Goal: Task Accomplishment & Management: Manage account settings

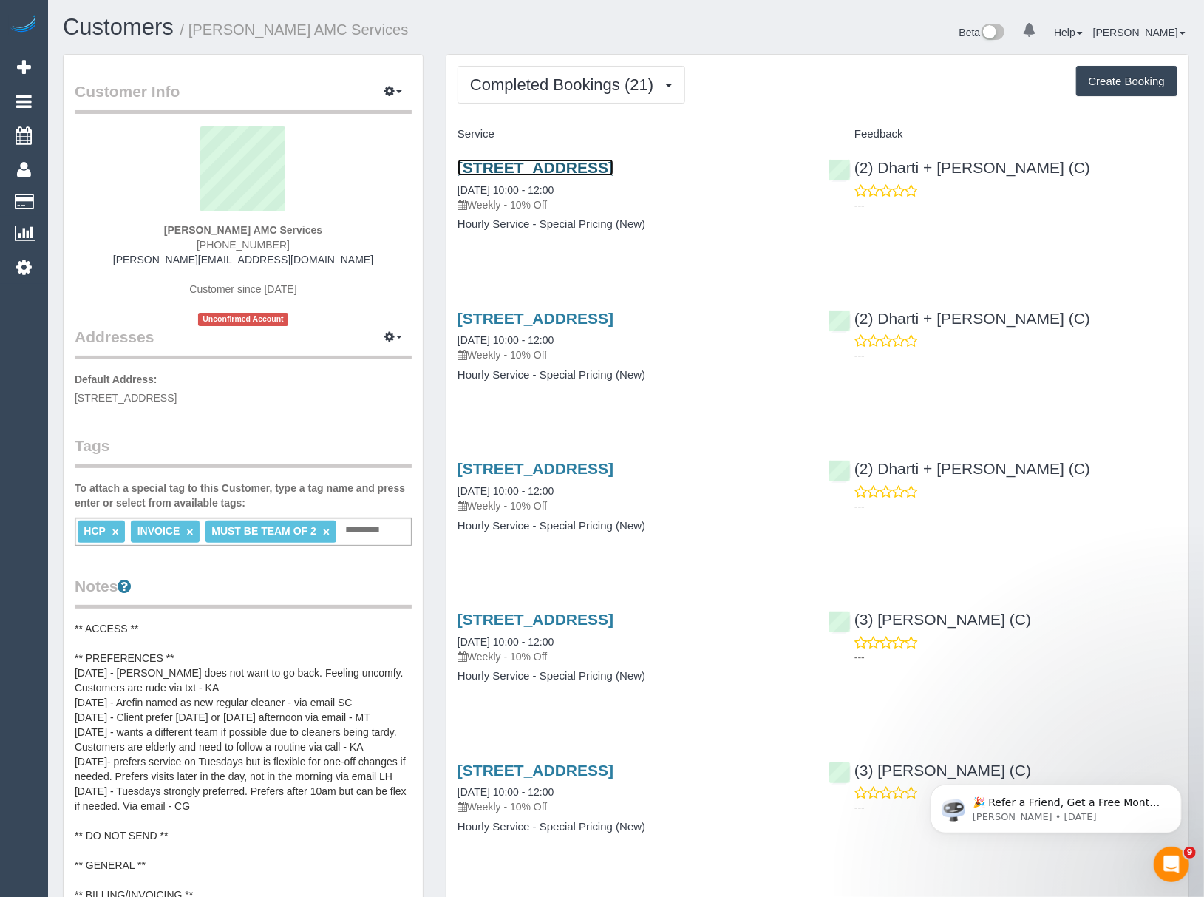
click at [557, 167] on link "27 A Gungarlan Dr, Keilor East, VIC 3033" at bounding box center [536, 167] width 156 height 17
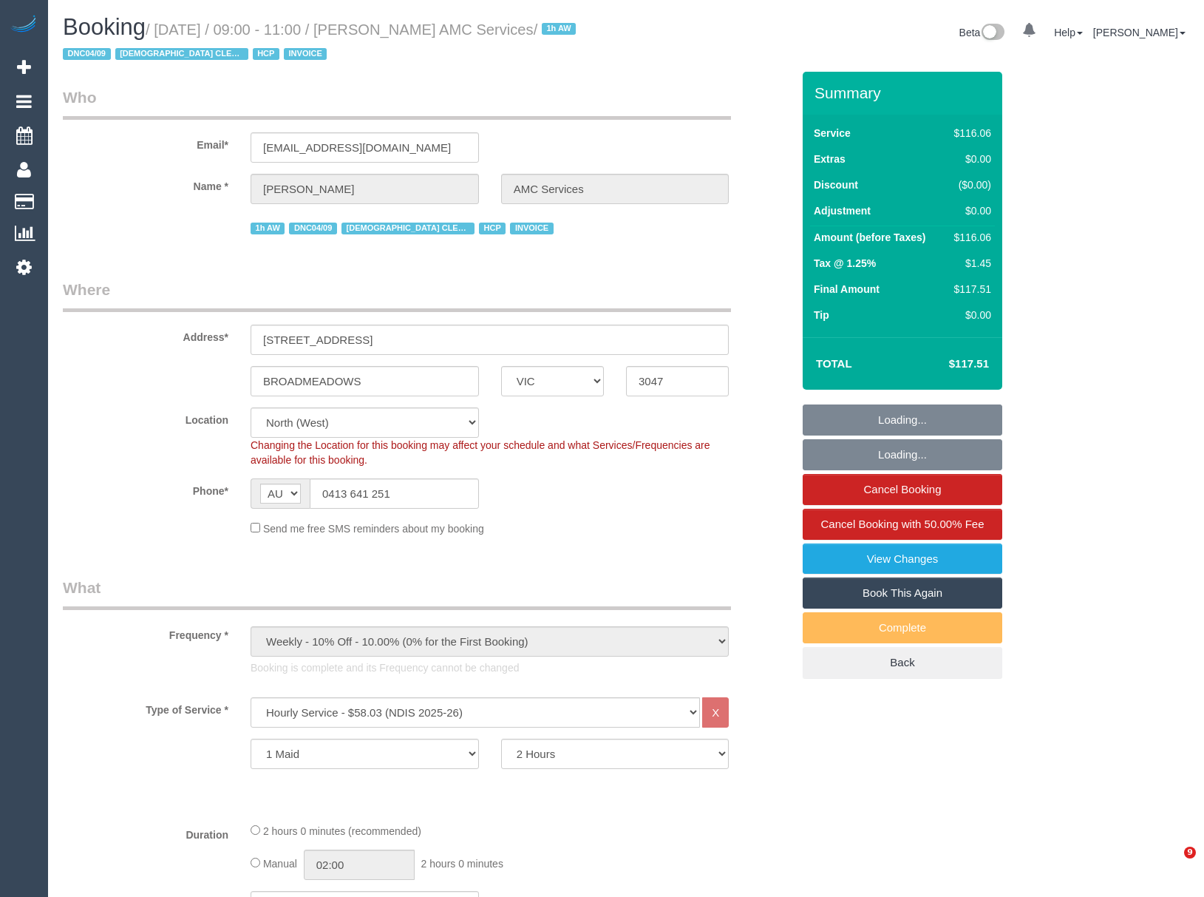
select select "VIC"
select select "object:1475"
select select "number:28"
select select "number:14"
select select "number:19"
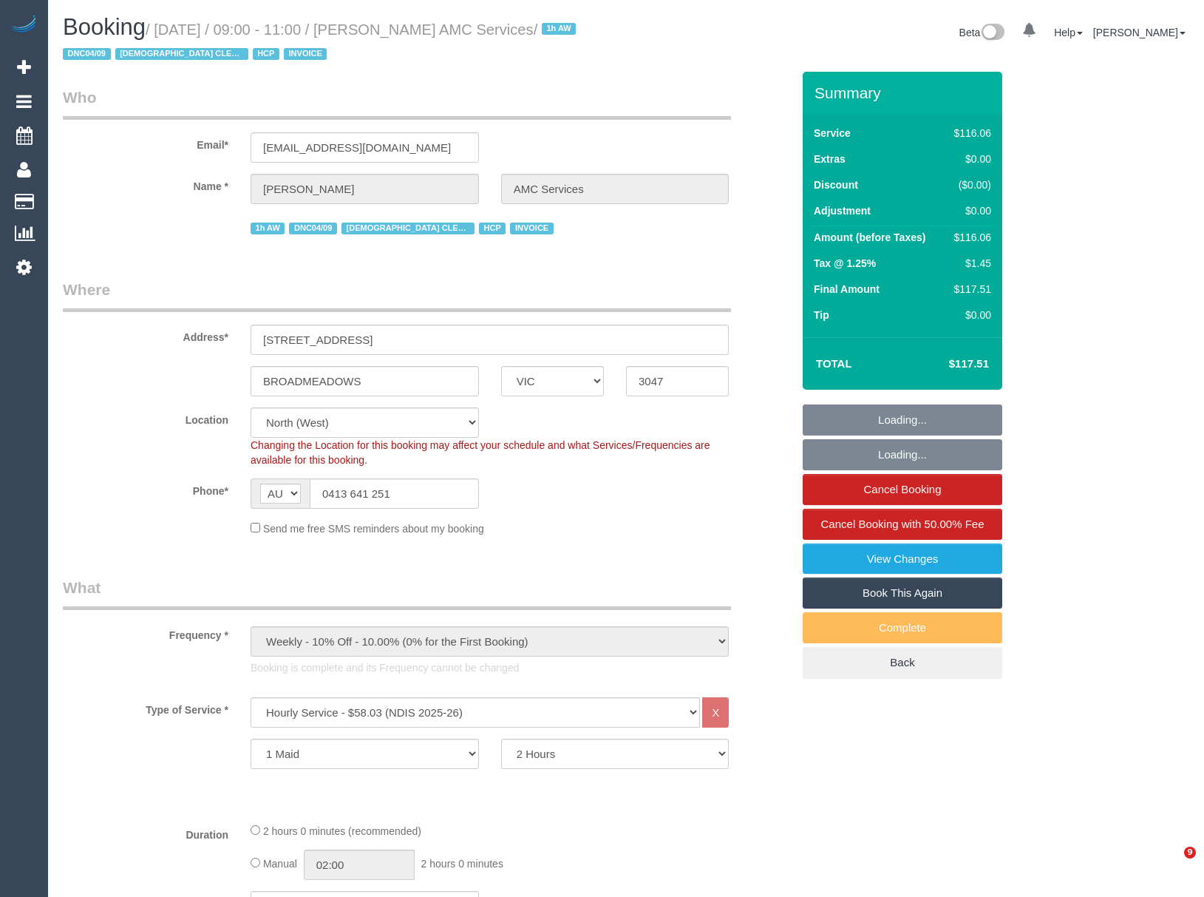
select select "number:36"
select select "number:34"
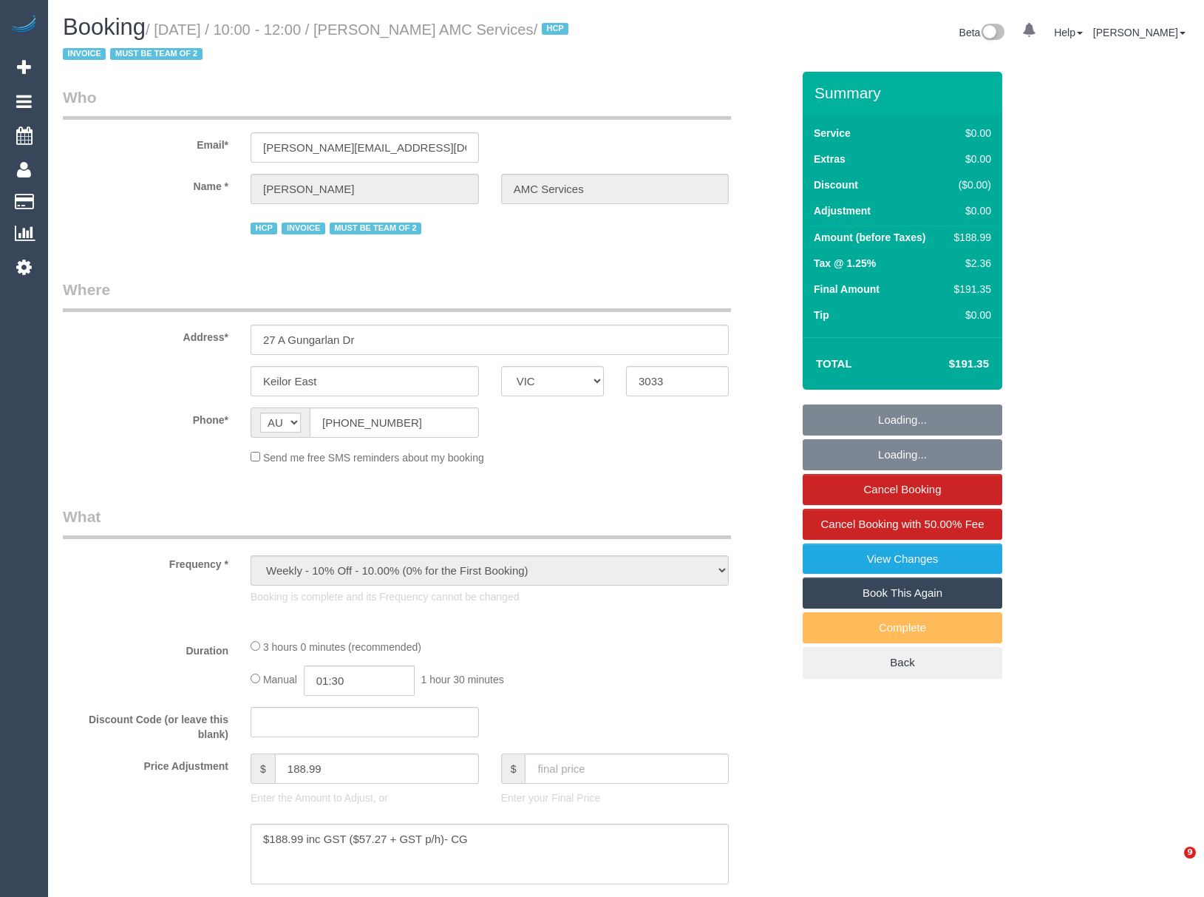
select select "VIC"
select select "object:810"
select select "180"
select select "number:28"
select select "number:14"
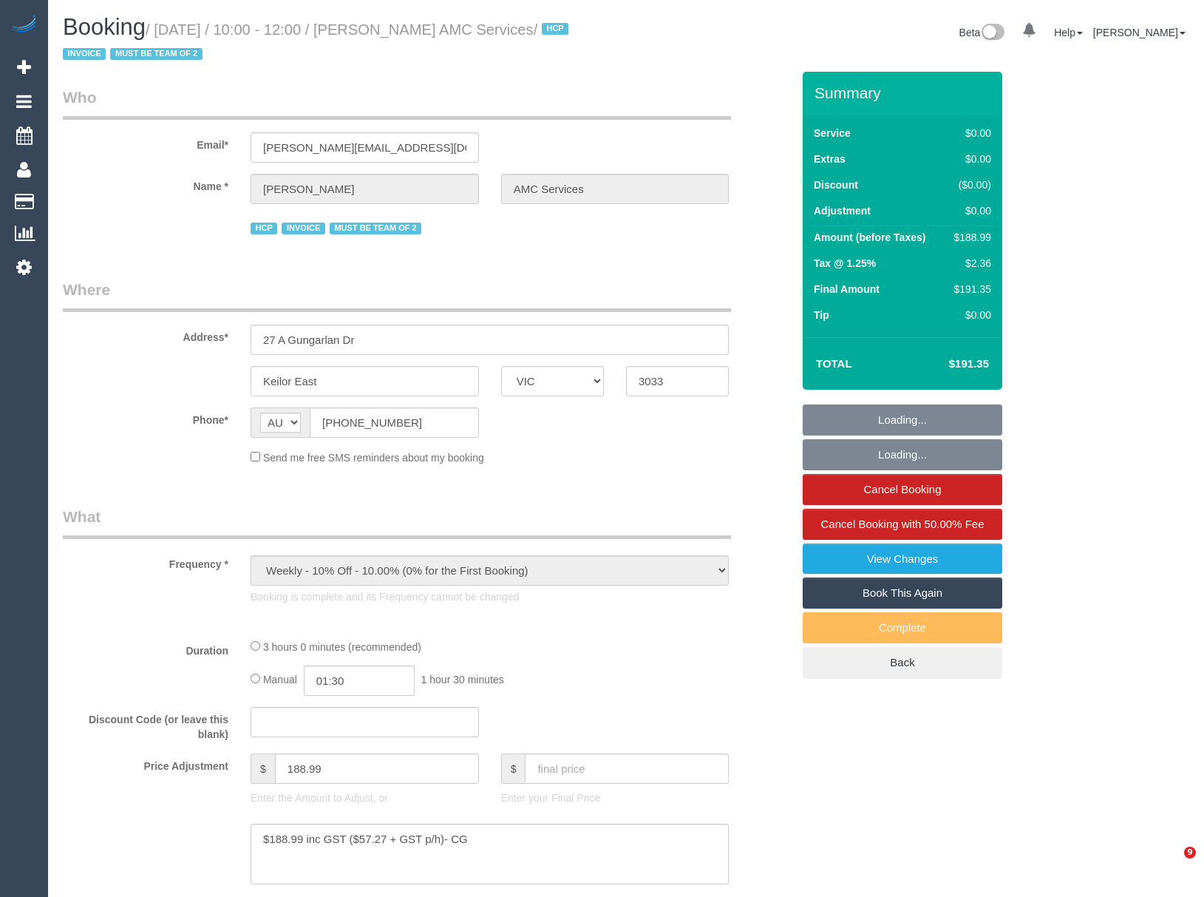
select select "number:19"
select select "number:24"
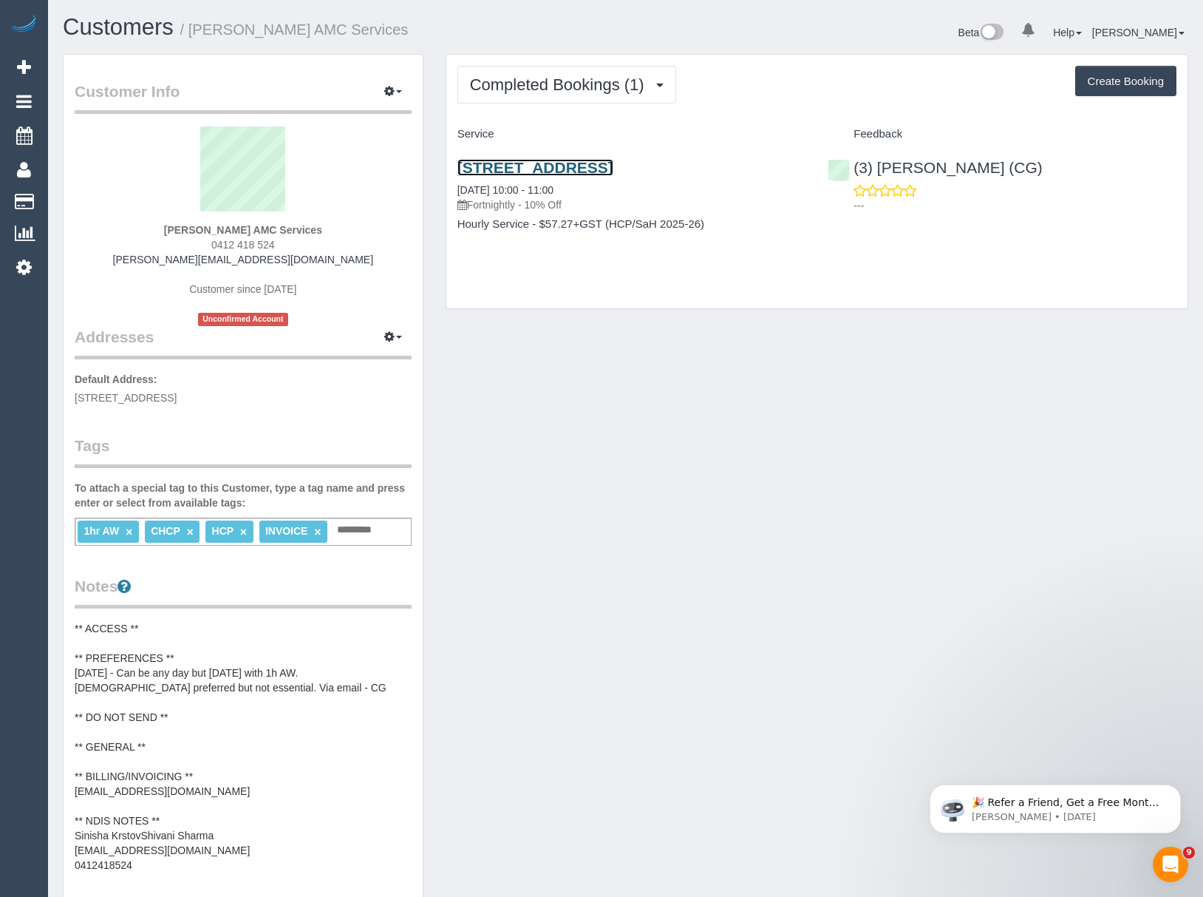
click at [492, 169] on link "72 Clemantis Avenue, Altona North, VIC 3025" at bounding box center [536, 167] width 156 height 17
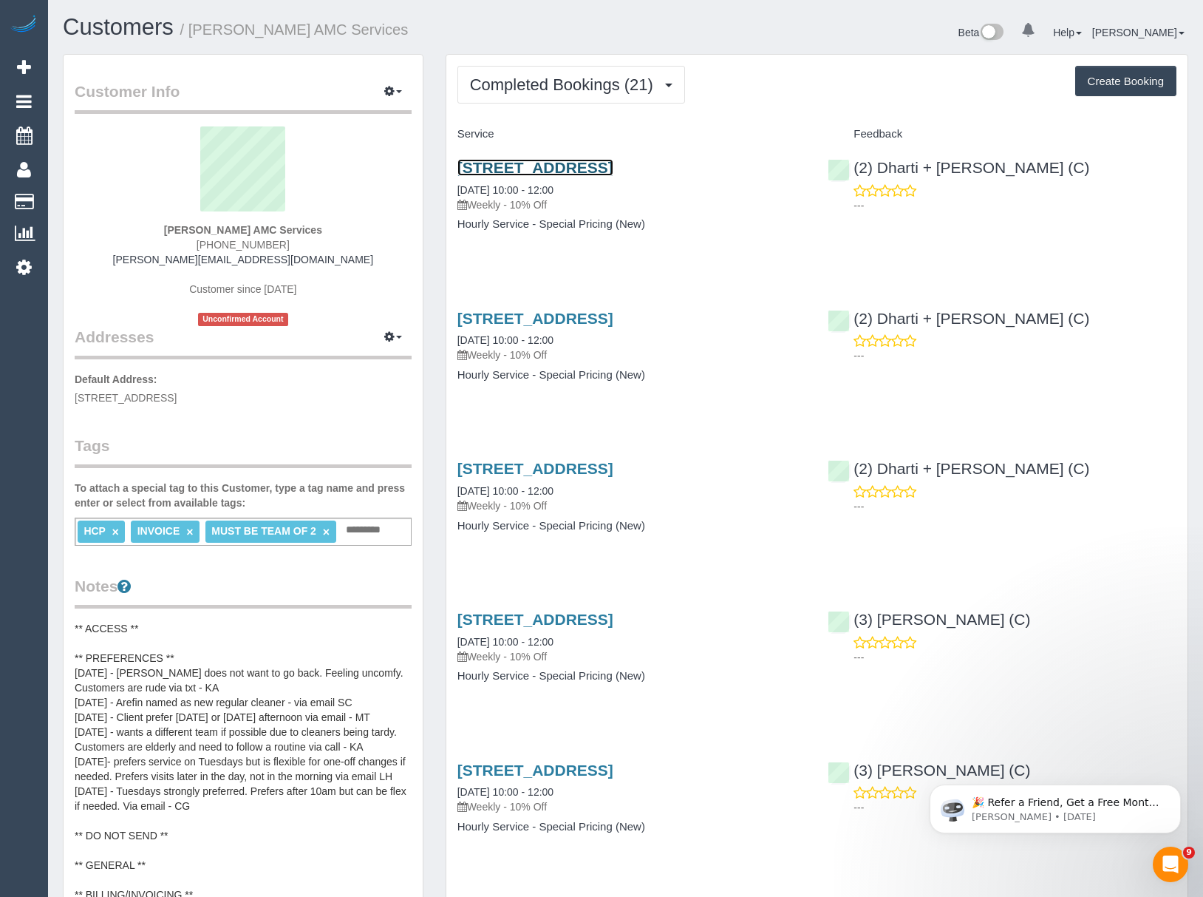
click at [473, 167] on link "27 A Gungarlan Dr, Keilor East, VIC 3033" at bounding box center [536, 167] width 156 height 17
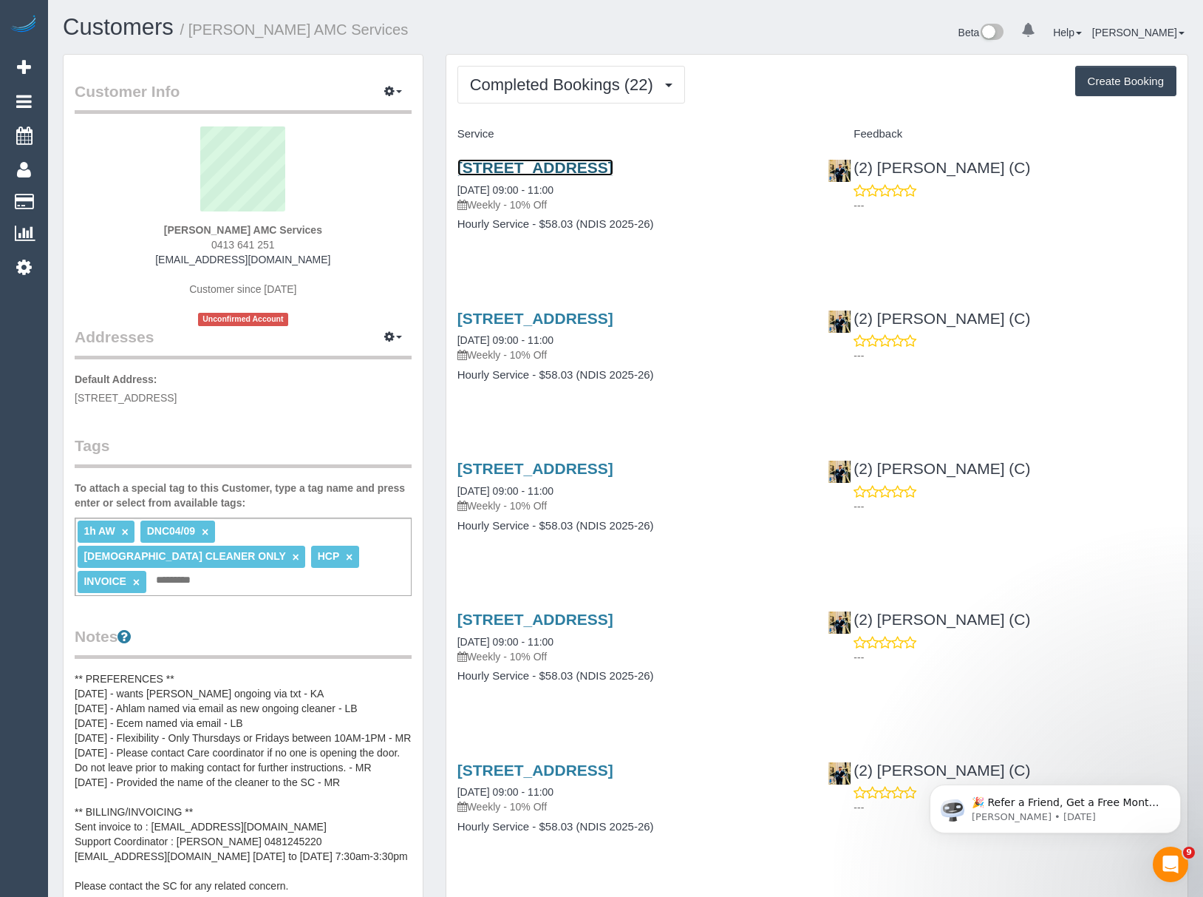
click at [513, 171] on link "42 Glencairn Crescent, Broadmeadows, VIC 3047" at bounding box center [536, 167] width 156 height 17
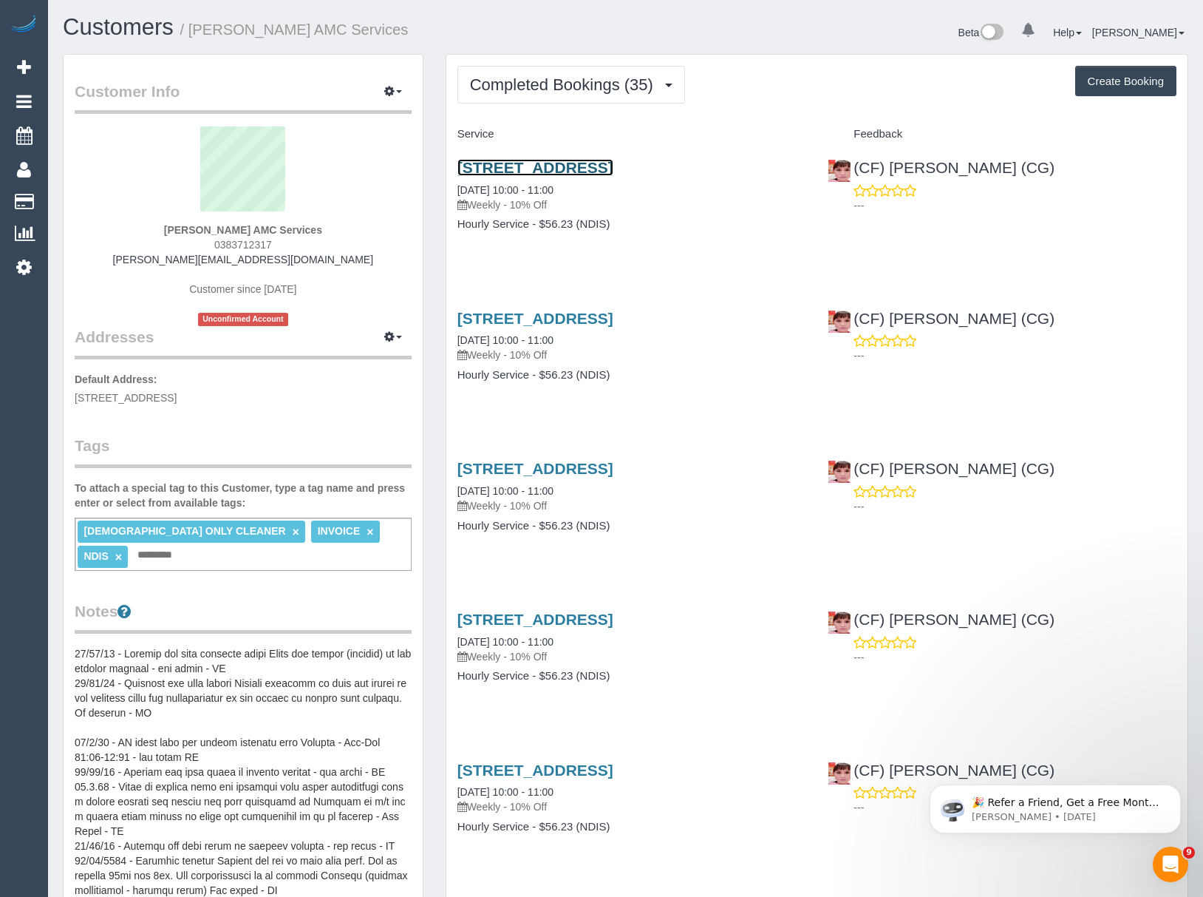
click at [529, 166] on link "7 Currunghi Court, St Albans, VIC 3021" at bounding box center [536, 167] width 156 height 17
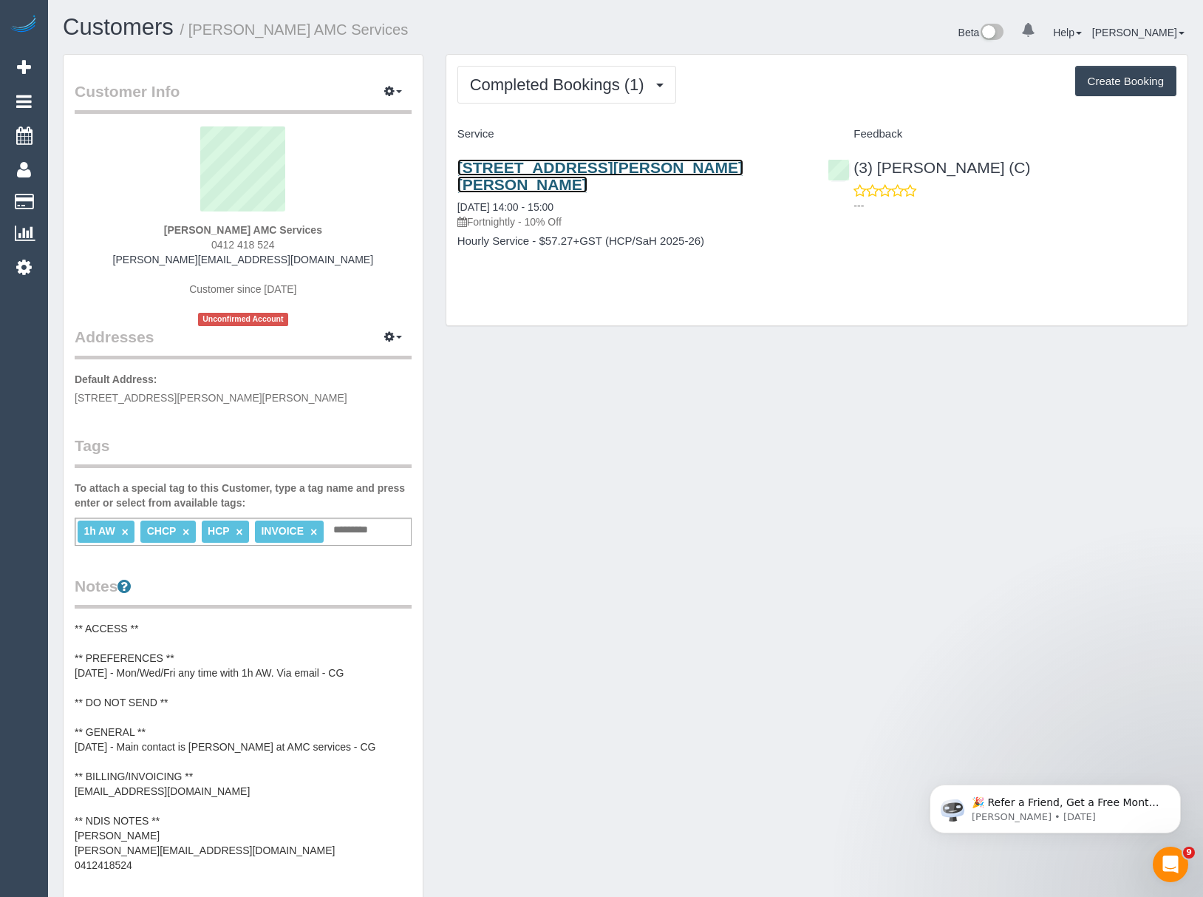
click at [506, 166] on link "3 Orville Street, Altona Meadows, VIC 3028" at bounding box center [601, 176] width 286 height 34
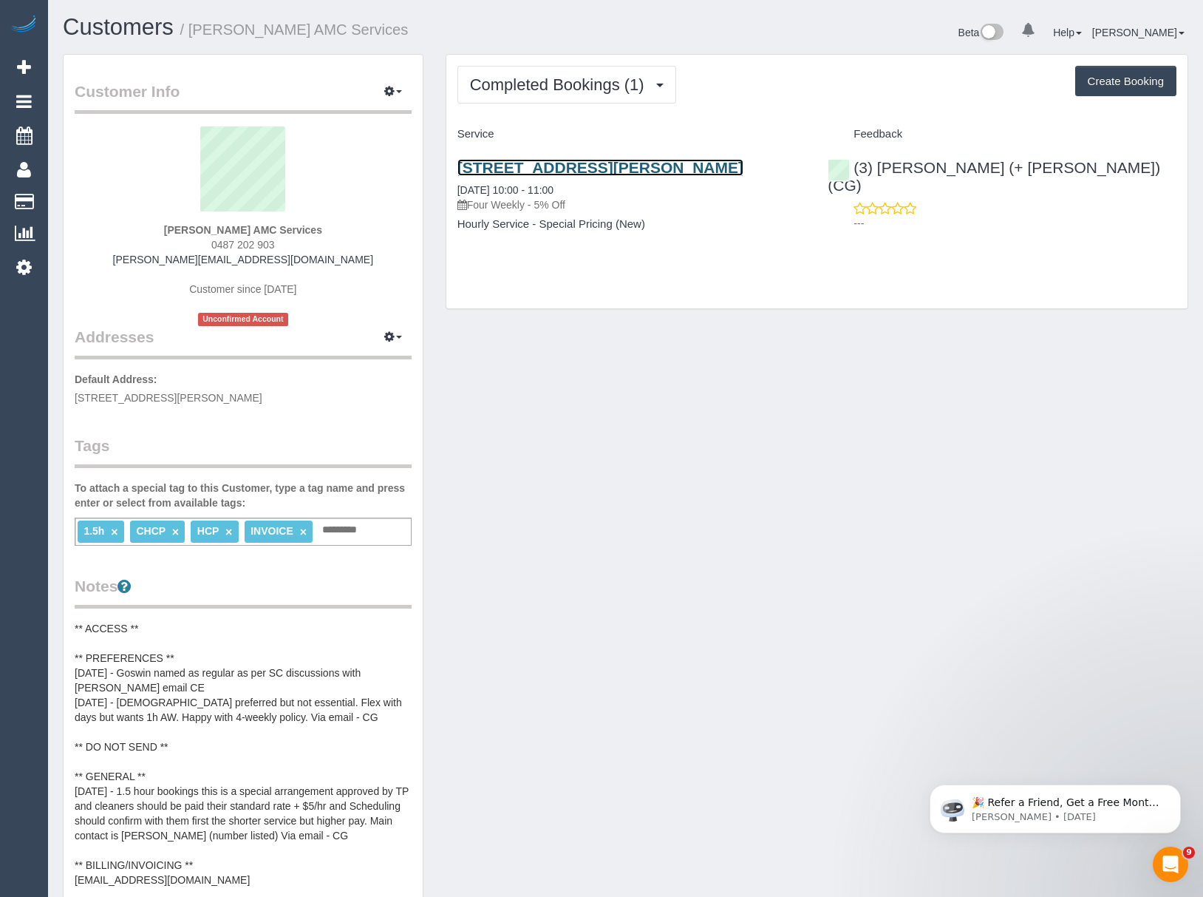
click at [500, 170] on link "[STREET_ADDRESS][PERSON_NAME]" at bounding box center [601, 167] width 286 height 17
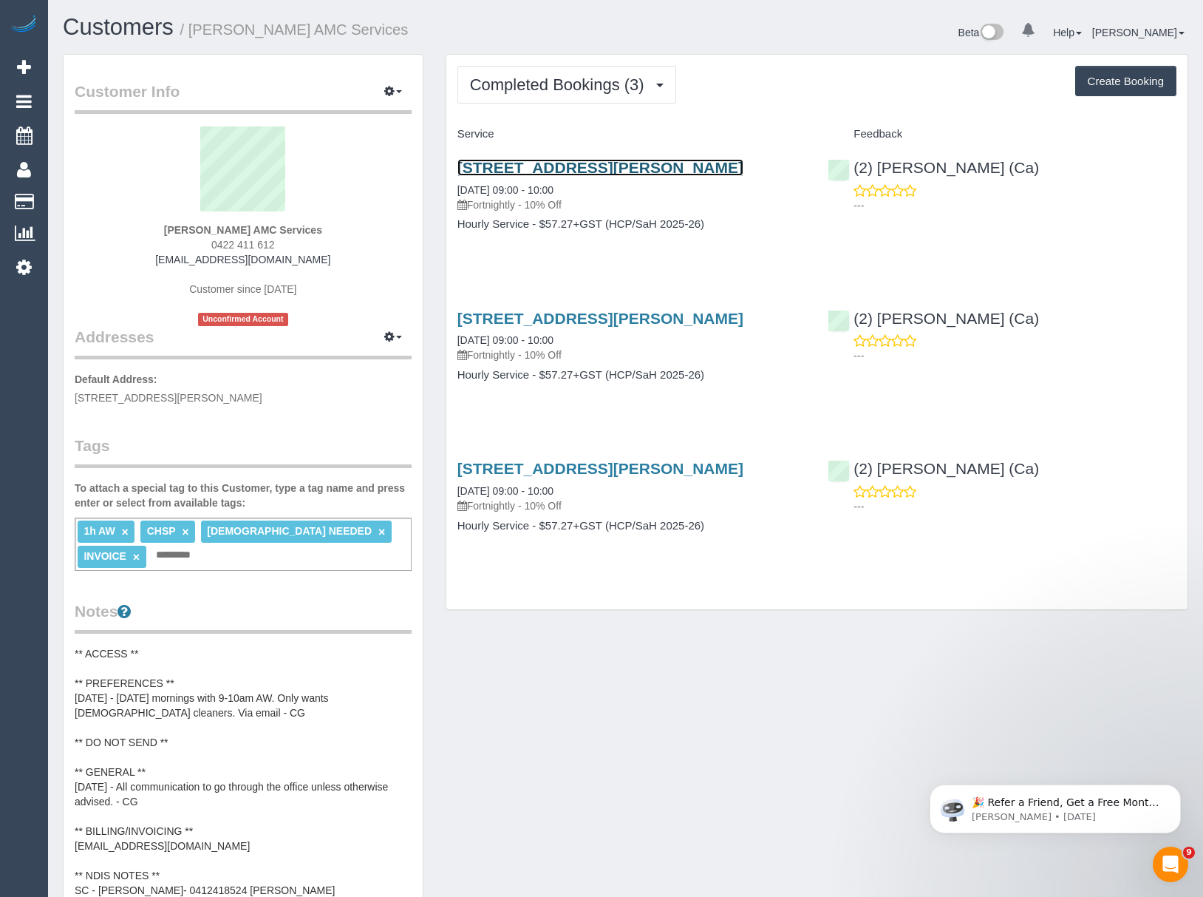
click at [565, 160] on link "Unit 2, 58 William Street, St Albans, VIC 3021" at bounding box center [601, 167] width 286 height 17
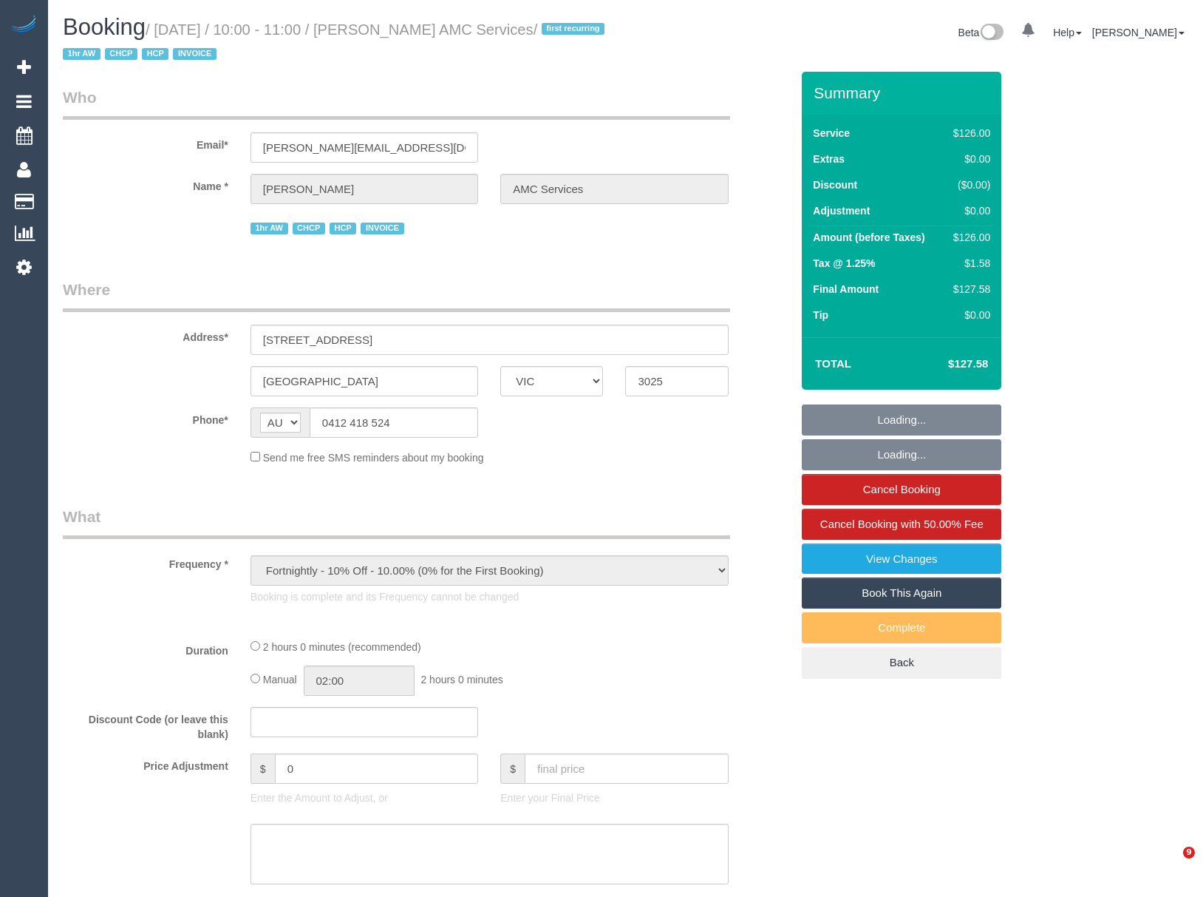
select select "VIC"
select select "120"
select select "number:28"
select select "number:14"
select select "number:18"
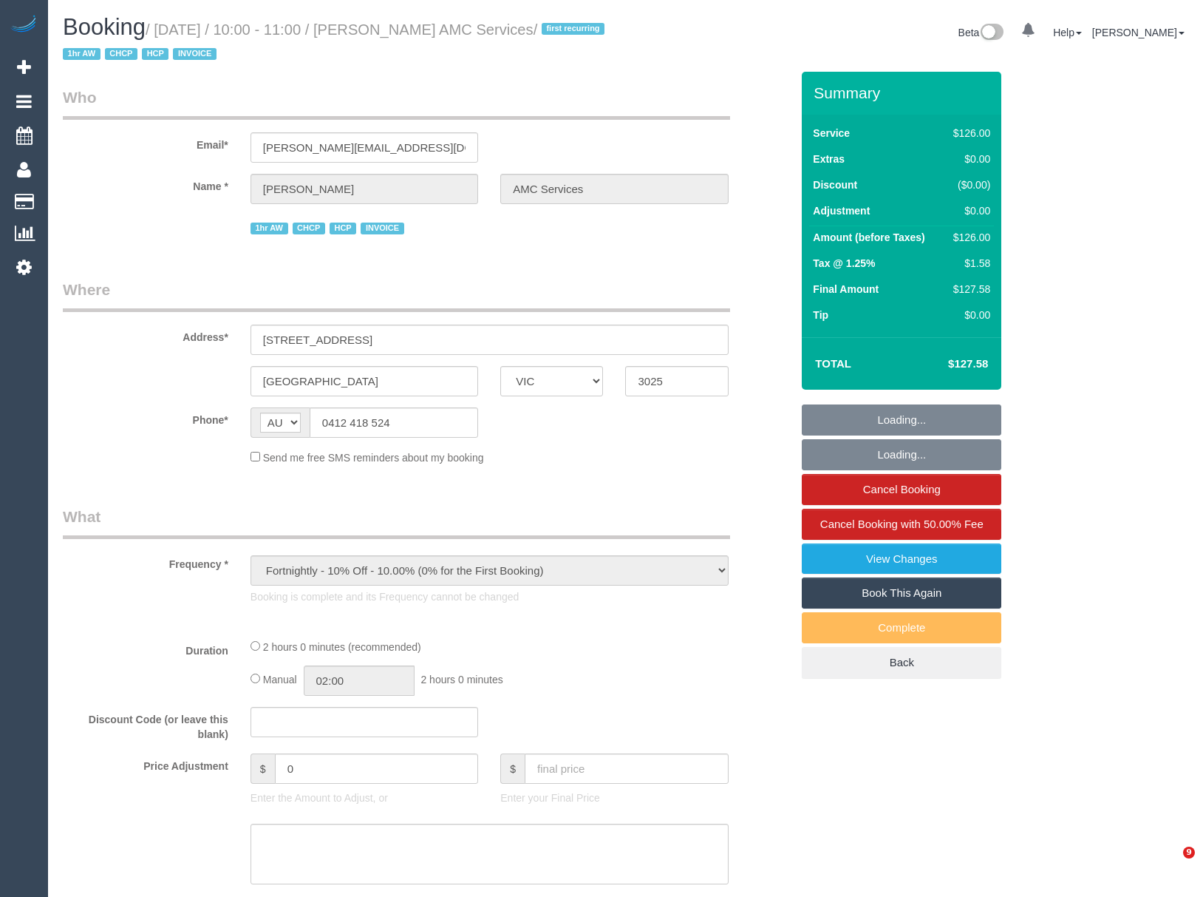
select select "number:25"
select select "number:35"
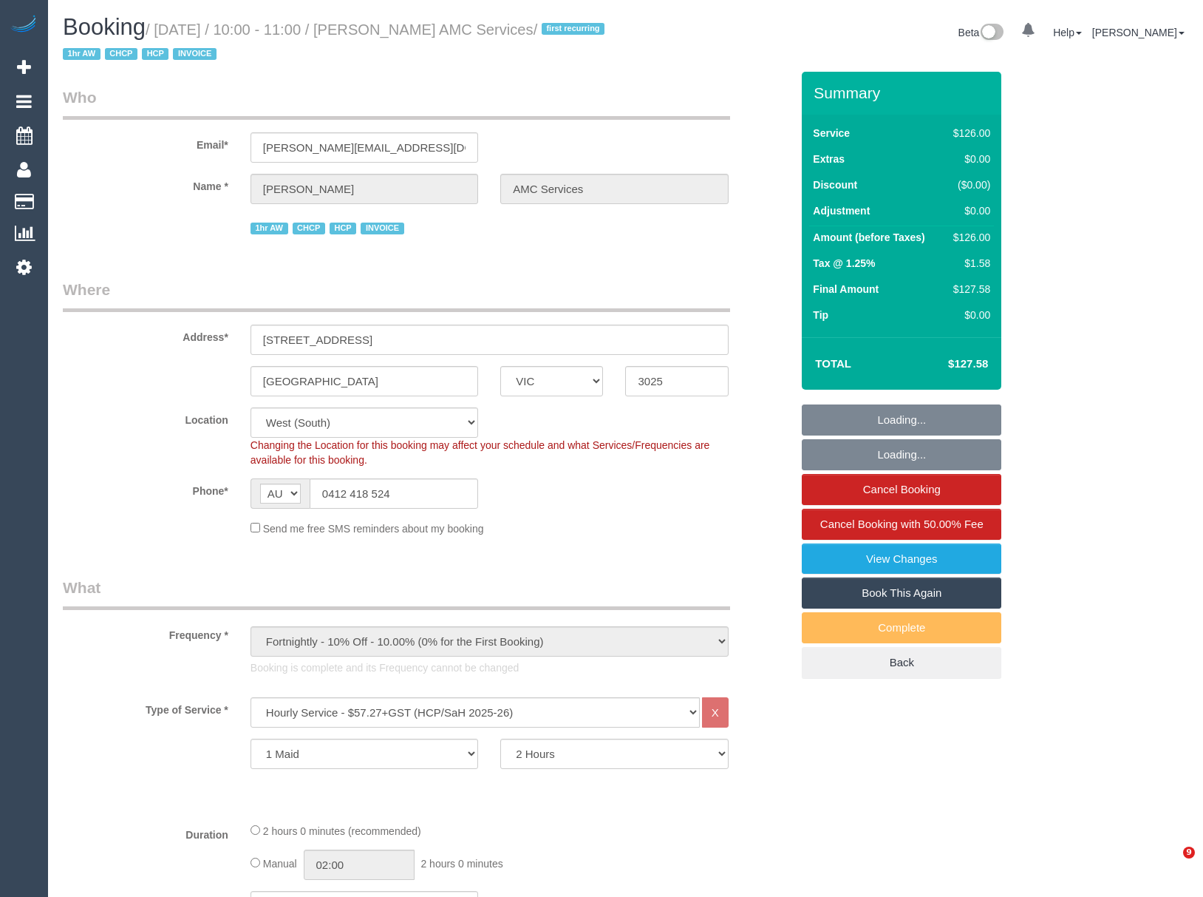
select select "object:1238"
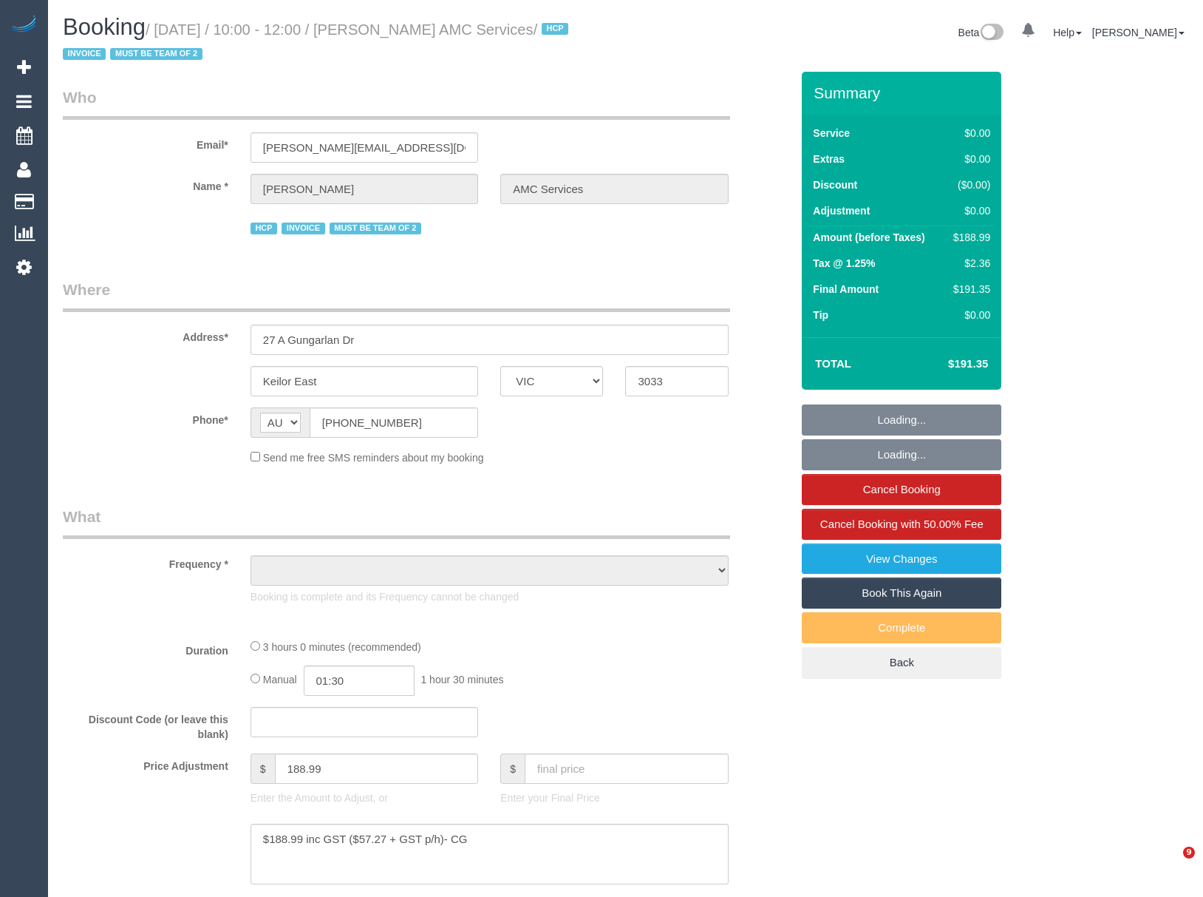
select select "VIC"
select select "object:686"
select select "180"
select select "number:28"
select select "number:14"
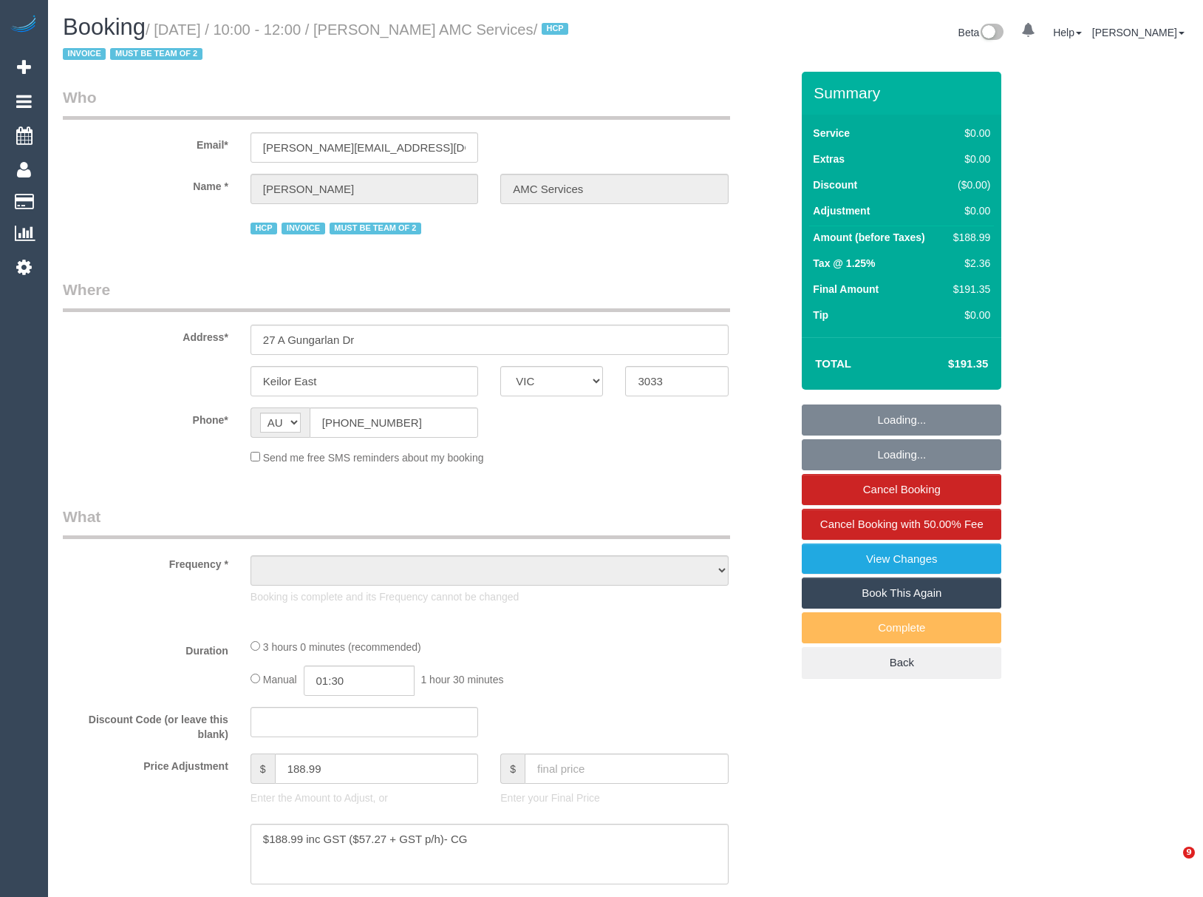
select select "number:19"
select select "number:24"
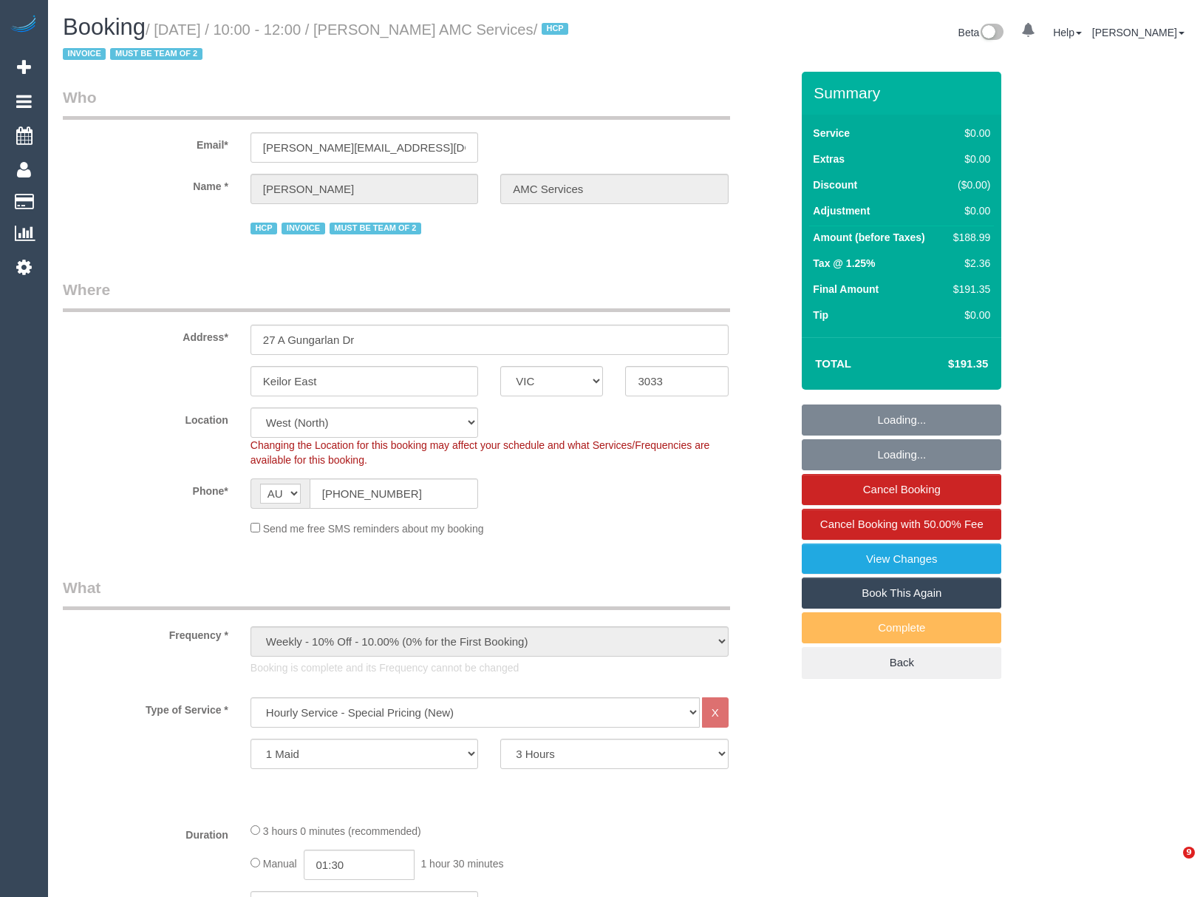
select select "object:1362"
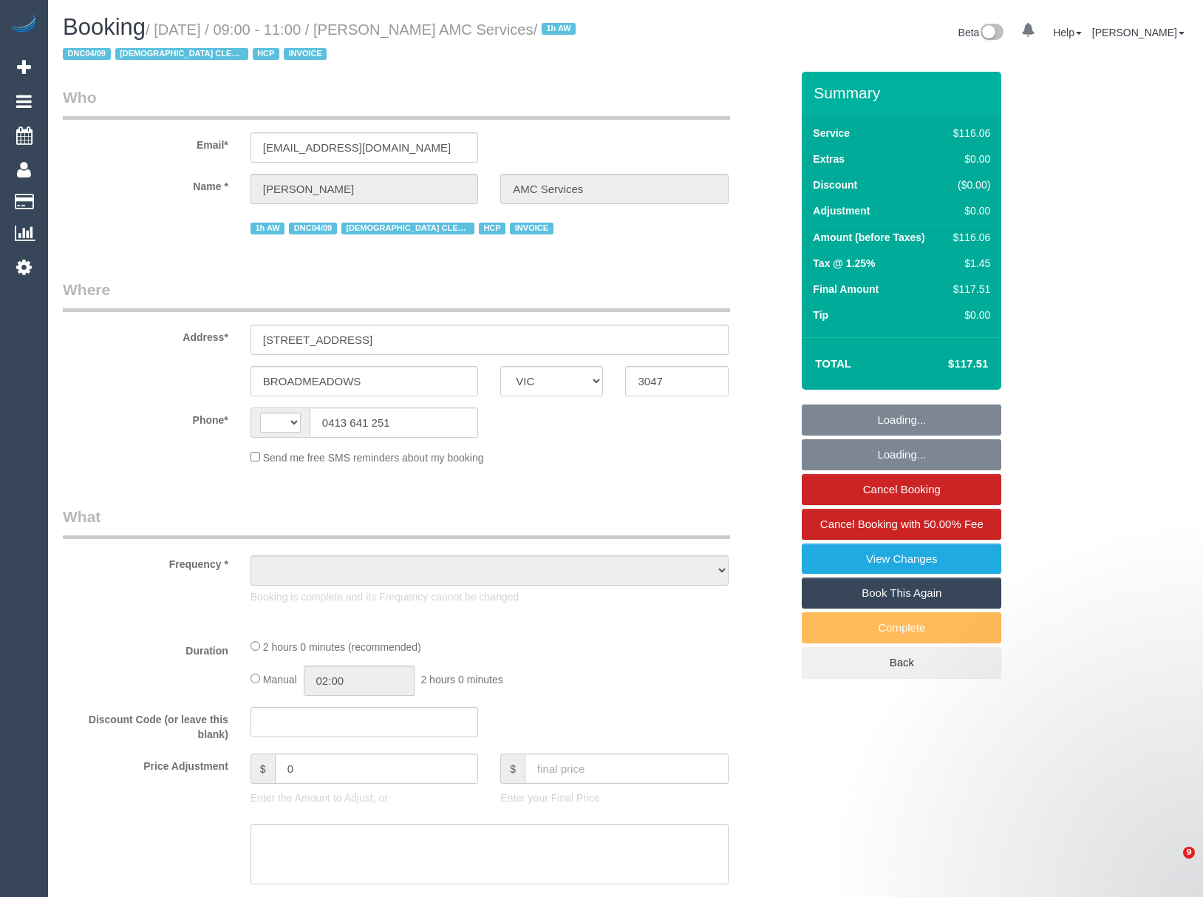
select select "VIC"
select select "string:AU"
select select "object:546"
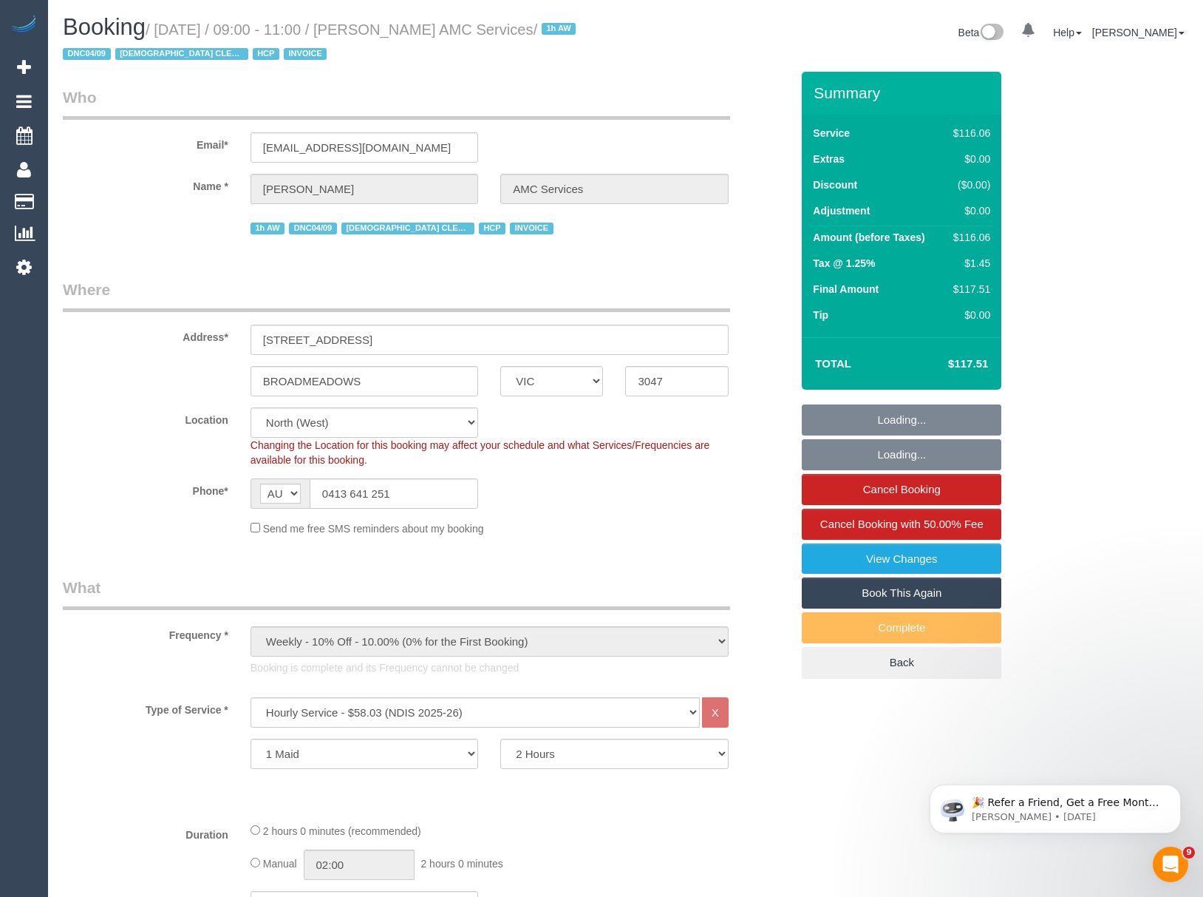
select select "number:28"
select select "number:14"
select select "number:19"
select select "number:36"
select select "number:34"
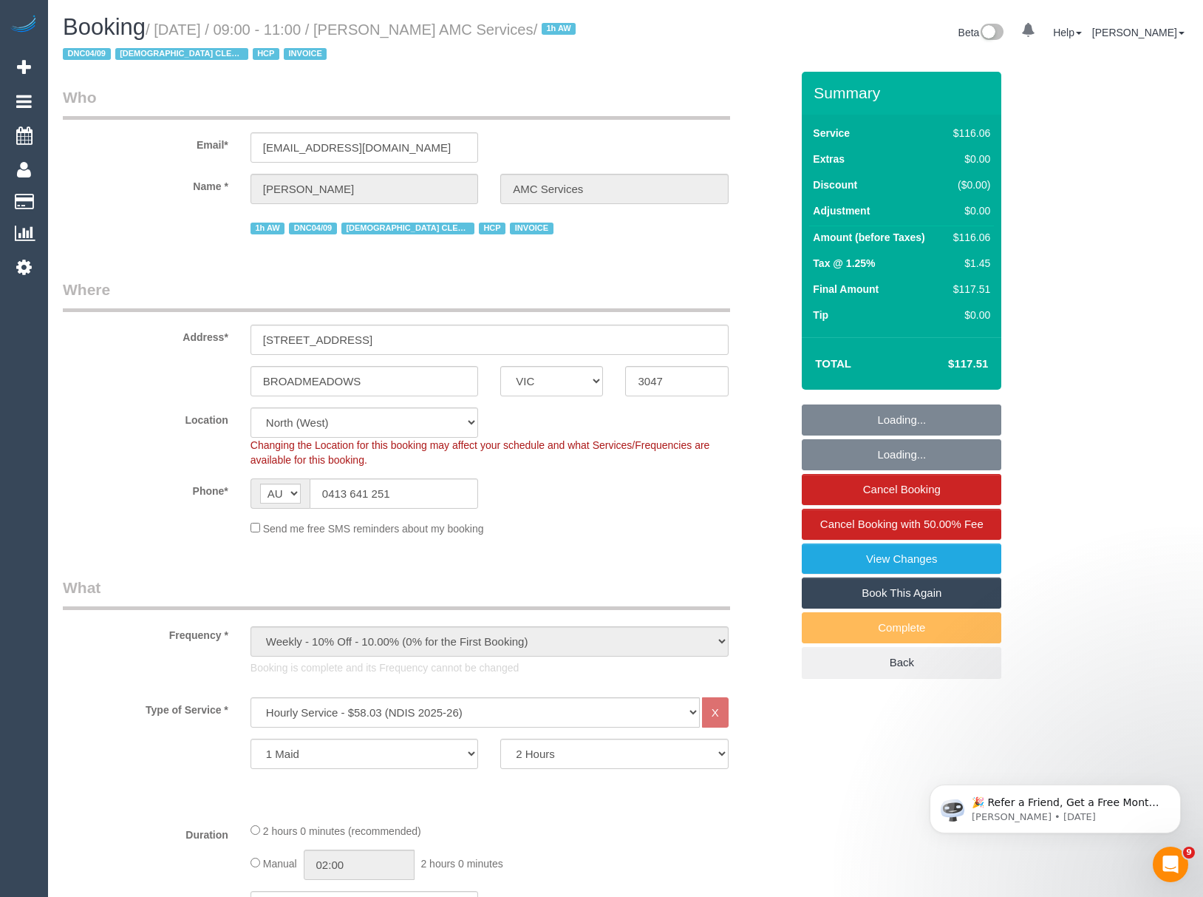
select select "object:1487"
drag, startPoint x: 409, startPoint y: 27, endPoint x: 509, endPoint y: 34, distance: 100.0
click at [509, 34] on small "/ September 11, 2025 / 09:00 - 11:00 / Ararsso Esmael AMC Services / 1h AW DNC0…" at bounding box center [321, 41] width 517 height 41
copy small "Ararsso Esmael"
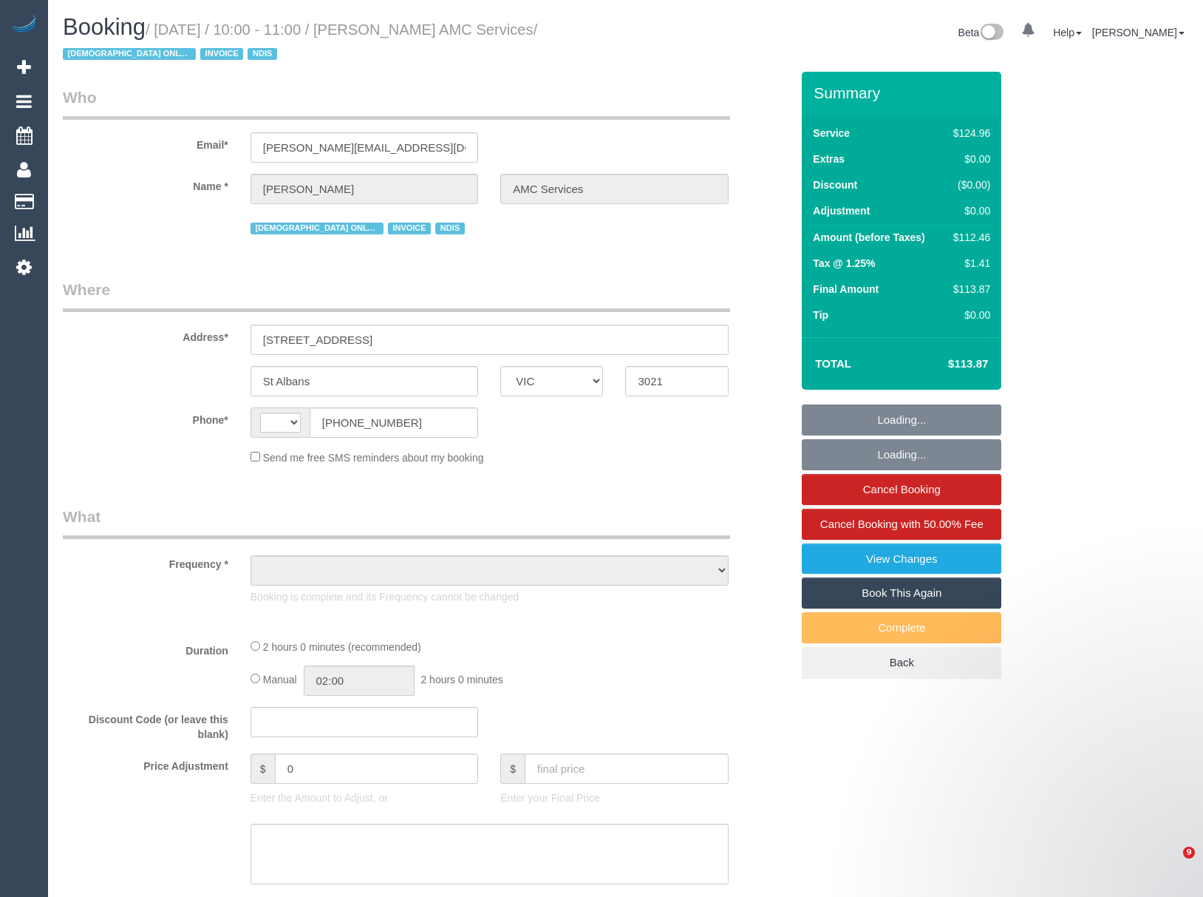
select select "VIC"
select select "string:AU"
select select "number:28"
select select "number:14"
select select "number:19"
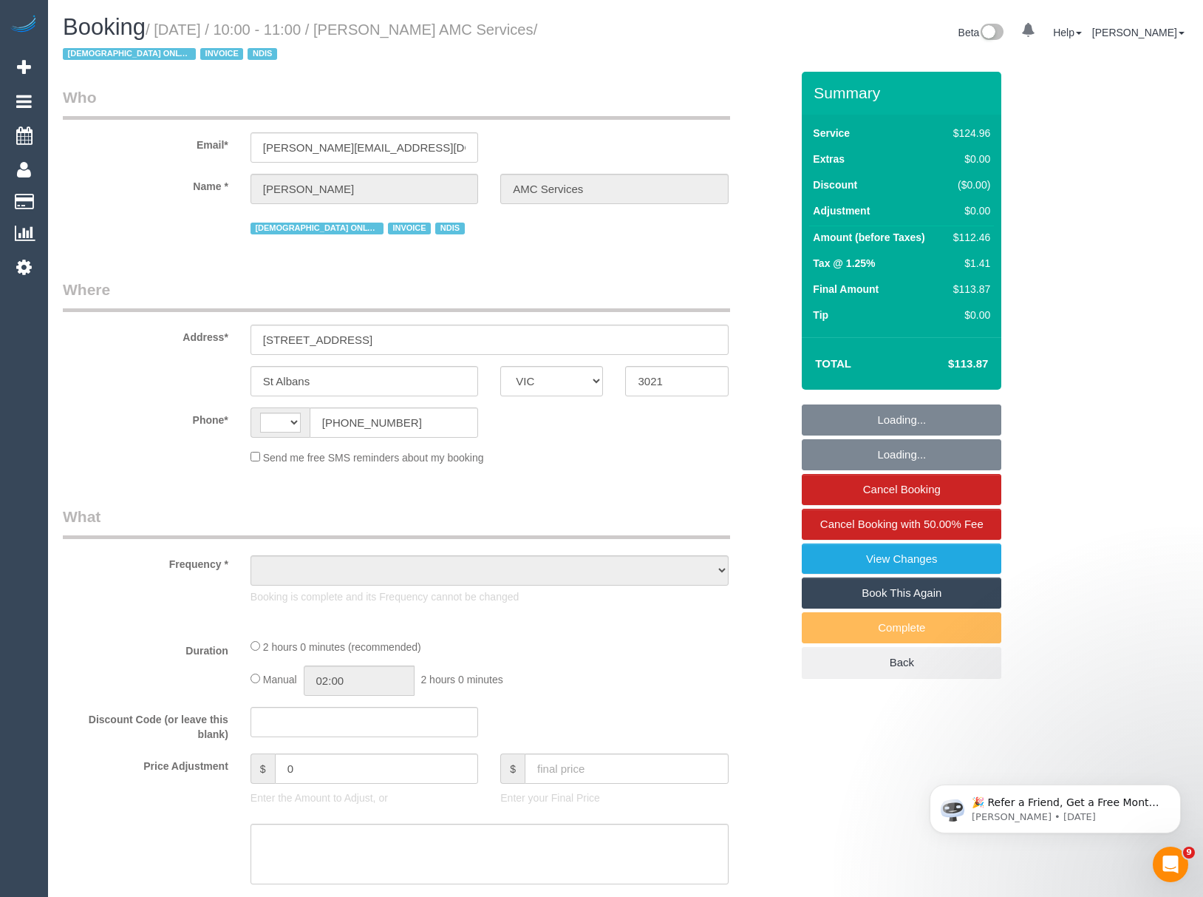
select select "number:36"
select select "number:35"
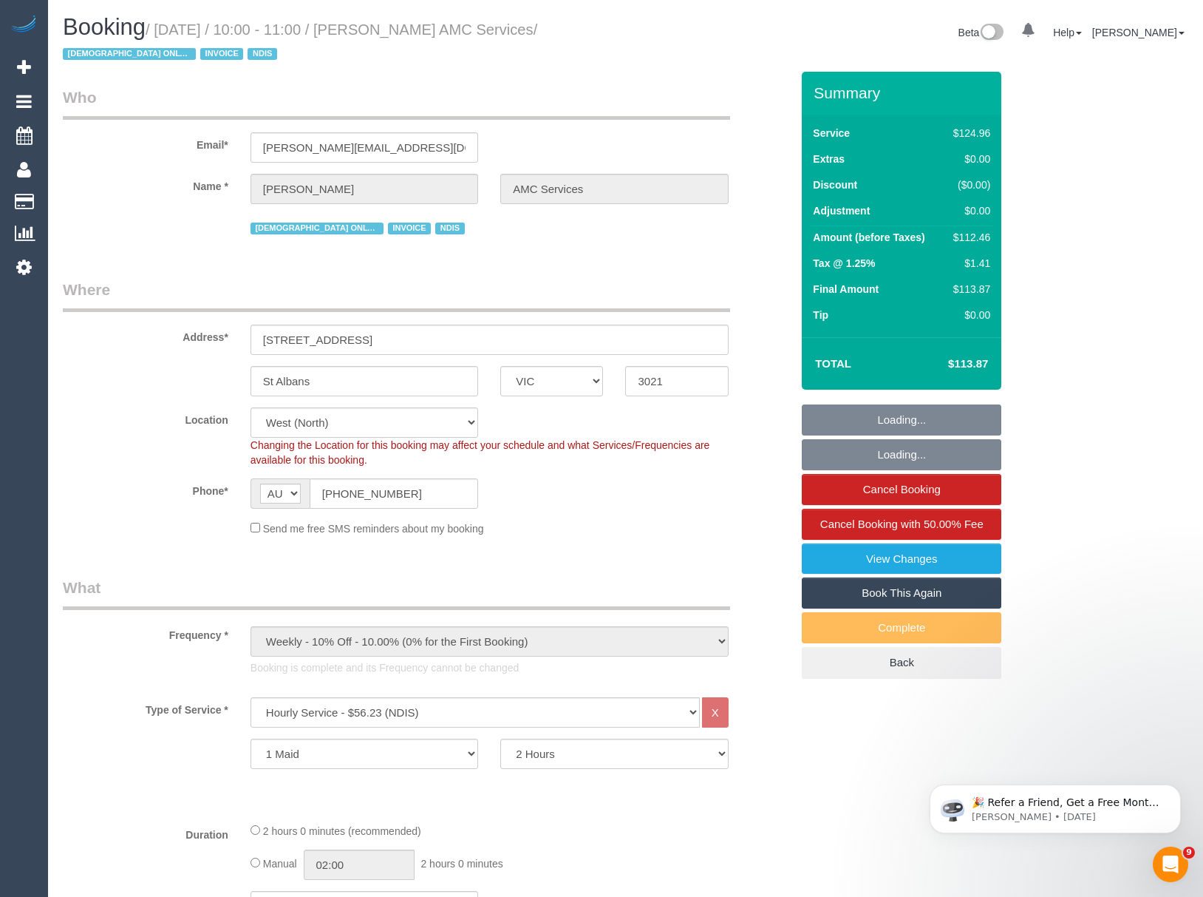
select select "object:1307"
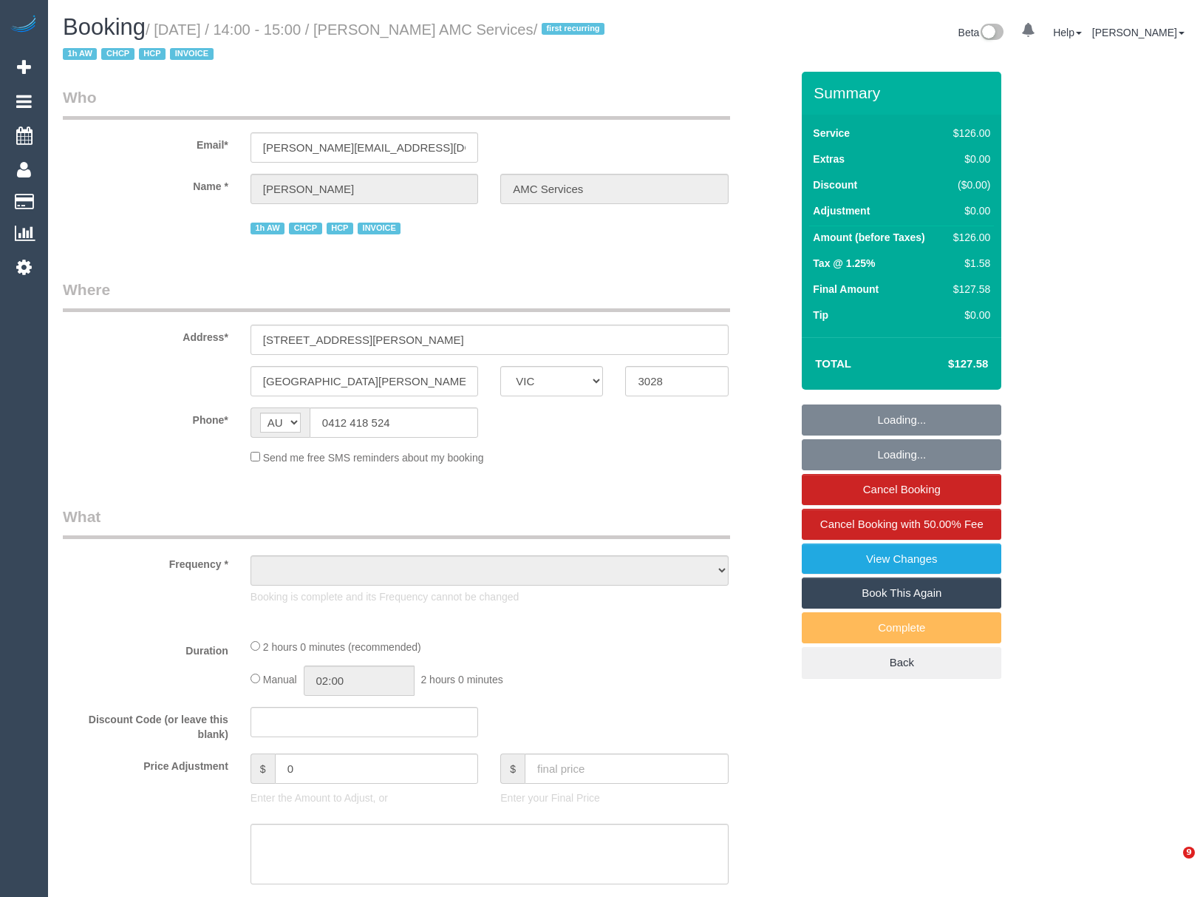
select select "VIC"
select select "object:569"
select select "120"
select select "number:27"
select select "number:14"
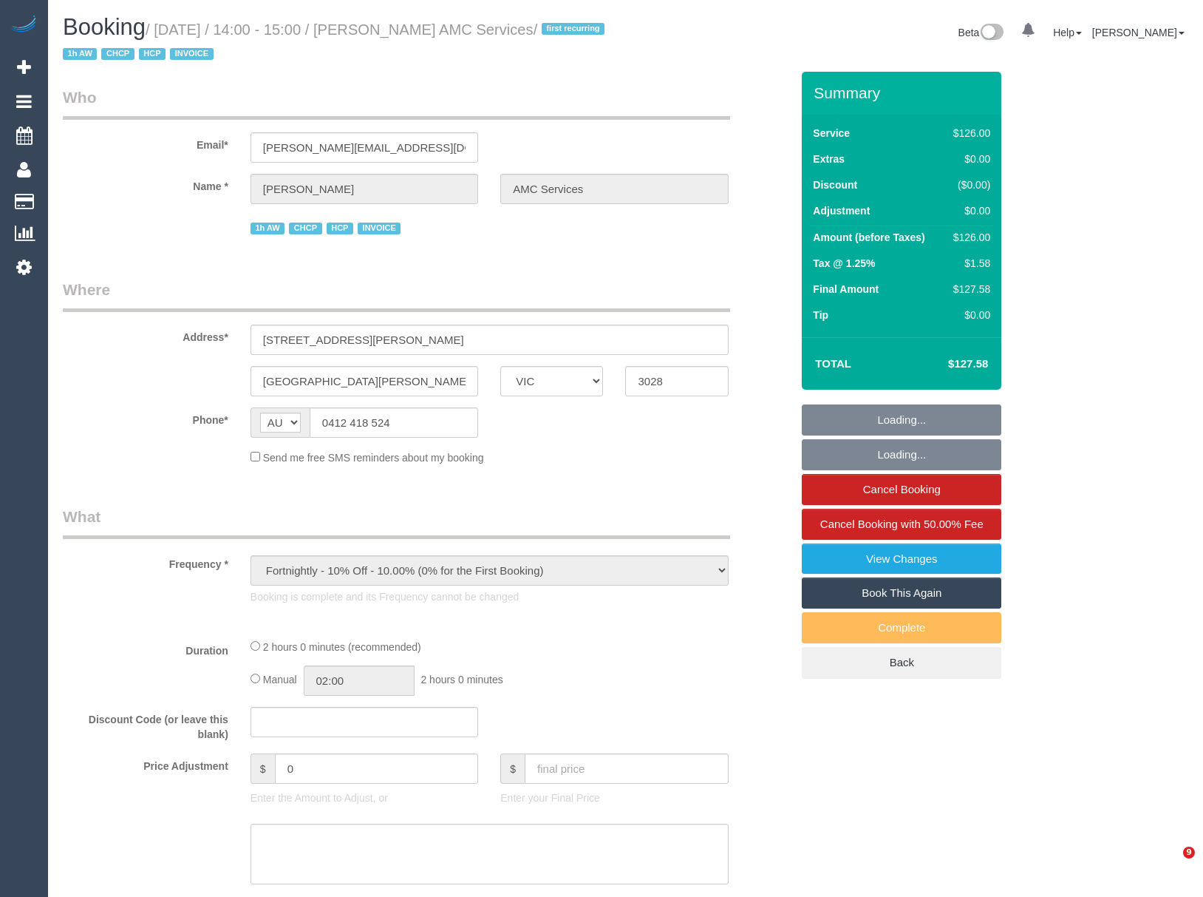
select select "number:19"
select select "number:25"
select select "number:35"
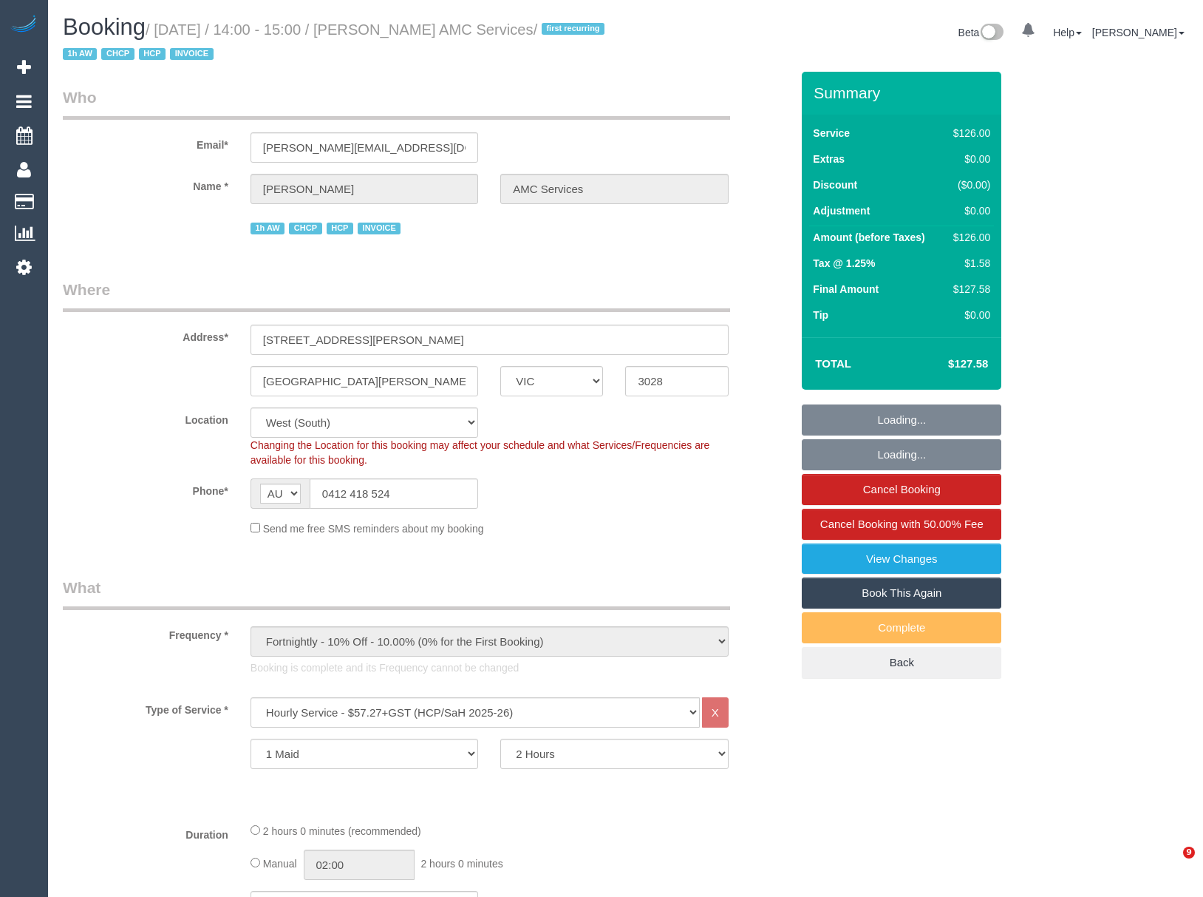
select select "object:1253"
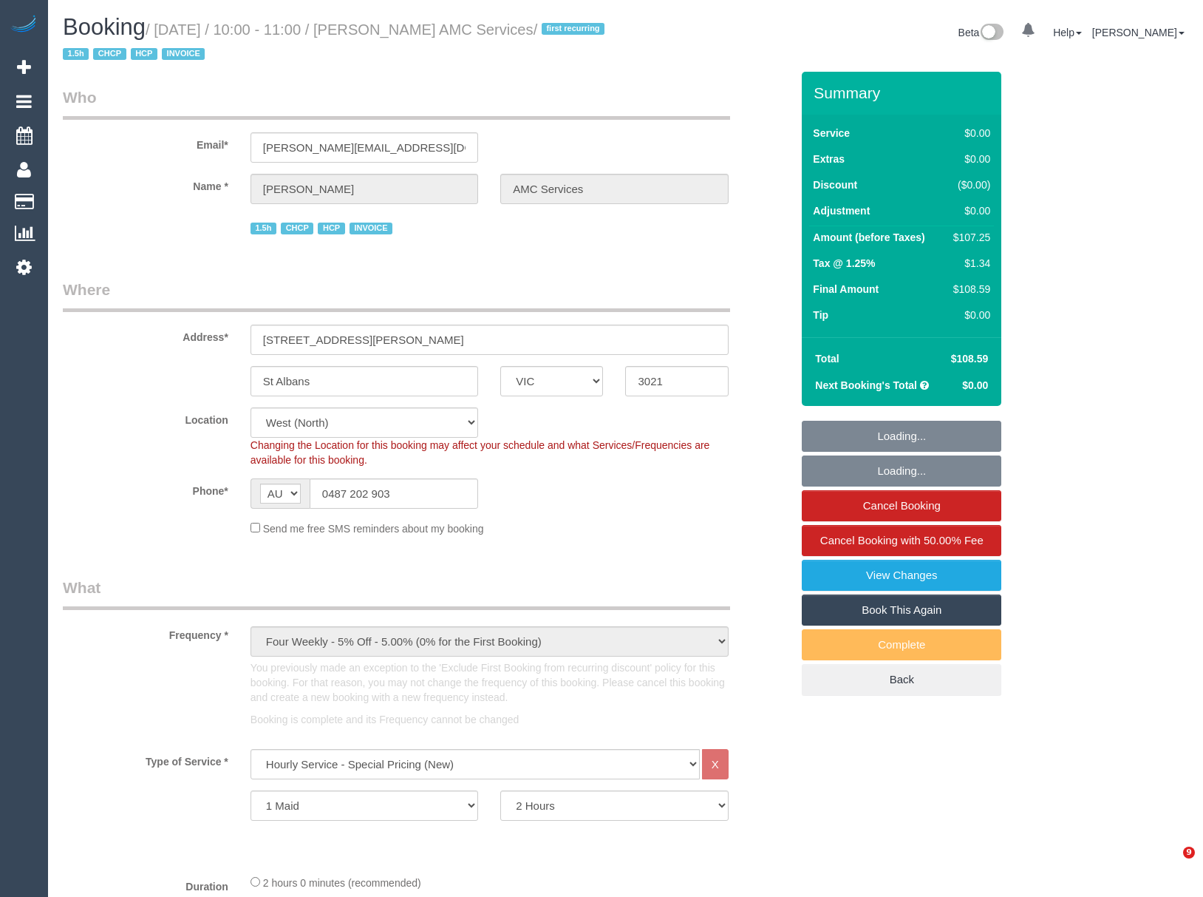
select select "VIC"
select select "120"
select select "number:28"
select select "number:14"
select select "number:19"
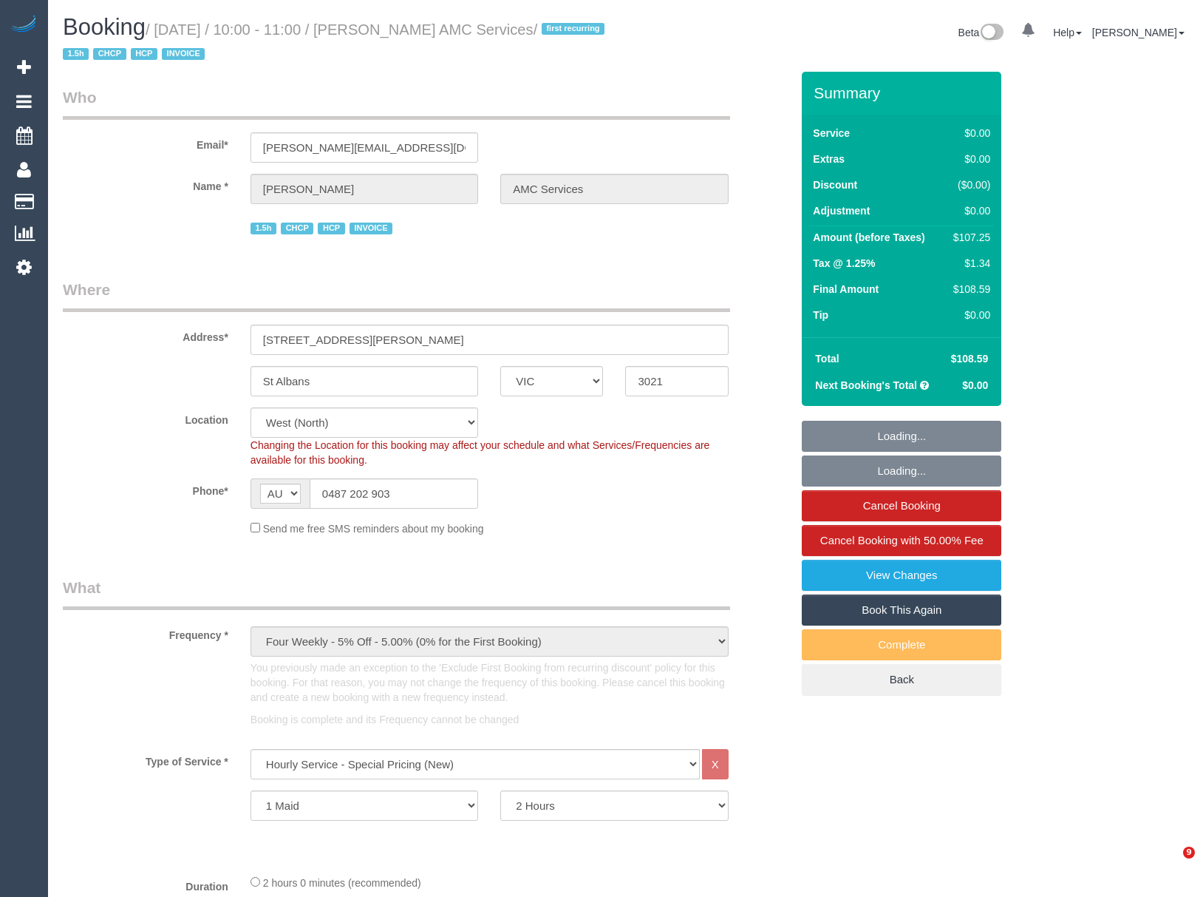
select select "number:25"
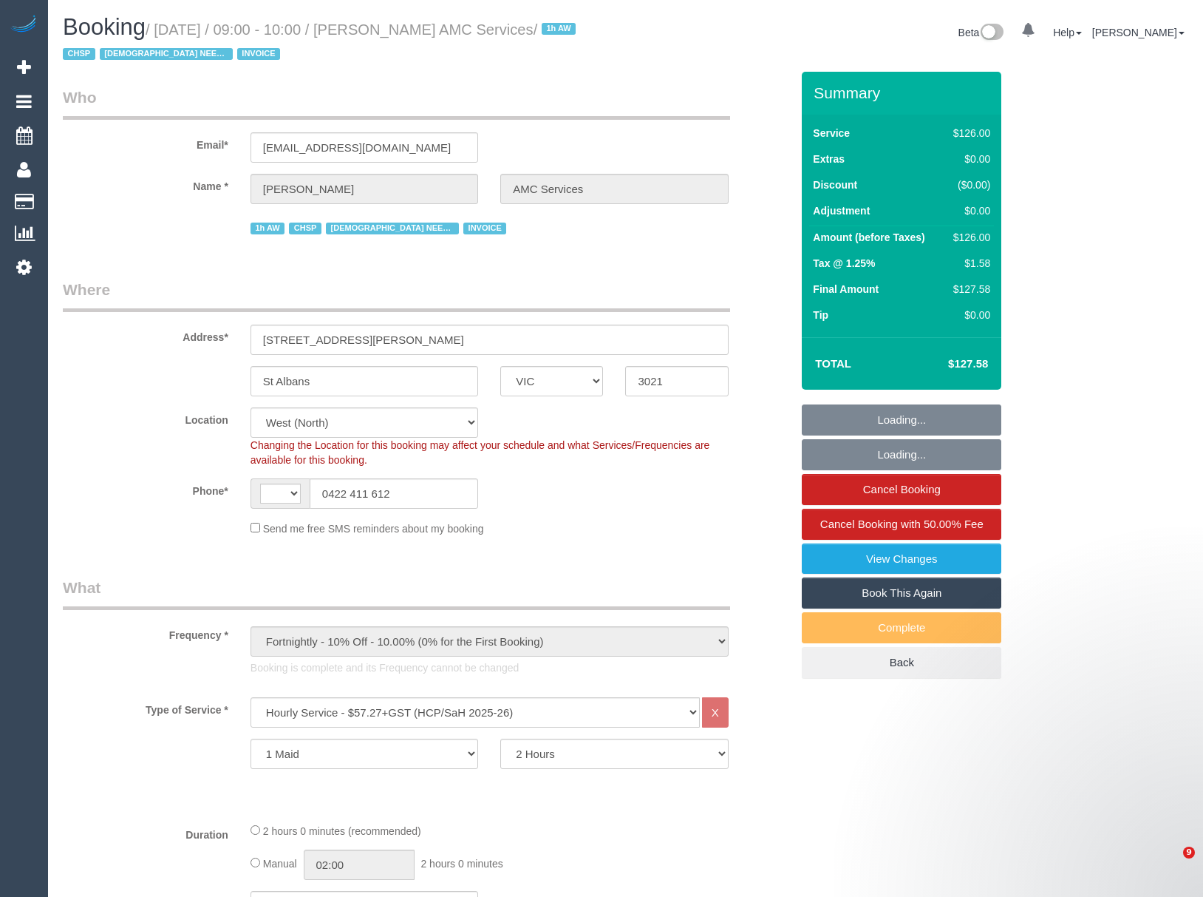
select select "VIC"
select select "120"
select select "number:28"
select select "number:14"
select select "number:19"
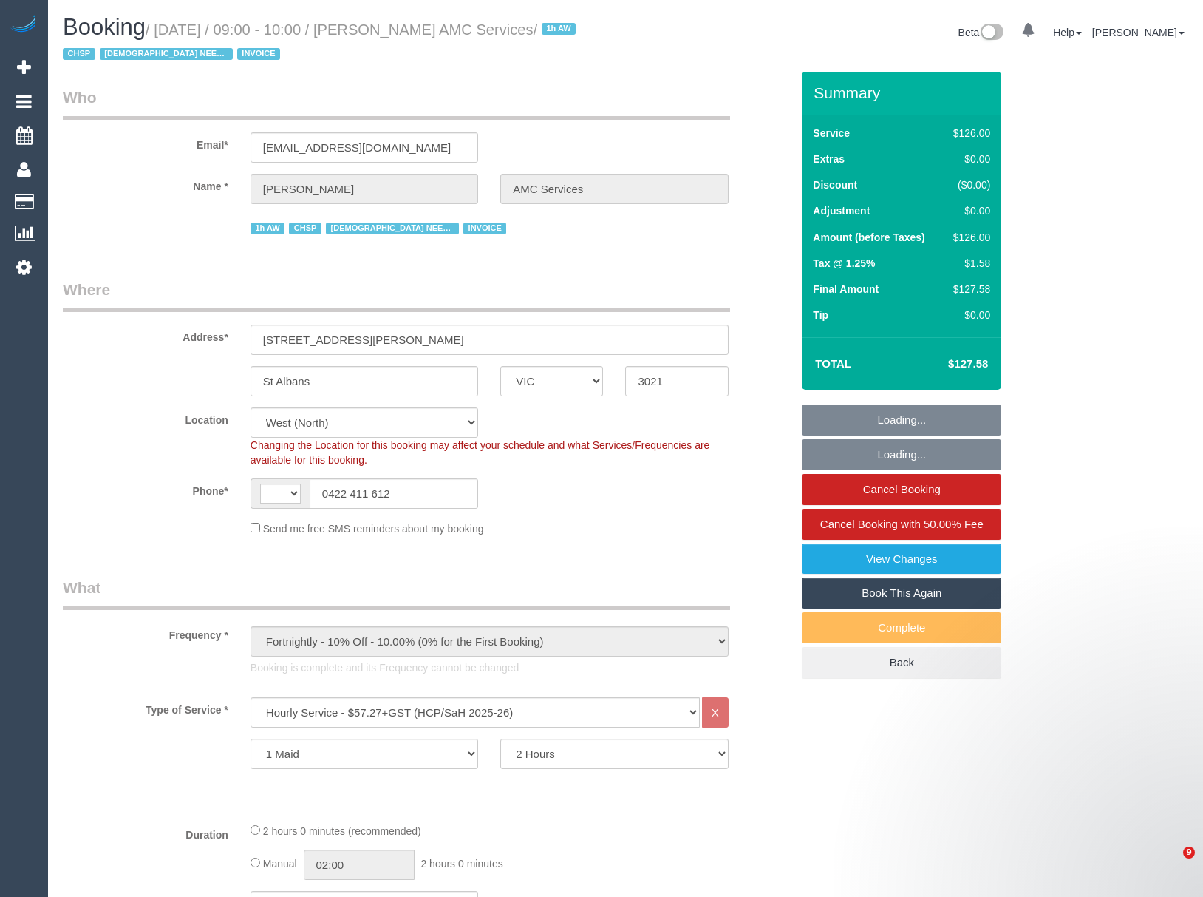
select select "number:25"
select select "number:35"
select select "object:774"
select select "string:AU"
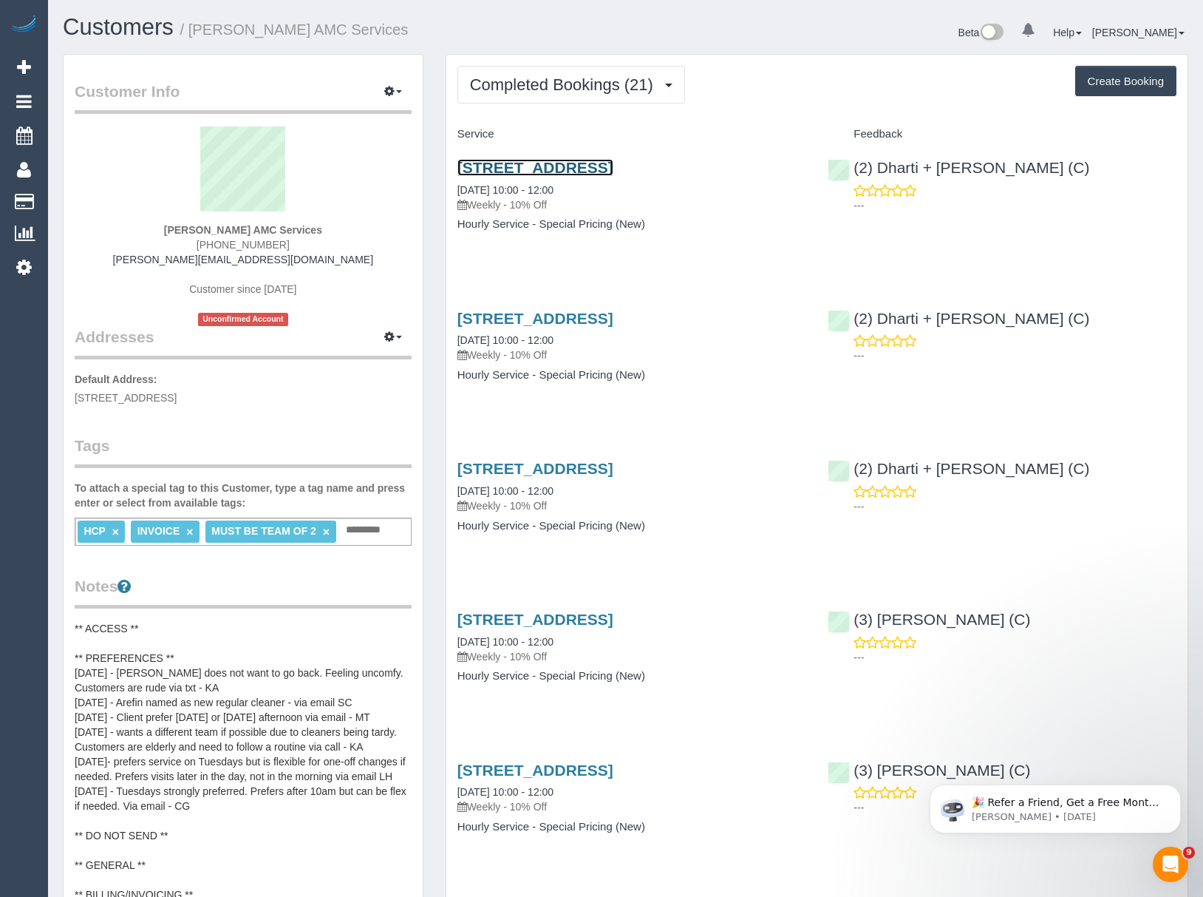
click at [514, 163] on link "27 A Gungarlan Dr, Keilor East, VIC 3033" at bounding box center [536, 167] width 156 height 17
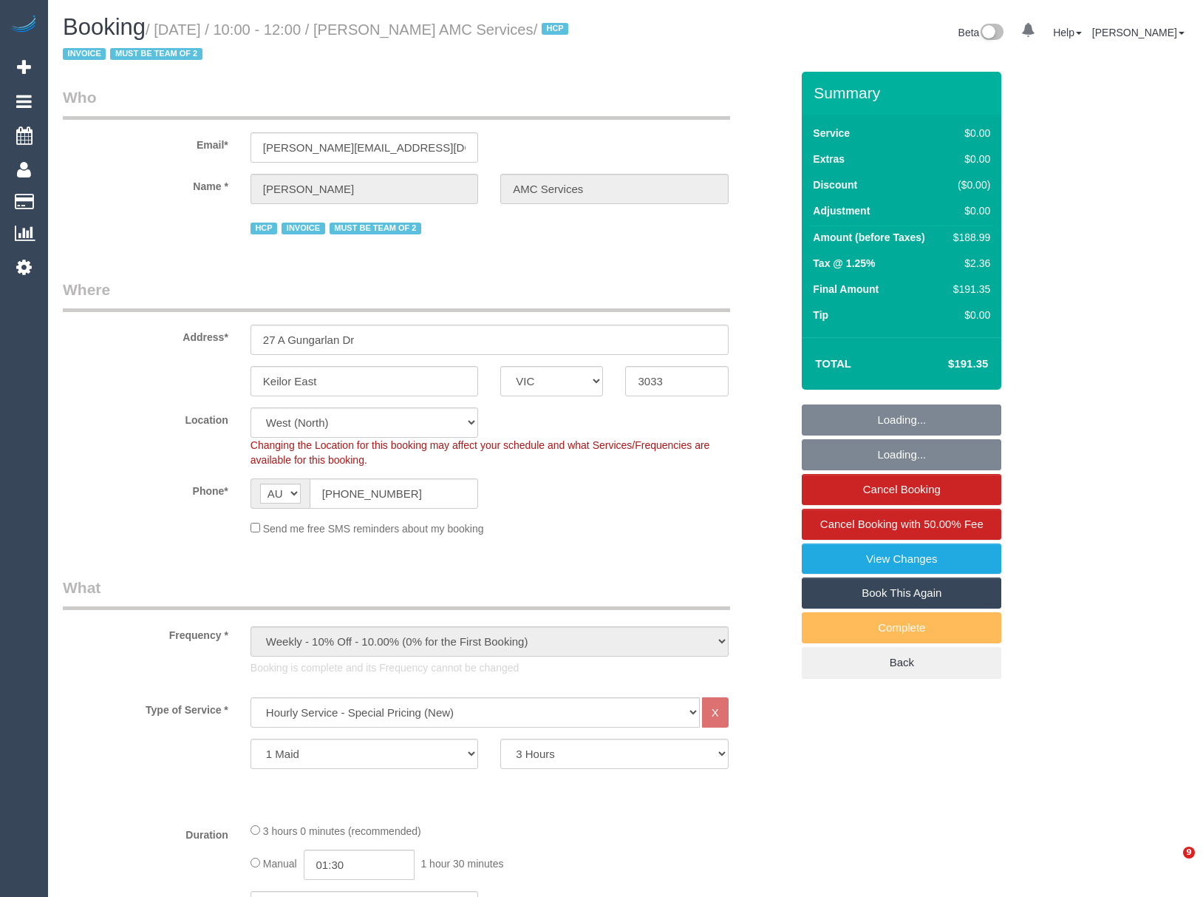
select select "VIC"
select select "180"
select select "number:28"
select select "number:14"
select select "number:19"
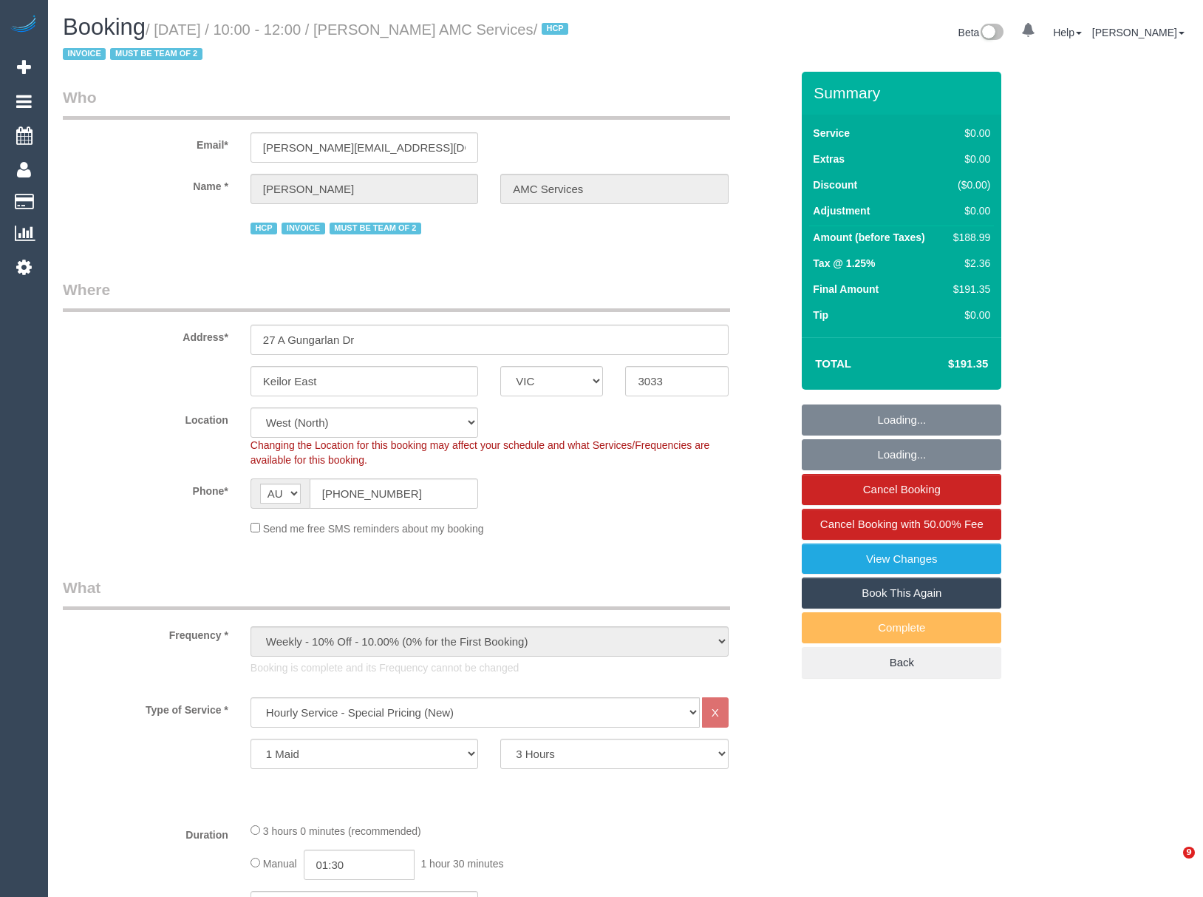
select select "number:24"
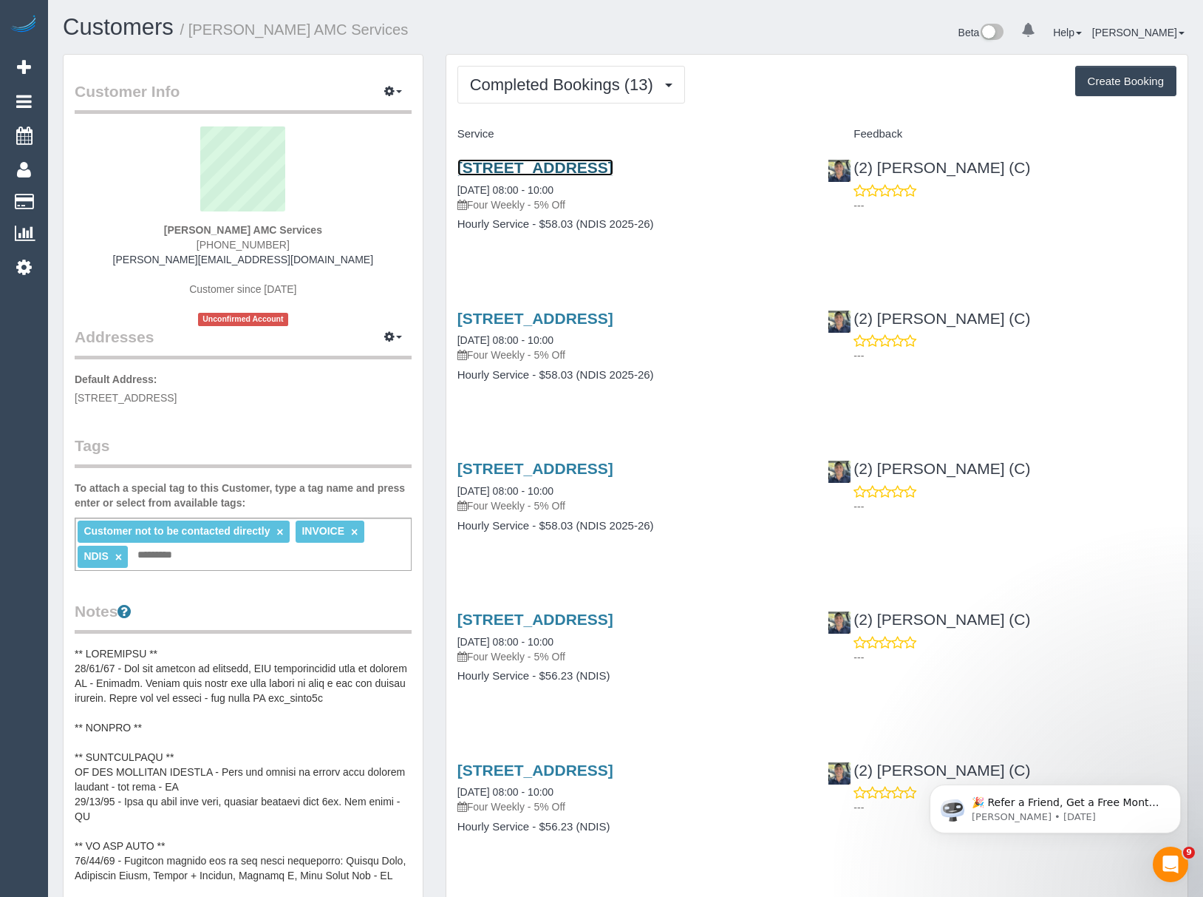
click at [517, 163] on link "306/80 La Scala Avenue, Maribyrnong, VIC 3032" at bounding box center [536, 167] width 156 height 17
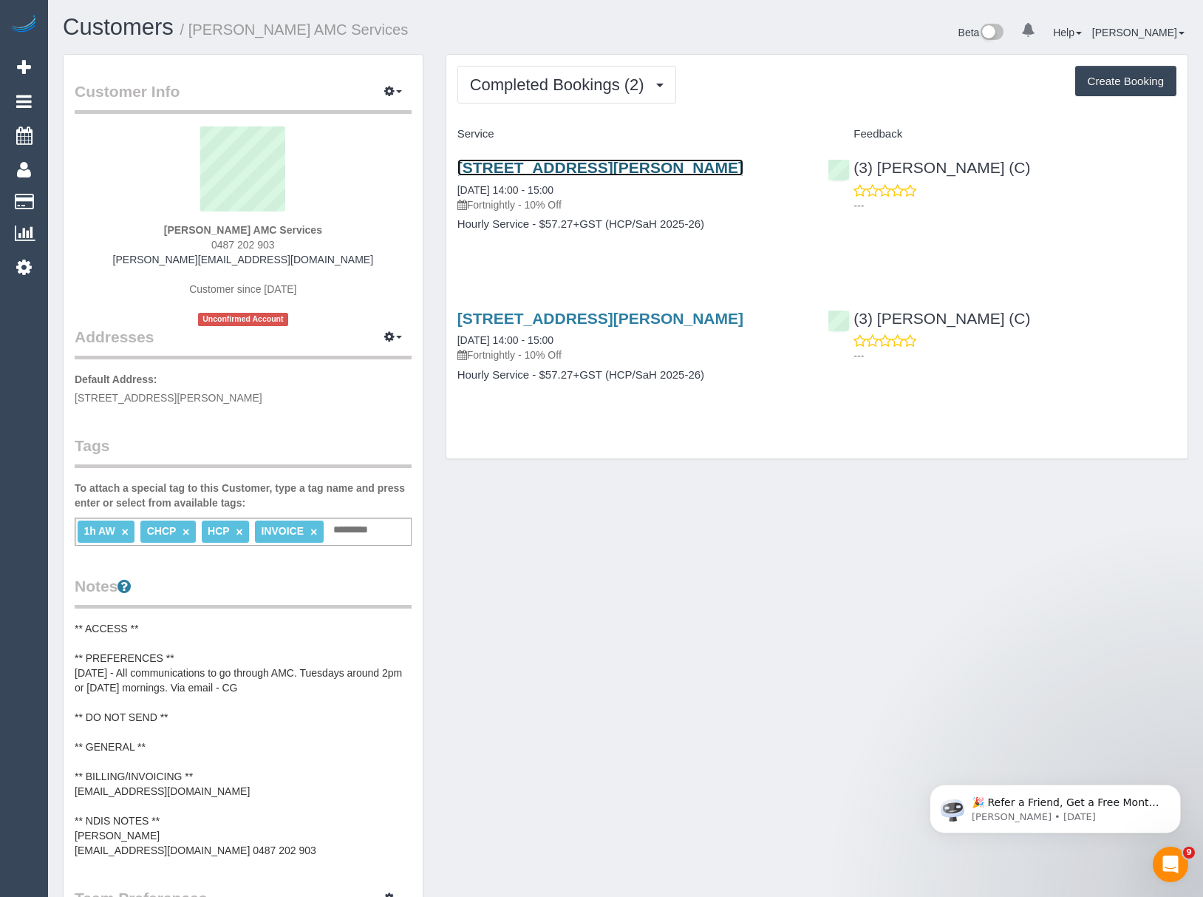
click at [540, 161] on link "[STREET_ADDRESS][PERSON_NAME]" at bounding box center [601, 167] width 286 height 17
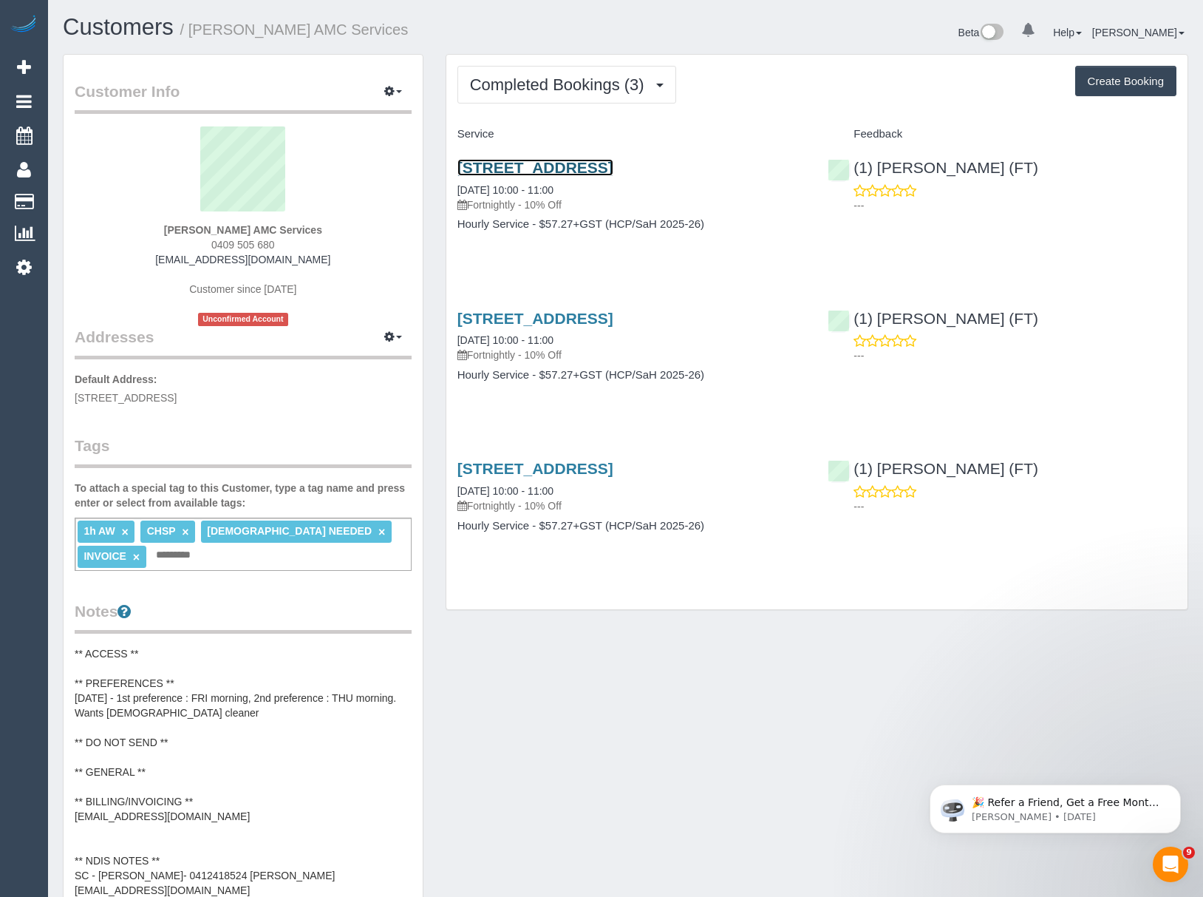
click at [521, 166] on link "41 Duke Street, Avondale Heights, VIC 3034" at bounding box center [536, 167] width 156 height 17
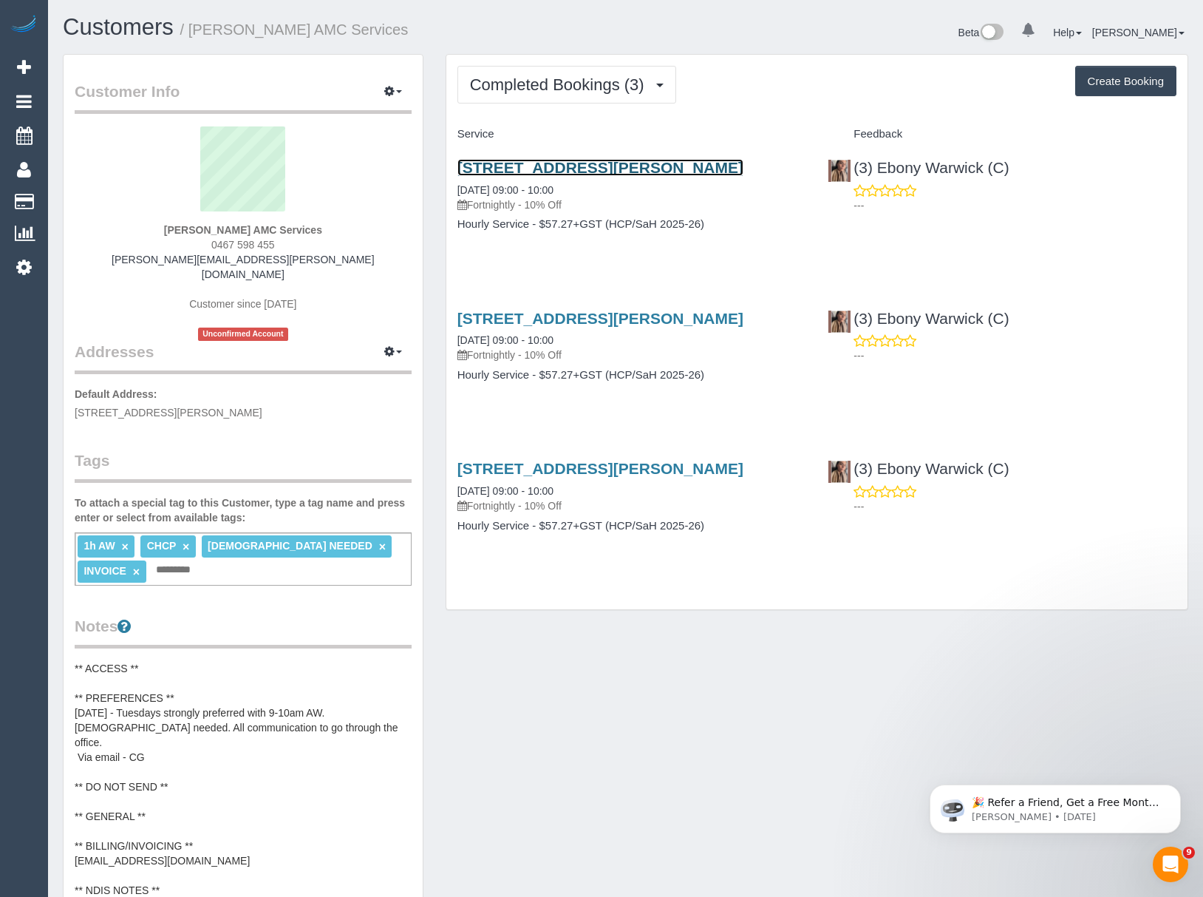
click at [536, 166] on link "[STREET_ADDRESS][PERSON_NAME]" at bounding box center [601, 167] width 286 height 17
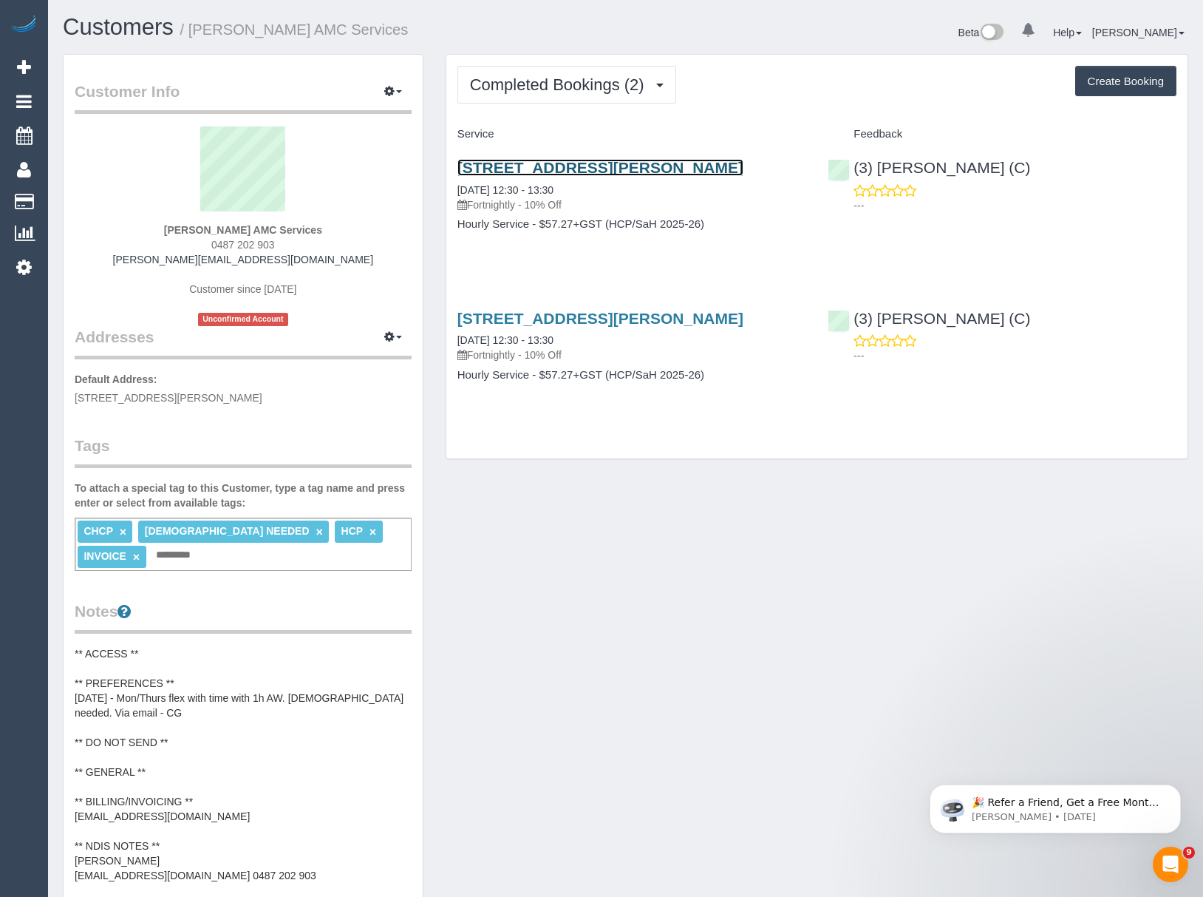
click at [565, 167] on link "2 Holzgrefe Court, Altona Meadows, VIC 3028" at bounding box center [601, 167] width 286 height 17
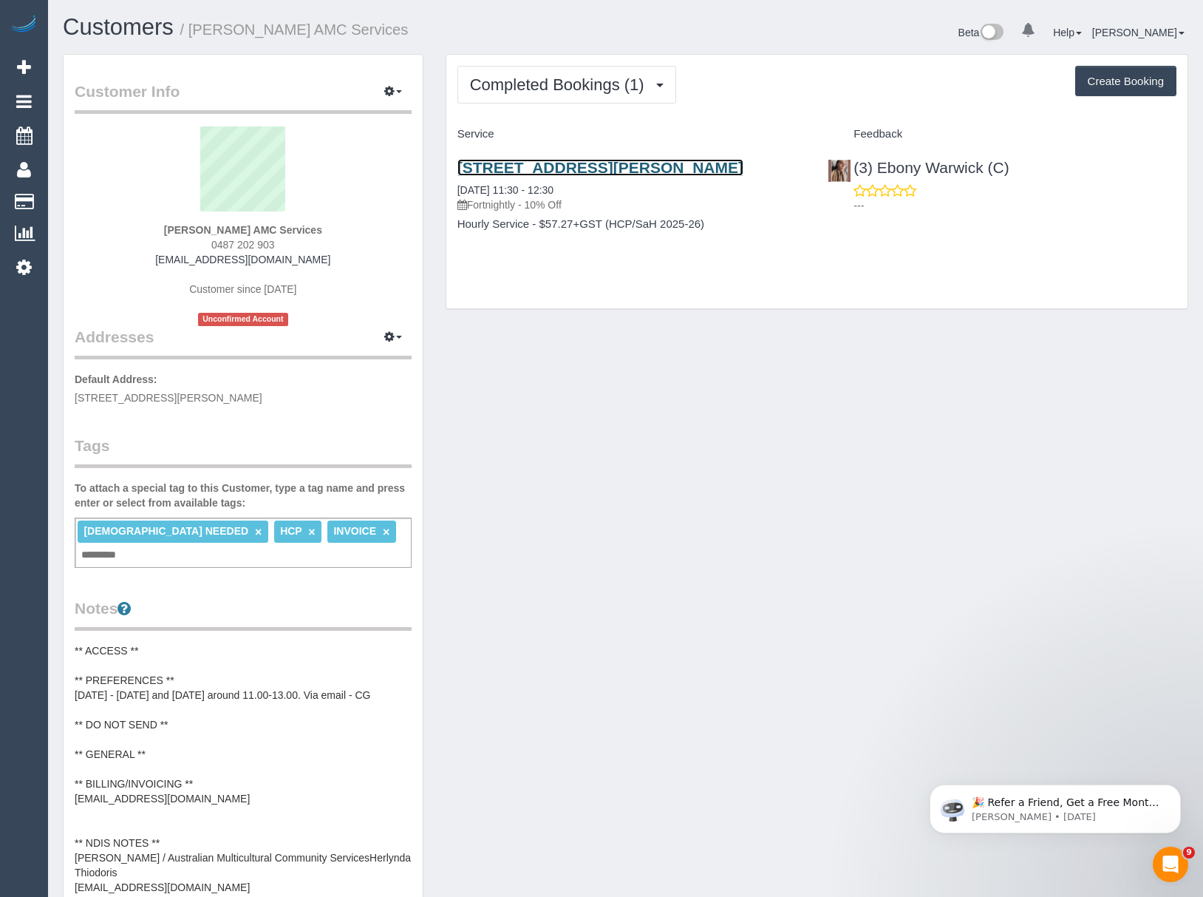
click at [518, 166] on link "5 Ernest Street, Sunshine, VIC 3020" at bounding box center [601, 167] width 286 height 17
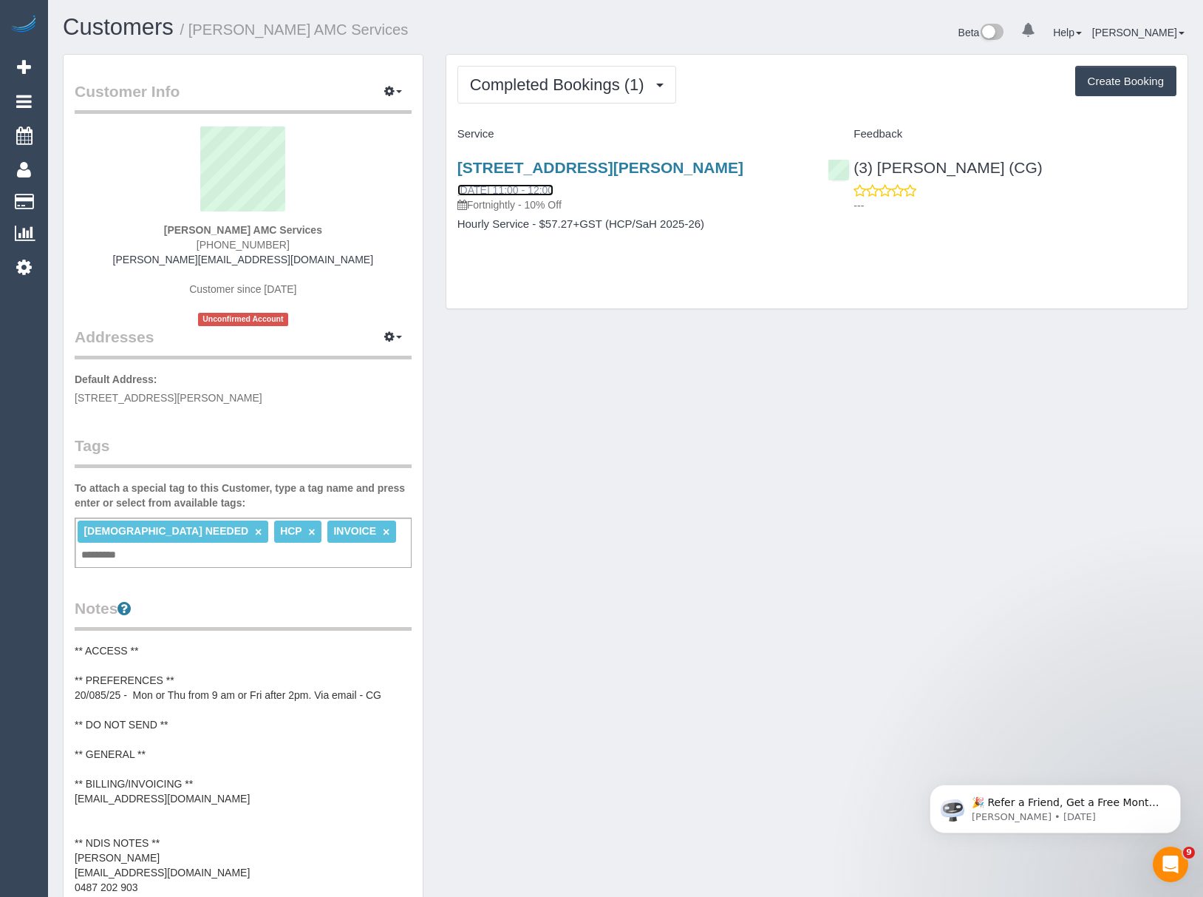
click at [500, 187] on link "05/09/2025 11:00 - 12:00" at bounding box center [506, 190] width 96 height 12
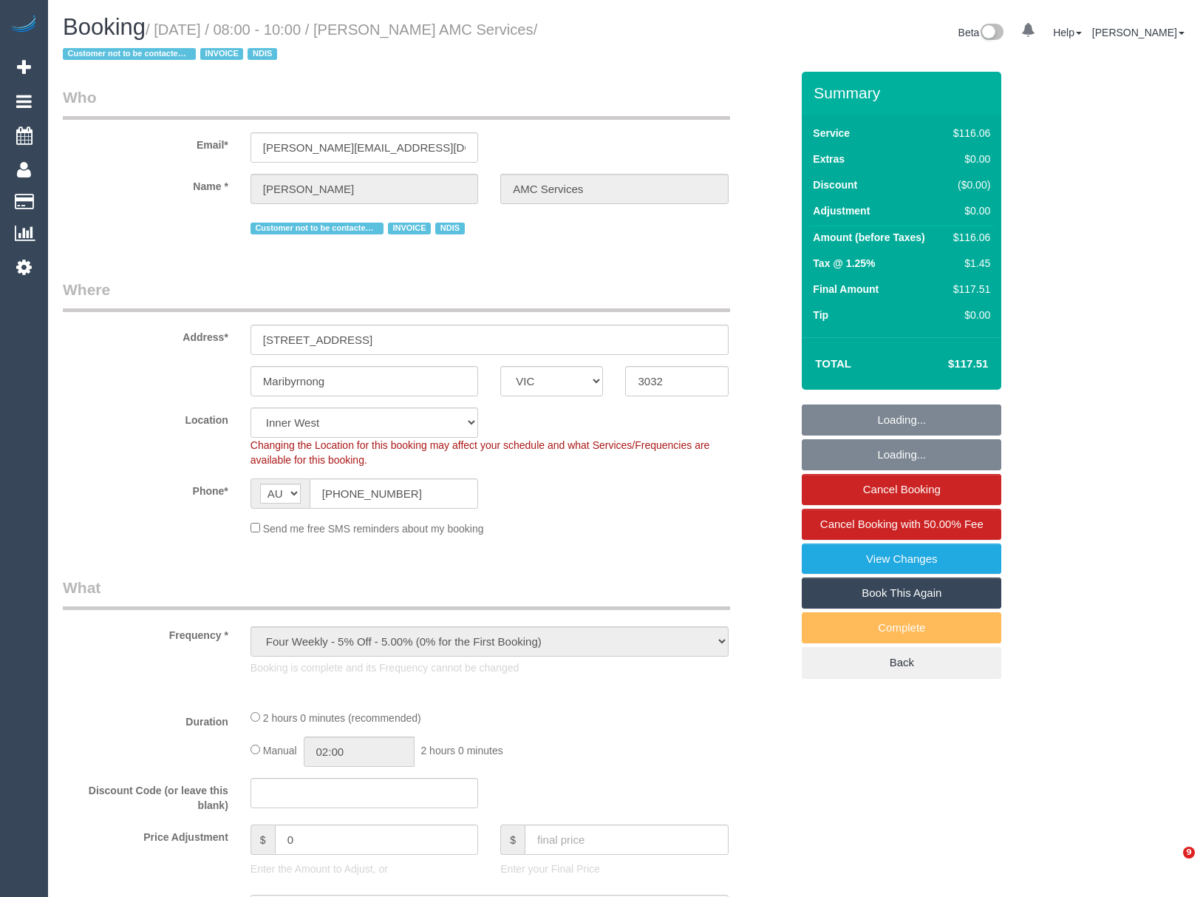
select select "VIC"
select select "number:28"
select select "number:14"
select select "number:19"
select select "number:22"
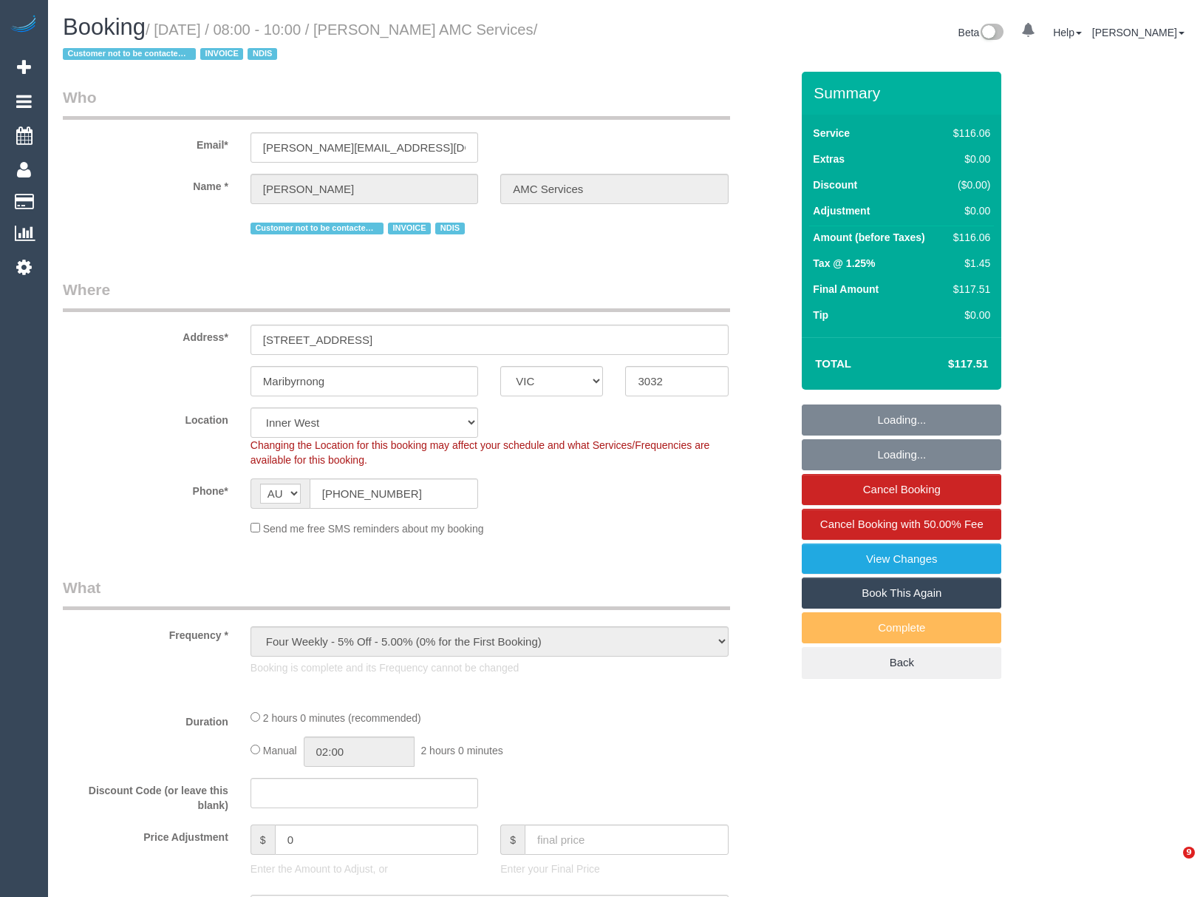
select select "number:35"
select select "object:1354"
select select "spot1"
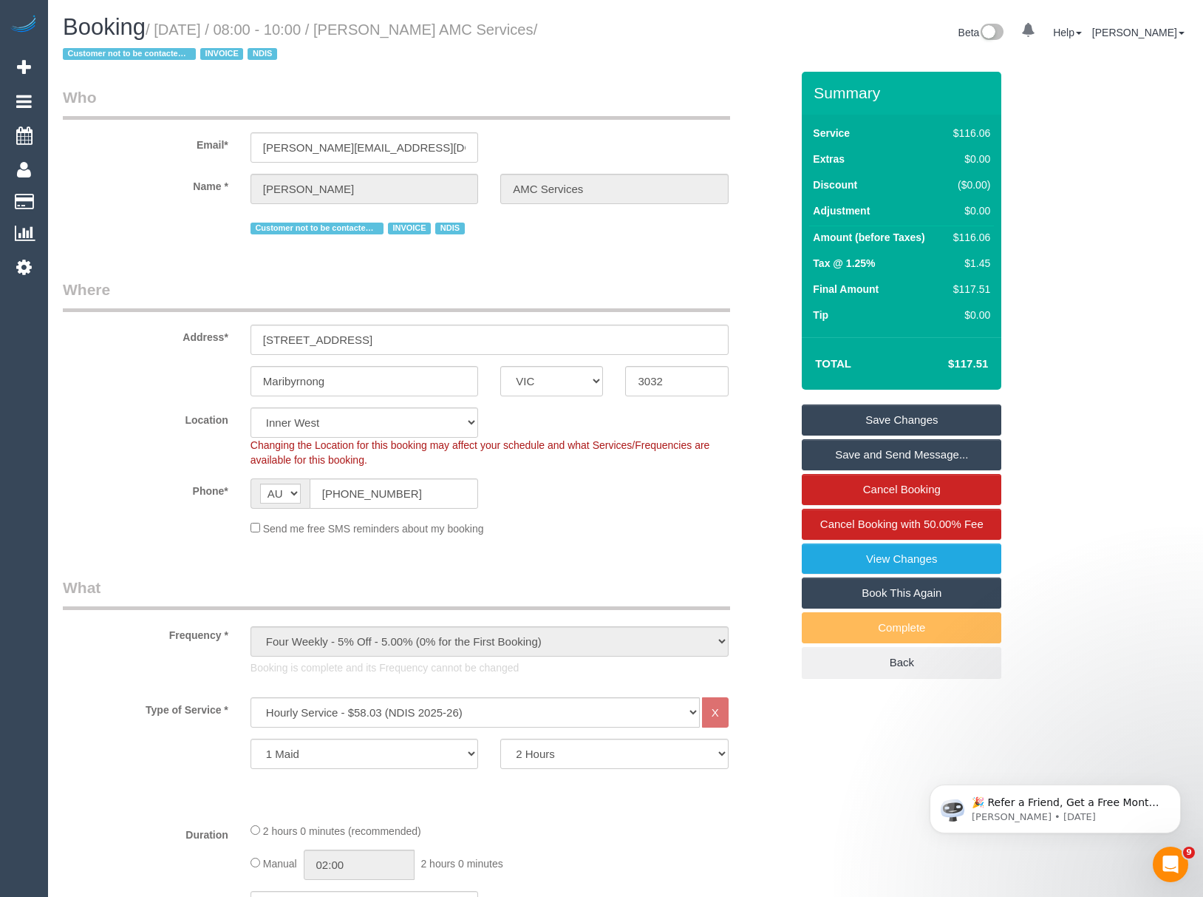
drag, startPoint x: 409, startPoint y: 27, endPoint x: 509, endPoint y: 30, distance: 100.6
click at [509, 30] on small "/ [DATE] / 08:00 - 10:00 / [PERSON_NAME] AMC Services / Customer not to be cont…" at bounding box center [300, 41] width 475 height 41
copy small "[PERSON_NAME]"
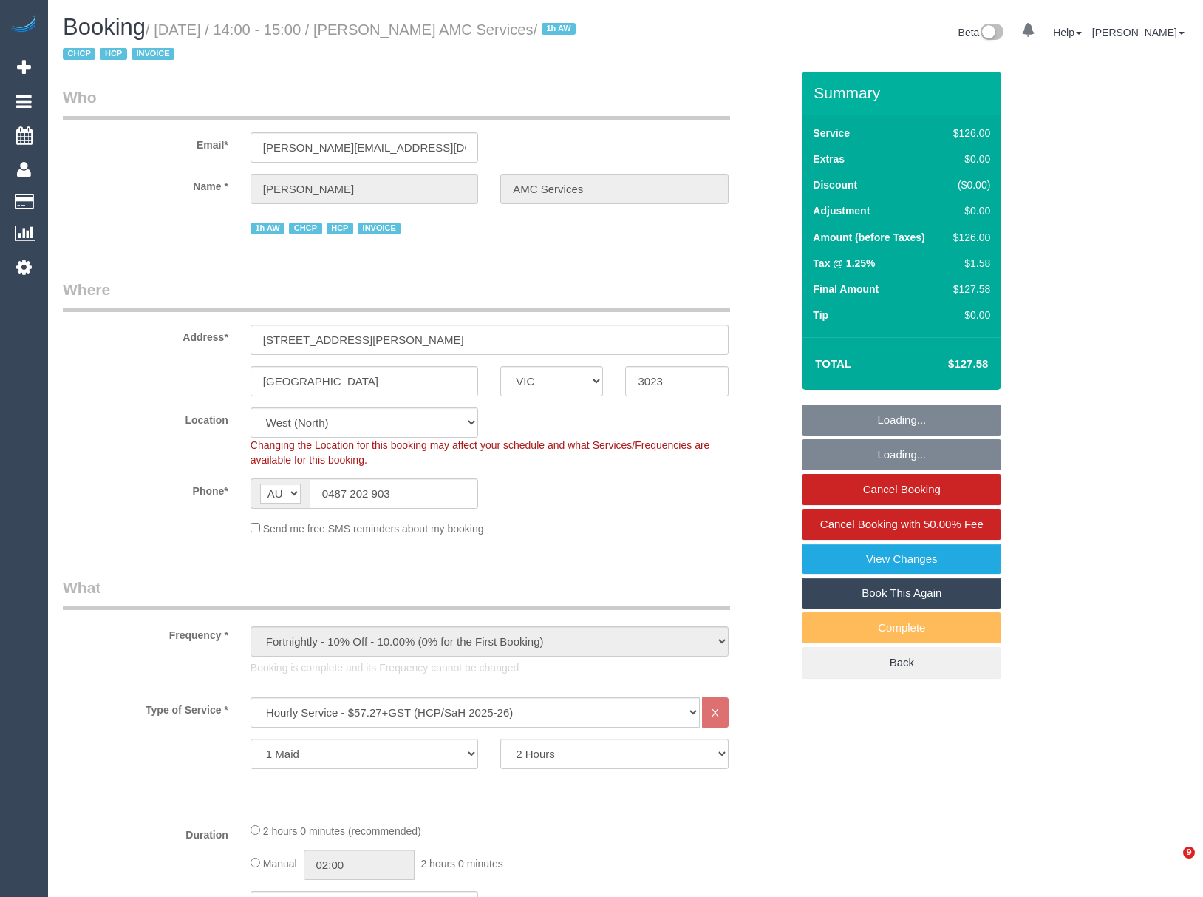
select select "VIC"
select select "120"
select select "number:28"
select select "number:14"
select select "number:19"
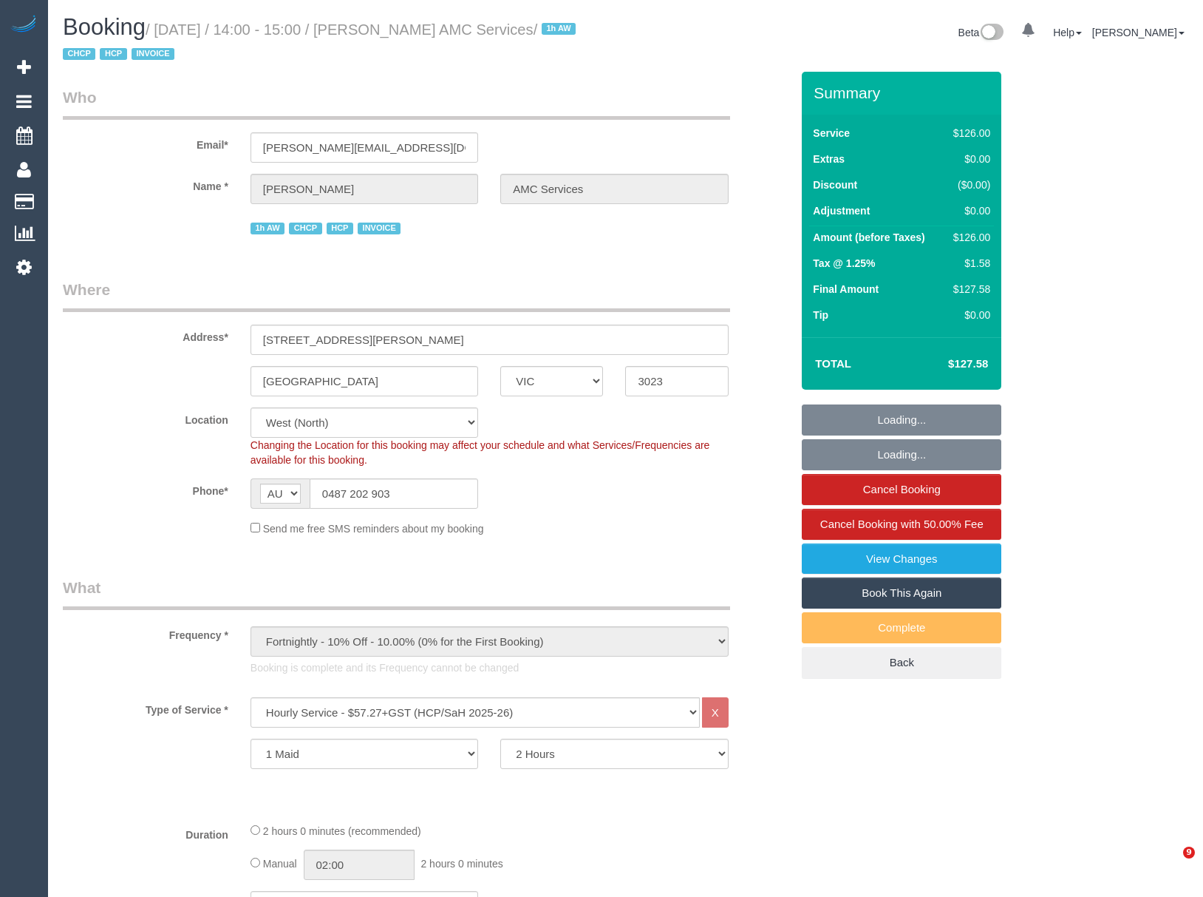
select select "number:36"
select select "number:35"
select select "VIC"
select select "120"
select select "number:28"
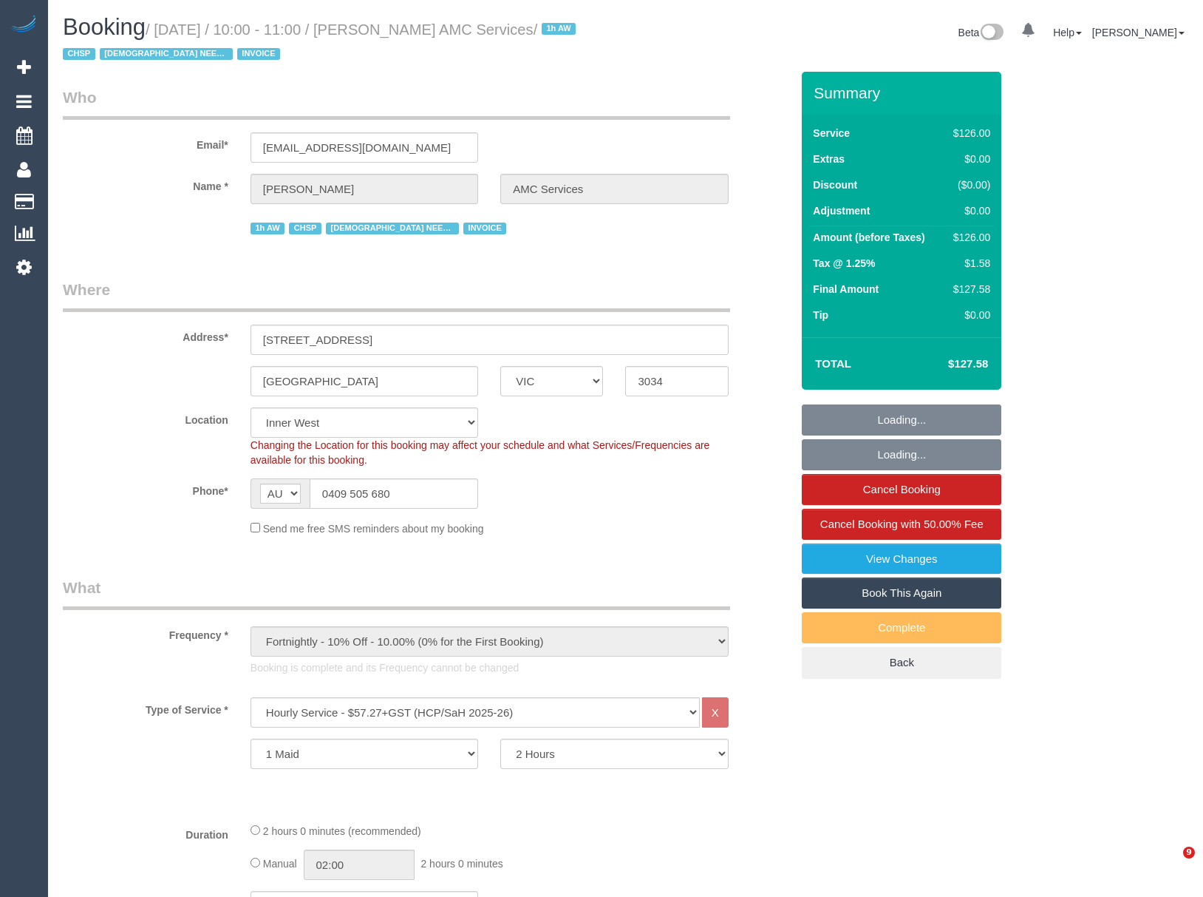
select select "number:14"
select select "number:18"
select select "number:36"
select select "number:35"
select select "object:1421"
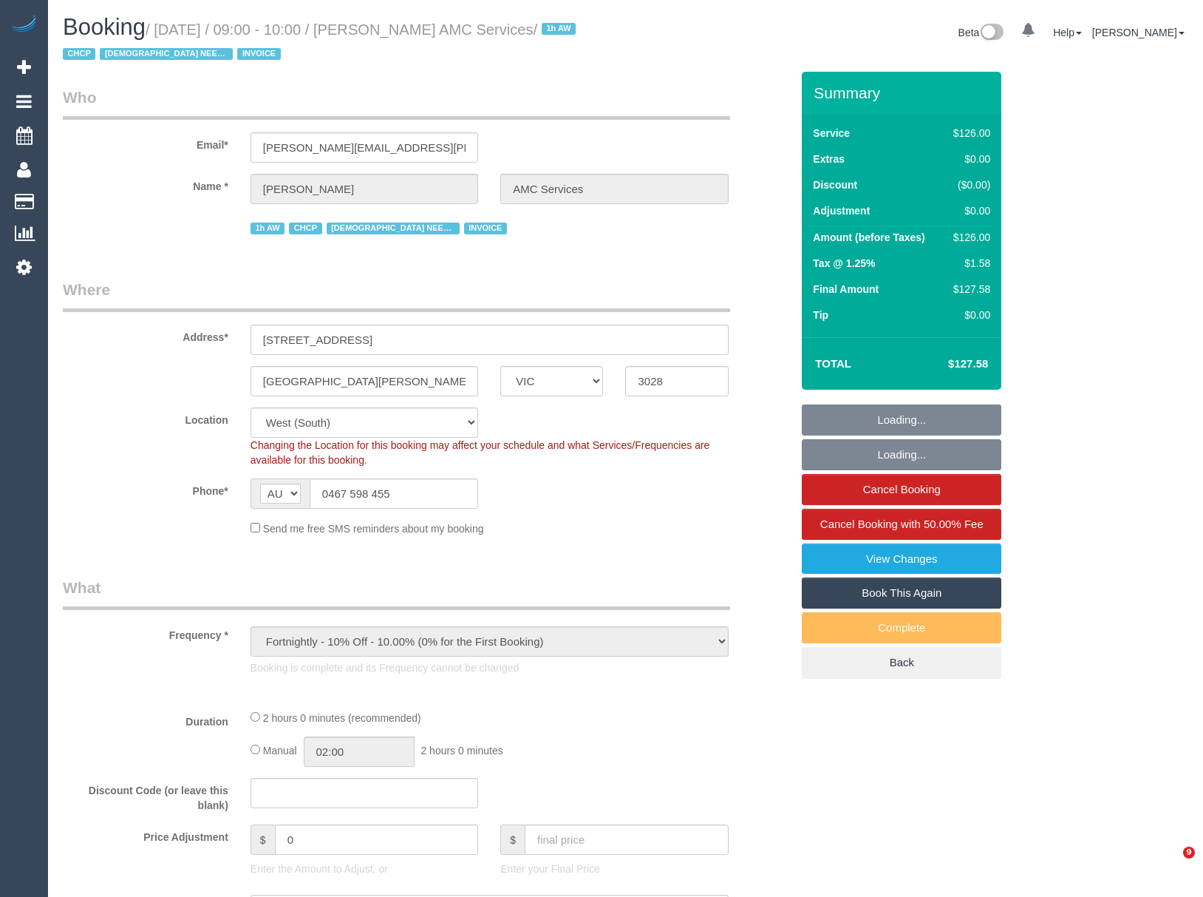
select select "VIC"
select select "object:758"
select select "120"
select select "number:28"
select select "number:14"
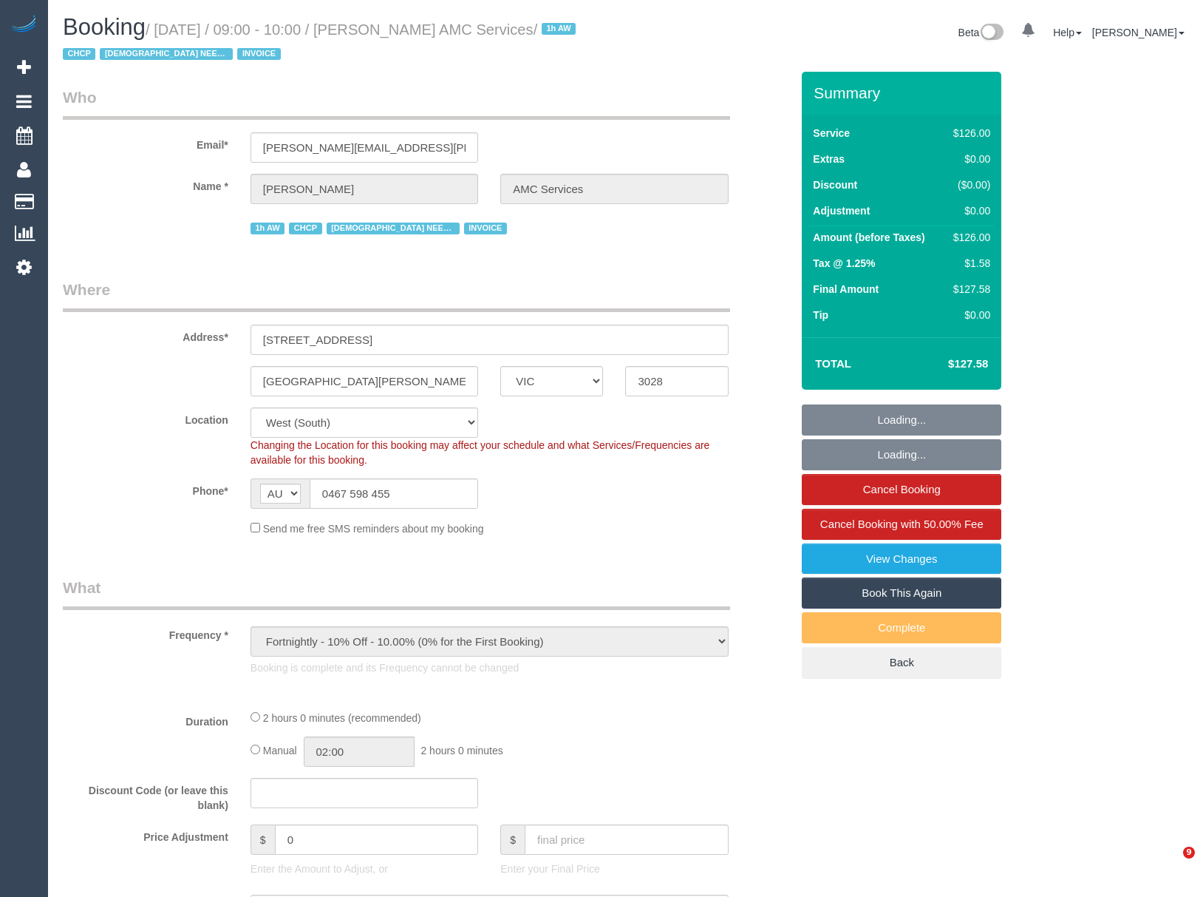
select select "number:18"
select select "number:25"
select select "number:35"
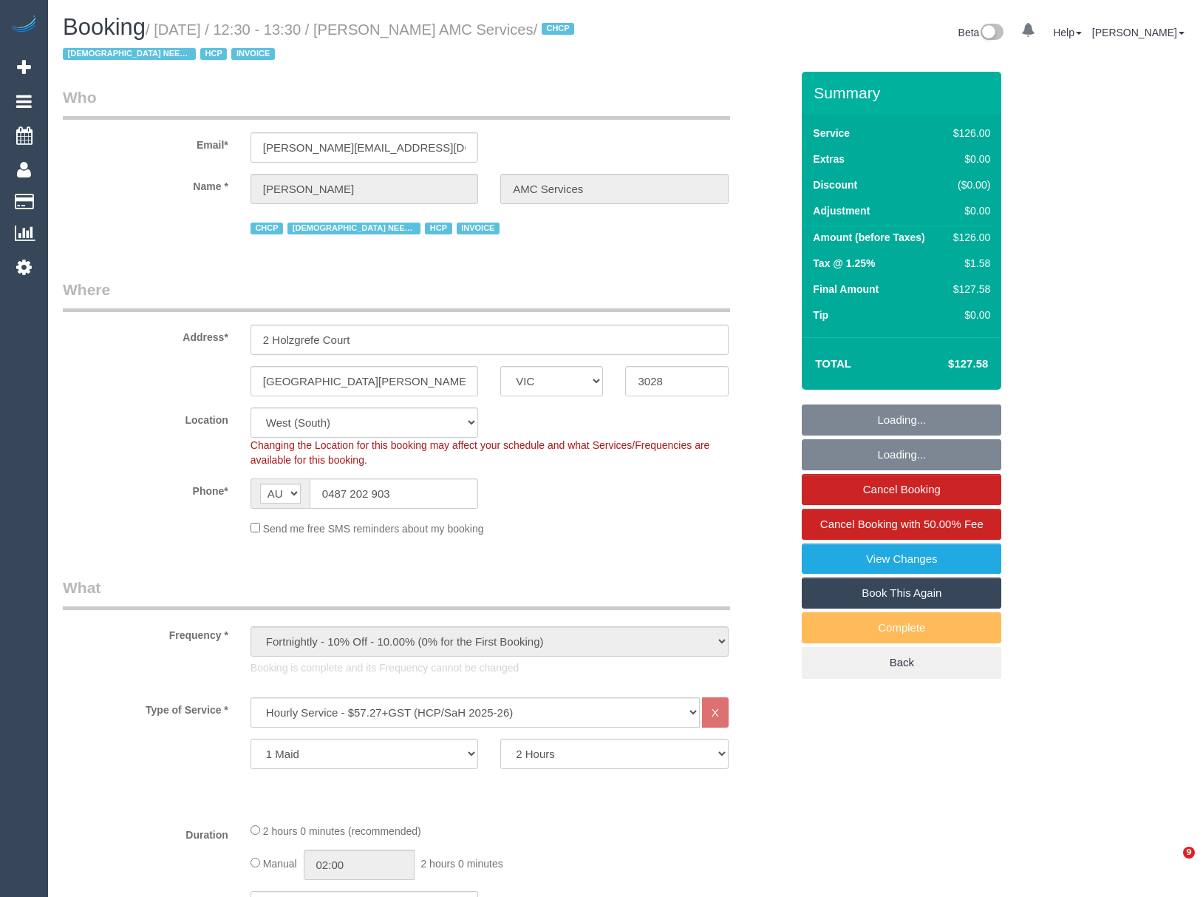
select select "VIC"
select select "120"
select select "number:28"
select select "number:14"
select select "number:19"
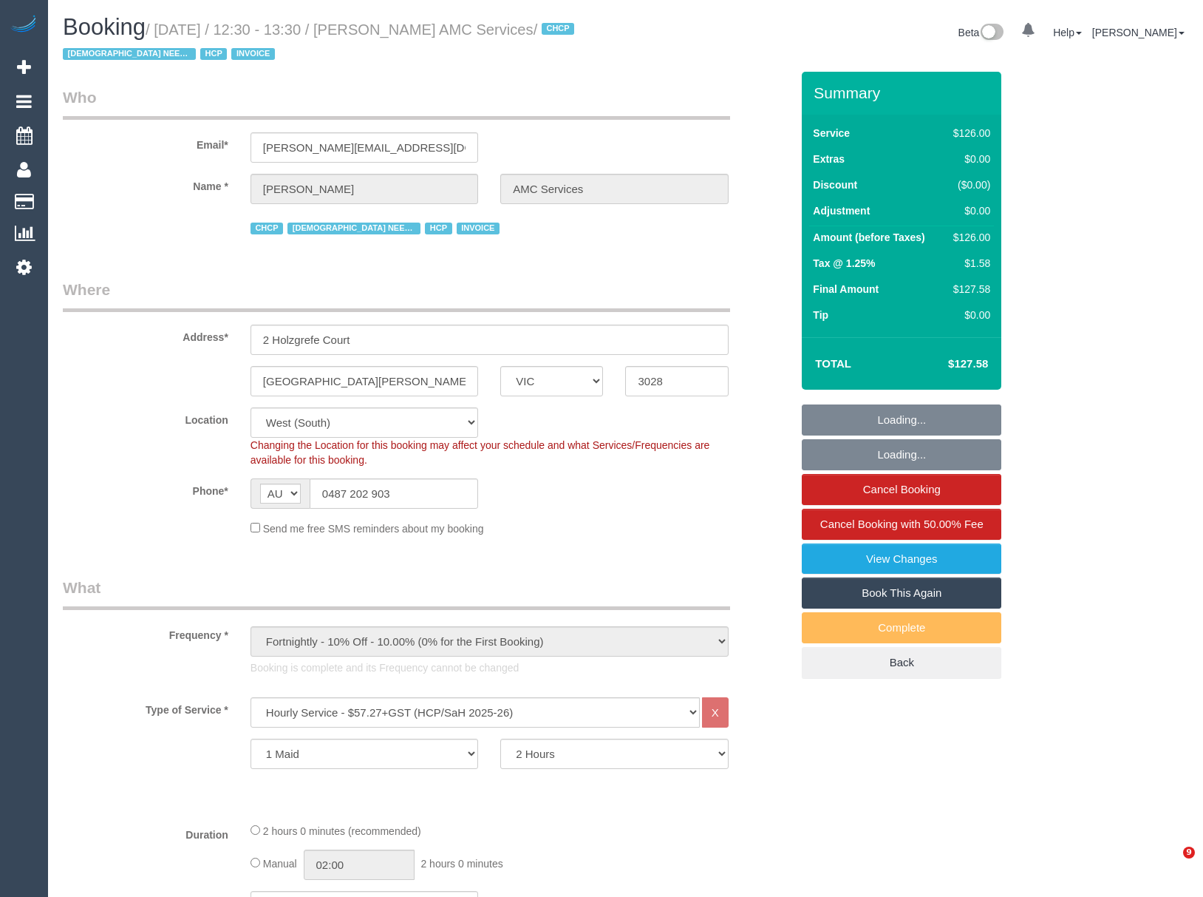
select select "number:25"
select select "number:35"
select select "VIC"
select select "120"
select select "number:28"
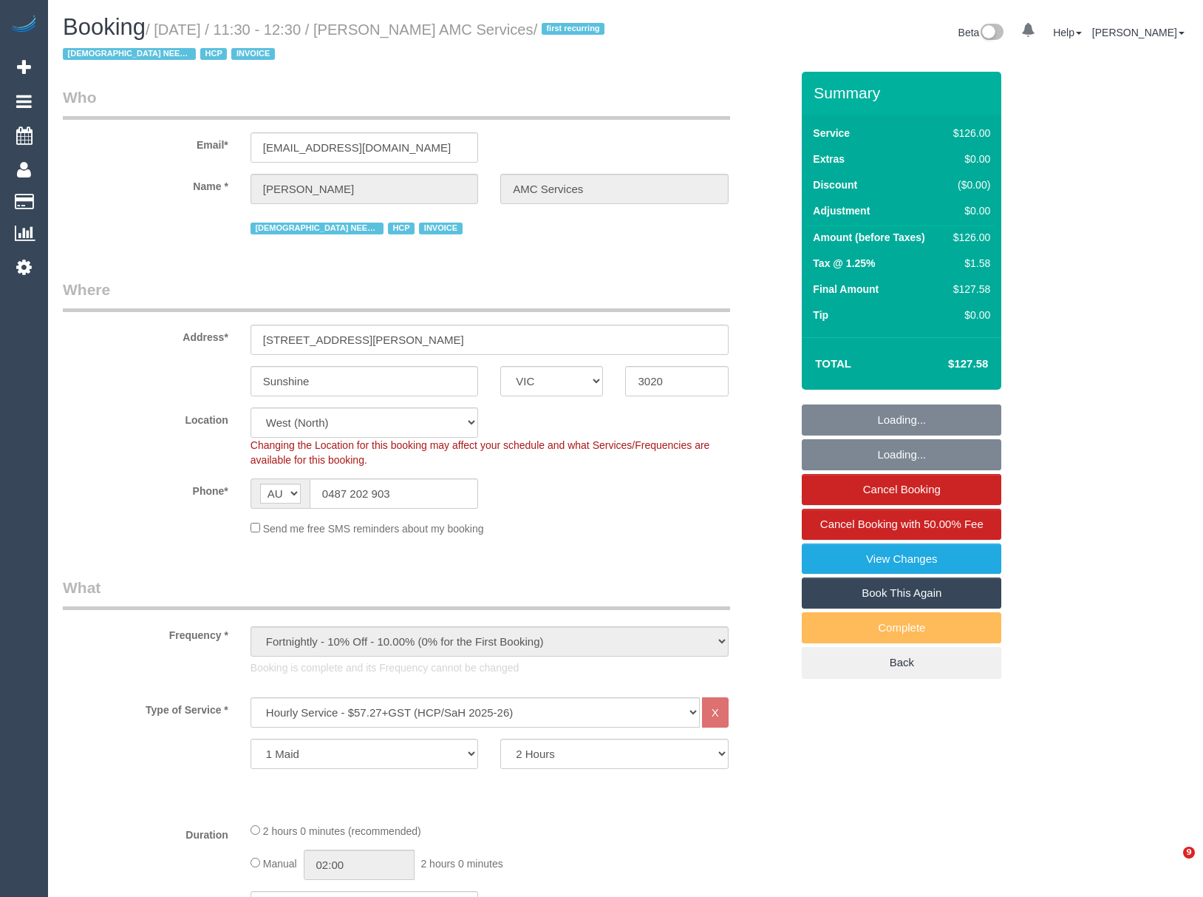
select select "number:14"
select select "number:19"
select select "number:36"
select select "number:35"
select select "VIC"
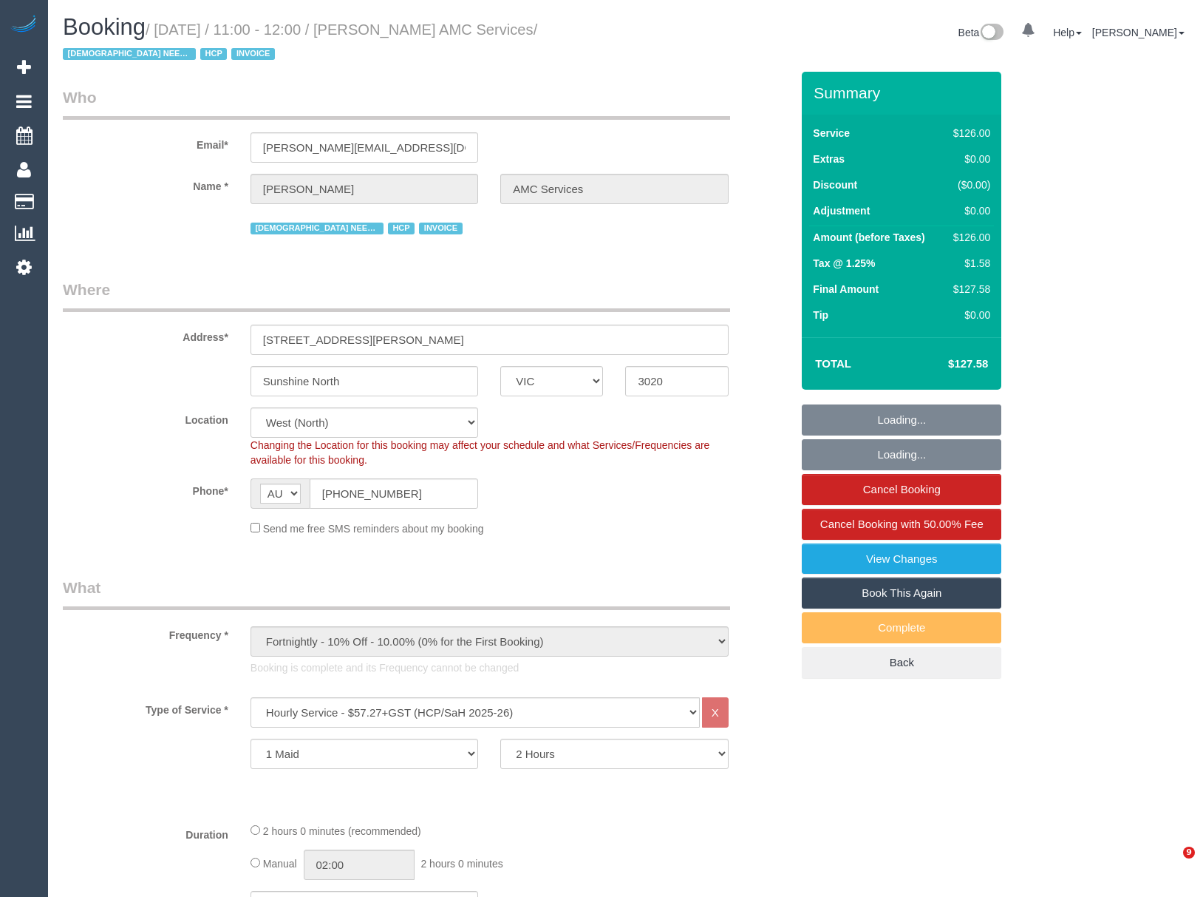
select select "120"
select select "number:28"
select select "number:14"
select select "number:19"
select select "number:36"
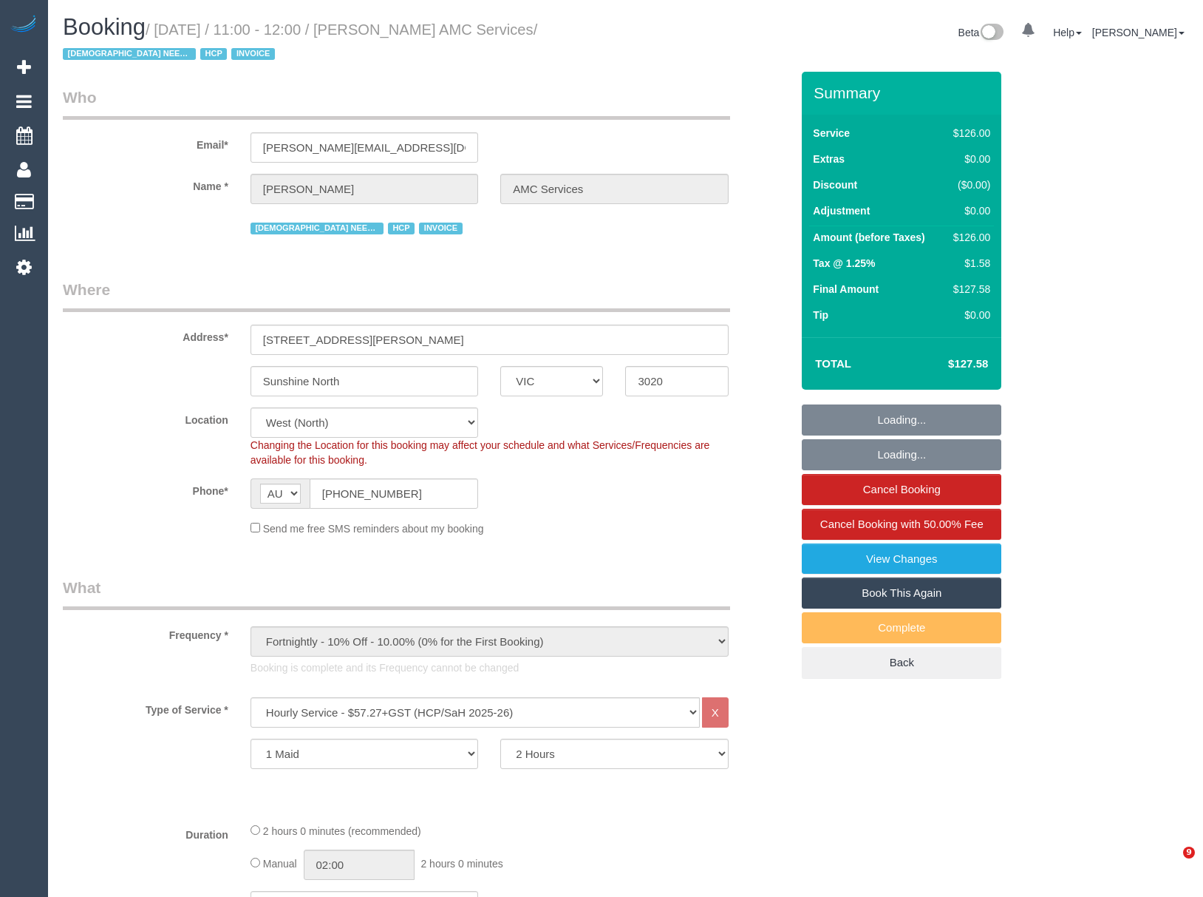
select select "number:35"
select select "number:12"
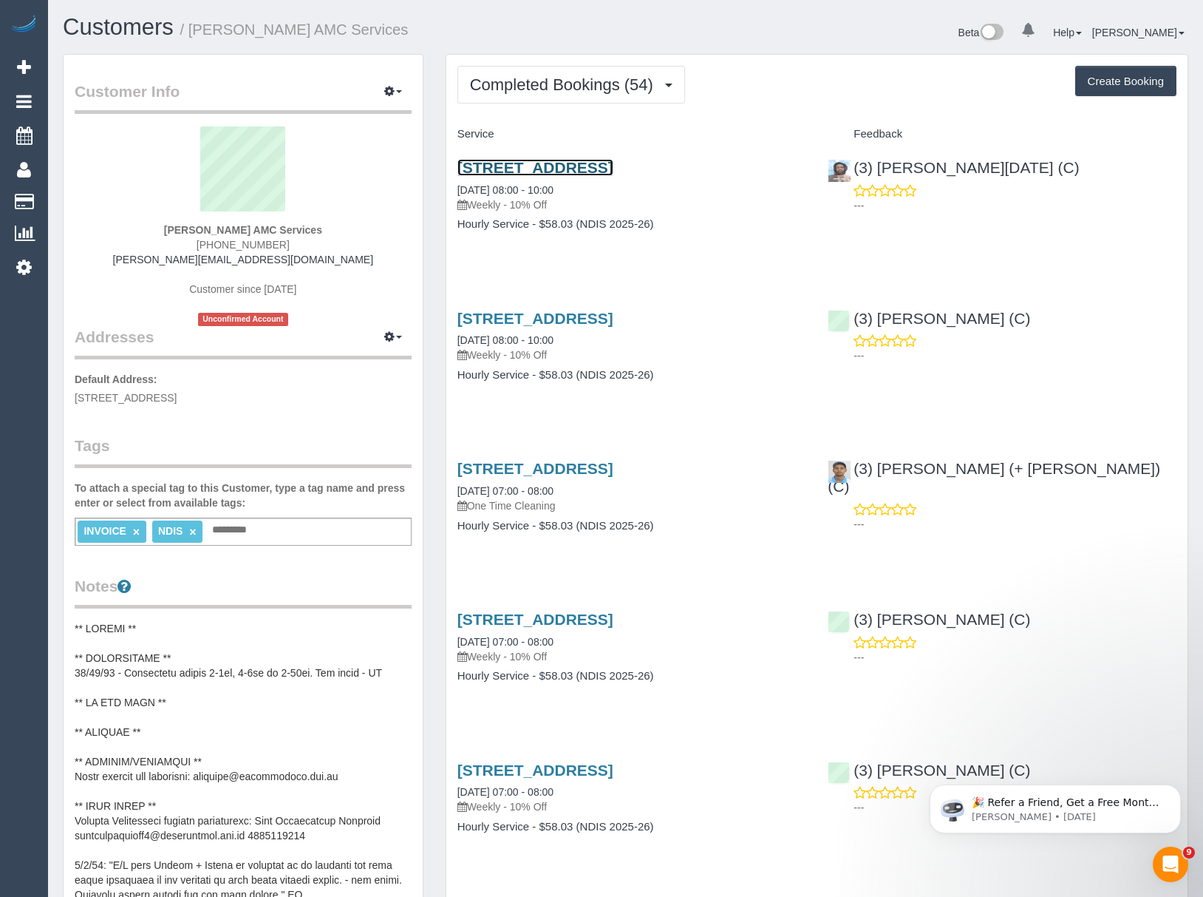
click at [492, 172] on link "9 Kurrajong Road, Delahey, VIC 3037" at bounding box center [536, 167] width 156 height 17
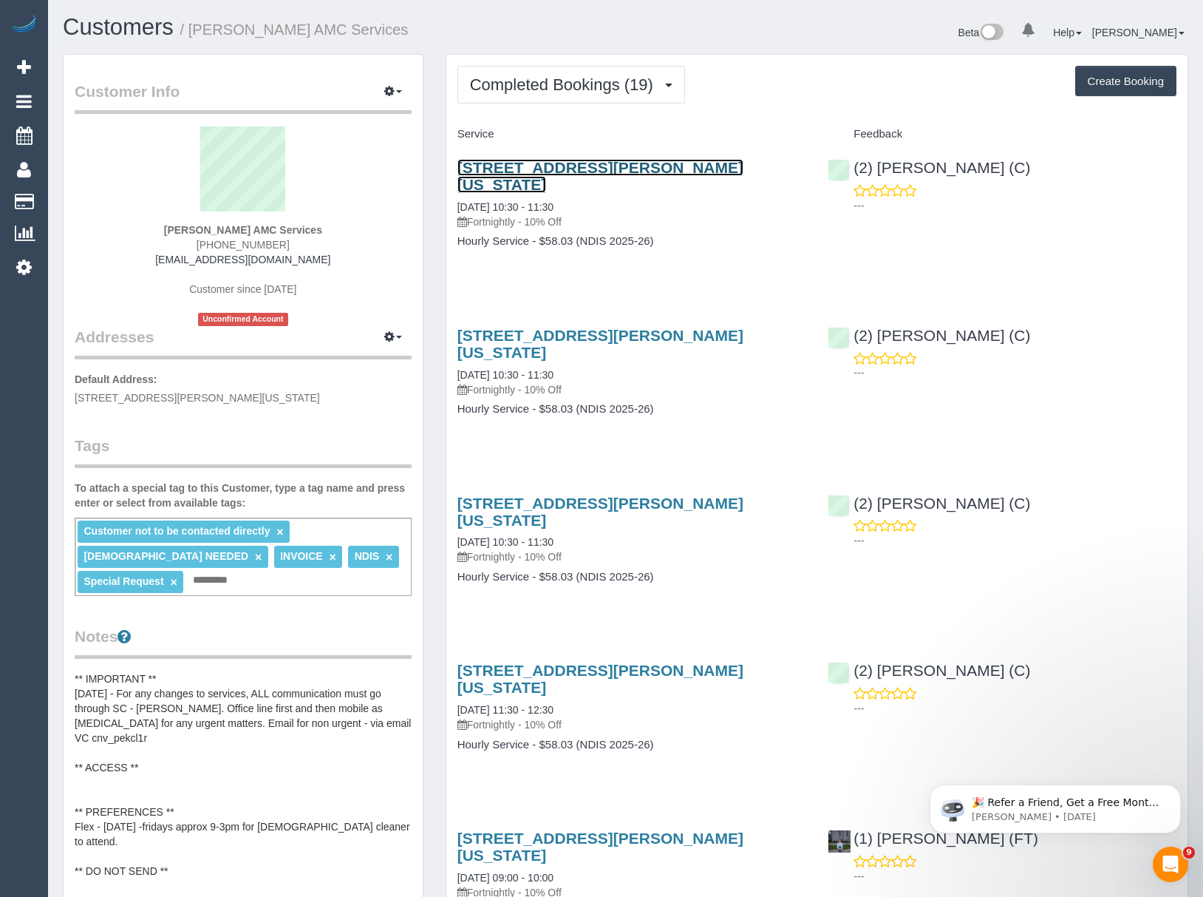
click at [489, 166] on link "[STREET_ADDRESS][PERSON_NAME][US_STATE]" at bounding box center [601, 176] width 286 height 34
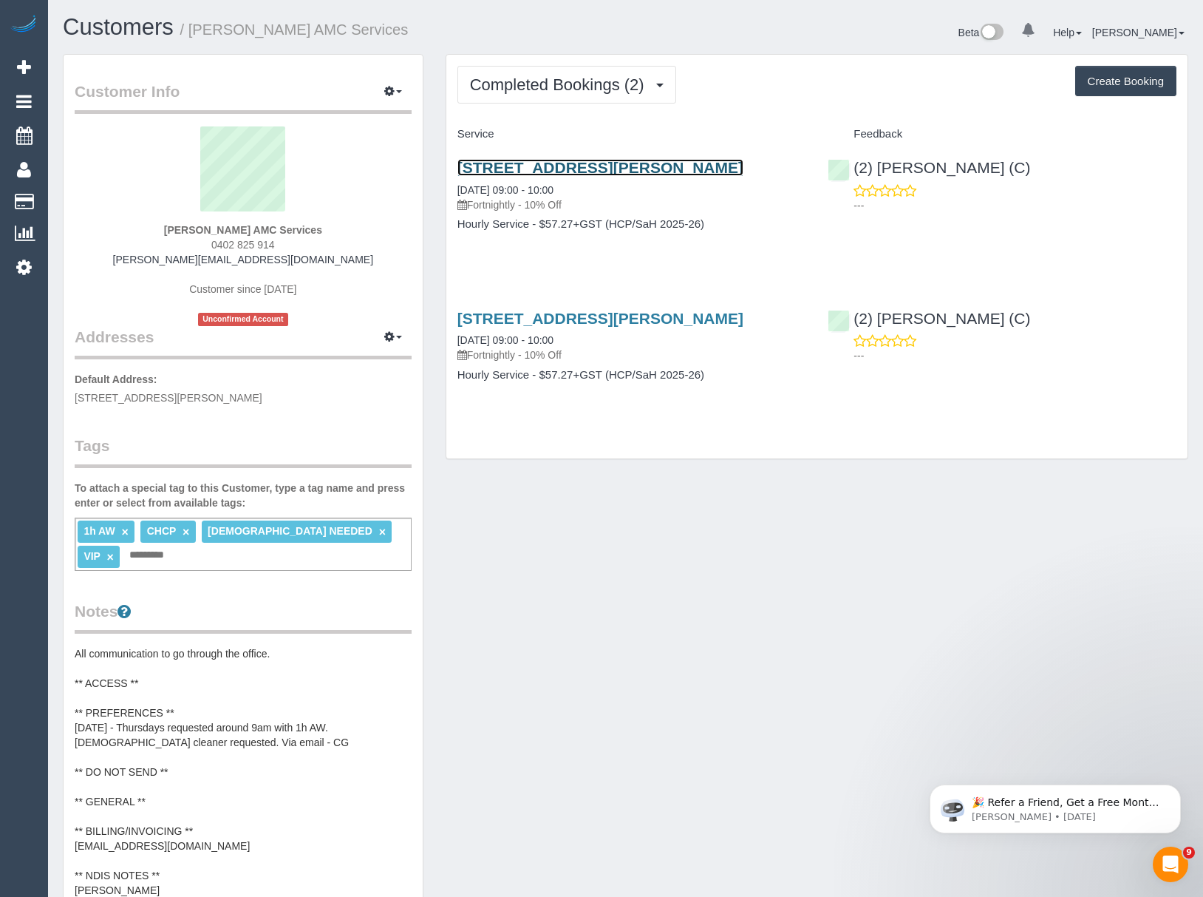
click at [488, 169] on link "[STREET_ADDRESS][PERSON_NAME]" at bounding box center [601, 167] width 286 height 17
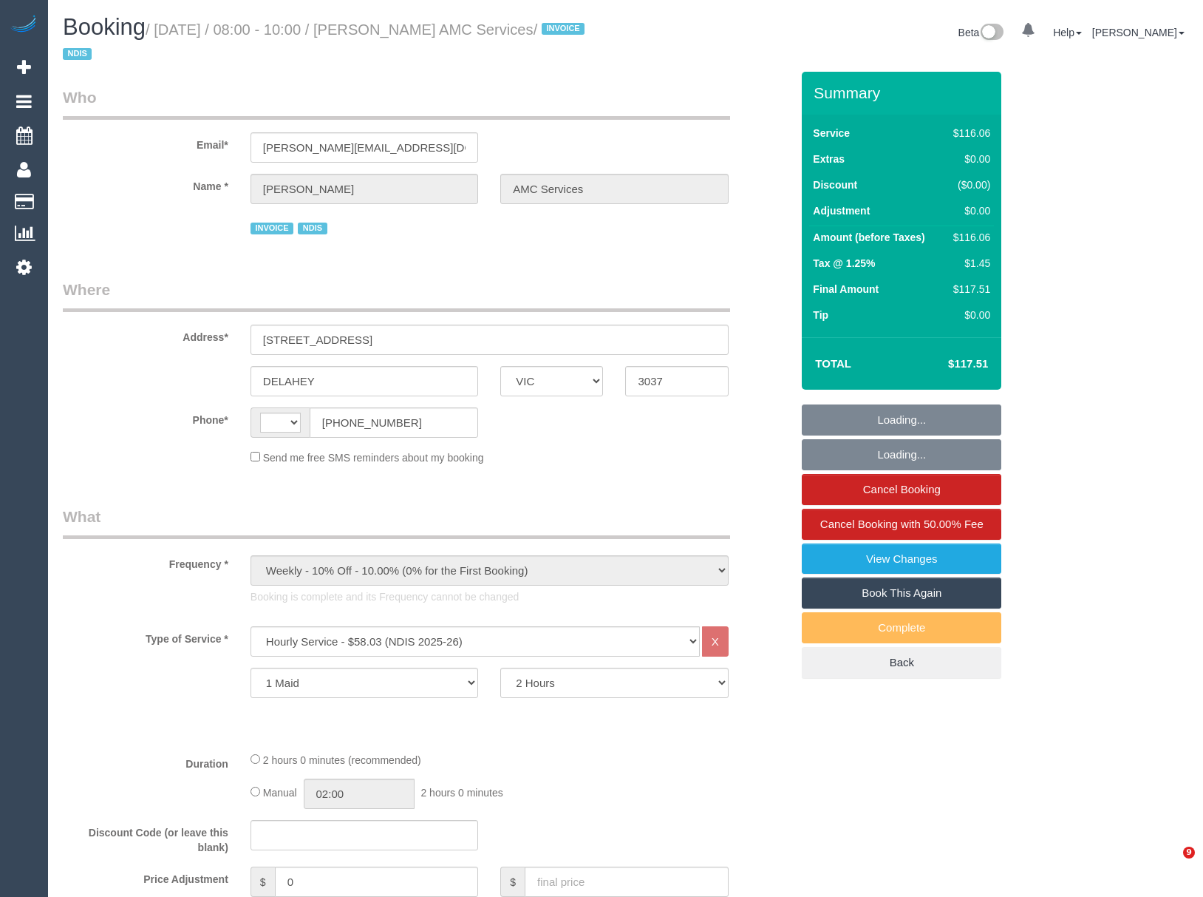
select select "VIC"
select select "string:AU"
select select "number:28"
select select "number:14"
select select "number:18"
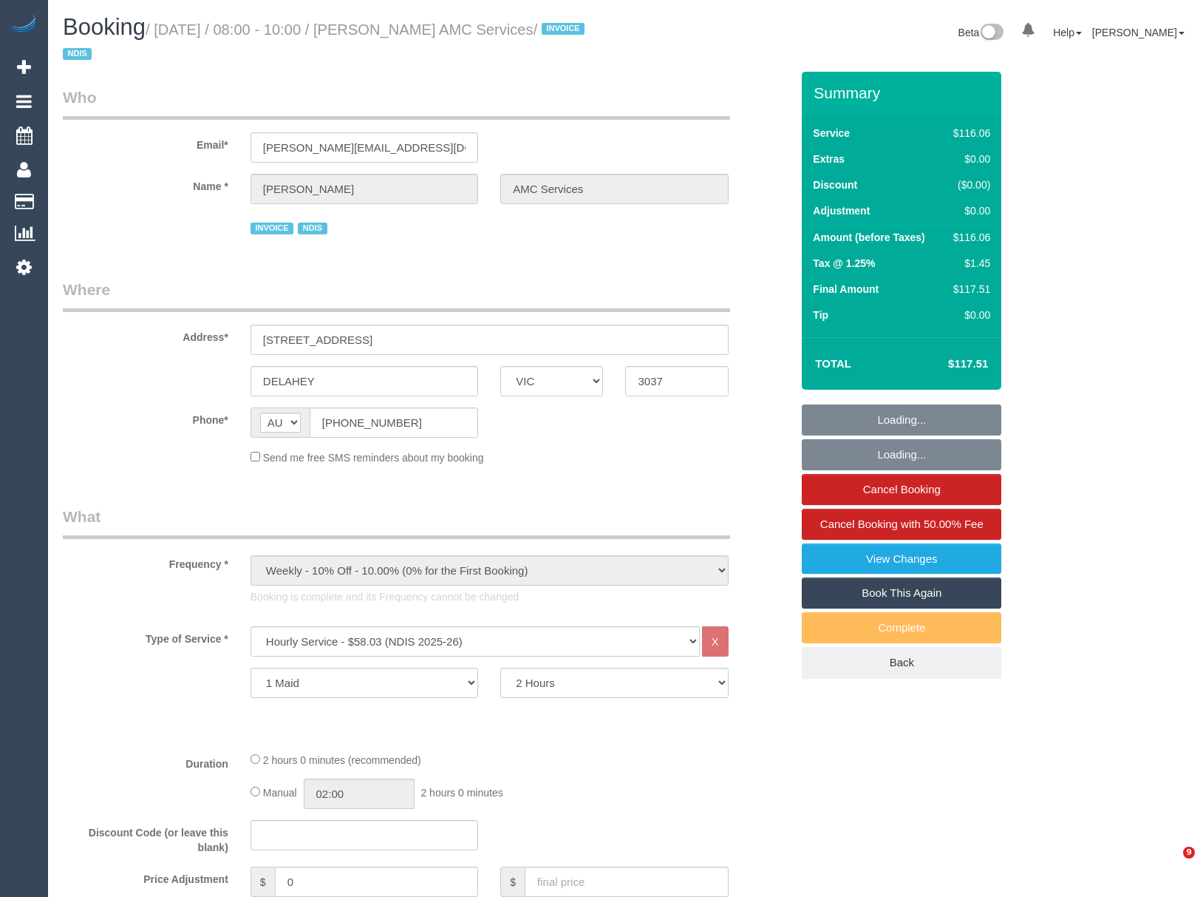
select select "number:36"
select select "number:35"
select select "number:12"
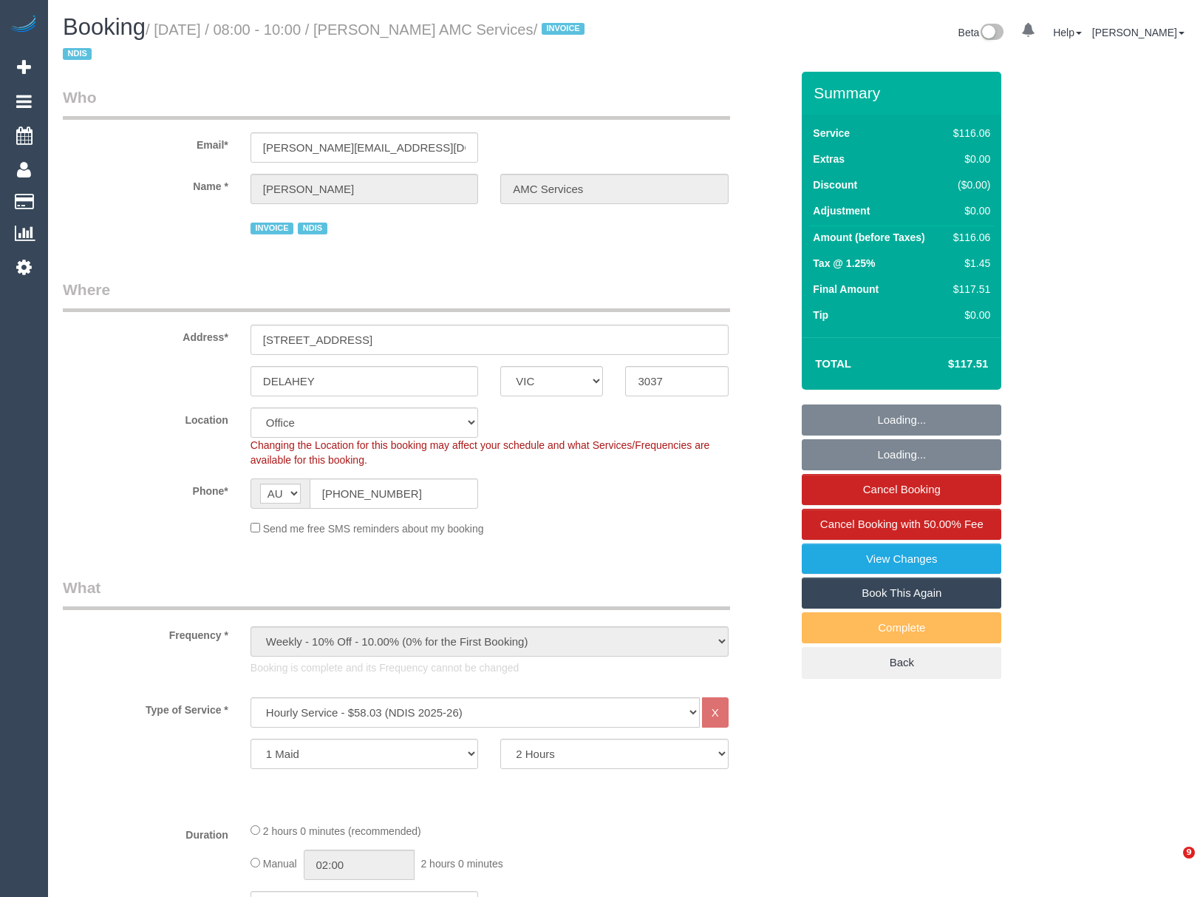
select select "object:2054"
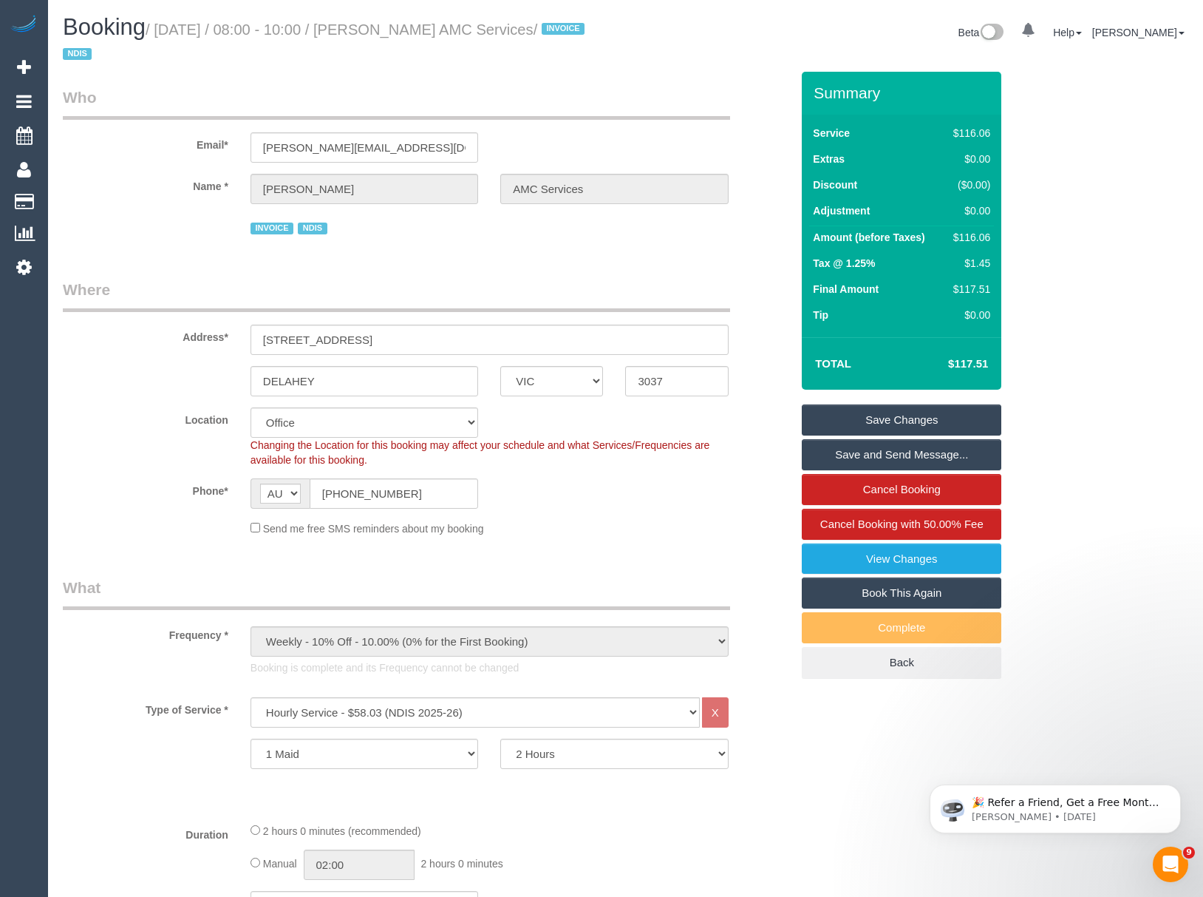
drag, startPoint x: 408, startPoint y: 30, endPoint x: 541, endPoint y: 37, distance: 133.2
click at [541, 37] on h1 "Booking / September 17, 2025 / 08:00 - 10:00 / Muhammed Sulovic AMC Services / …" at bounding box center [339, 40] width 552 height 50
copy small "Muhammed Sulovic"
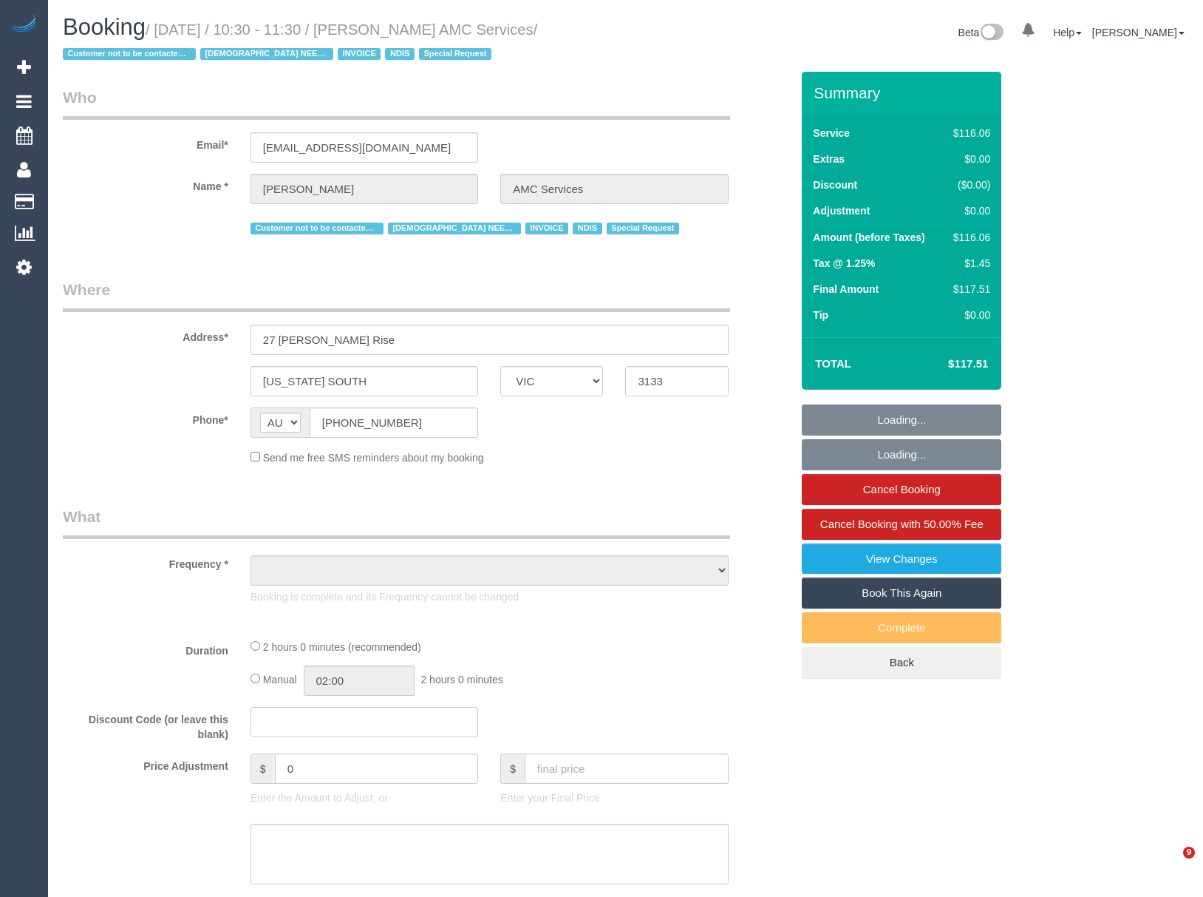
select select "VIC"
select select "object:1197"
select select "number:28"
select select "number:14"
select select "number:19"
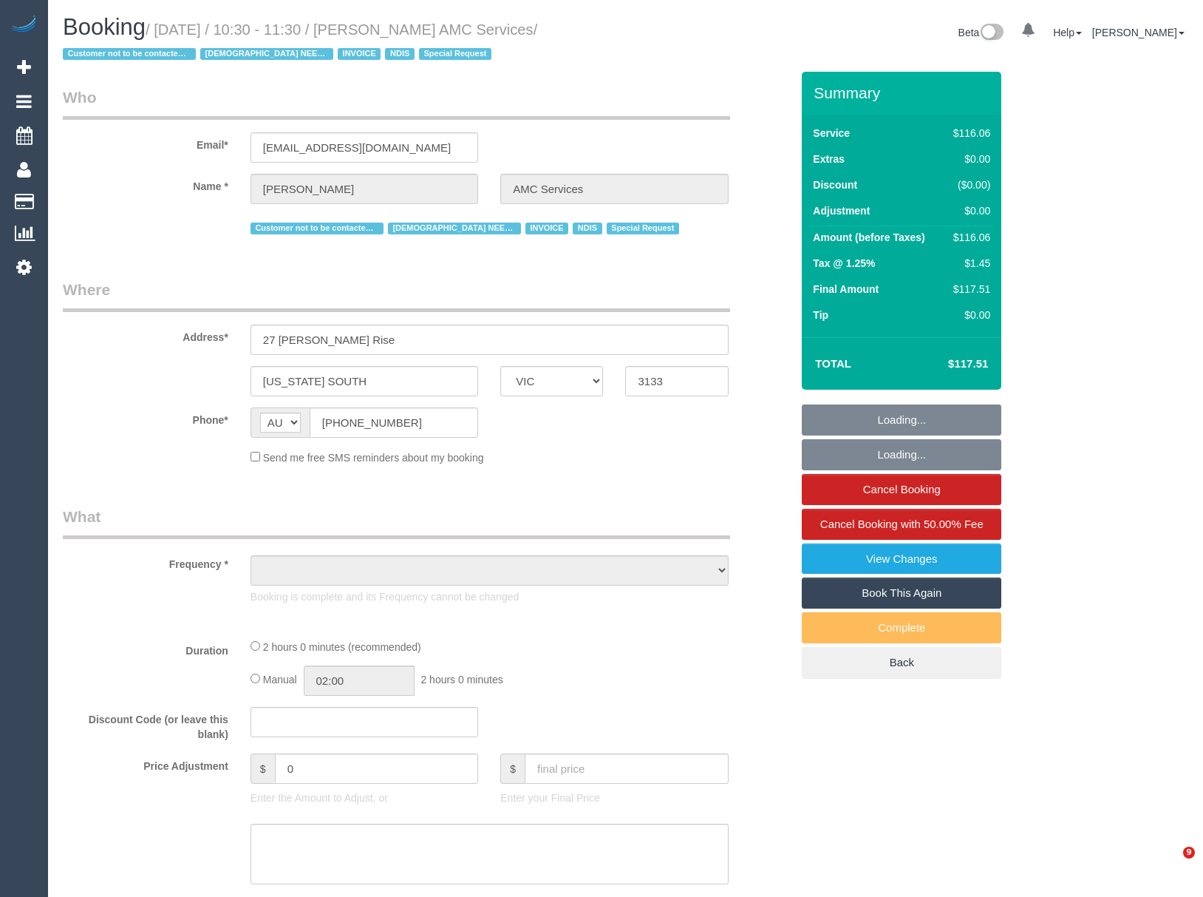
select select "number:36"
select select "number:35"
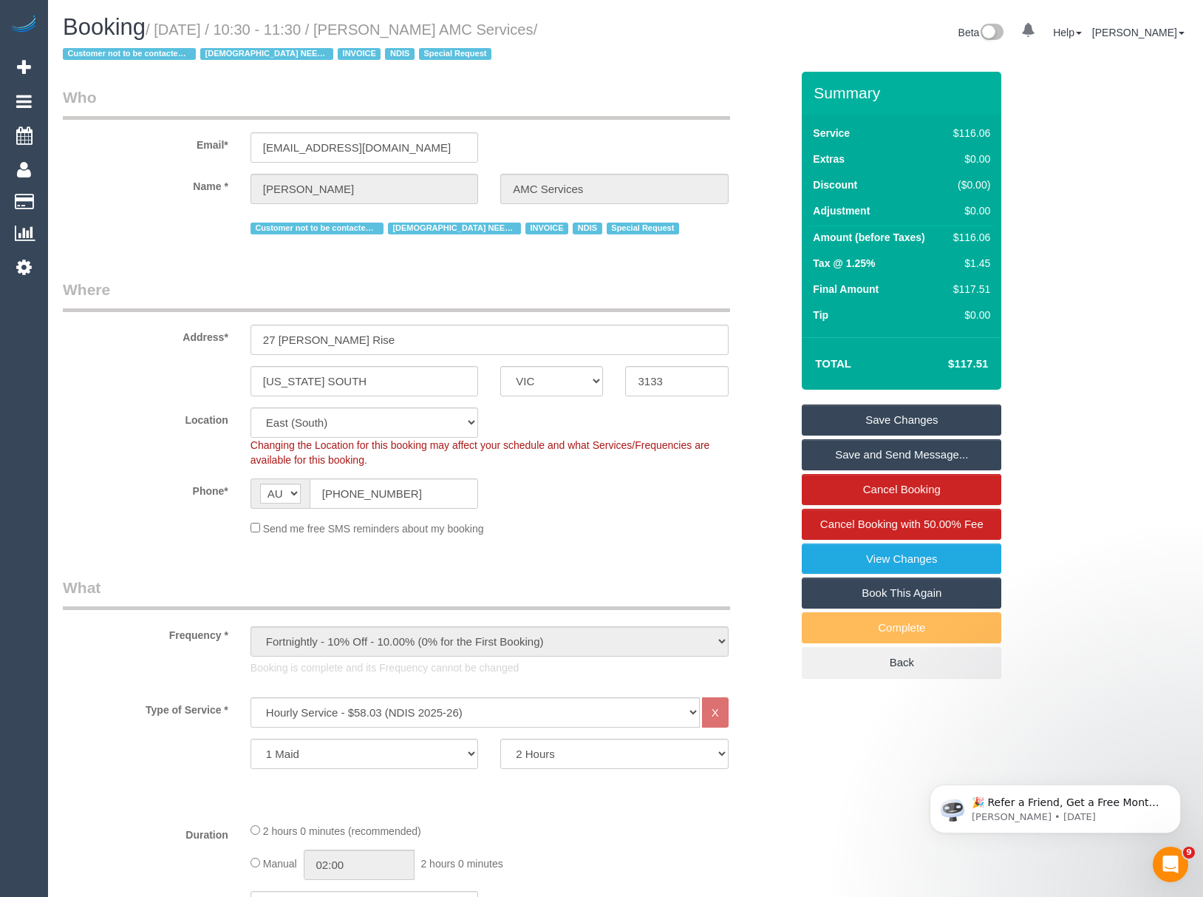
drag, startPoint x: 408, startPoint y: 31, endPoint x: 509, endPoint y: 35, distance: 101.4
click at [509, 35] on small "/ September 12, 2025 / 10:30 - 11:30 / Romano Pierino AMC Services / Customer n…" at bounding box center [300, 41] width 475 height 41
copy small "Romano Pierino"
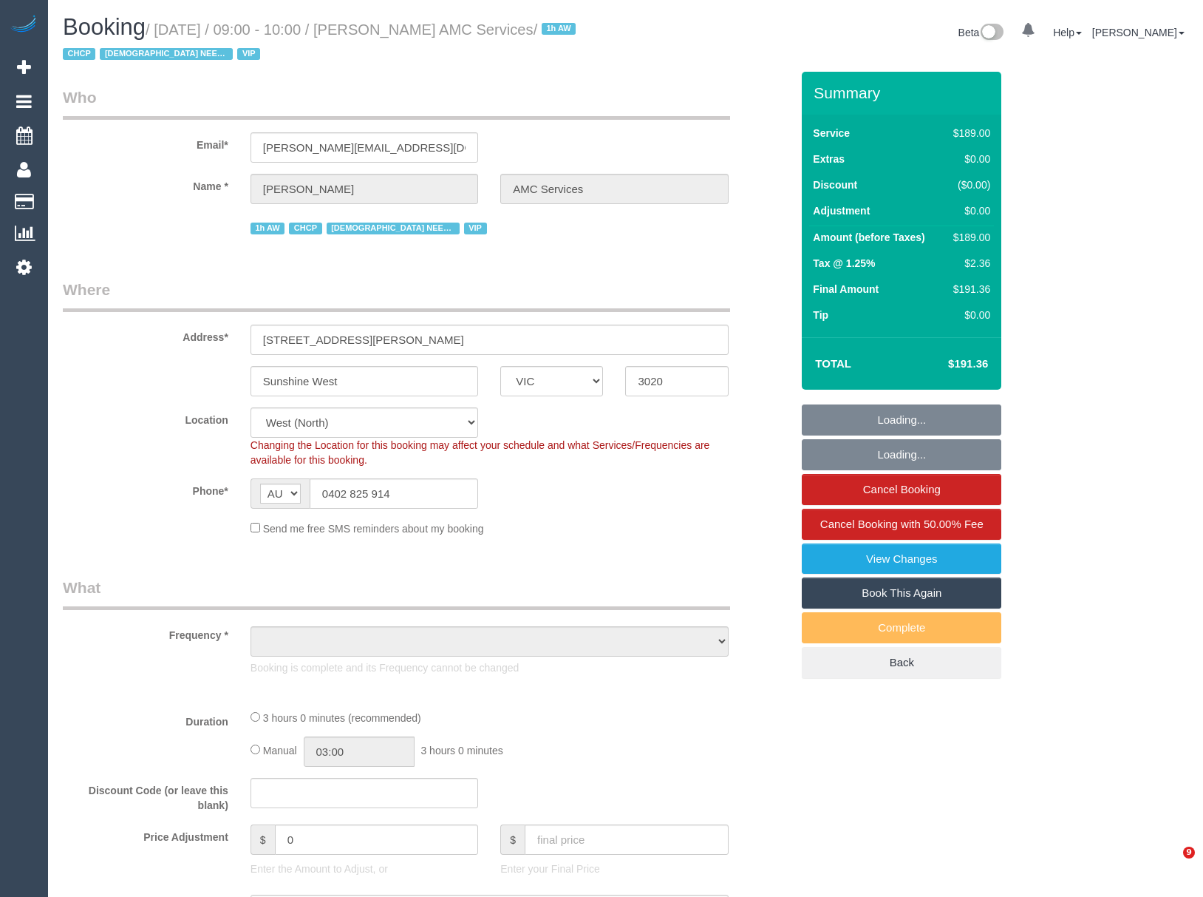
select select "VIC"
select select "number:32"
select select "number:14"
select select "number:19"
select select "number:25"
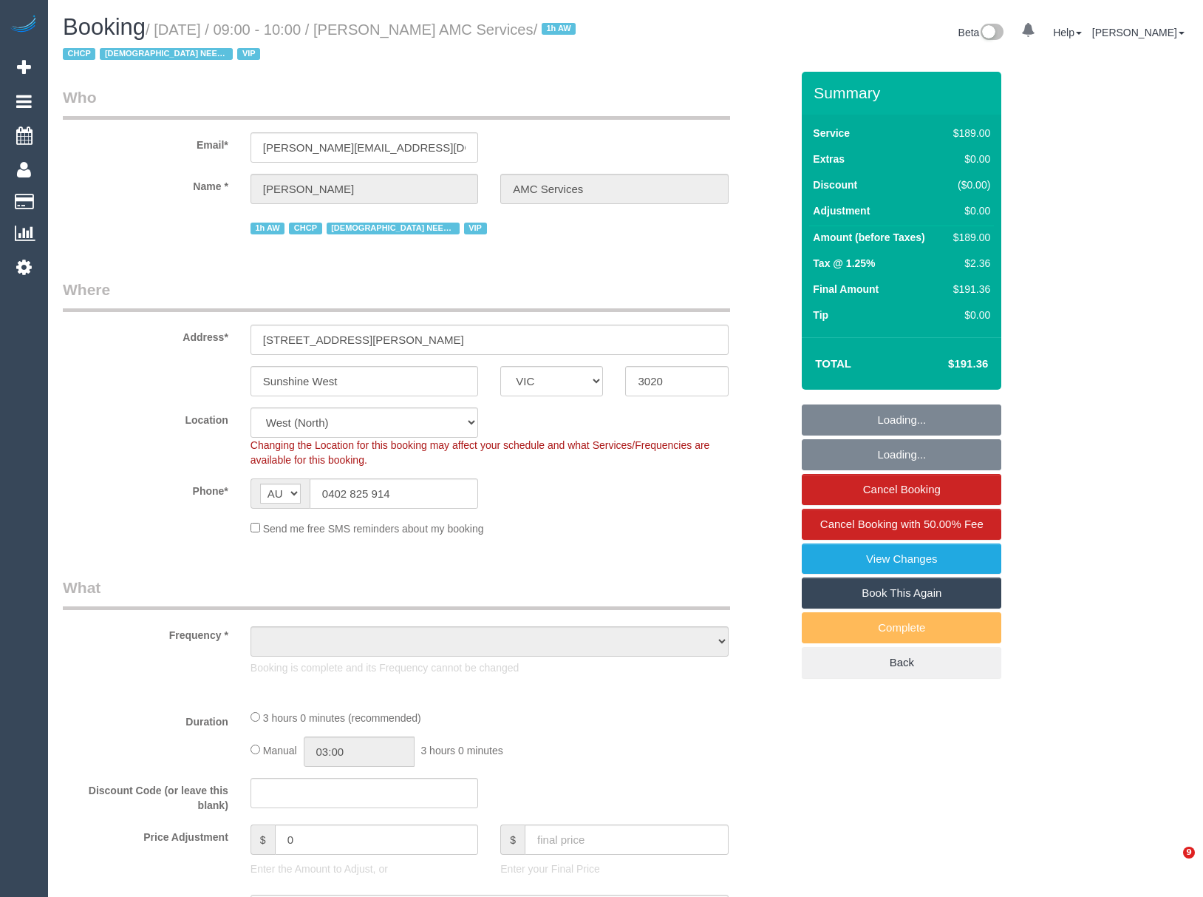
select select "number:35"
select select "object:1310"
select select "180"
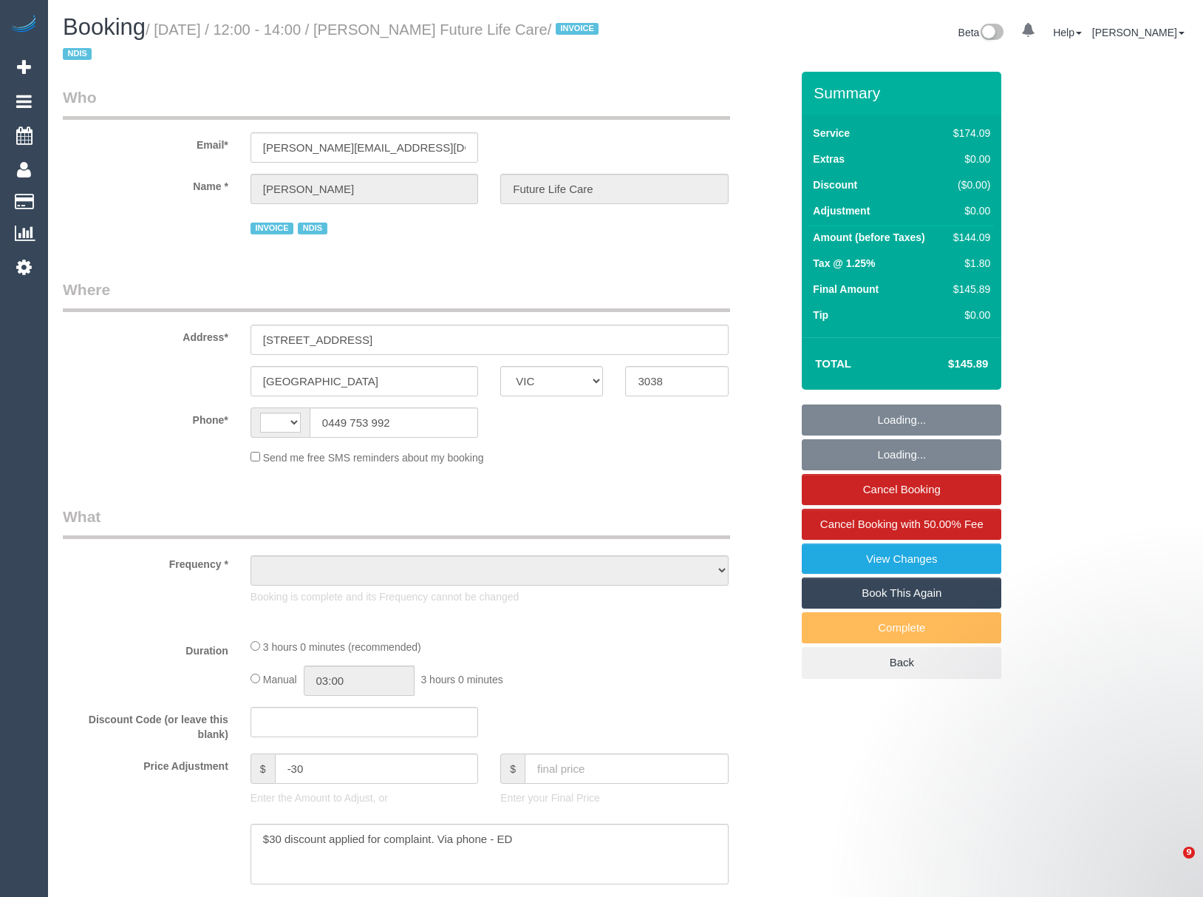
select select "VIC"
select select "string:AU"
select select "object:287"
select select "180"
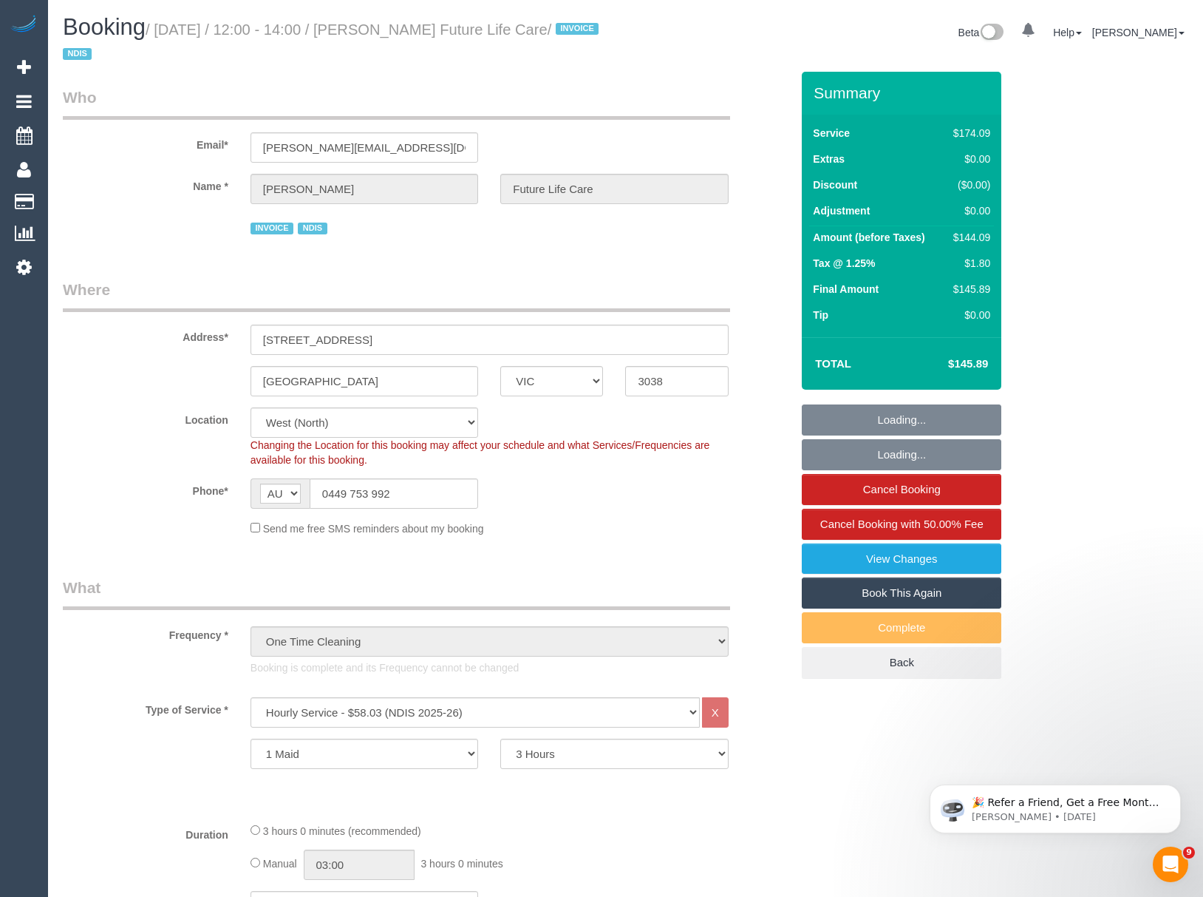
select select "object:639"
select select "number:27"
select select "number:14"
select select "number:19"
select select "number:36"
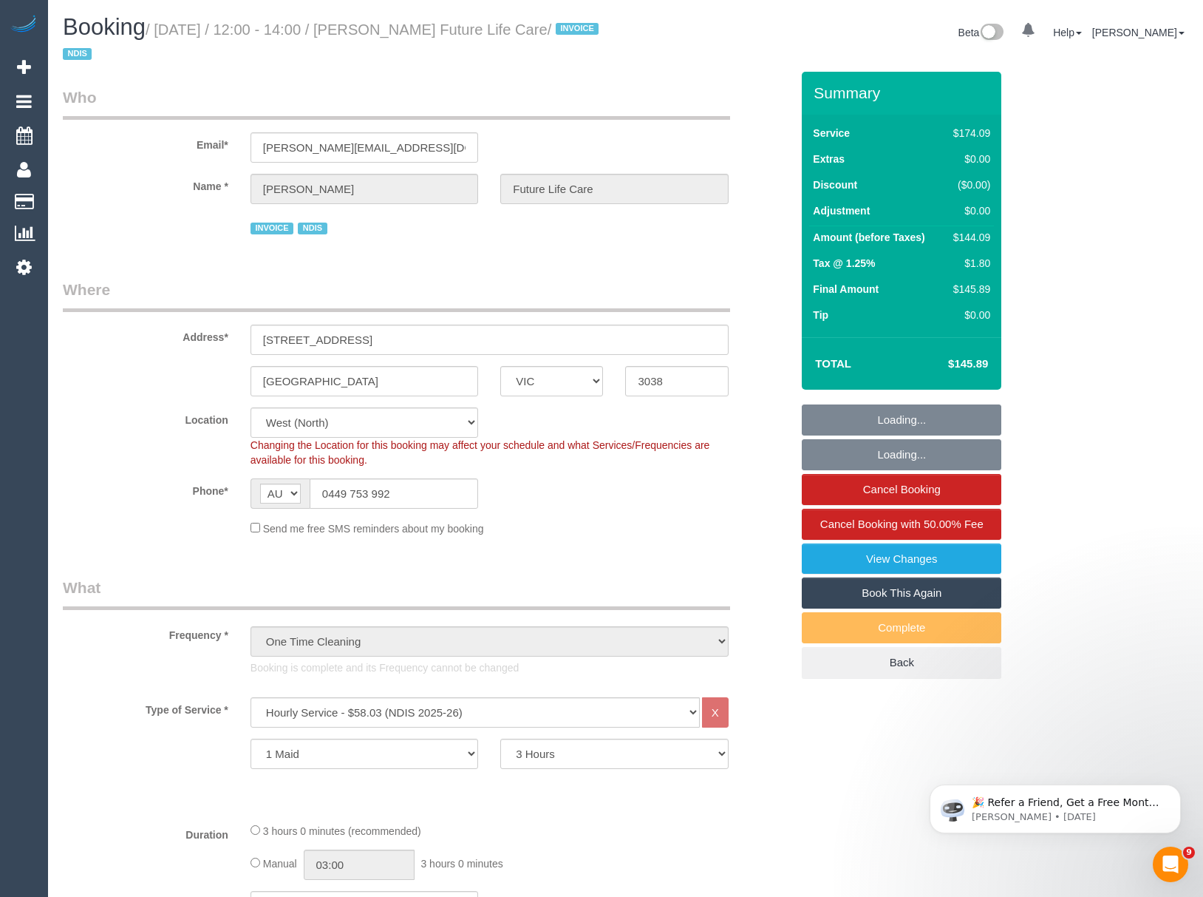
select select "spot1"
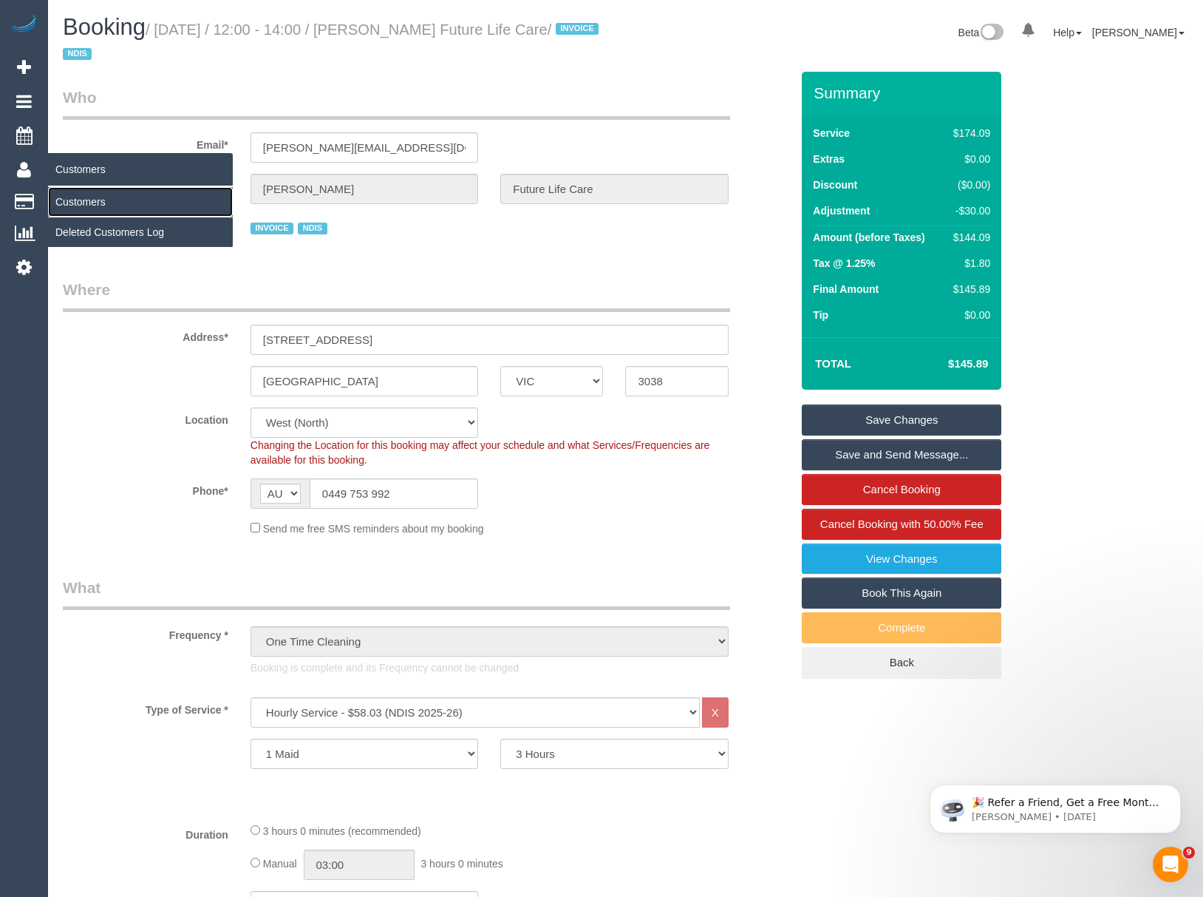
click at [61, 191] on link "Customers" at bounding box center [140, 202] width 185 height 30
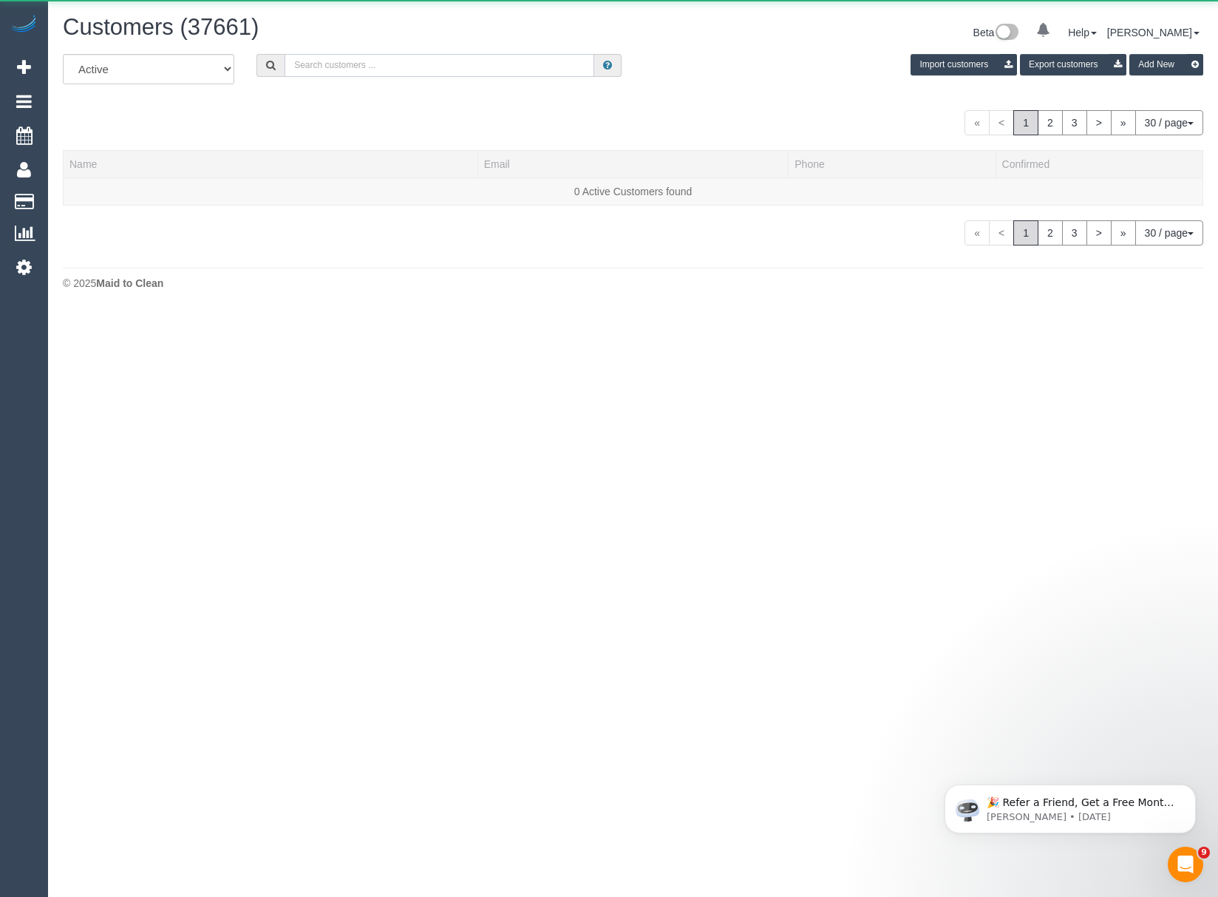
click at [315, 68] on input "text" at bounding box center [440, 65] width 310 height 23
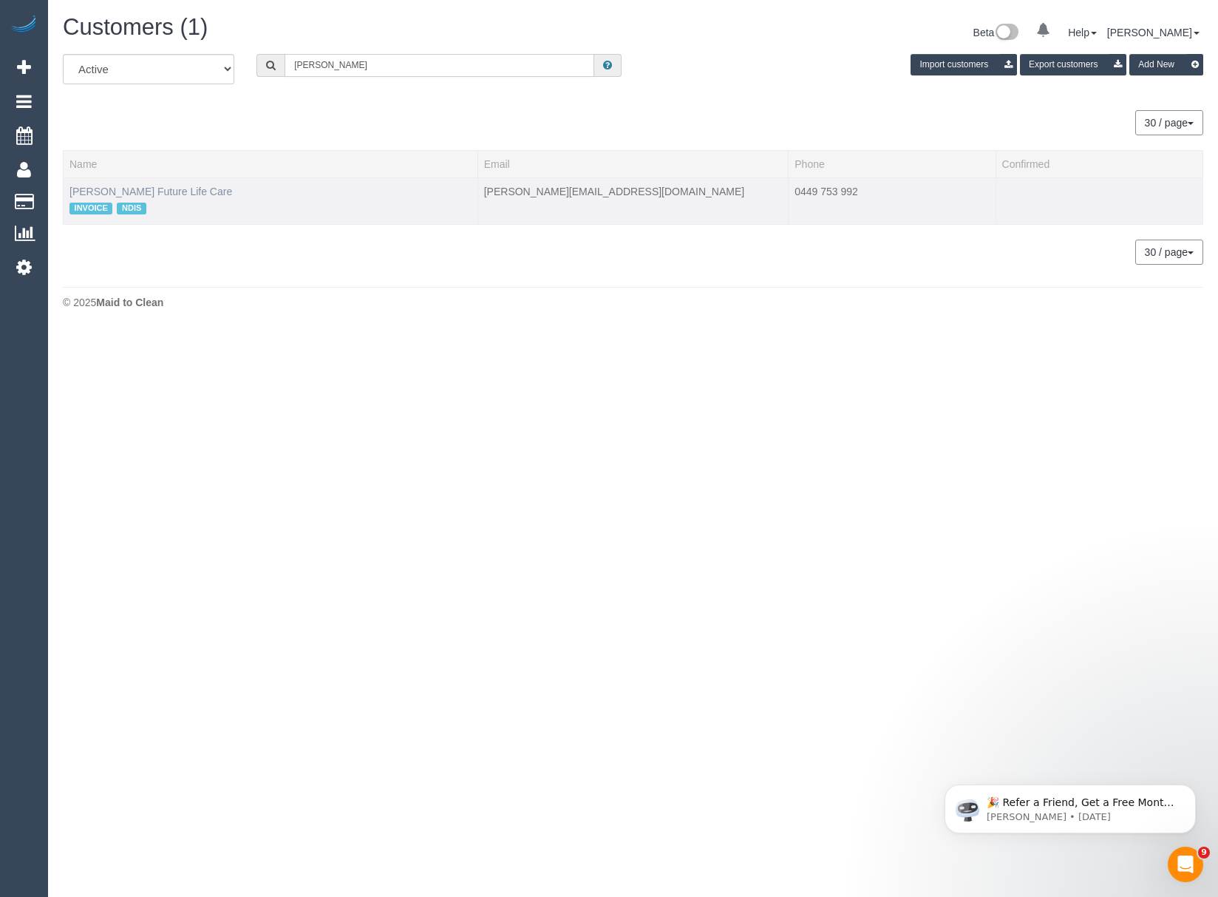
type input "sonia saad"
click at [151, 191] on link "Sonia Saad Future Life Care" at bounding box center [150, 192] width 163 height 12
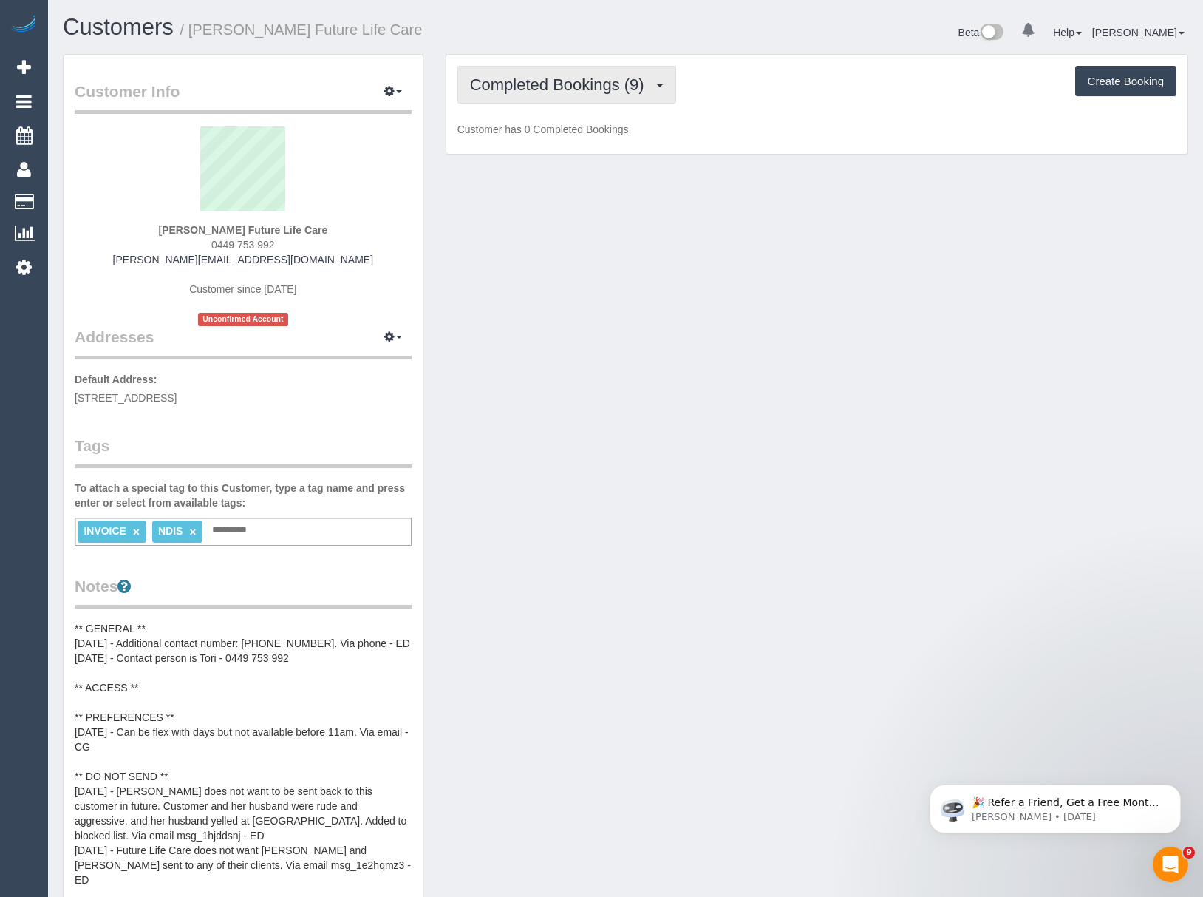
click at [507, 102] on button "Completed Bookings (9)" at bounding box center [567, 85] width 219 height 38
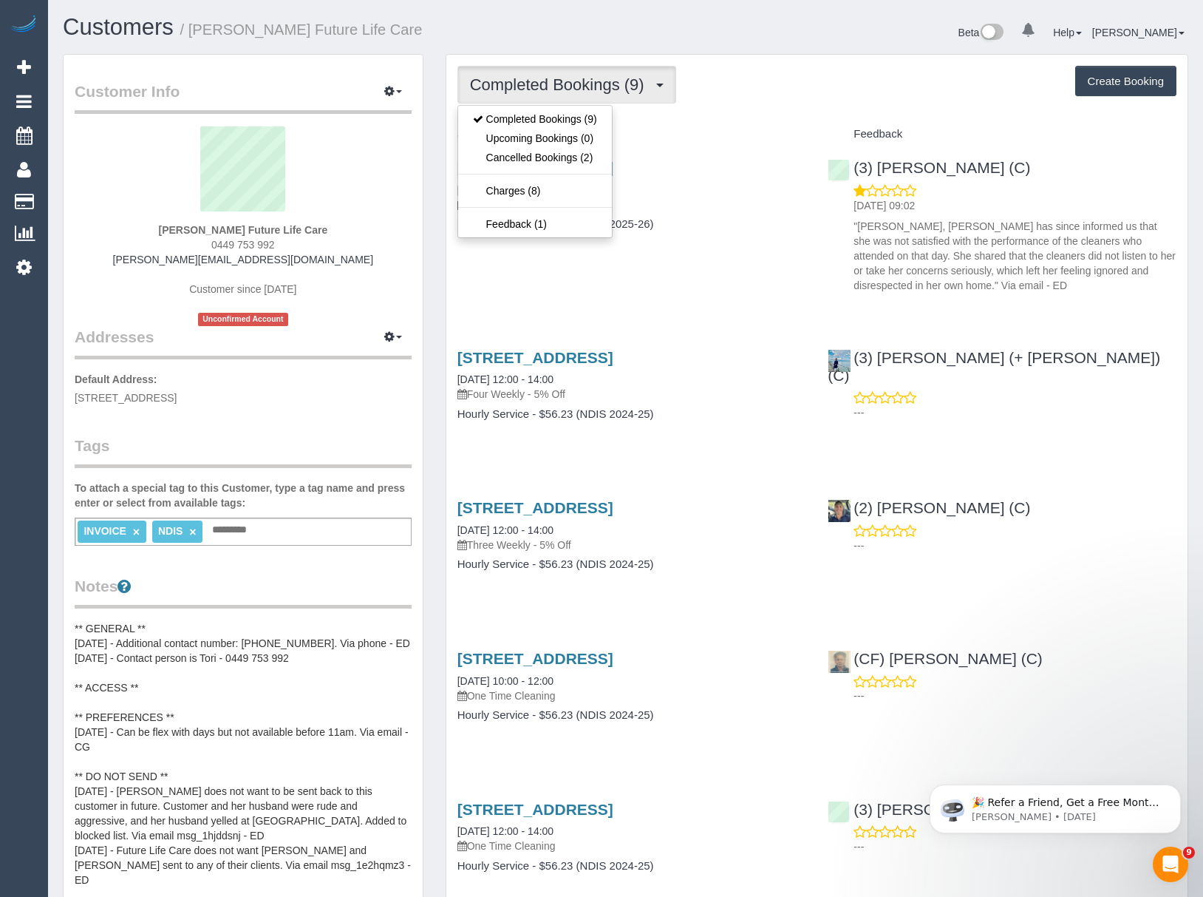
click at [545, 318] on div "Service Feedback 95 Nordic Avenue, Taylors Lakes, VIC 3038 04/09/2025 12:00 - 1…" at bounding box center [817, 866] width 719 height 1489
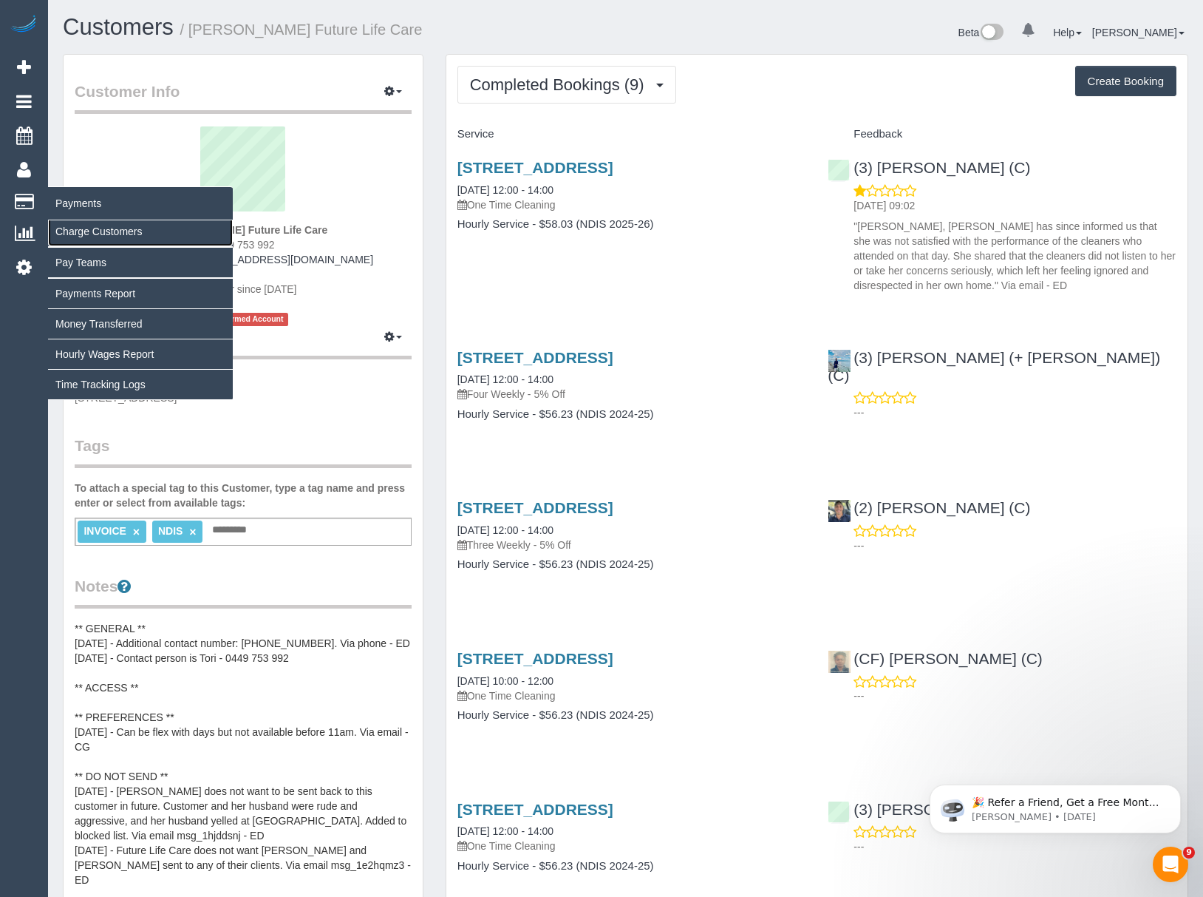
click at [66, 222] on link "Charge Customers" at bounding box center [140, 232] width 185 height 30
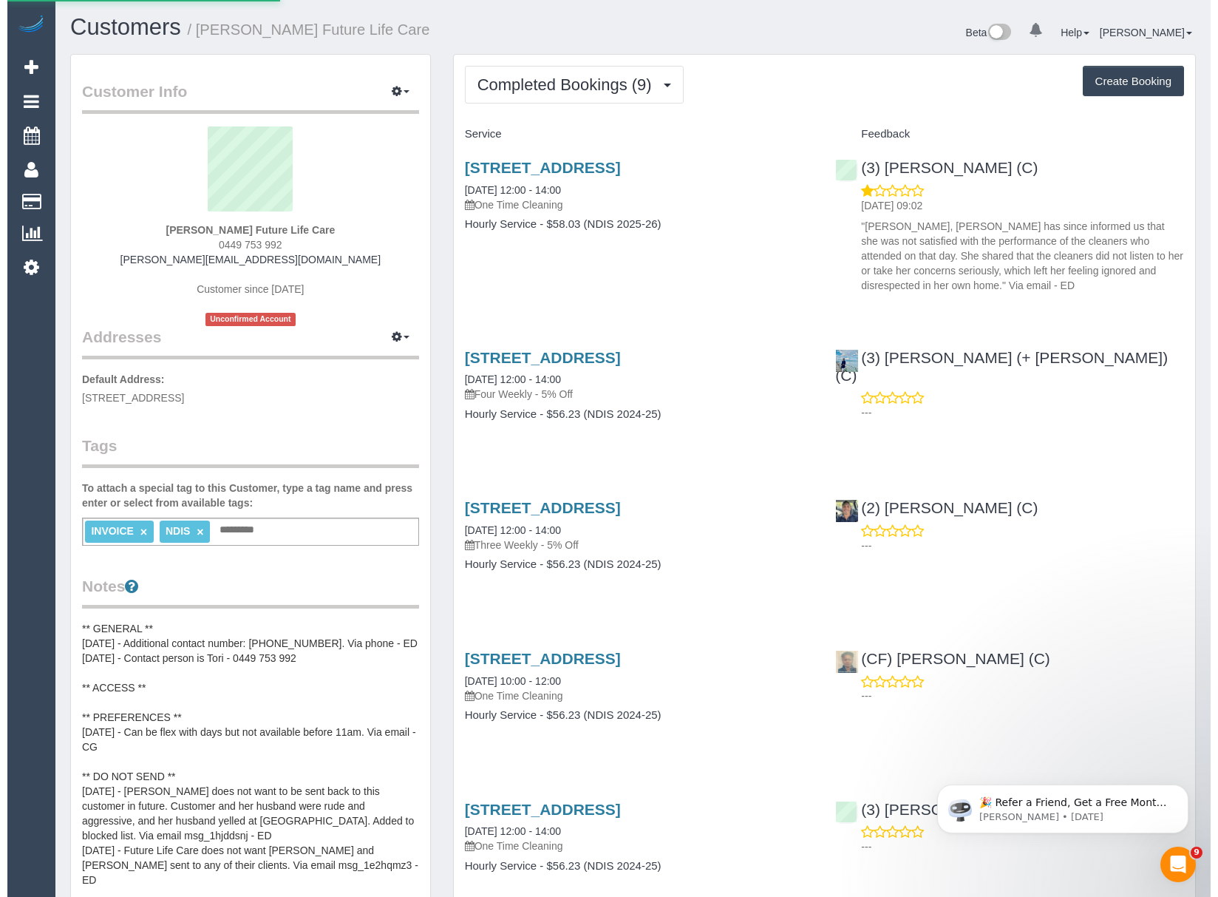
select select
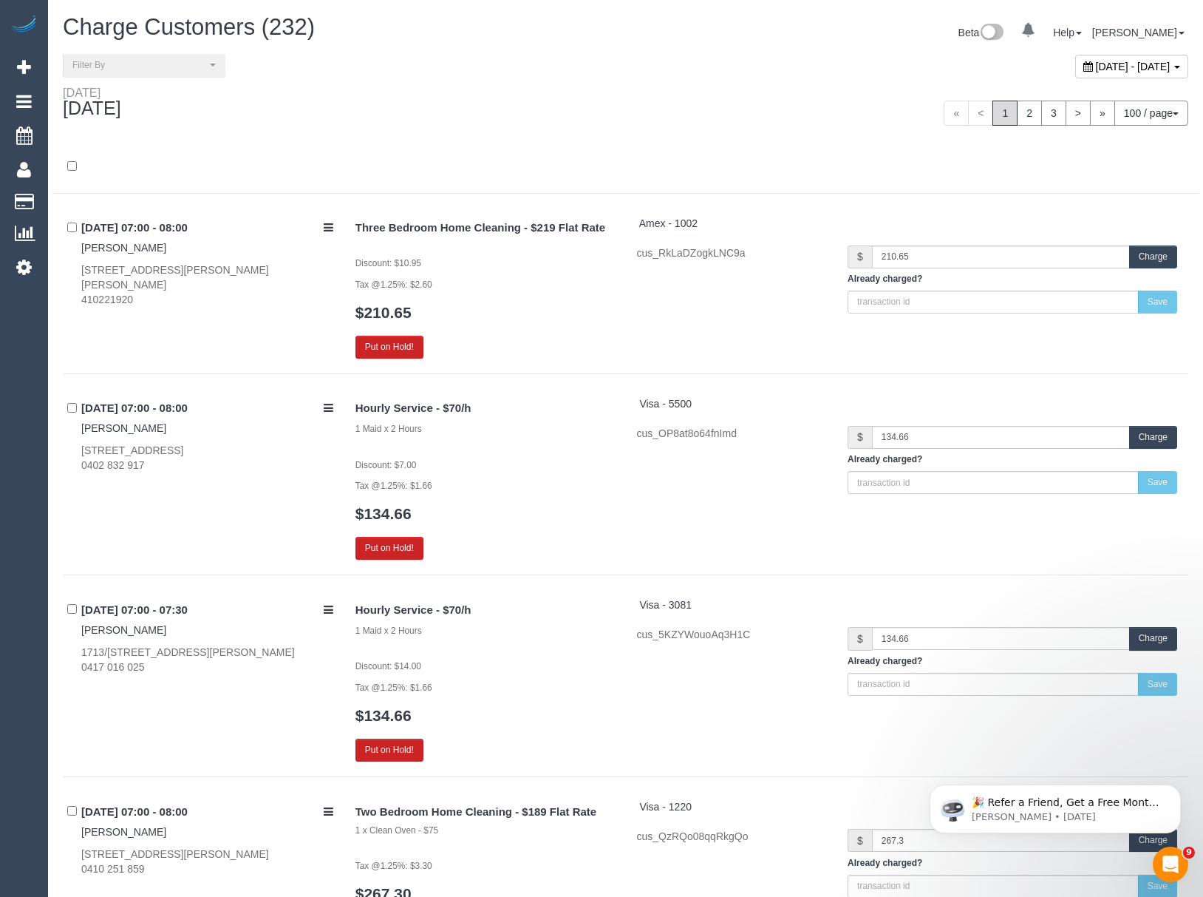
click at [1096, 67] on span "September 18, 2025 - September 18, 2025" at bounding box center [1133, 67] width 75 height 12
type input "**********"
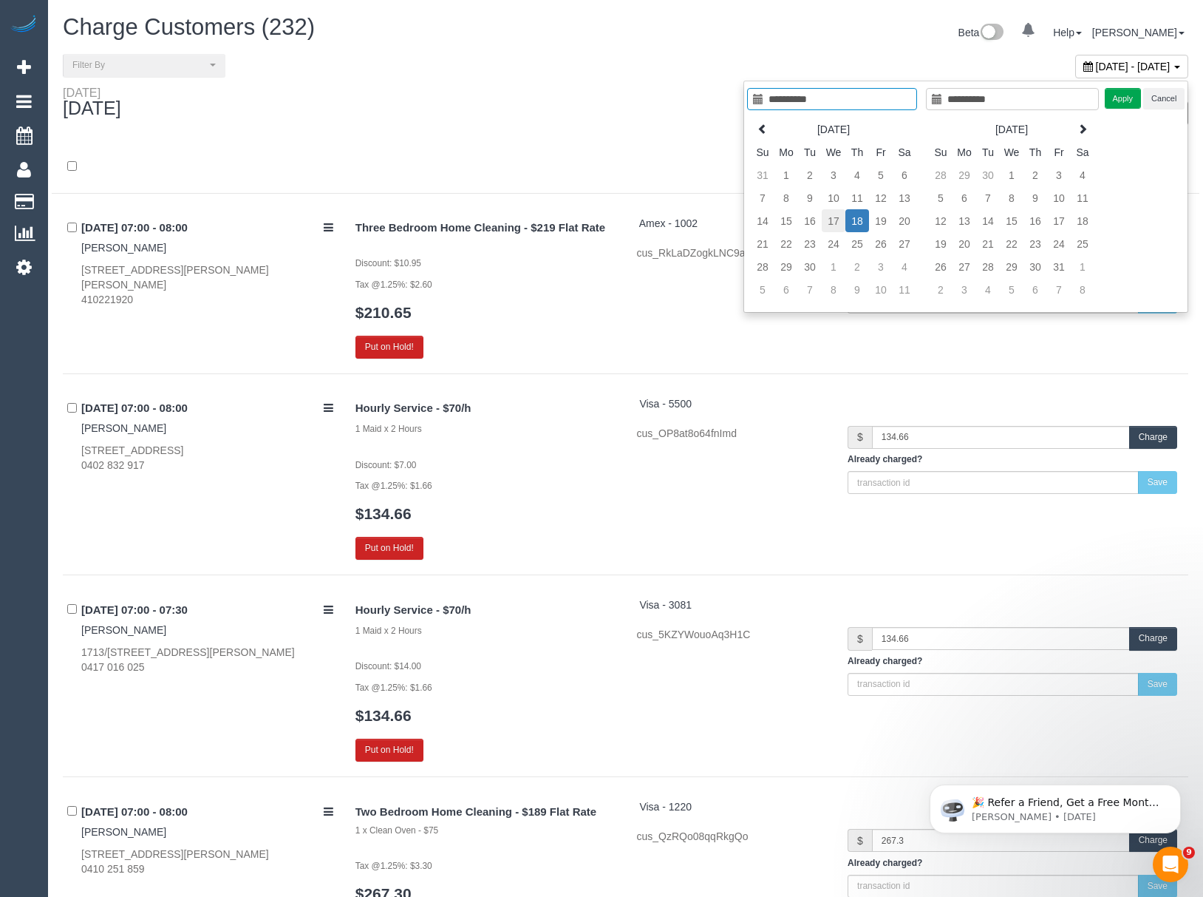
type input "**********"
click at [831, 222] on td "17" at bounding box center [834, 220] width 24 height 23
type input "**********"
click at [1120, 93] on button "Apply" at bounding box center [1123, 98] width 37 height 21
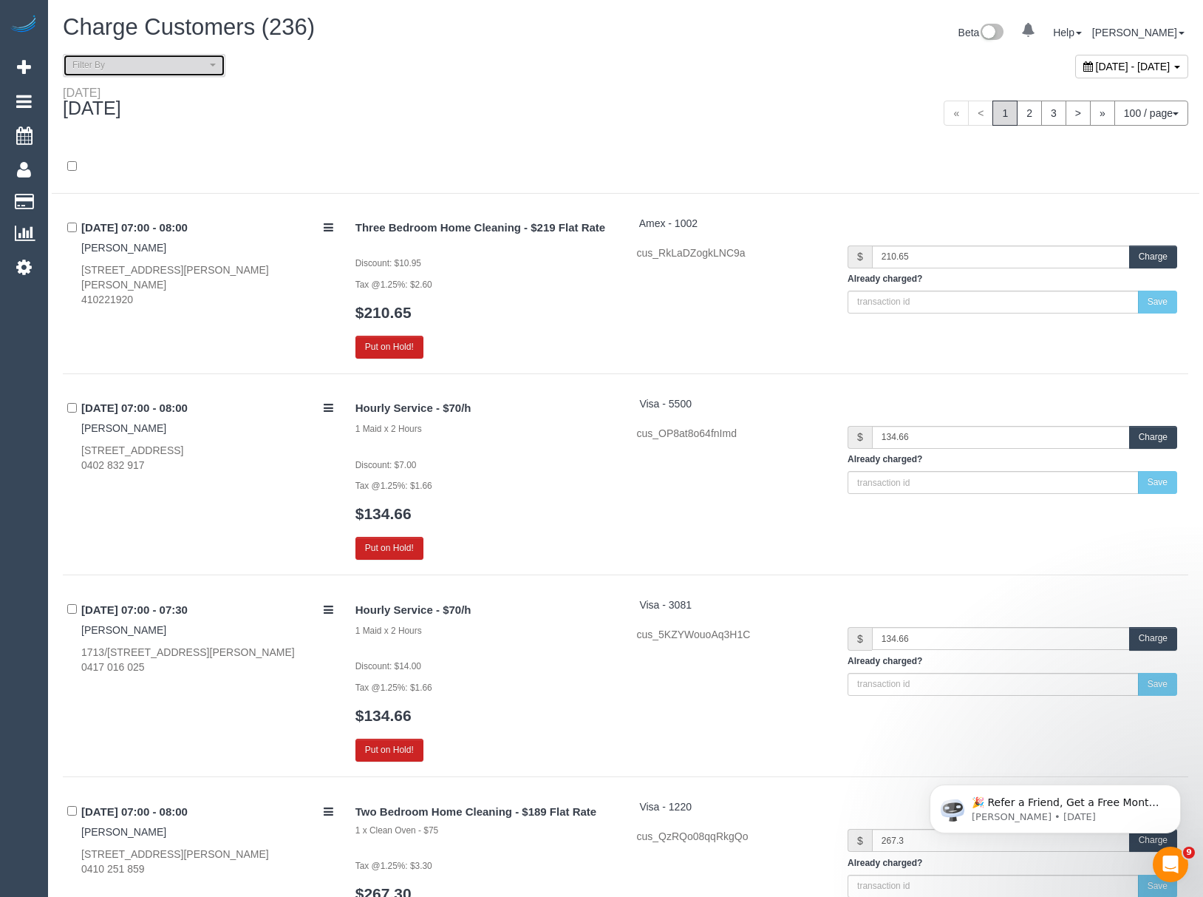
click at [132, 57] on button "Filter By" at bounding box center [144, 65] width 163 height 23
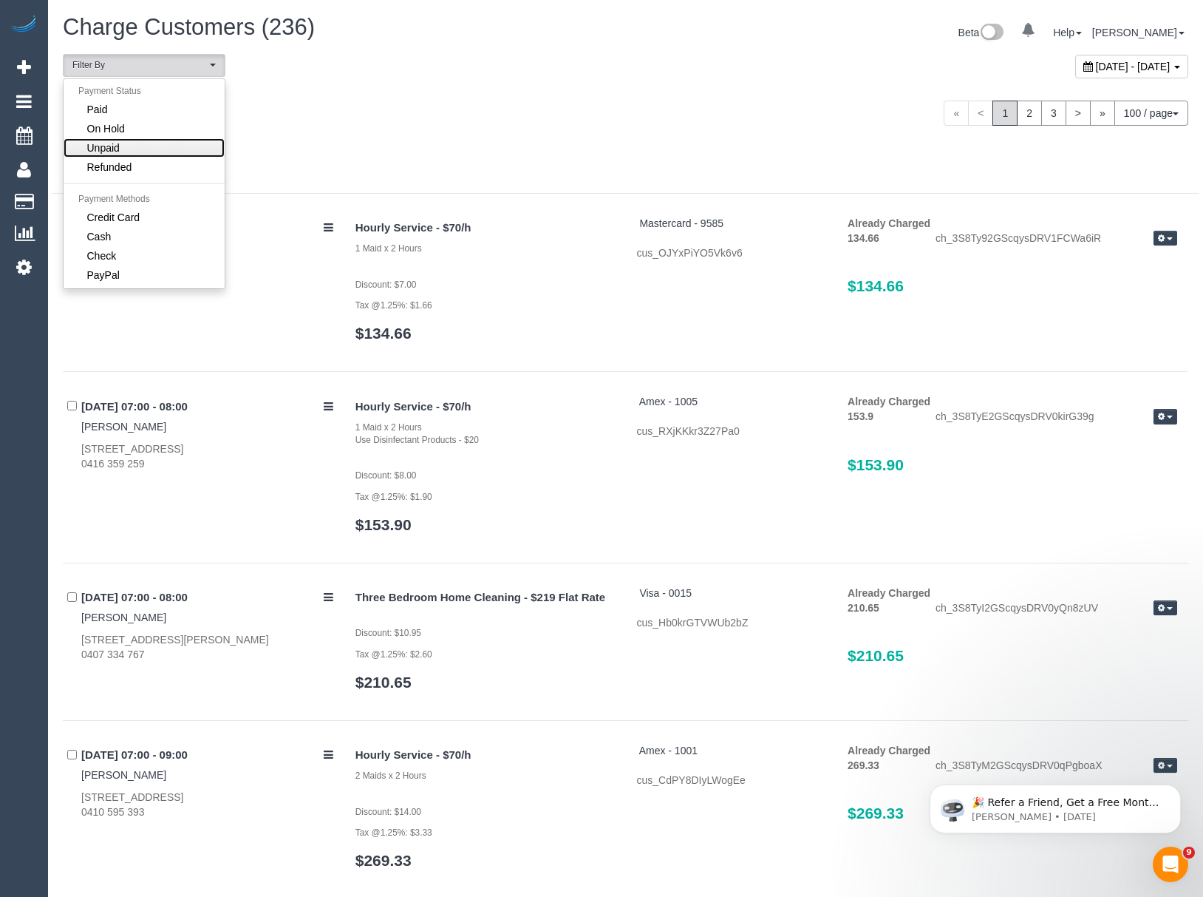
click at [122, 145] on link "Unpaid" at bounding box center [144, 147] width 161 height 19
select select "******"
click at [109, 243] on span "Cash" at bounding box center [99, 236] width 24 height 15
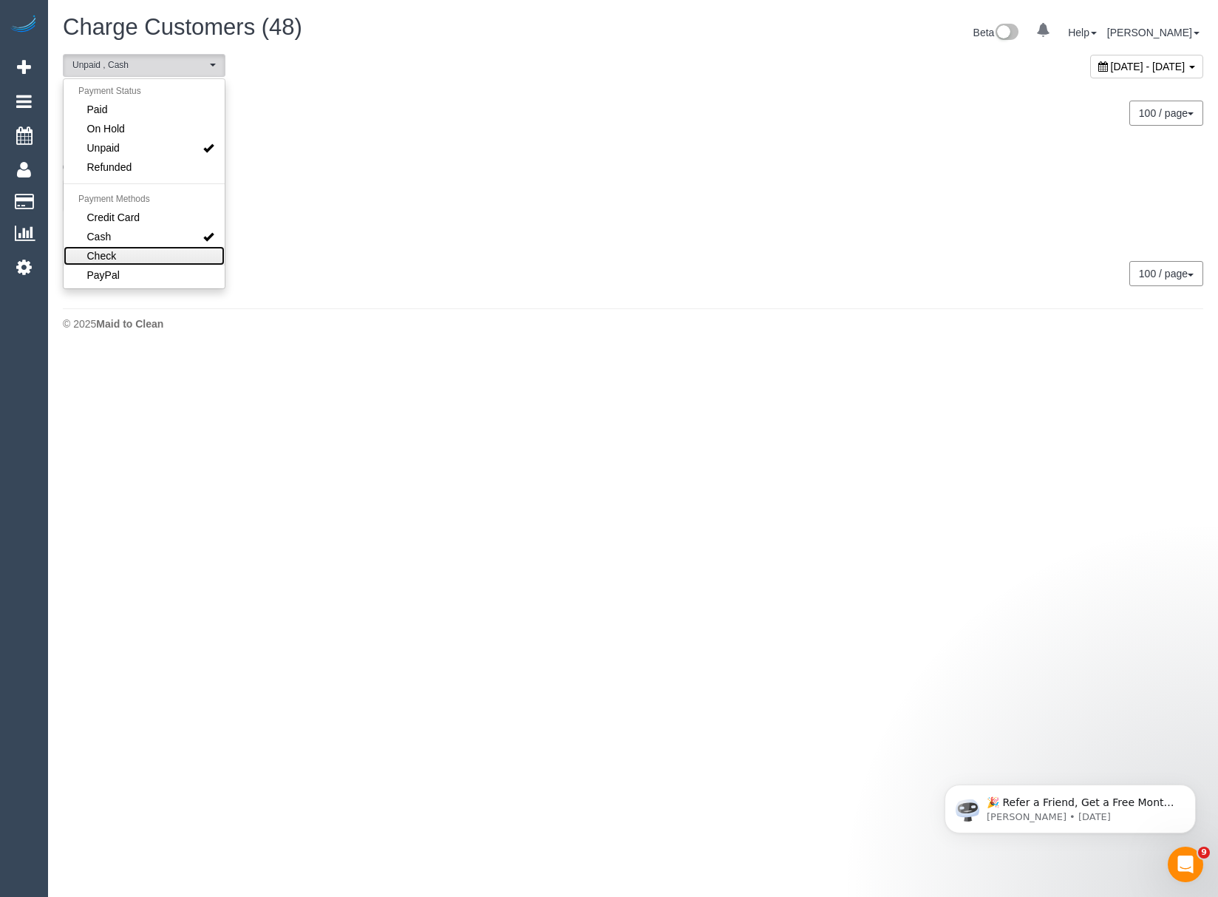
click at [113, 265] on ul "Payment Status Paid On Hold Unpaid Refunded Payment Methods Credit Card Cash Ch…" at bounding box center [144, 184] width 161 height 202
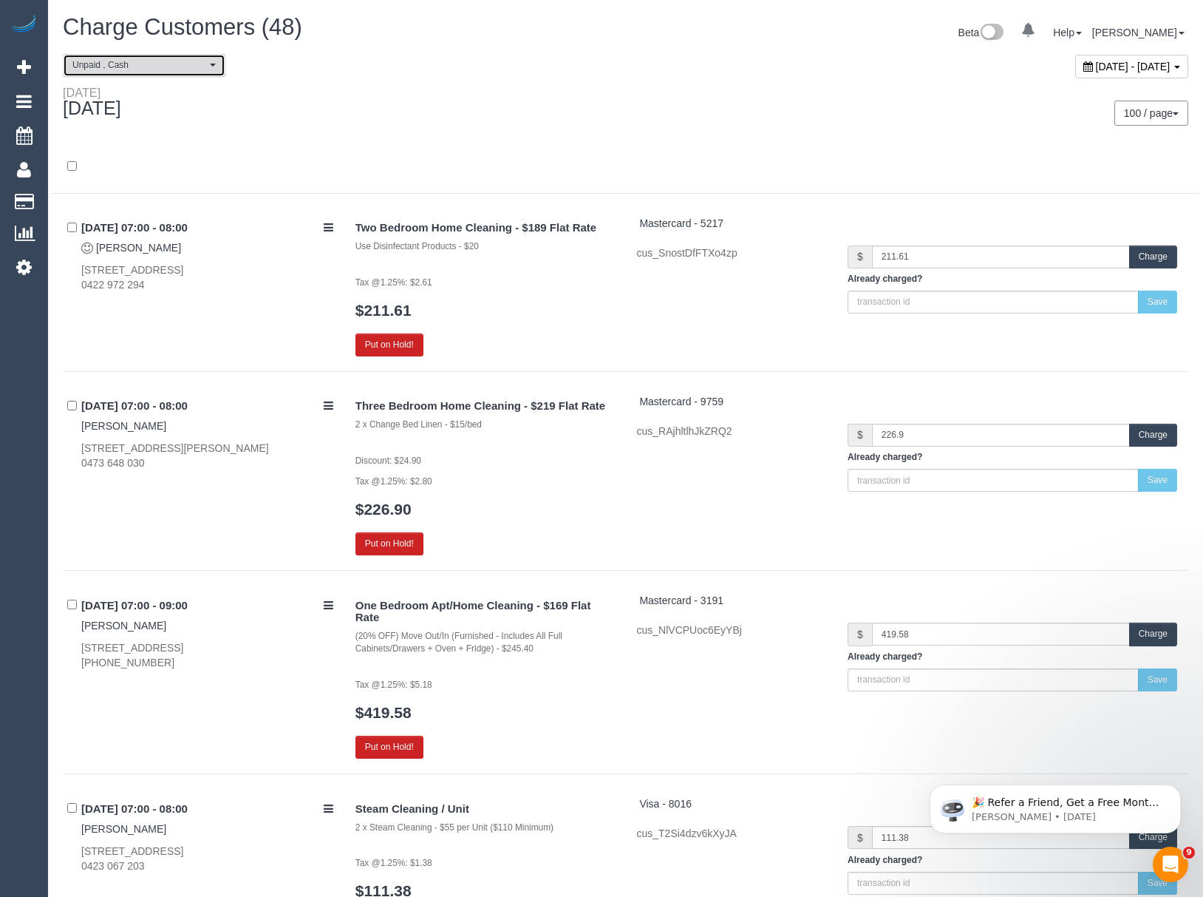
click at [185, 65] on span "Unpaid , Cash" at bounding box center [139, 65] width 134 height 13
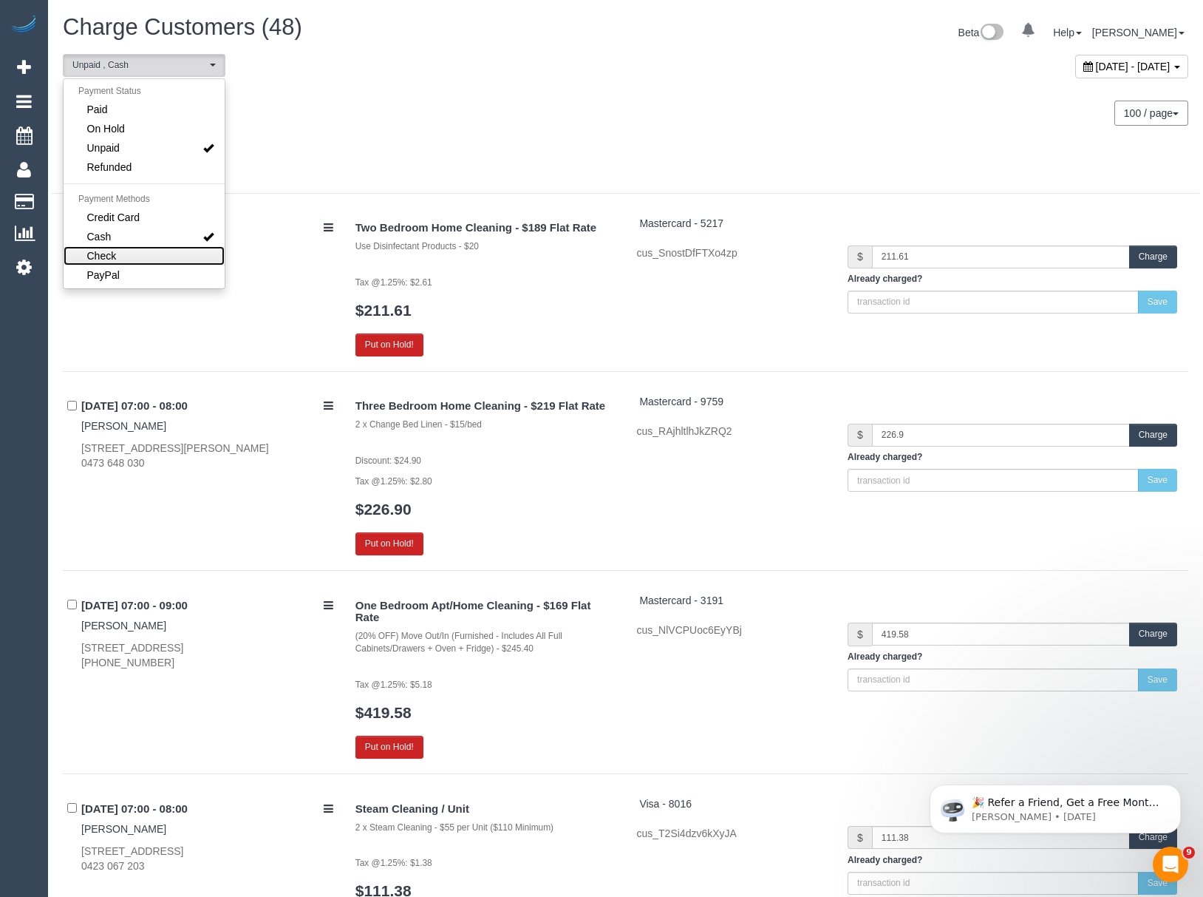
click at [111, 259] on span "Check" at bounding box center [102, 255] width 30 height 15
click at [477, 140] on div at bounding box center [626, 166] width 1148 height 53
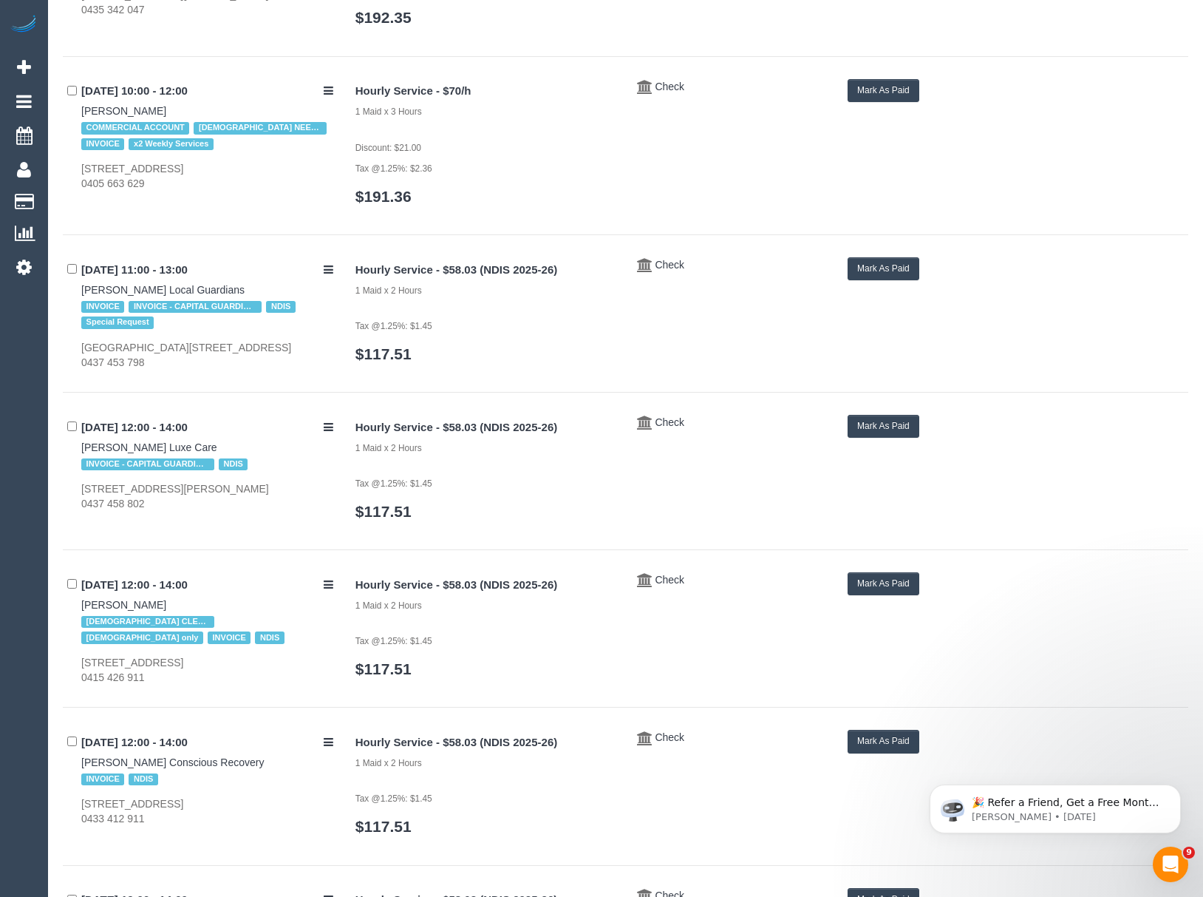
scroll to position [1140, 0]
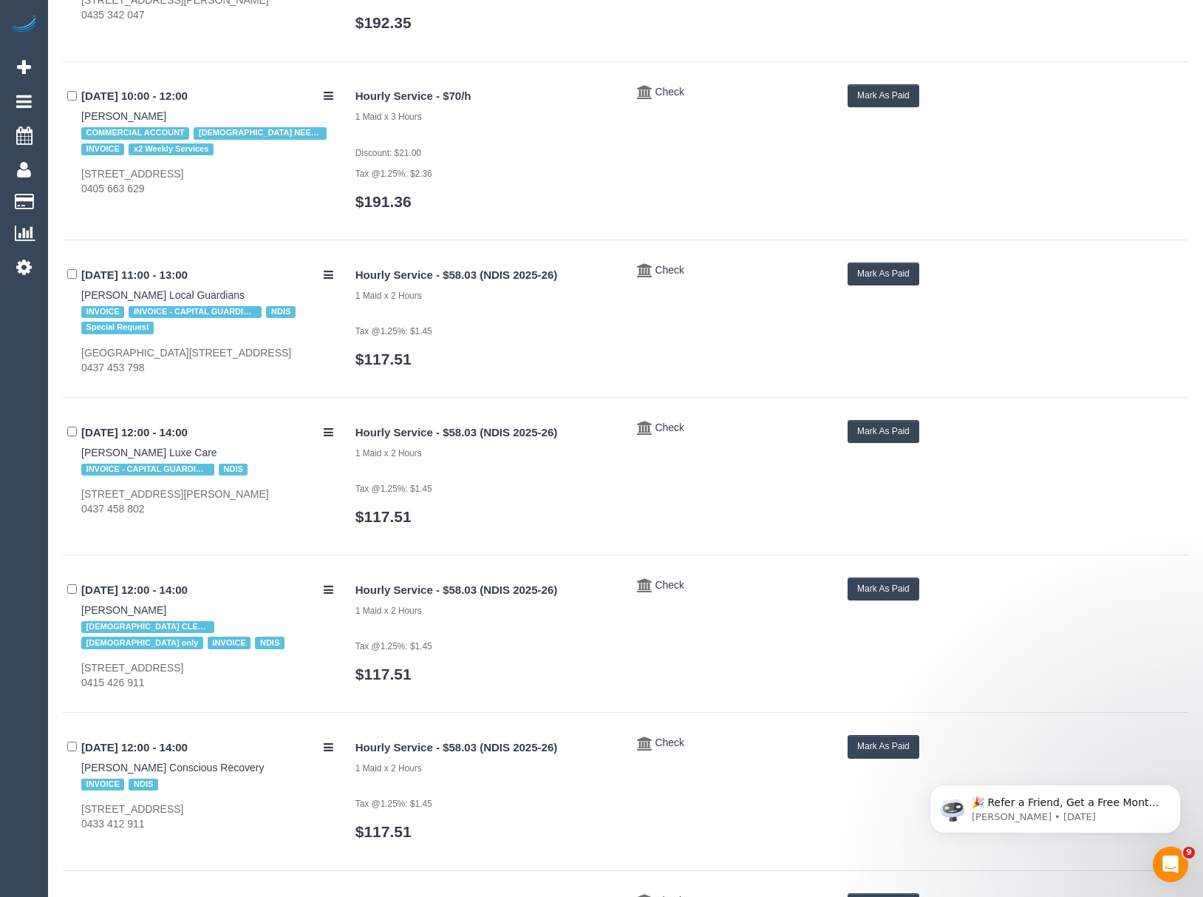
drag, startPoint x: 67, startPoint y: 621, endPoint x: 140, endPoint y: 619, distance: 73.9
click at [140, 619] on div "17/09/2025 12:00 - 14:00 Carly Wade FEMALE CLEANER ONLY female only INVOICE NDI…" at bounding box center [204, 633] width 282 height 112
copy link "Carly Wade"
click at [903, 598] on button "Mark As Paid" at bounding box center [884, 588] width 72 height 23
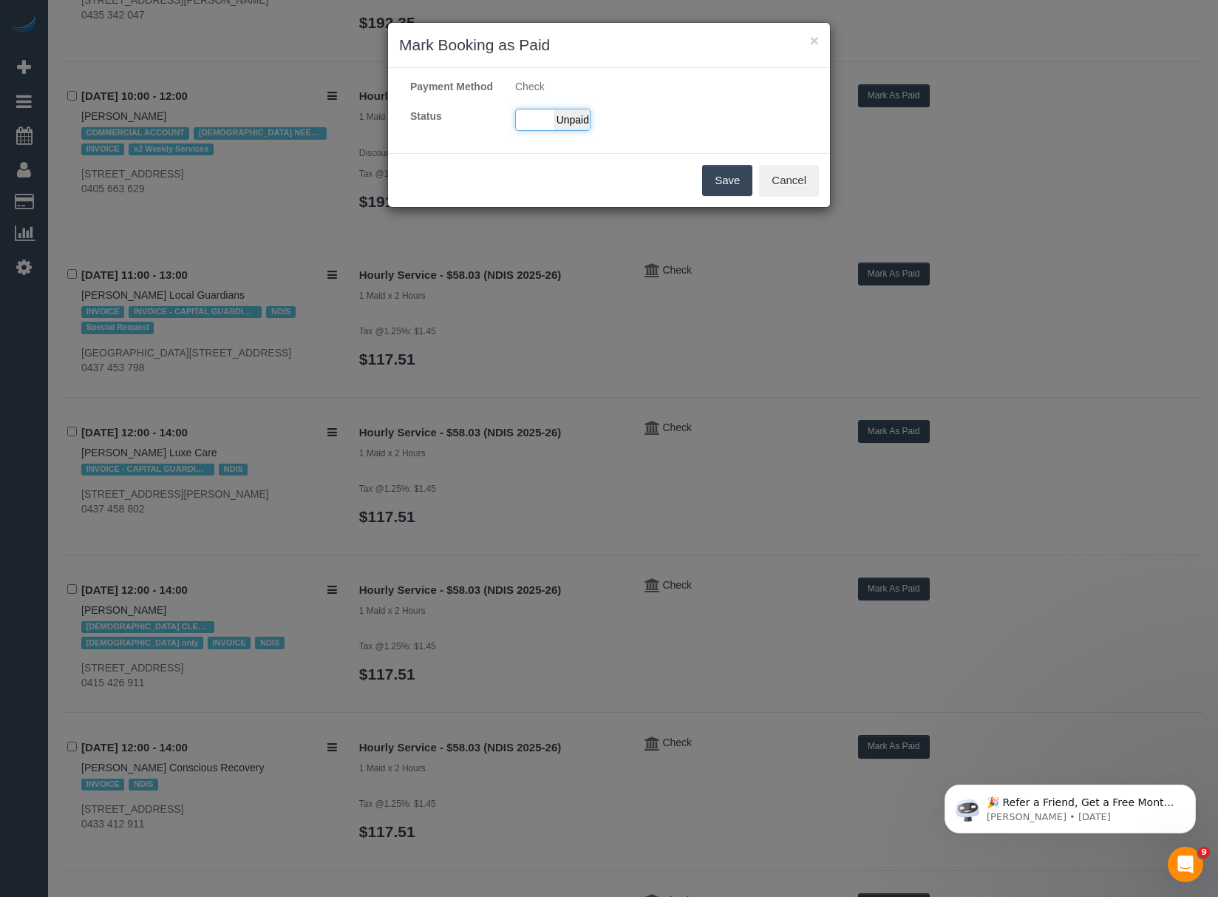
click at [569, 128] on span "Unpaid" at bounding box center [572, 119] width 37 height 21
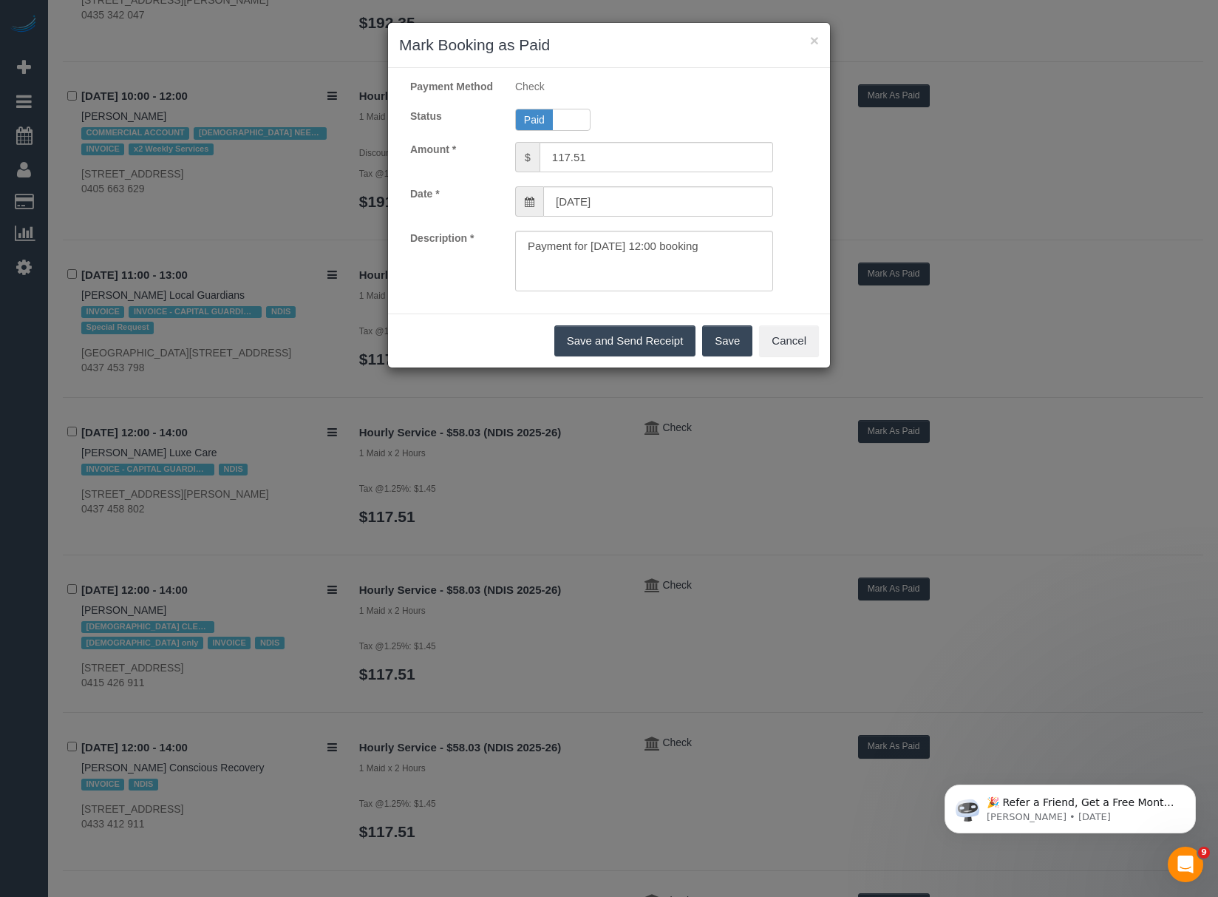
click at [733, 347] on button "Save" at bounding box center [727, 340] width 50 height 31
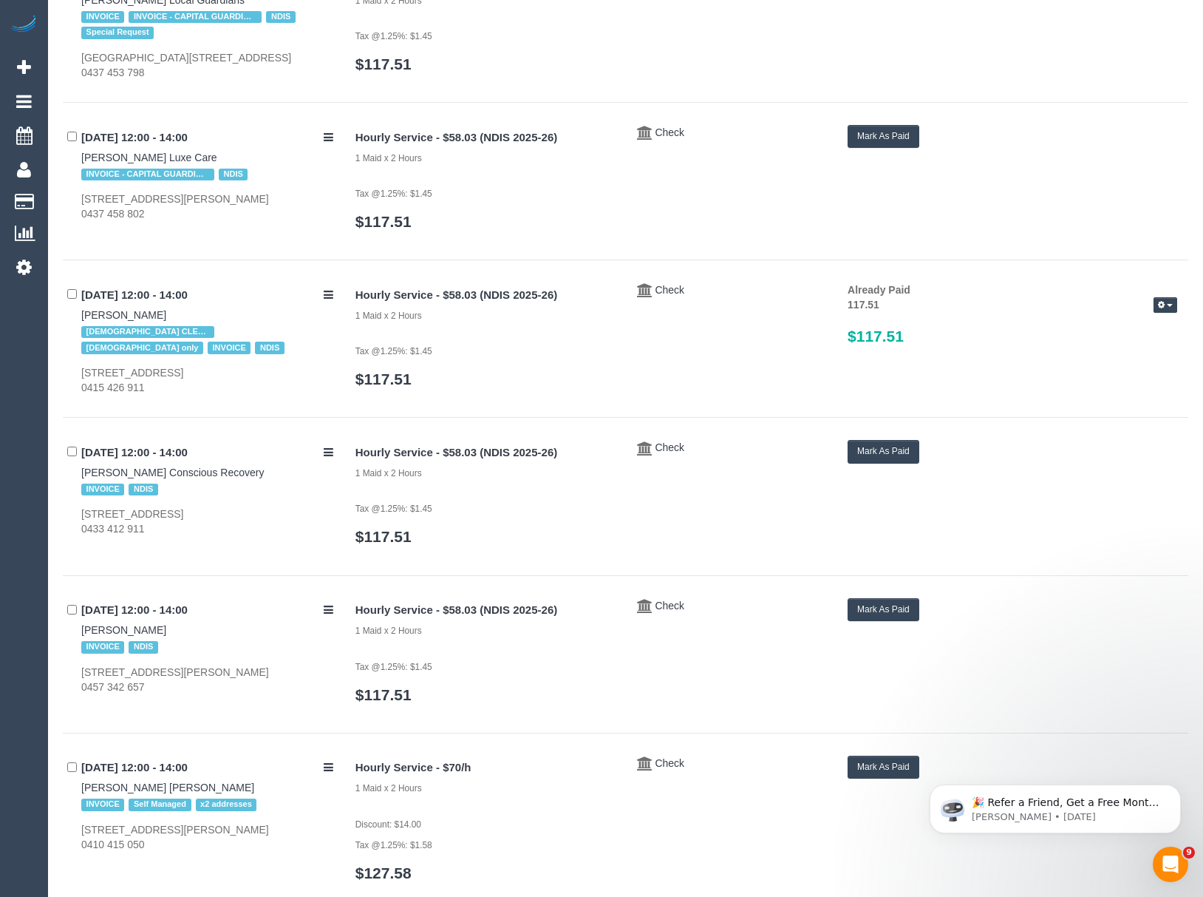
scroll to position [1579, 0]
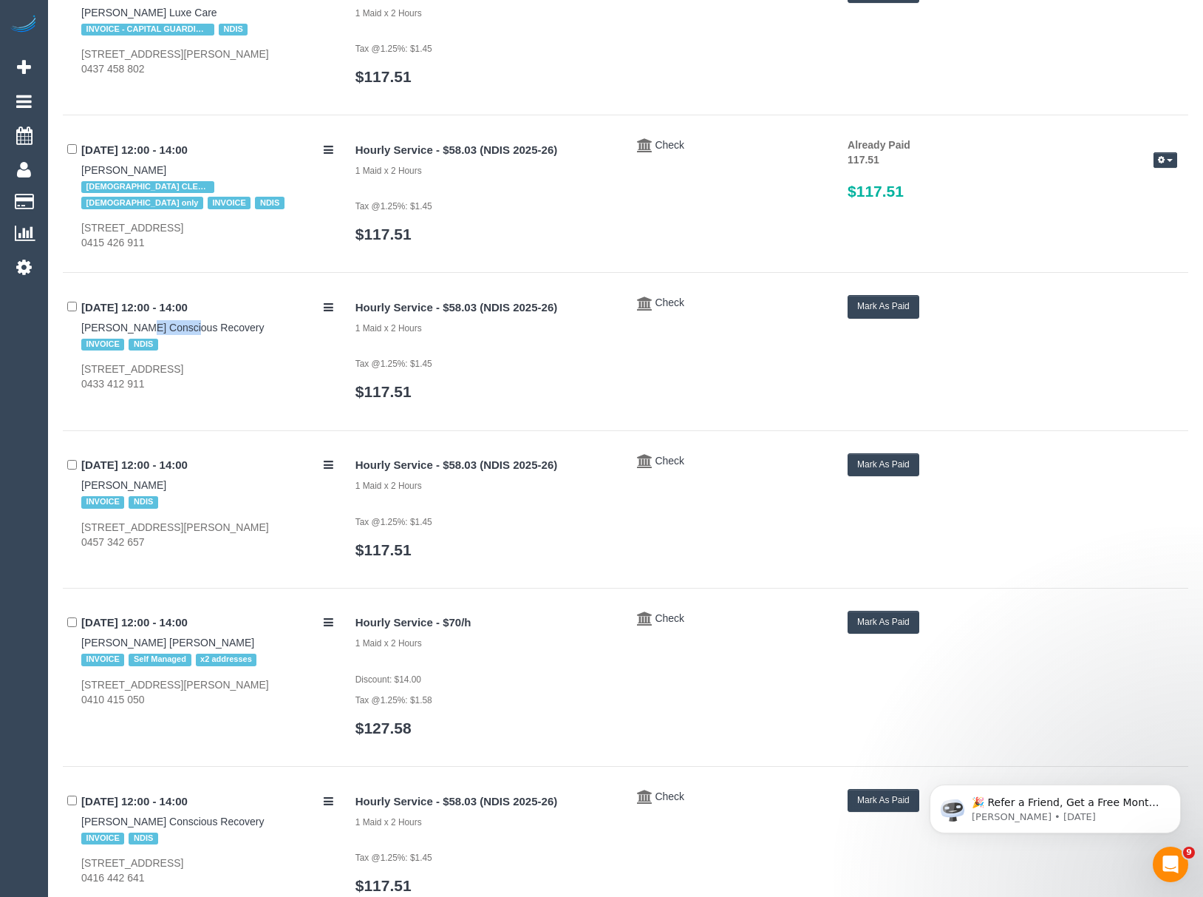
drag, startPoint x: 75, startPoint y: 339, endPoint x: 126, endPoint y: 343, distance: 50.5
click at [126, 343] on div "17/09/2025 12:00 - 14:00 Kate Peel Conscious Recovery INVOICE NDIS 24 Downs St,…" at bounding box center [204, 343] width 282 height 96
copy link "Kate Peel"
click at [858, 318] on button "Mark As Paid" at bounding box center [884, 306] width 72 height 23
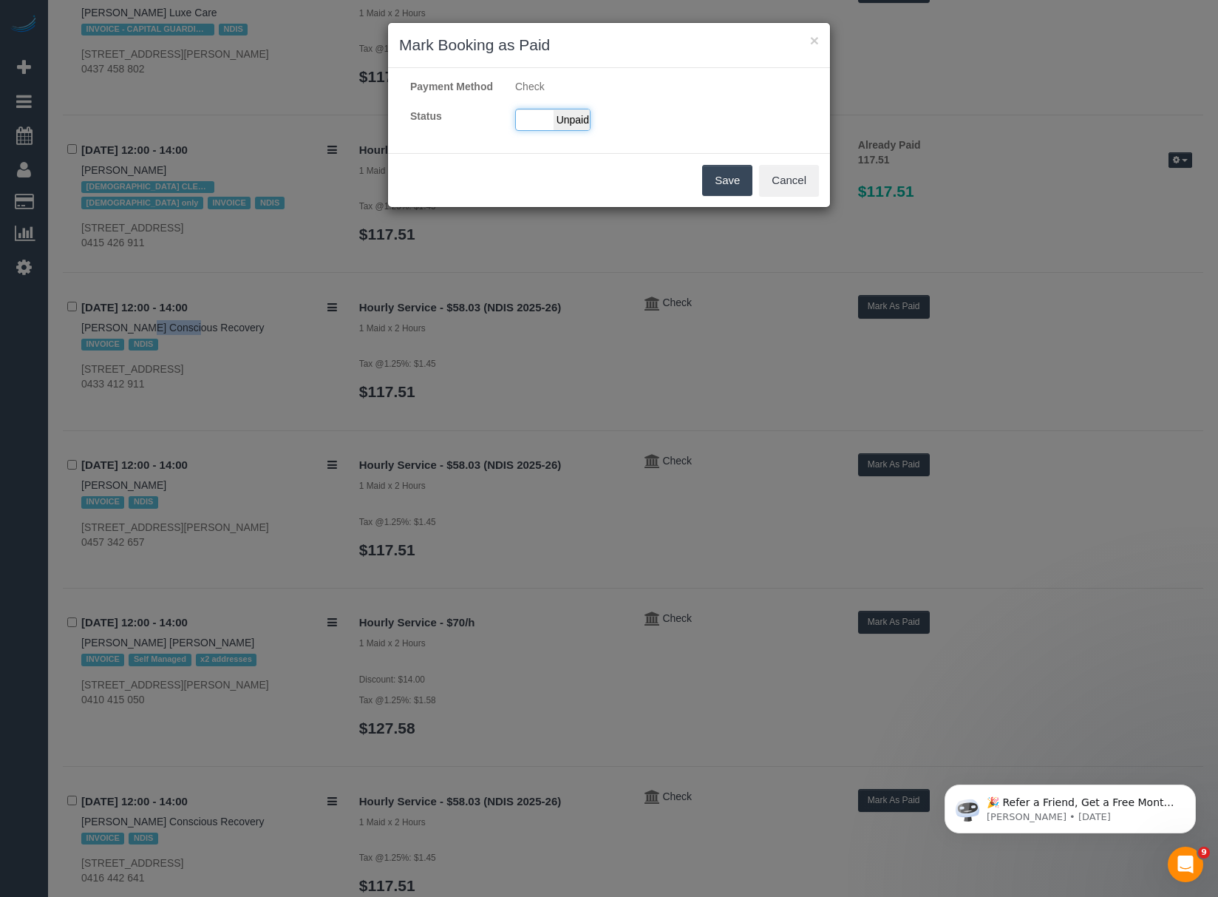
click at [548, 131] on div "Paid Unpaid" at bounding box center [552, 120] width 75 height 22
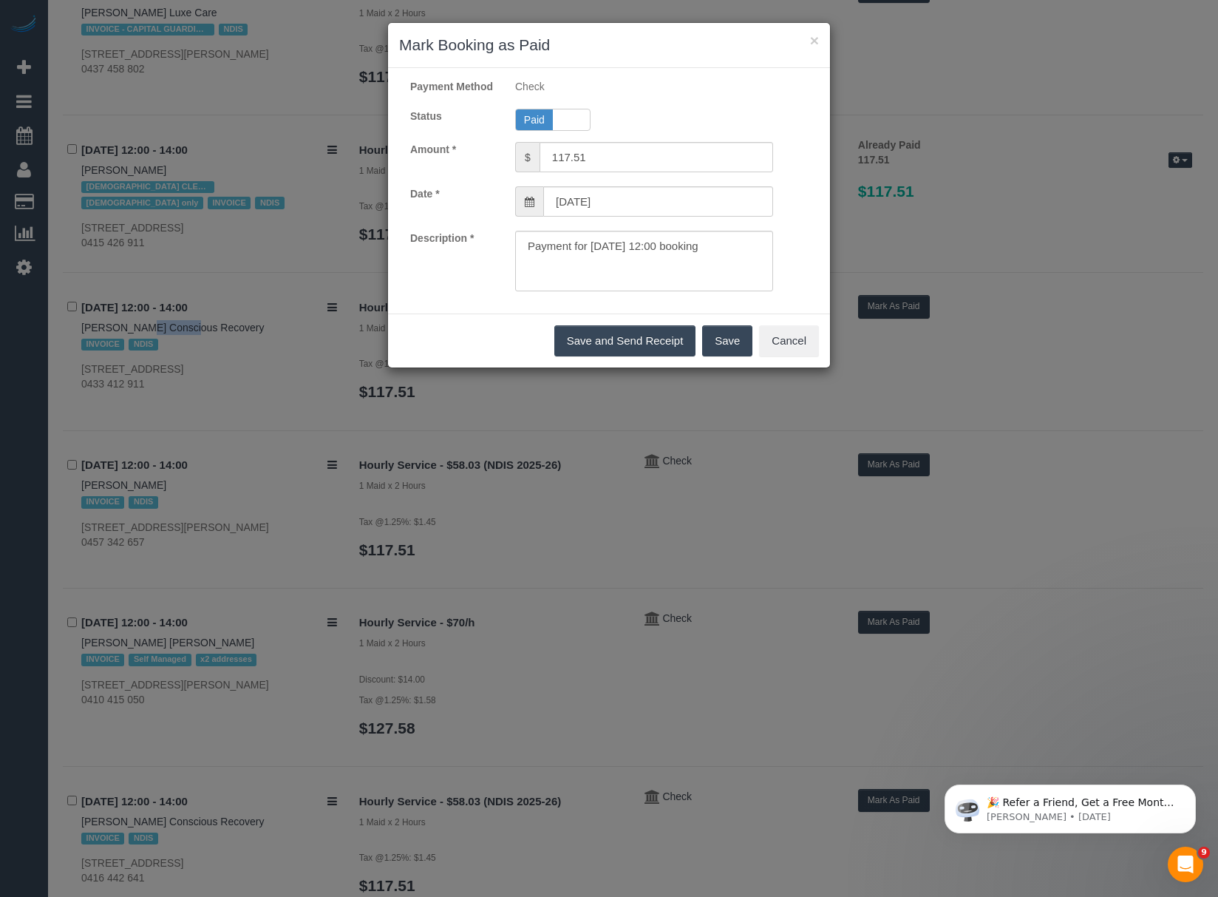
click at [715, 355] on button "Save" at bounding box center [727, 340] width 50 height 31
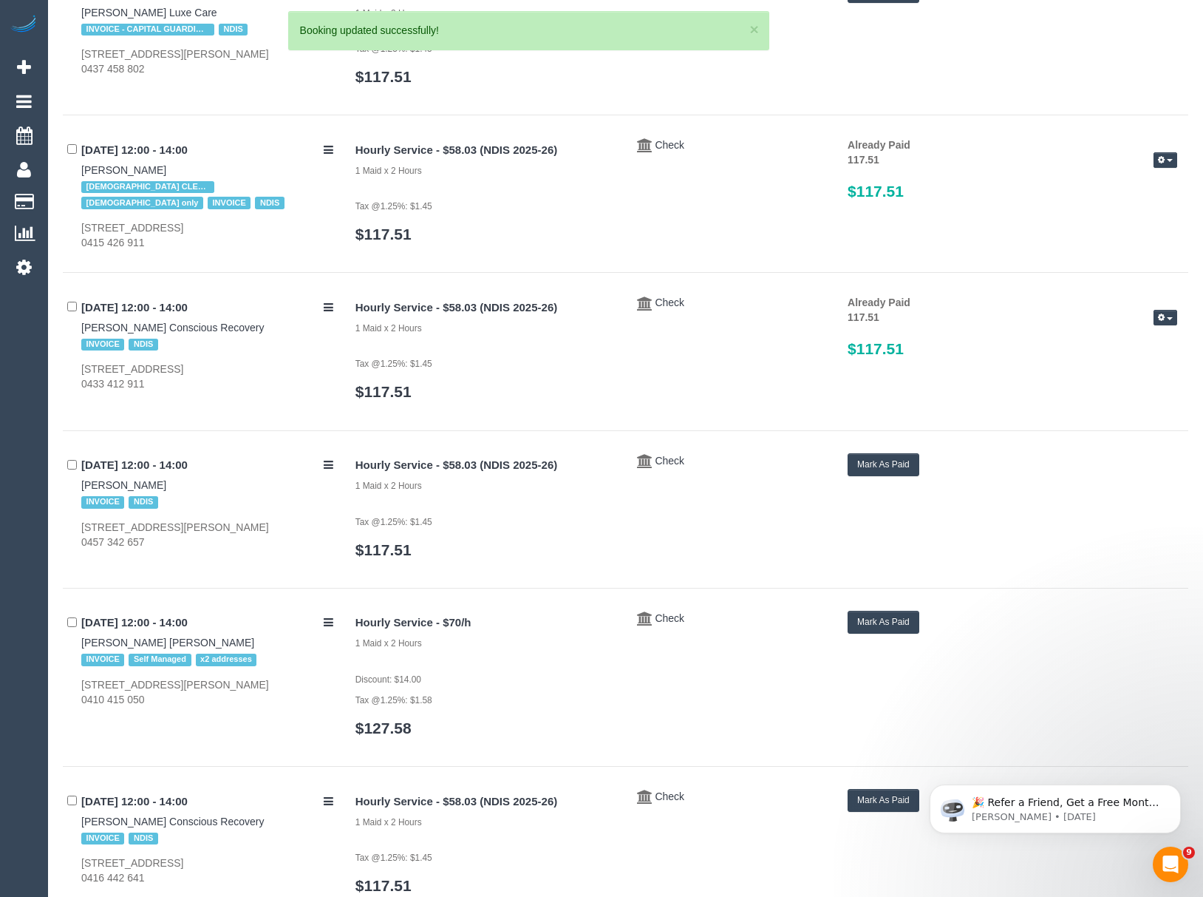
drag, startPoint x: 52, startPoint y: 497, endPoint x: 142, endPoint y: 497, distance: 90.2
click at [142, 497] on div "17/09/2025 12:00 - 14:00 Paul Griffin INVOICE NDIS 3/102a Moreland Road, Brunsw…" at bounding box center [204, 501] width 282 height 96
drag, startPoint x: 142, startPoint y: 497, endPoint x: 84, endPoint y: 497, distance: 58.4
click at [84, 497] on div "17/09/2025 12:00 - 14:00 Paul Griffin INVOICE NDIS 3/102a Moreland Road, Brunsw…" at bounding box center [204, 501] width 282 height 96
copy link "Paul Griffin"
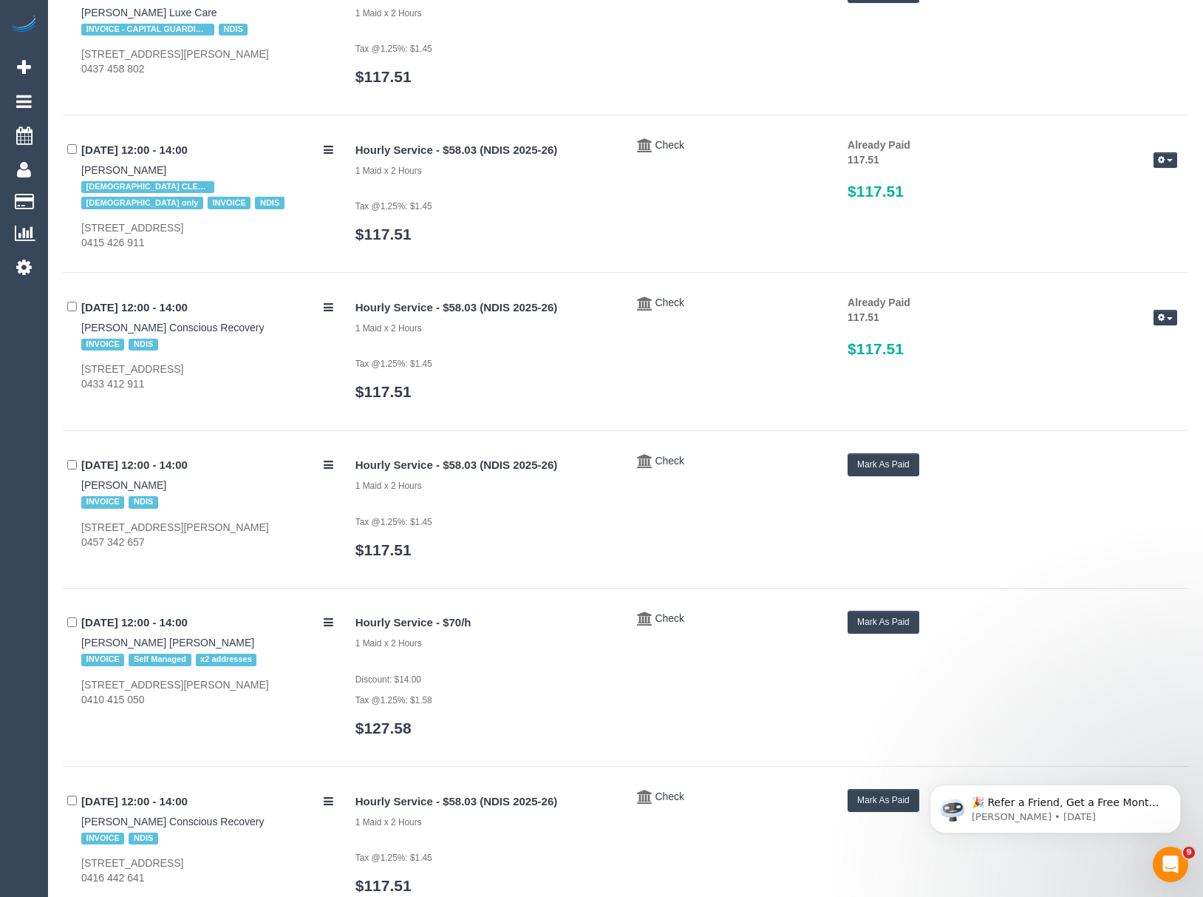
click at [893, 472] on button "Mark As Paid" at bounding box center [884, 464] width 72 height 23
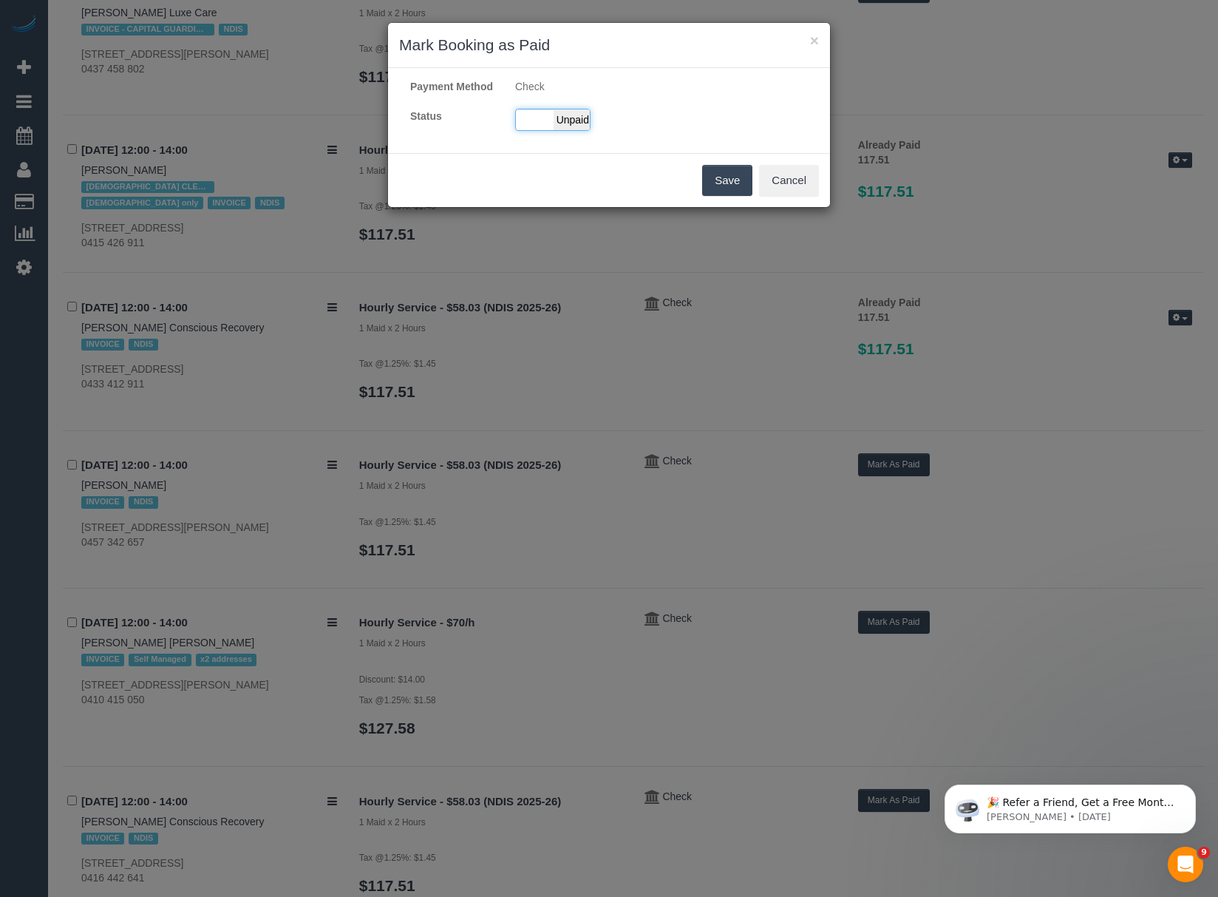
click at [563, 130] on span "Unpaid" at bounding box center [572, 119] width 37 height 21
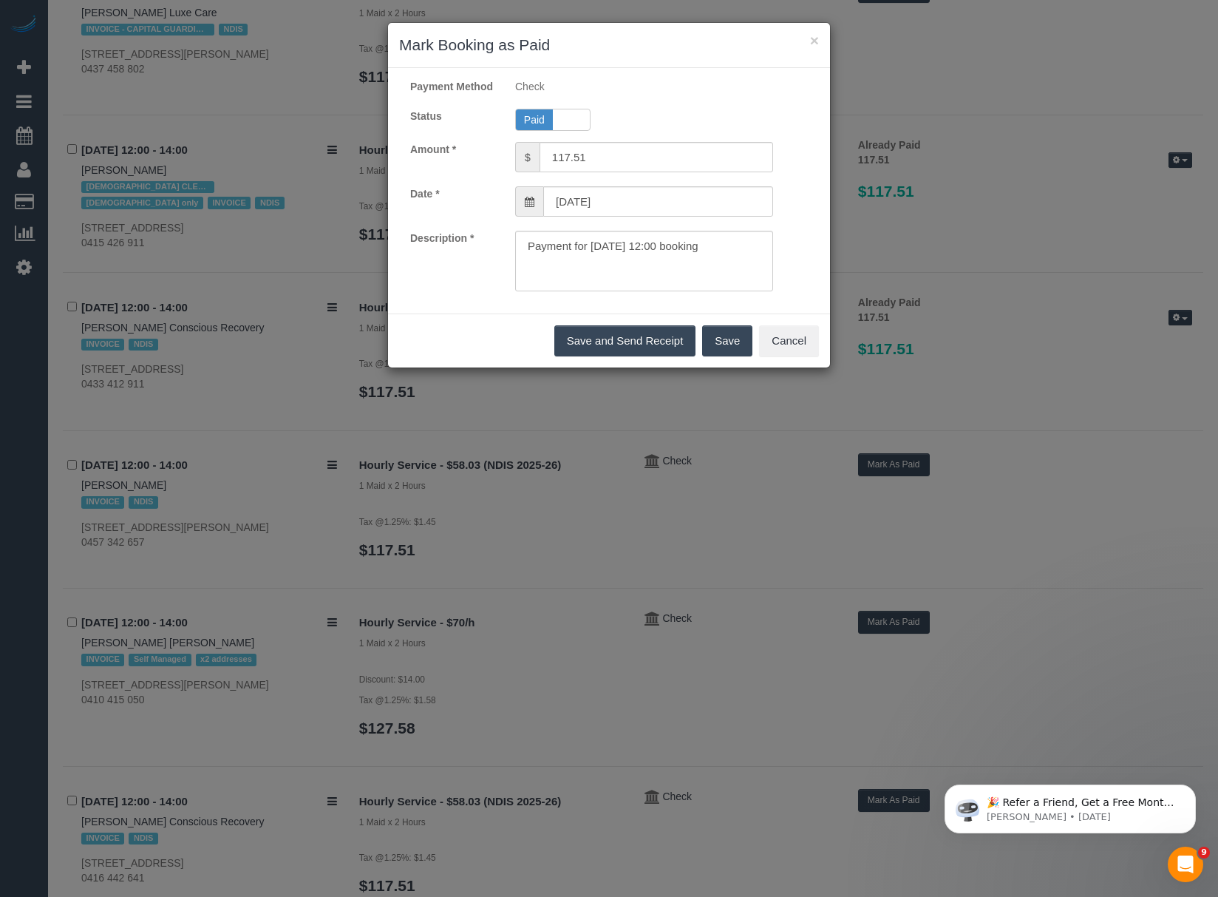
click at [722, 344] on button "Save" at bounding box center [727, 340] width 50 height 31
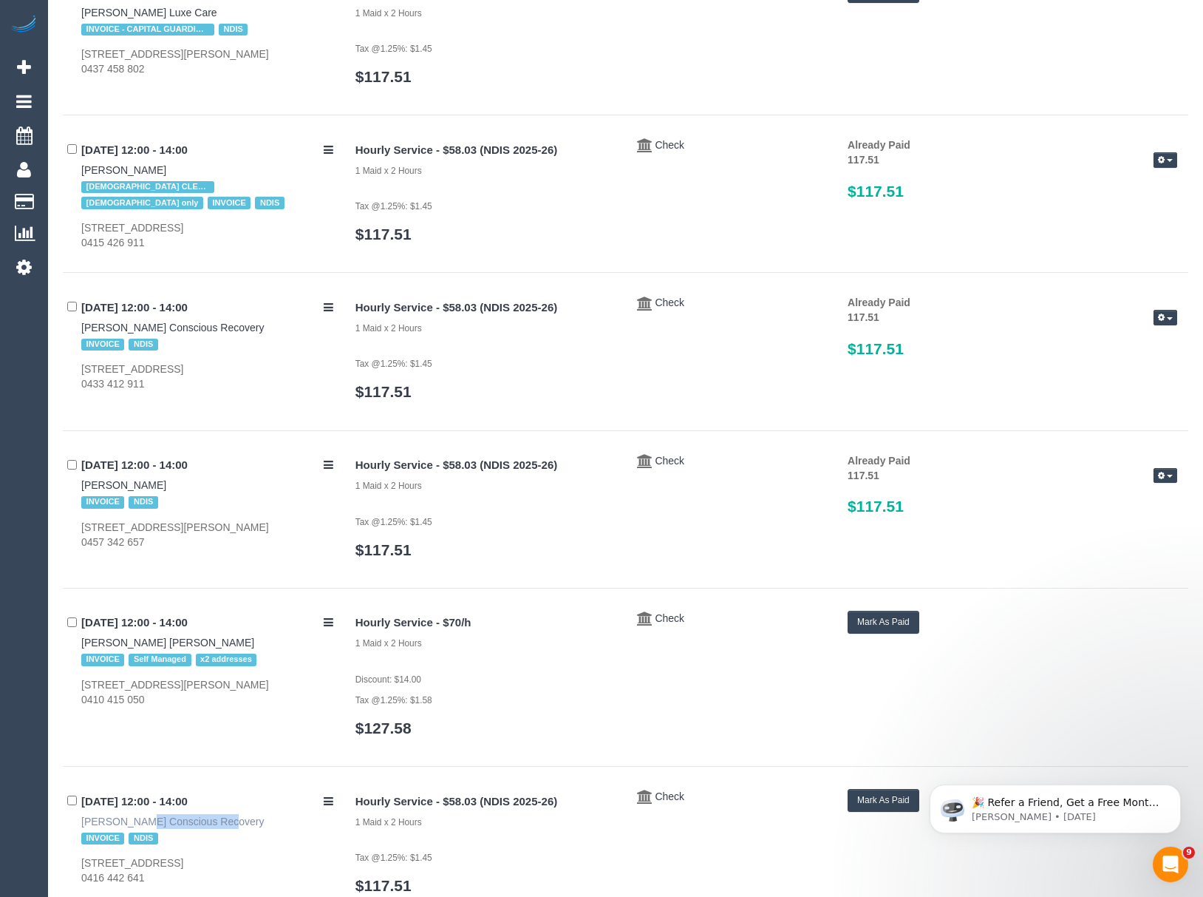
drag, startPoint x: 63, startPoint y: 825, endPoint x: 161, endPoint y: 831, distance: 98.5
click at [161, 831] on div "17/09/2025 12:00 - 14:00 Stephanie Walter Conscious Recovery INVOICE NDIS 80 Pe…" at bounding box center [204, 837] width 282 height 96
copy link "Stephanie Walter"
click at [860, 812] on button "Mark As Paid" at bounding box center [884, 800] width 72 height 23
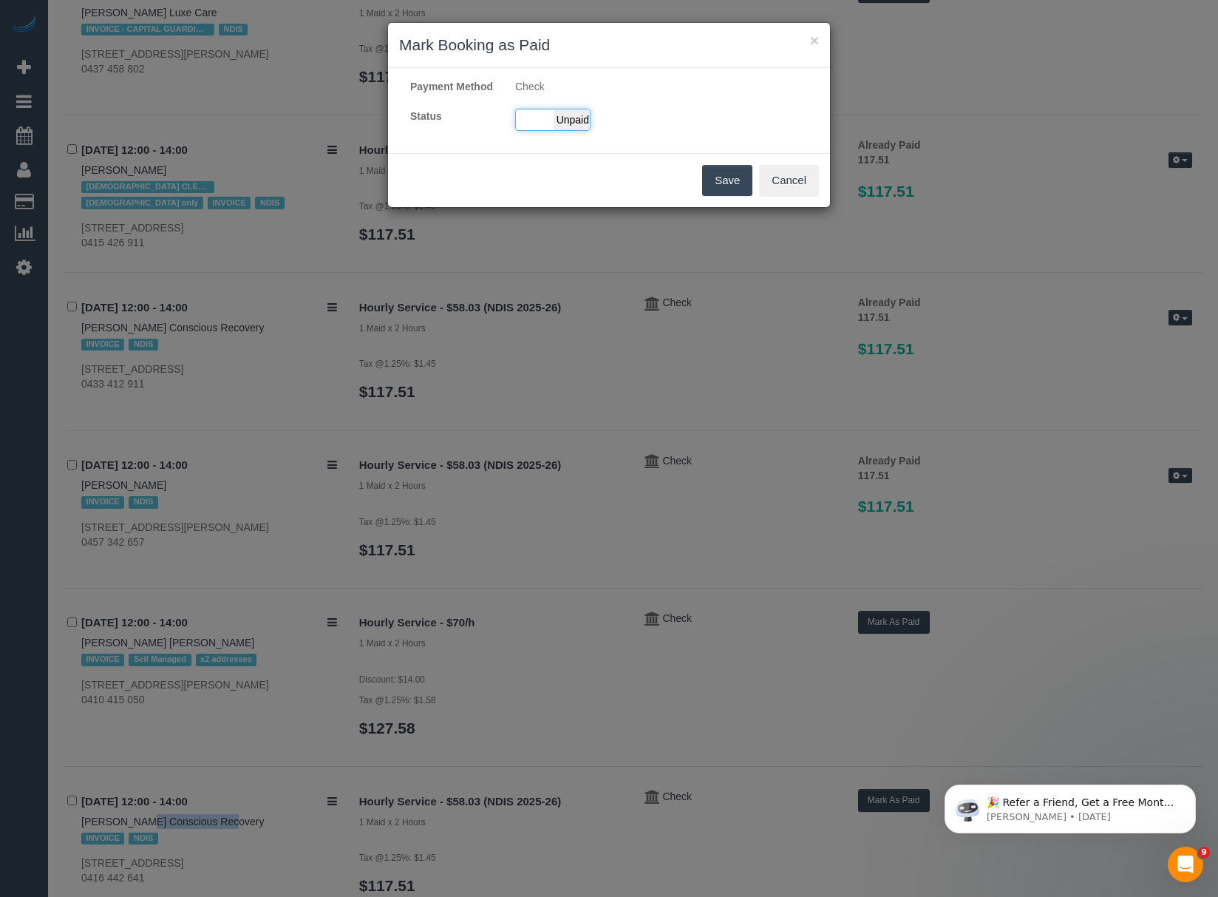
click at [578, 130] on span "Unpaid" at bounding box center [572, 119] width 37 height 21
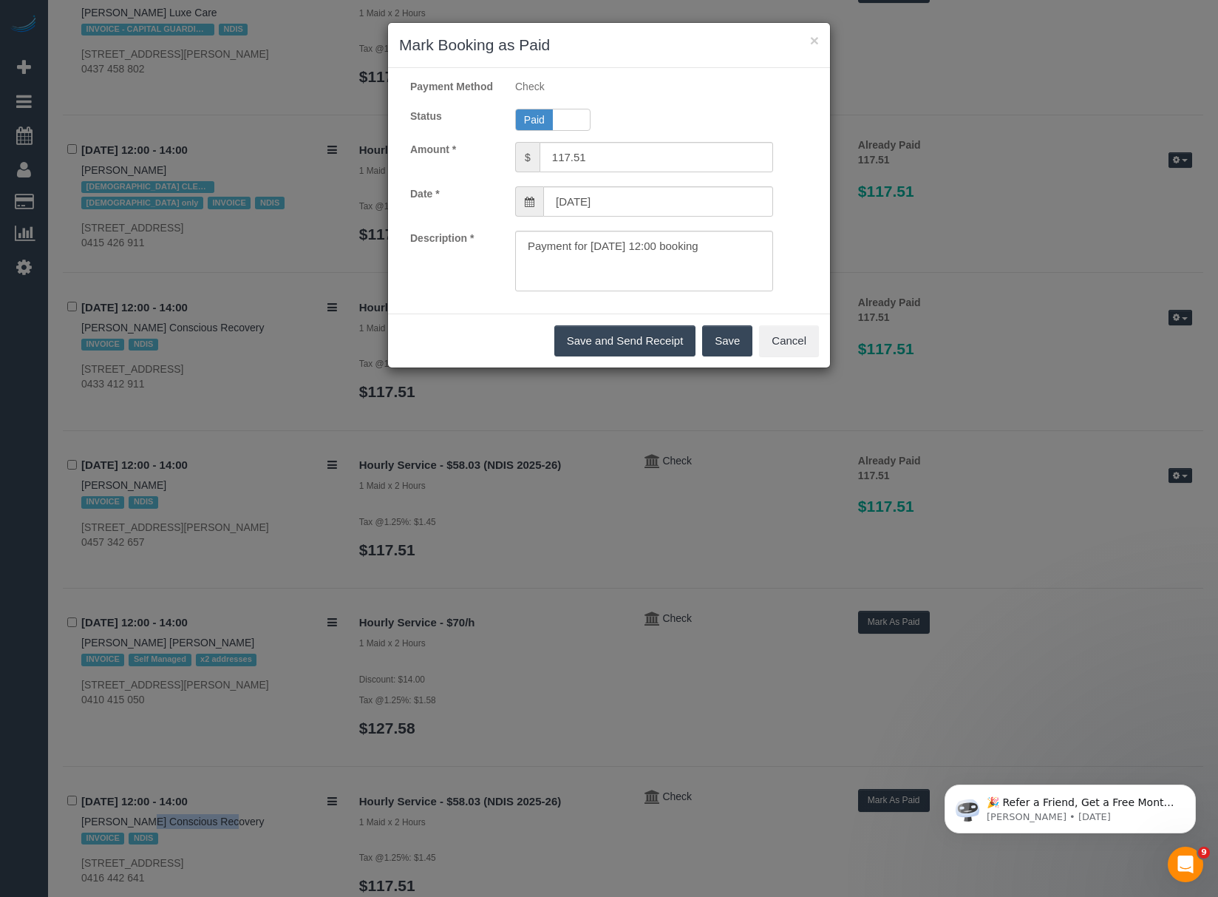
click at [723, 347] on button "Save" at bounding box center [727, 340] width 50 height 31
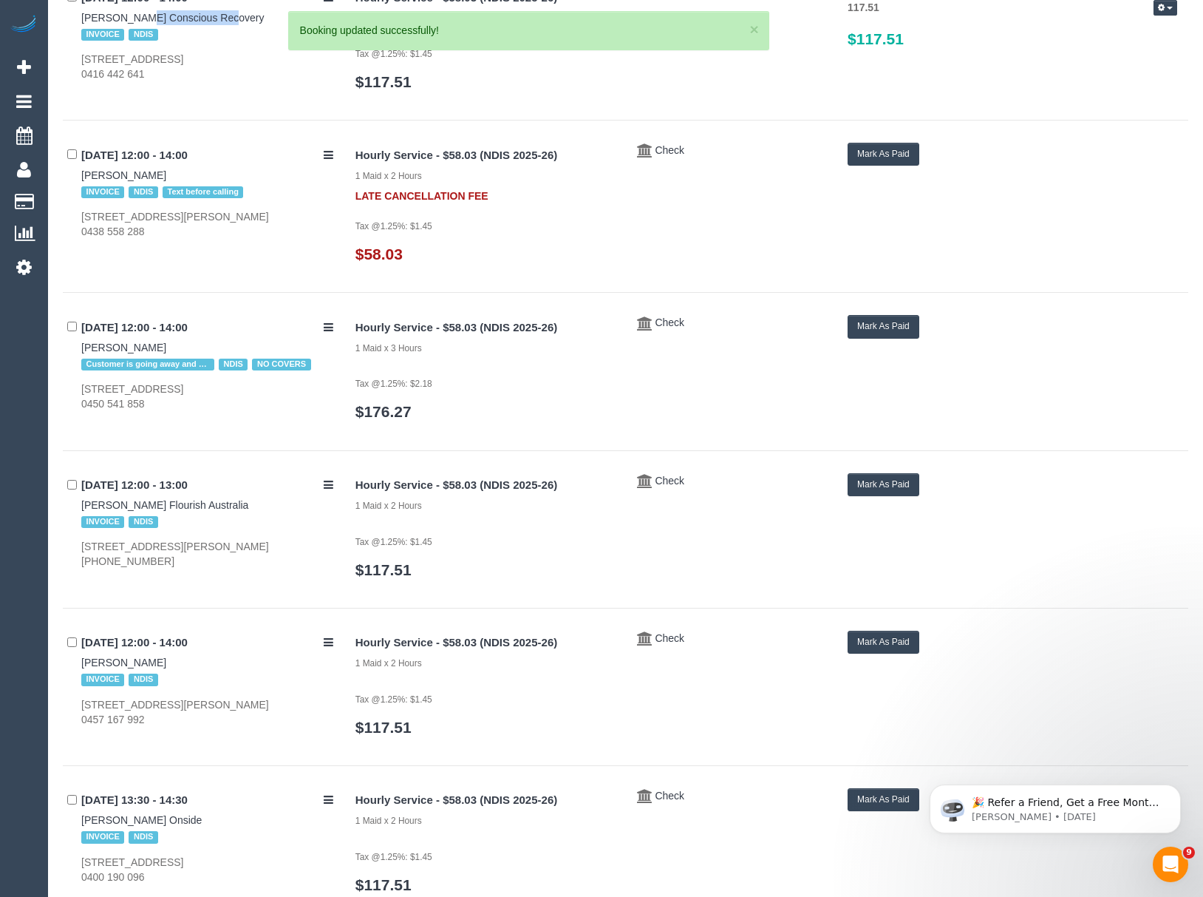
scroll to position [2407, 0]
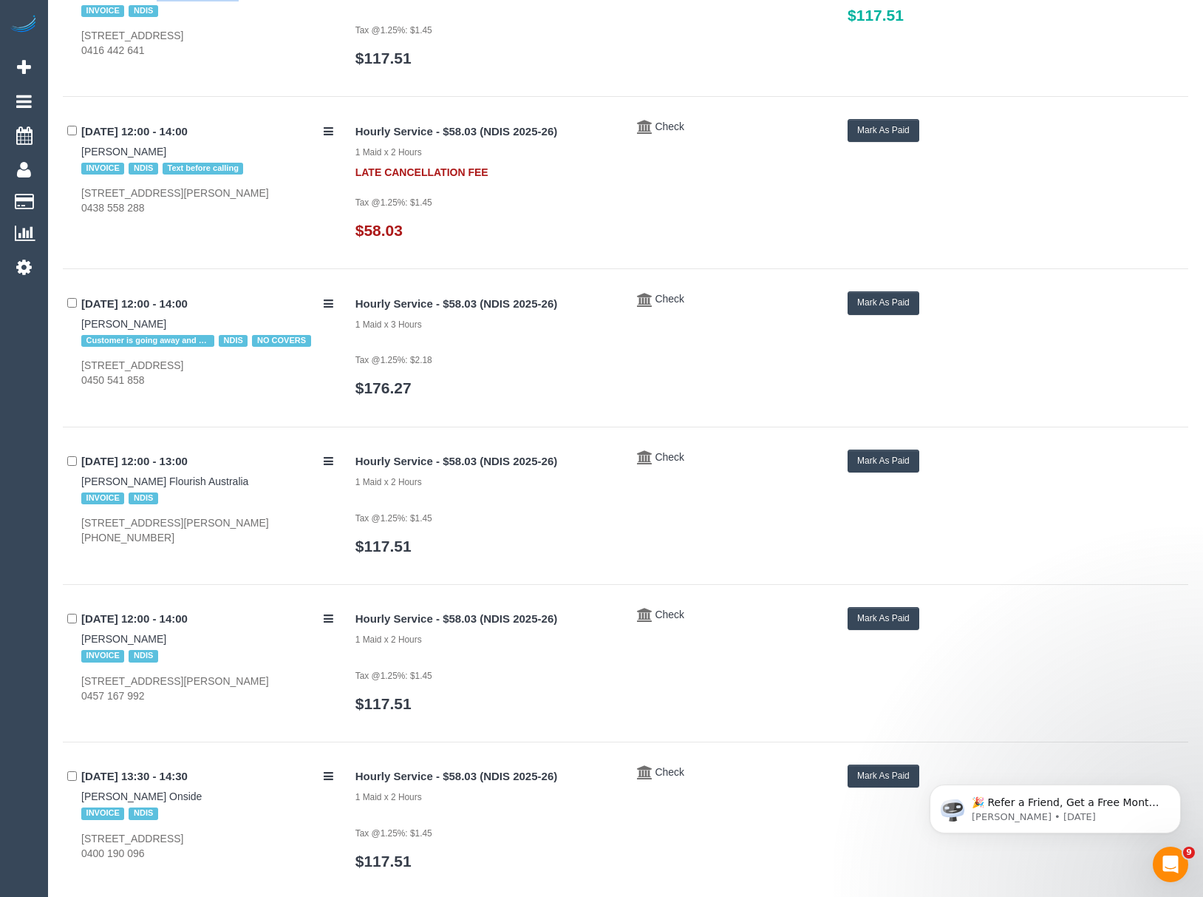
drag, startPoint x: 69, startPoint y: 332, endPoint x: 176, endPoint y: 335, distance: 107.2
click at [176, 335] on div "17/09/2025 12:00 - 14:00 Benjamin Pagura Customer is going away and wont proces…" at bounding box center [204, 339] width 282 height 96
copy link "Benjamin Pagura"
click at [852, 314] on button "Mark As Paid" at bounding box center [884, 302] width 72 height 23
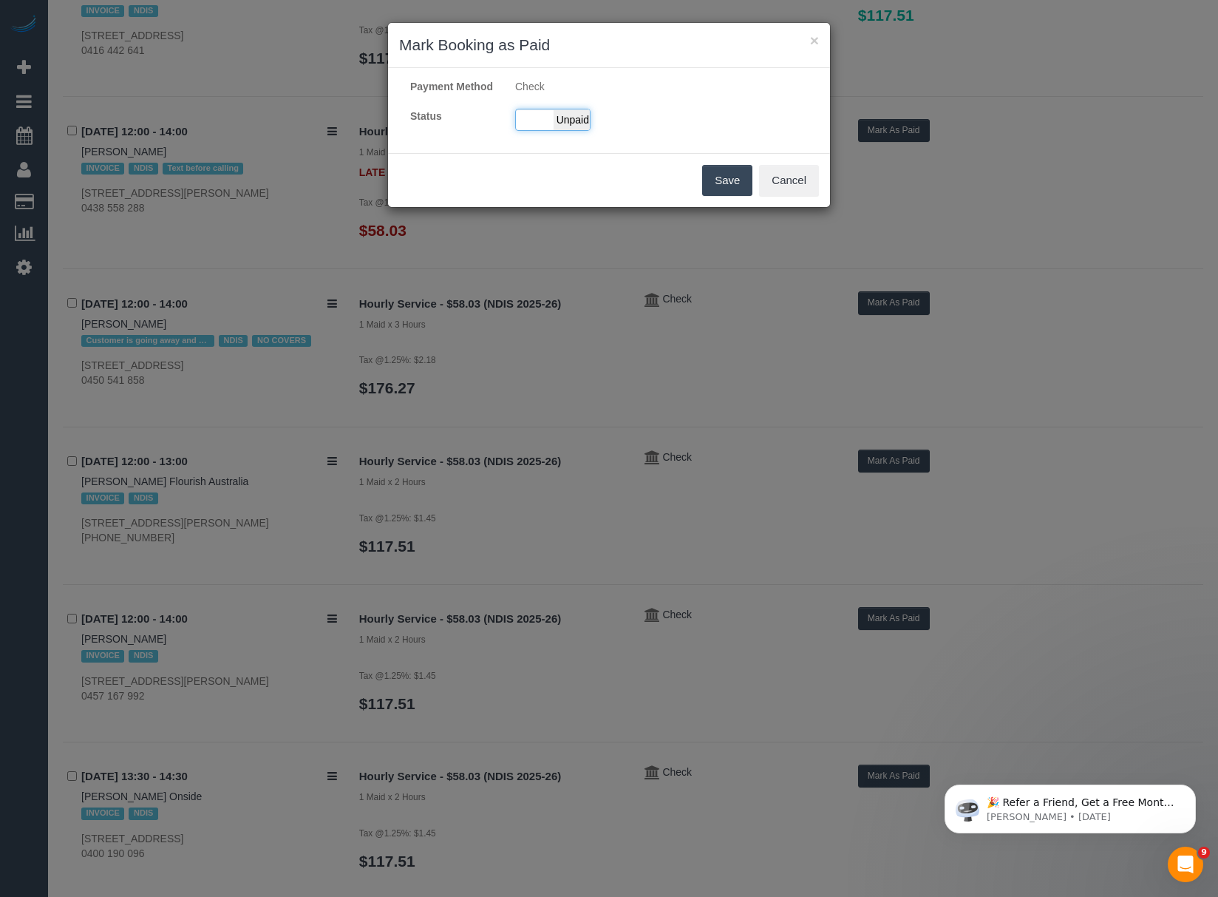
click at [574, 130] on span "Unpaid" at bounding box center [572, 119] width 37 height 21
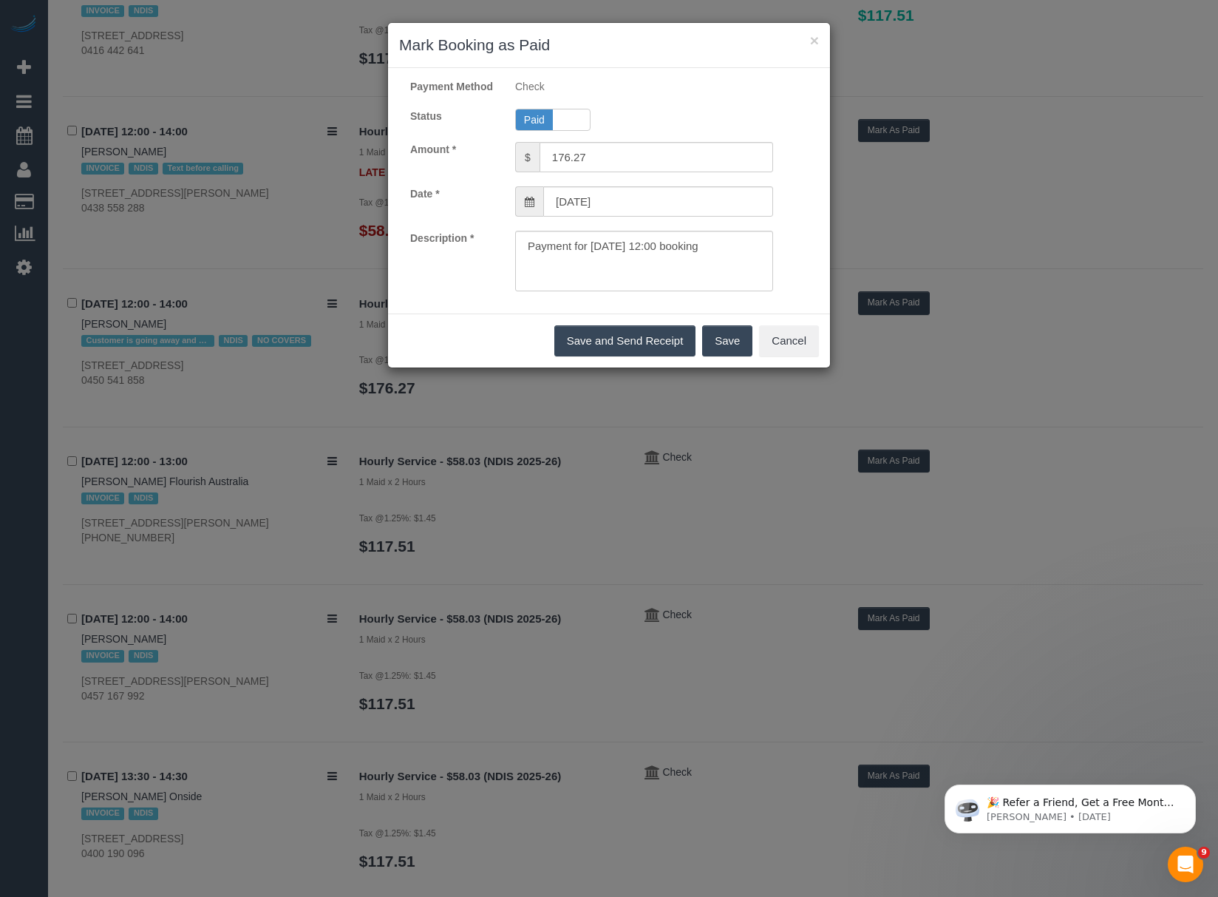
click at [707, 350] on button "Save" at bounding box center [727, 340] width 50 height 31
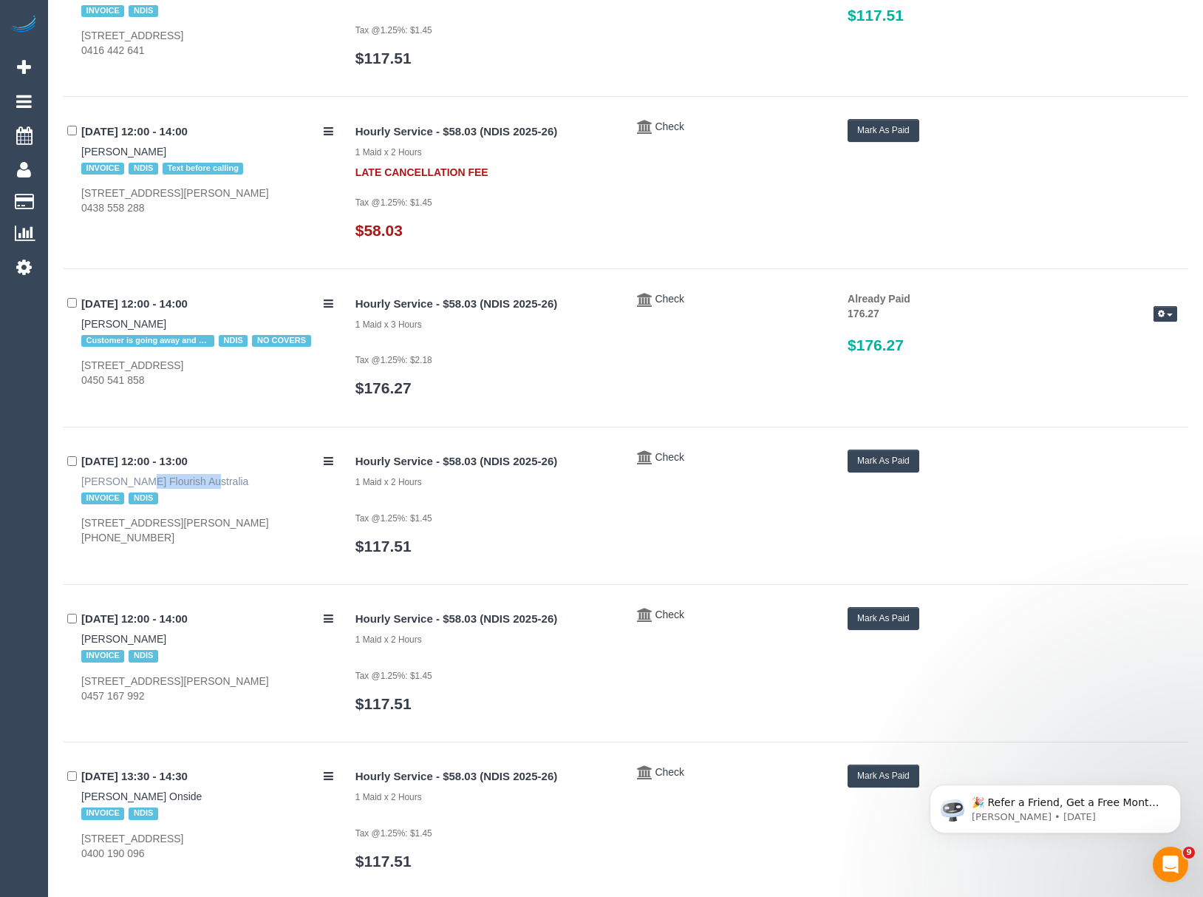
drag, startPoint x: 54, startPoint y: 497, endPoint x: 161, endPoint y: 497, distance: 107.2
copy link "Natasha McCabe"
click at [860, 471] on button "Mark As Paid" at bounding box center [884, 460] width 72 height 23
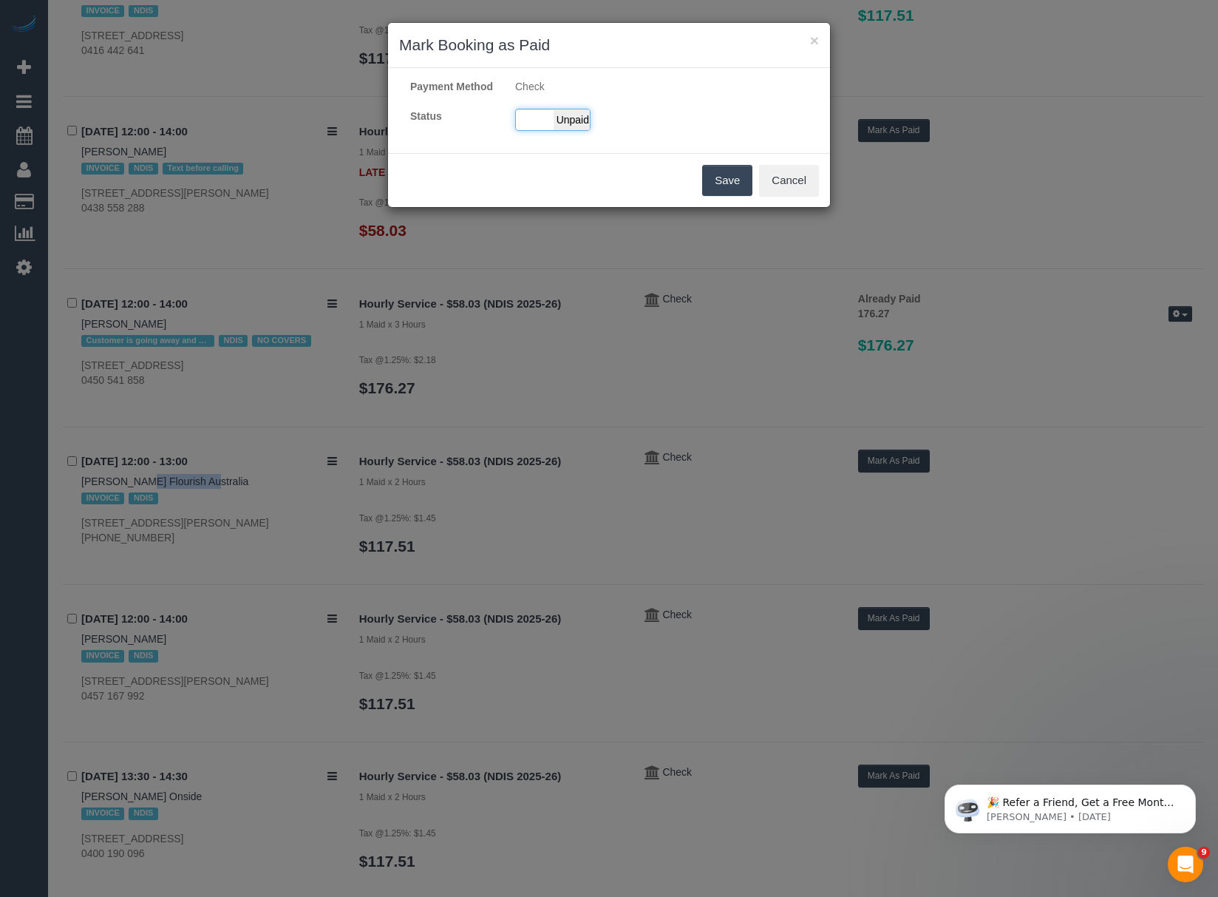
click at [548, 131] on div "Paid Unpaid" at bounding box center [552, 120] width 75 height 22
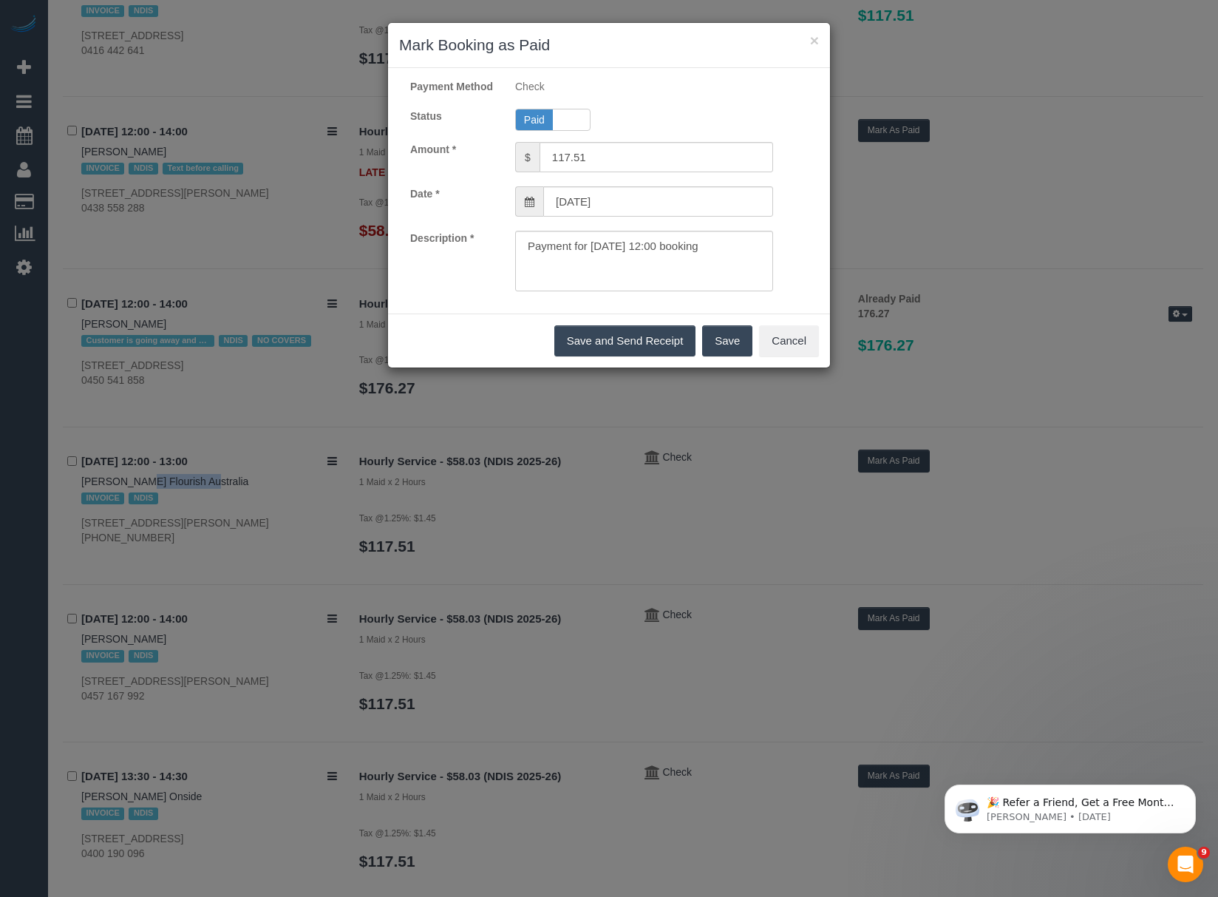
click at [710, 350] on button "Save" at bounding box center [727, 340] width 50 height 31
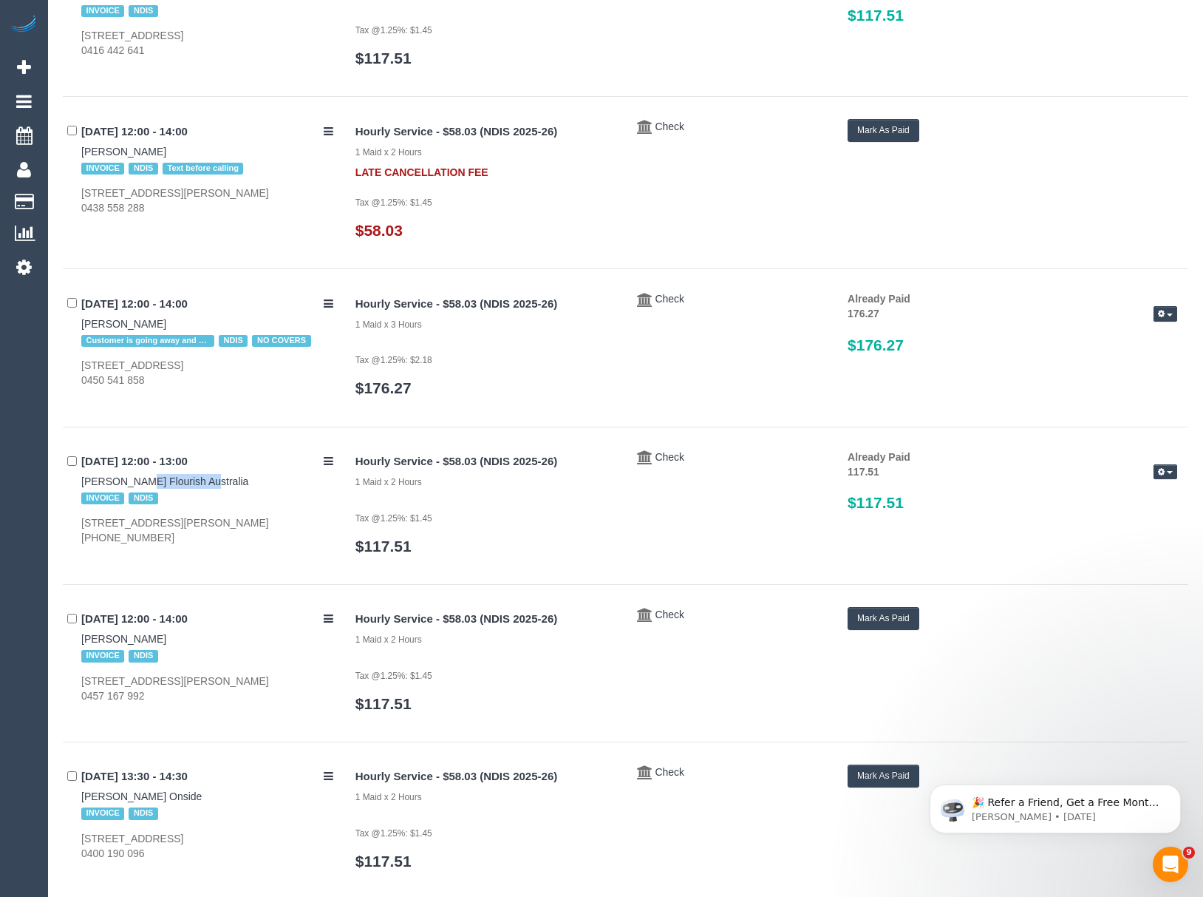
drag, startPoint x: 69, startPoint y: 649, endPoint x: 213, endPoint y: 656, distance: 144.3
click at [213, 656] on div "17/09/2025 12:00 - 14:00 Kirand Thapa Chettri INVOICE NDIS 3 Terry Street, Nobl…" at bounding box center [204, 655] width 282 height 96
copy link "Kirand Thapa Chettri"
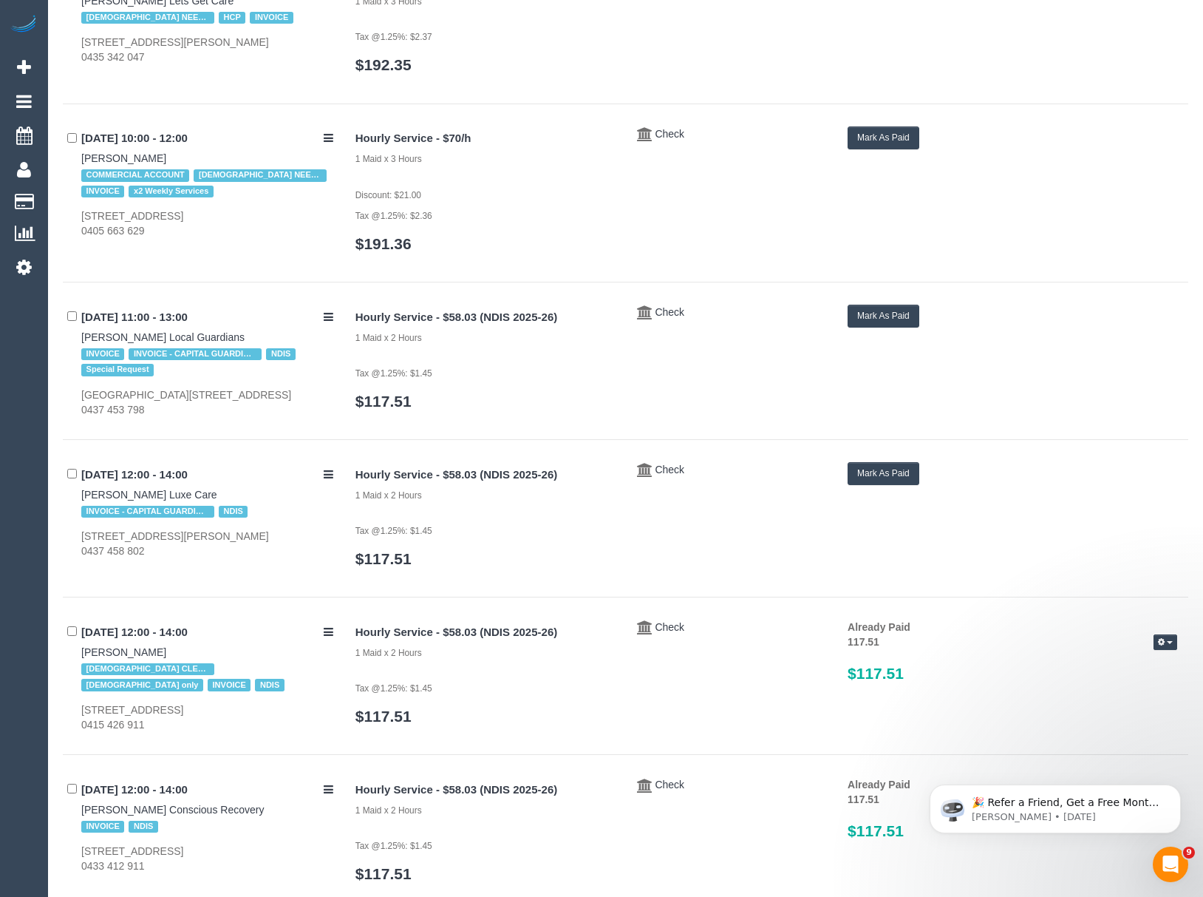
scroll to position [0, 0]
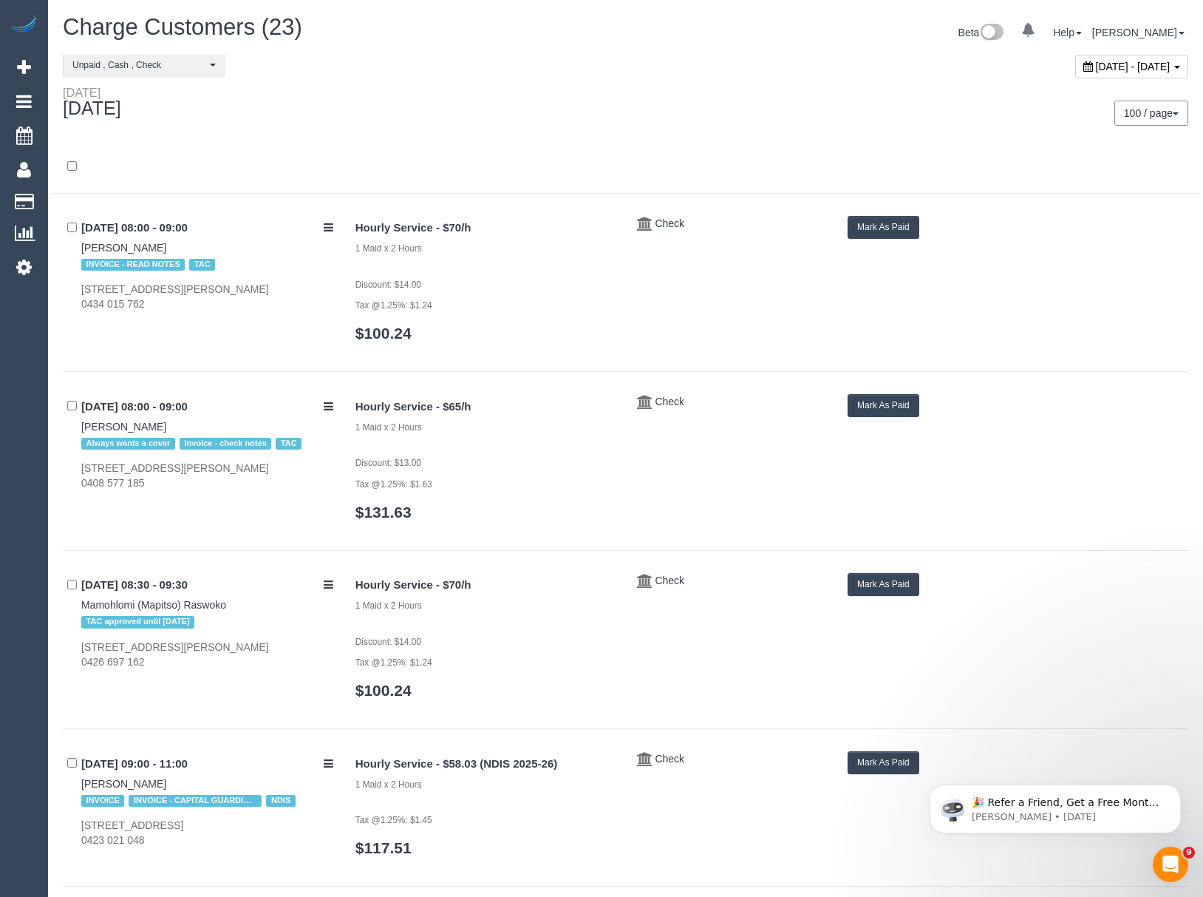
click at [1096, 63] on span "September 17, 2025 - September 17, 2025" at bounding box center [1133, 67] width 75 height 12
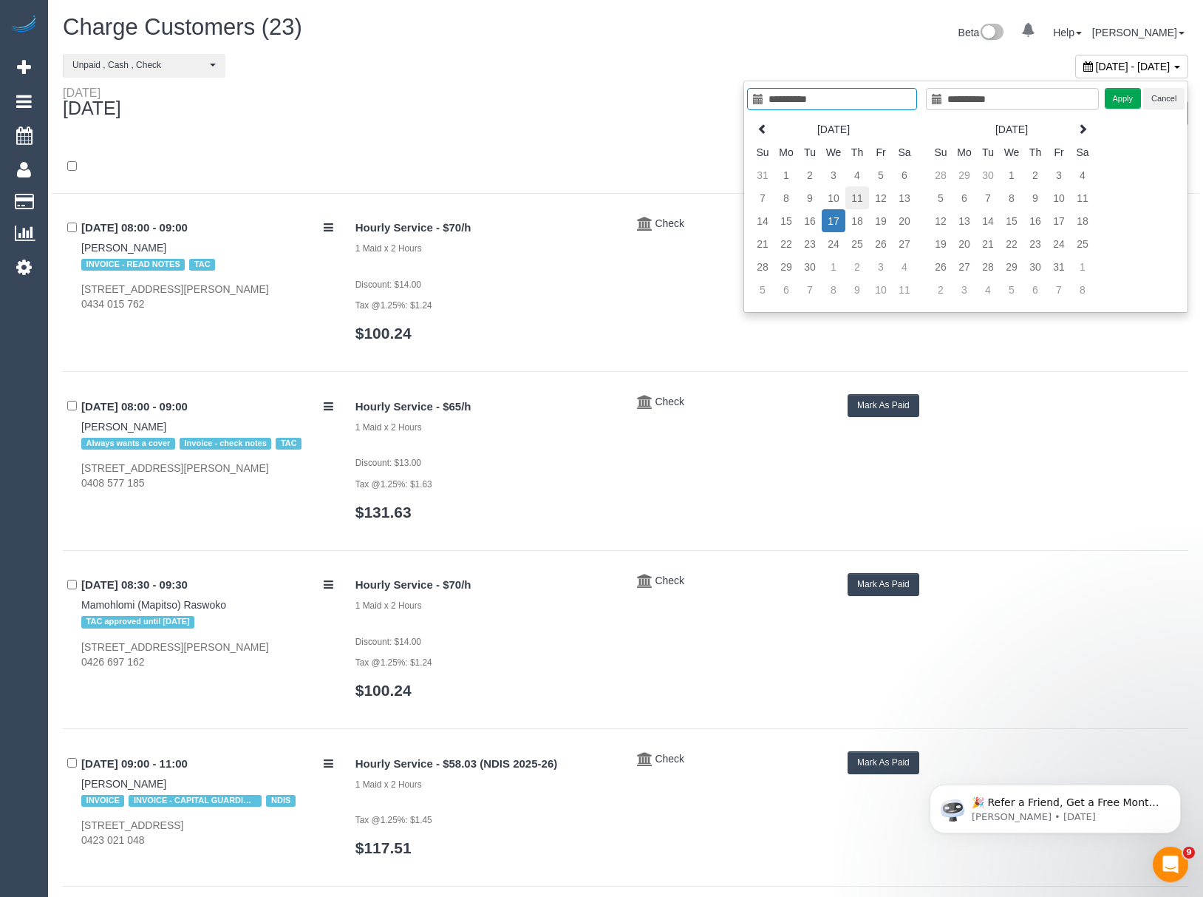
type input "**********"
click at [857, 202] on td "11" at bounding box center [858, 197] width 24 height 23
type input "**********"
click at [857, 202] on td "11" at bounding box center [858, 197] width 24 height 23
click at [1127, 101] on button "Apply" at bounding box center [1123, 98] width 37 height 21
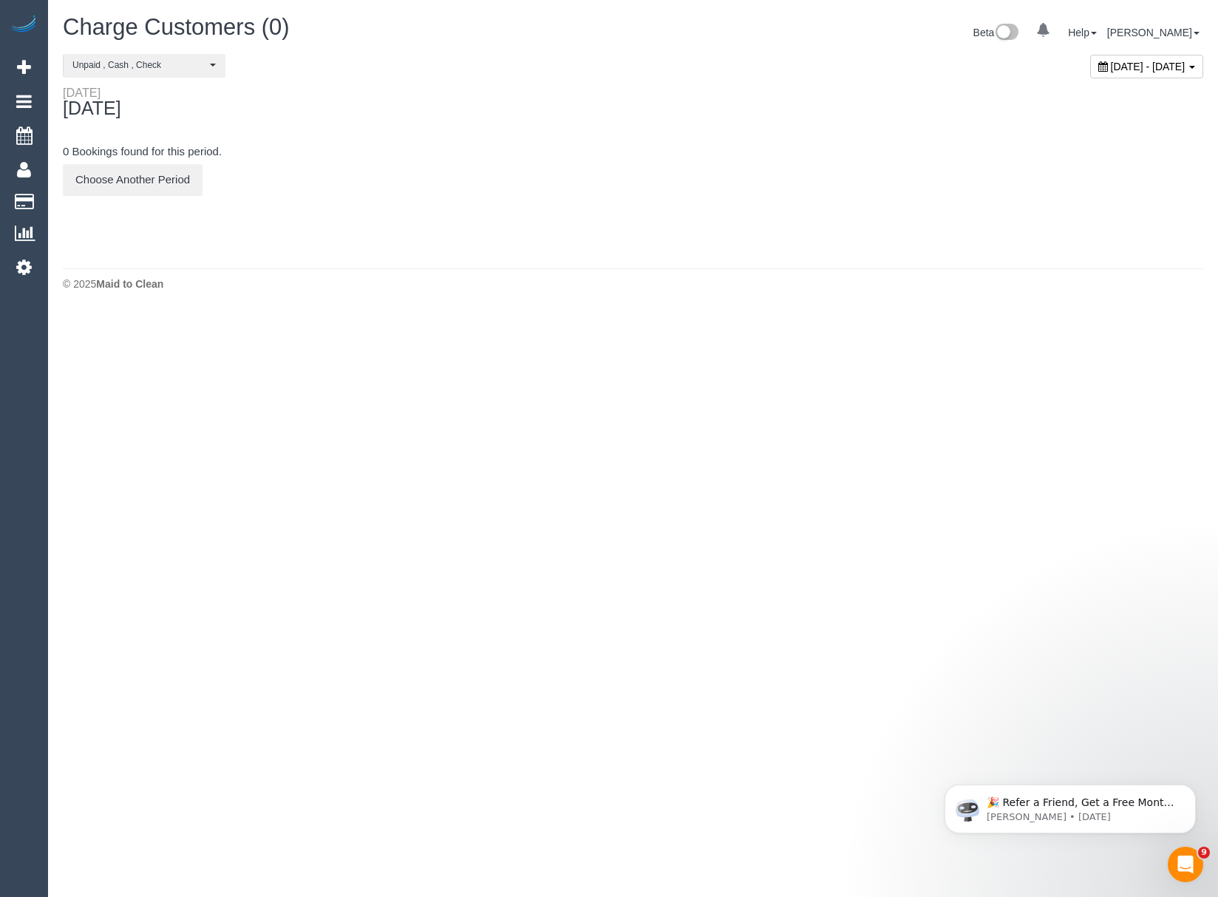
click at [1111, 69] on span "September 11, 2025 - September 11, 2025" at bounding box center [1148, 67] width 75 height 12
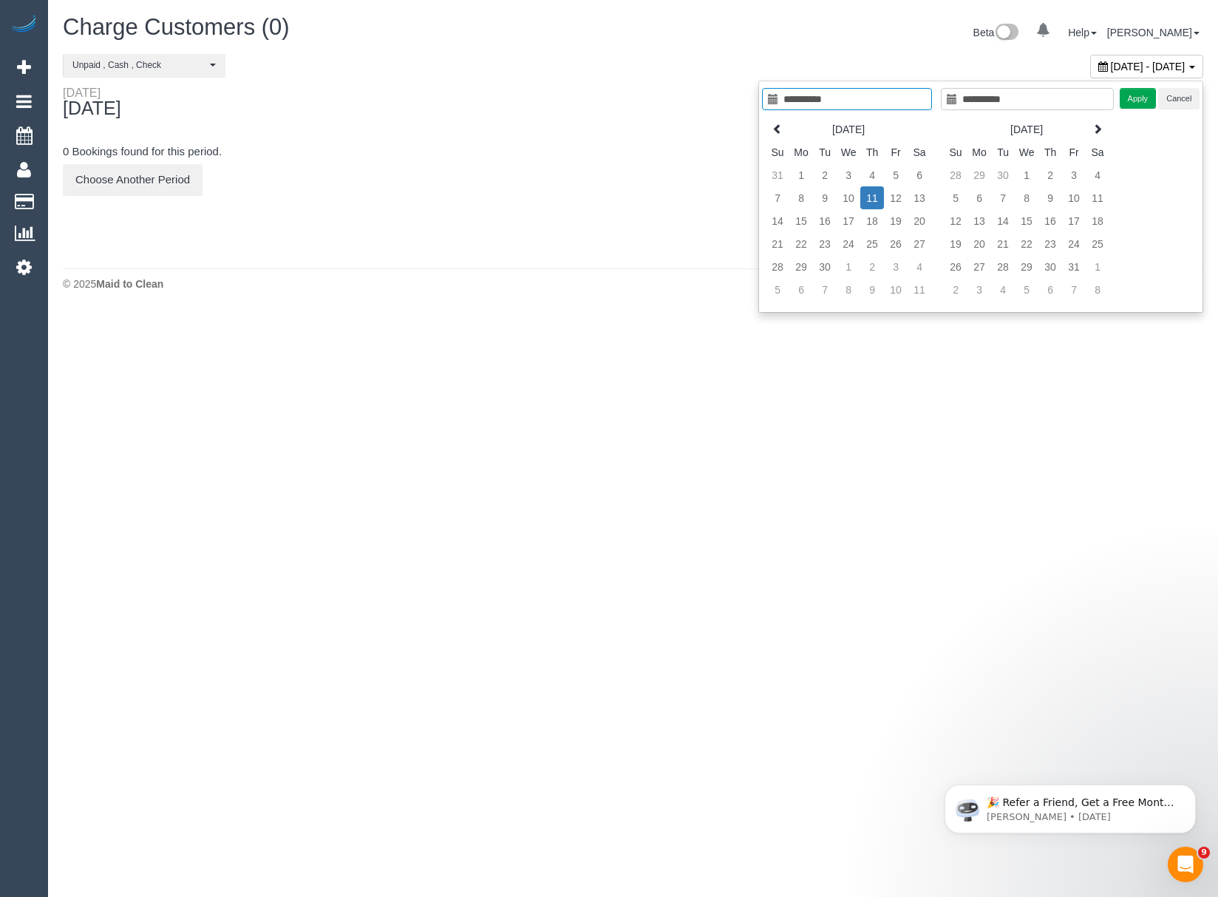
type input "**********"
click at [142, 75] on button "Unpaid , Cash , Check" at bounding box center [144, 65] width 163 height 23
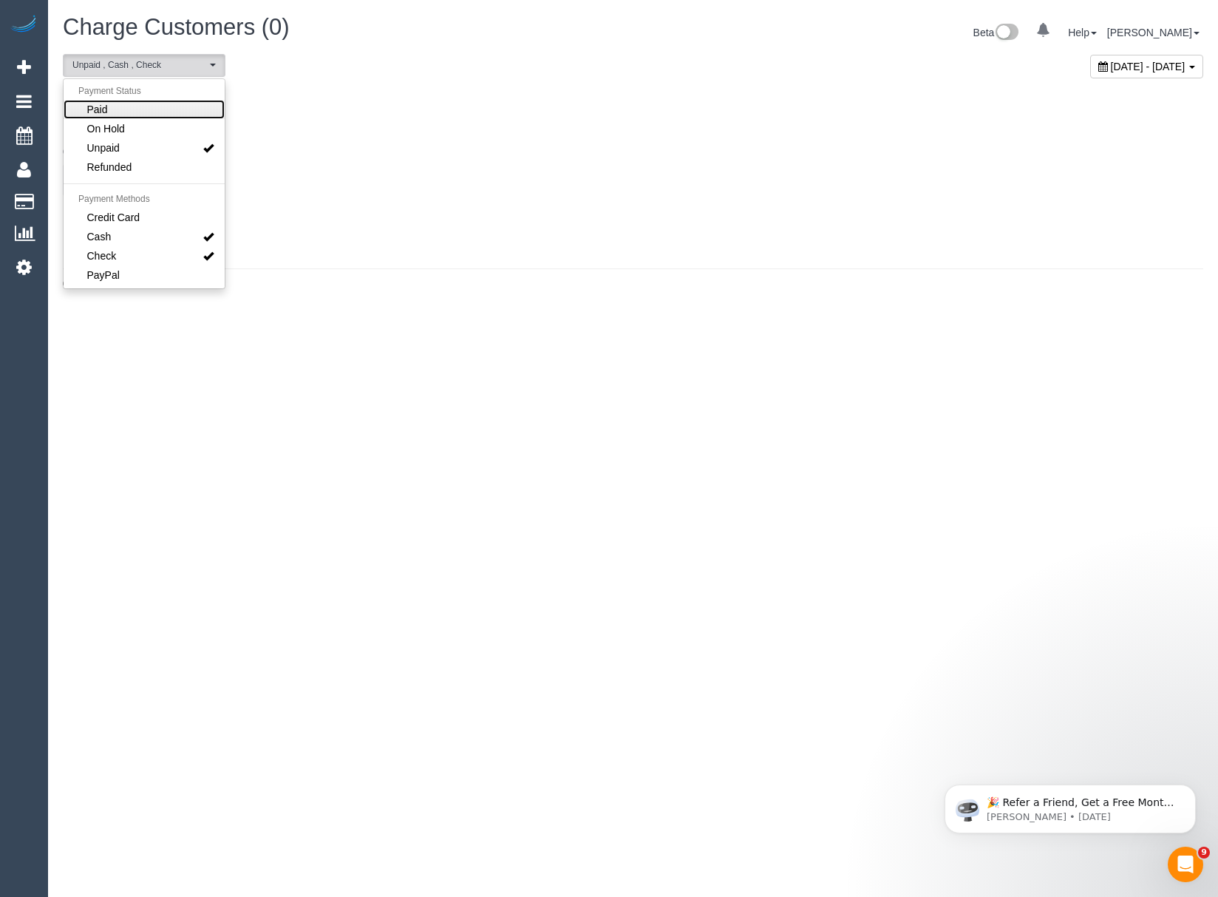
click at [122, 111] on link "Paid" at bounding box center [144, 109] width 161 height 19
select select "****"
click at [532, 102] on div "Thursday September 11, 2025" at bounding box center [343, 105] width 582 height 39
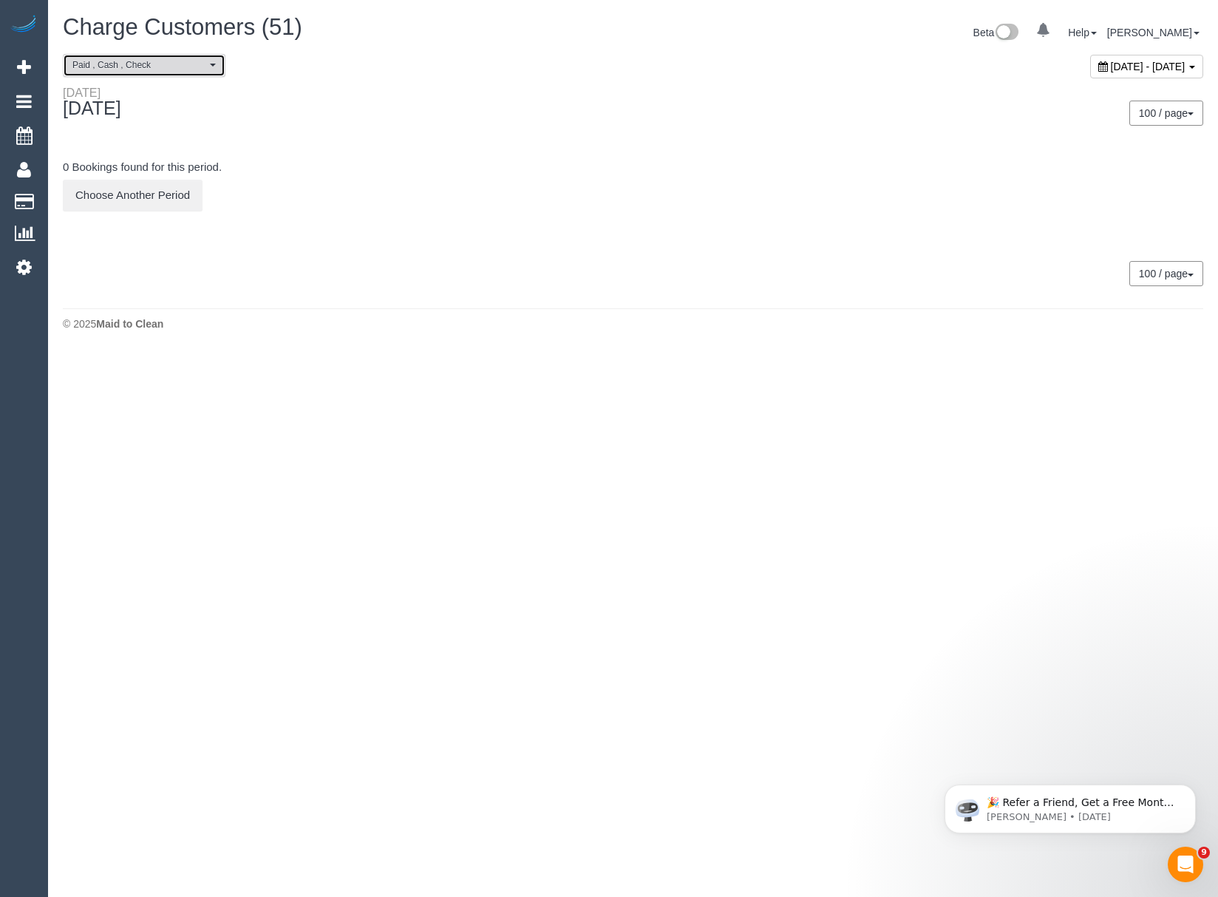
click at [191, 62] on span "Paid , Cash , Check" at bounding box center [139, 65] width 134 height 13
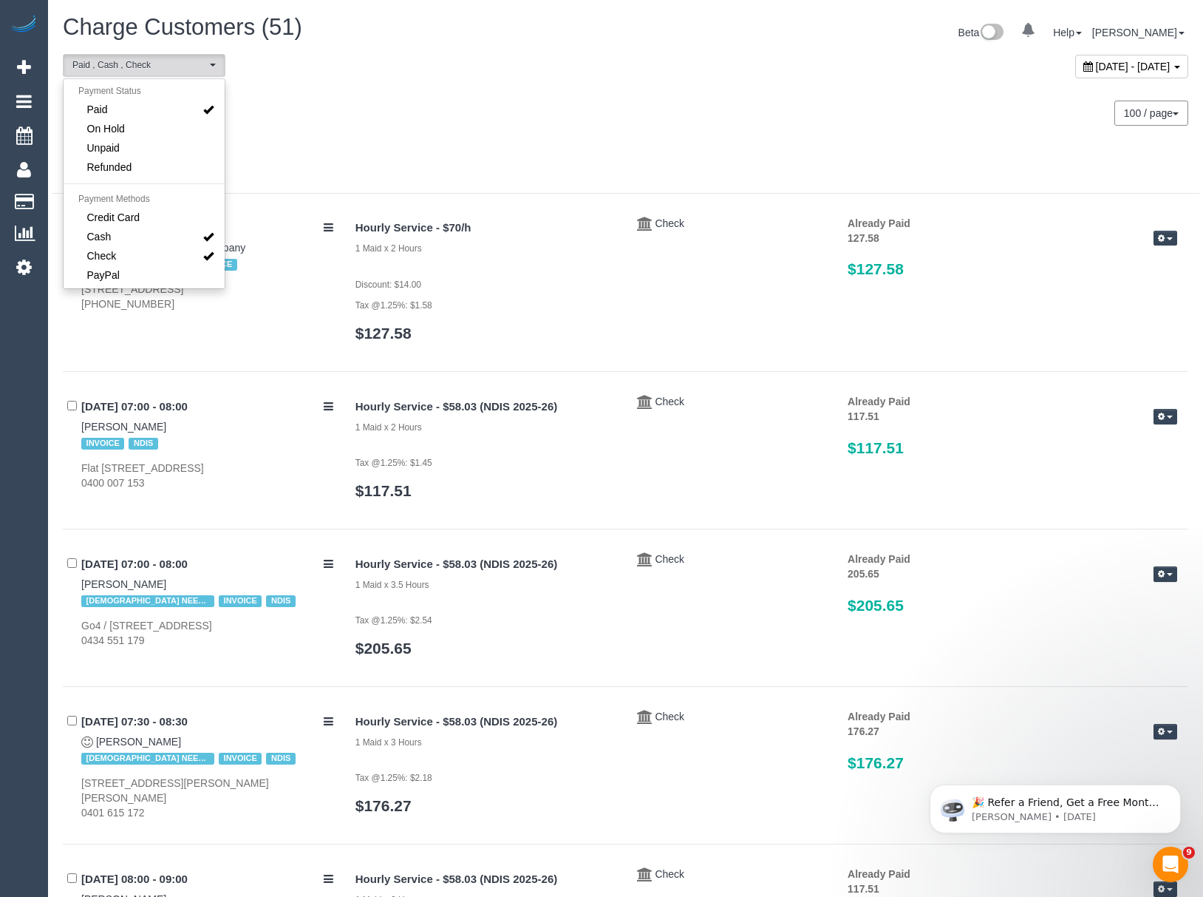
click at [509, 118] on div "Thursday September 11, 2025" at bounding box center [339, 105] width 574 height 39
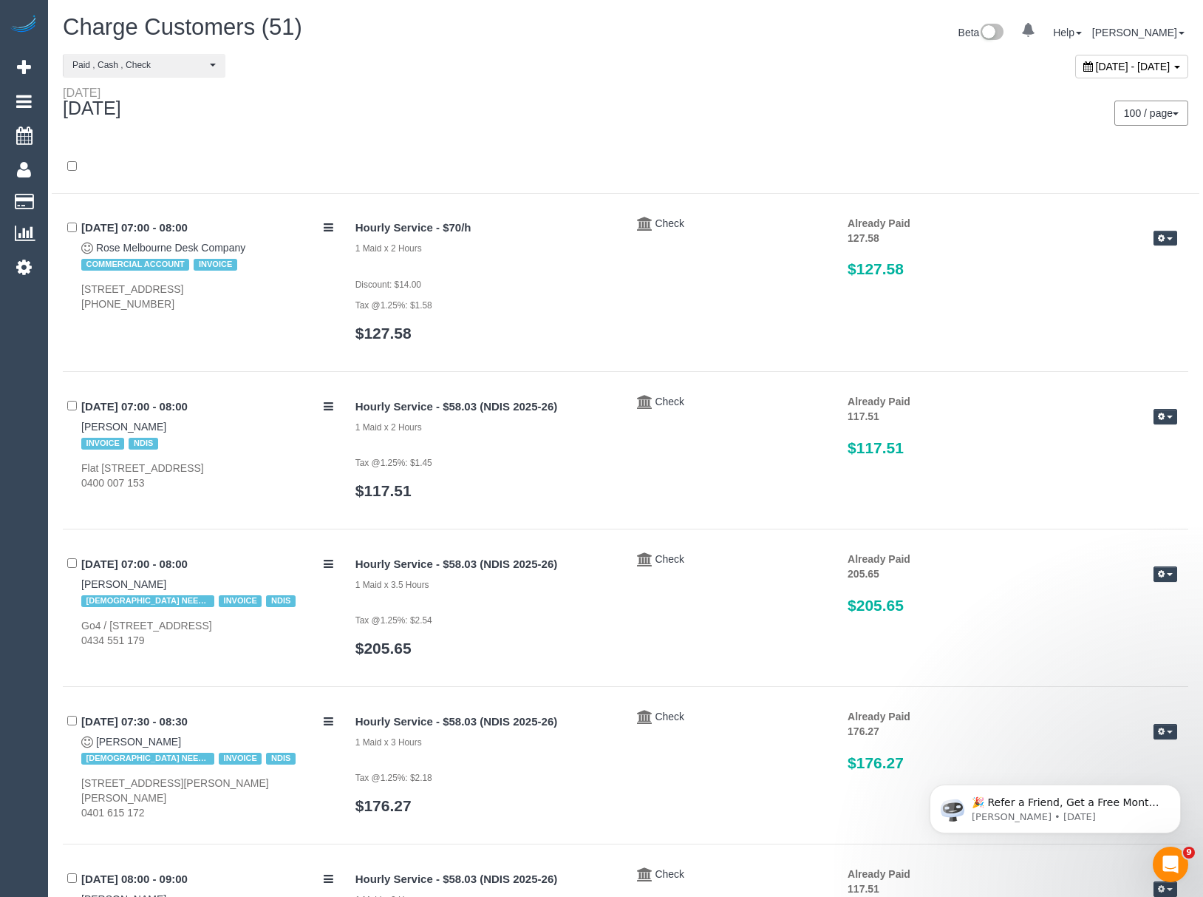
scroll to position [2874, 0]
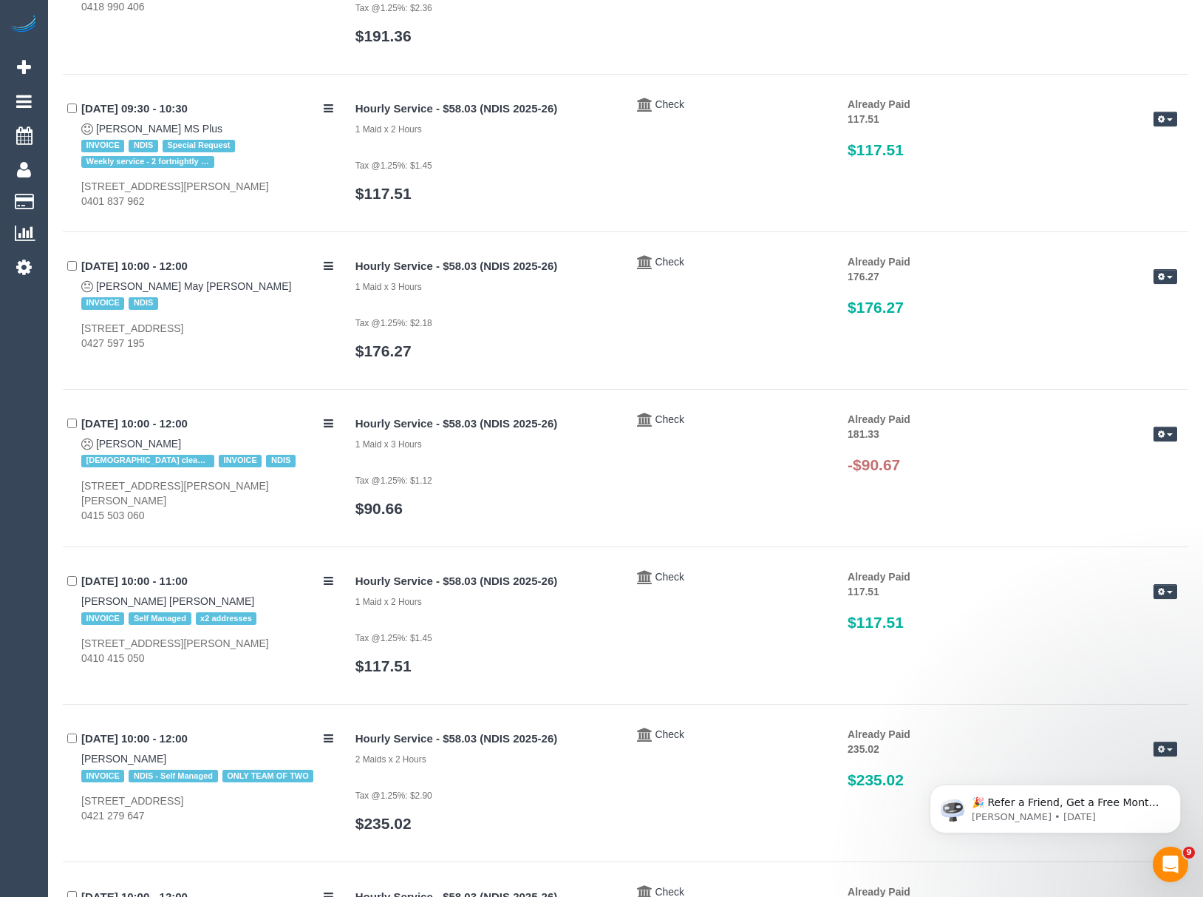
click at [1180, 429] on div "Already Paid 181.33 Edit Payment Send Invoice Delete Payment" at bounding box center [1013, 450] width 352 height 77
click at [1169, 436] on span "button" at bounding box center [1170, 434] width 6 height 3
click at [1098, 509] on link "Delete Payment" at bounding box center [1118, 511] width 117 height 19
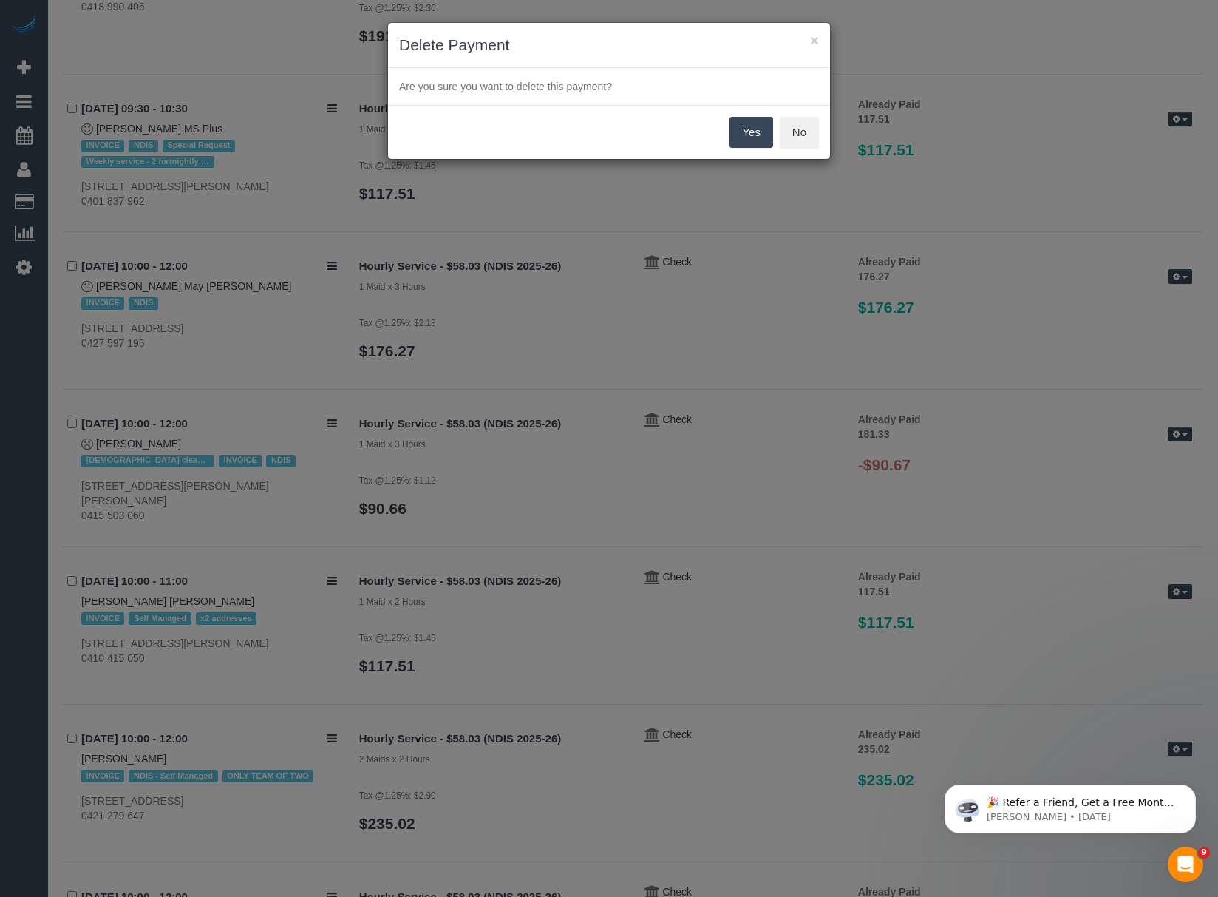
click at [748, 133] on button "Yes" at bounding box center [750, 132] width 43 height 31
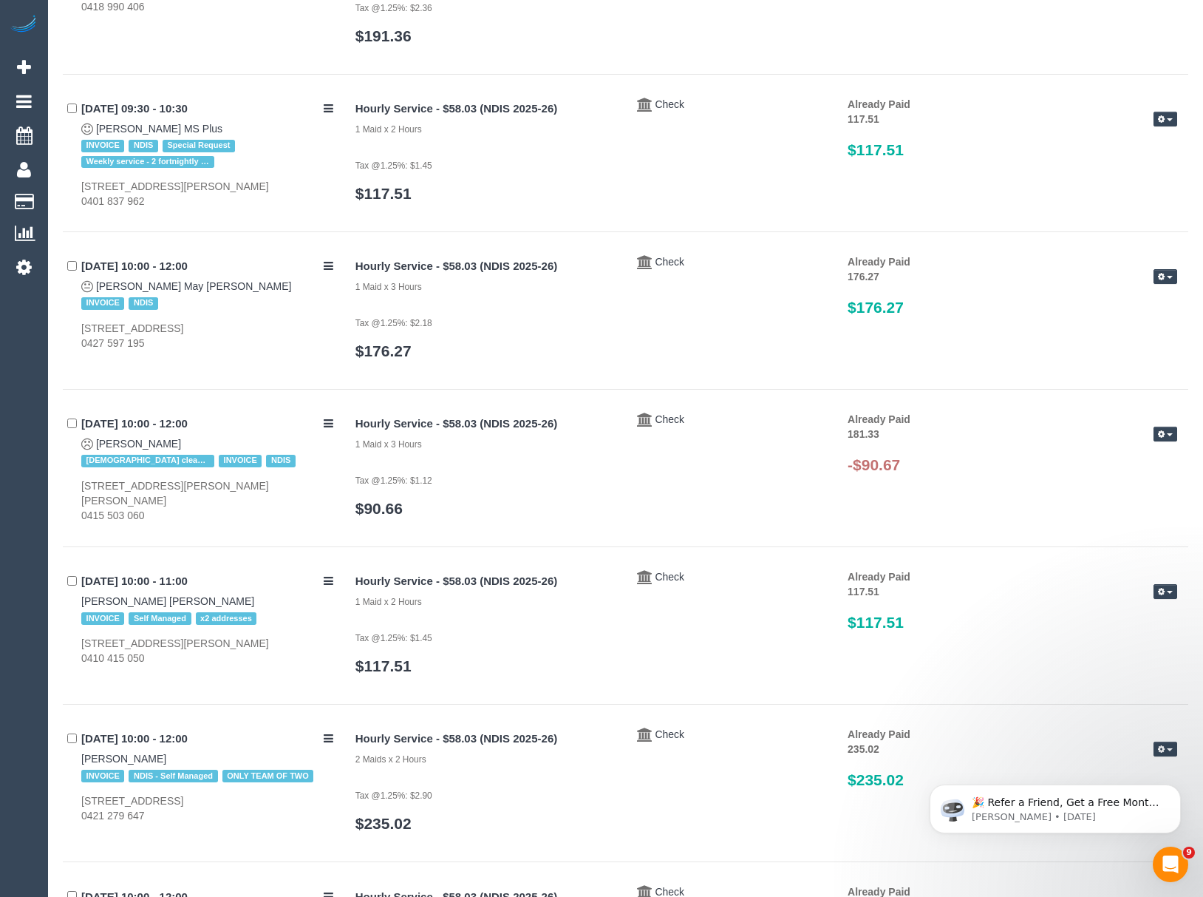
click at [1159, 433] on icon "button" at bounding box center [1161, 434] width 7 height 8
click at [1112, 514] on link "Delete Payment" at bounding box center [1118, 511] width 117 height 19
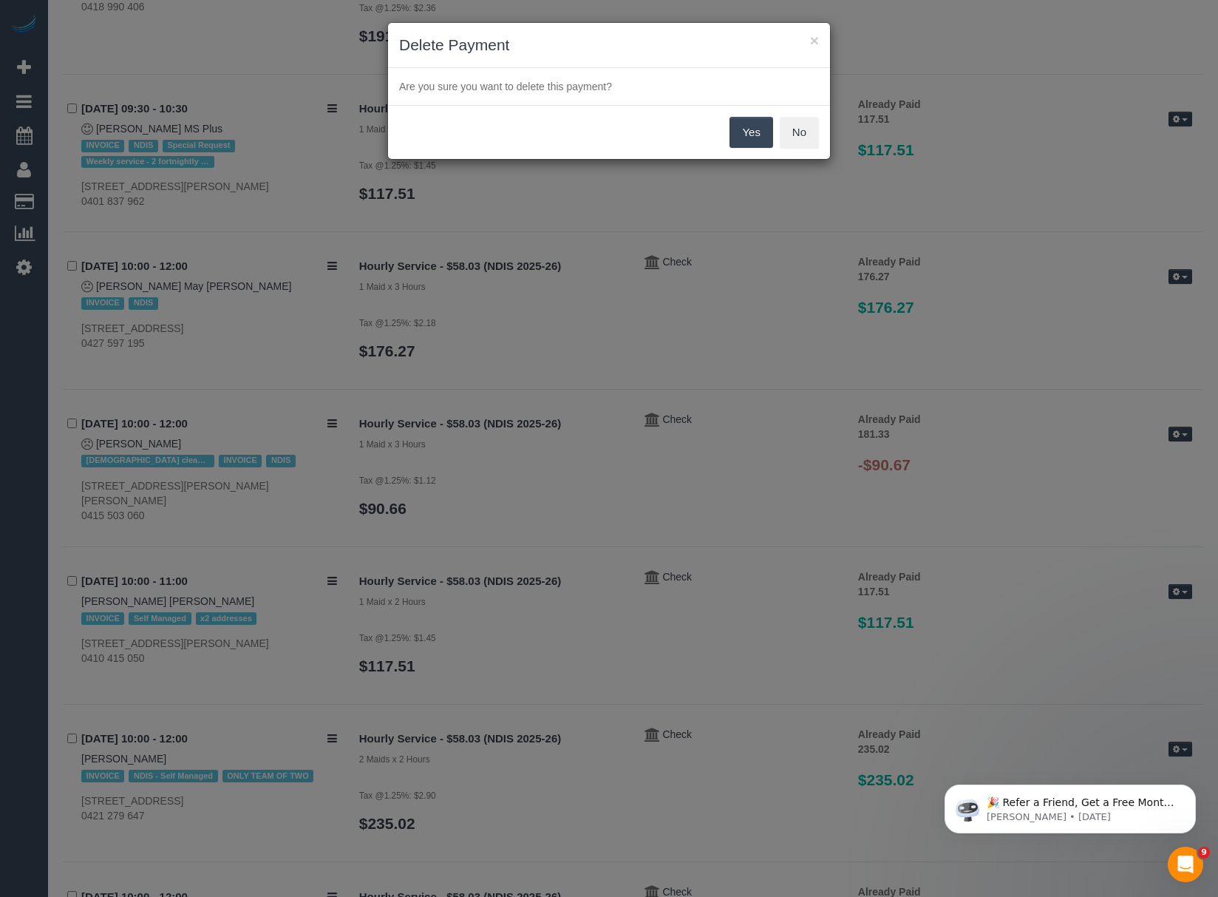
click at [746, 127] on button "Yes" at bounding box center [750, 132] width 43 height 31
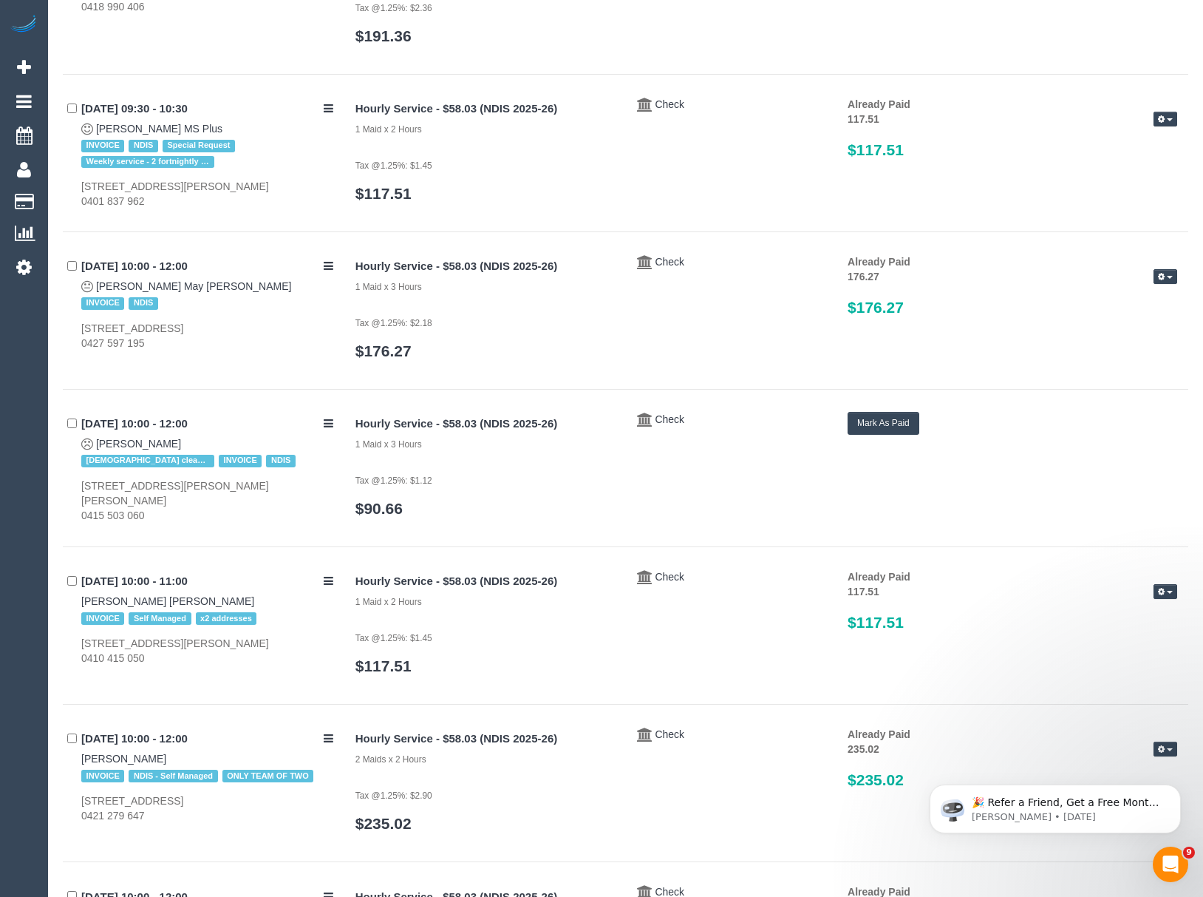
click at [897, 432] on button "Mark As Paid" at bounding box center [884, 423] width 72 height 23
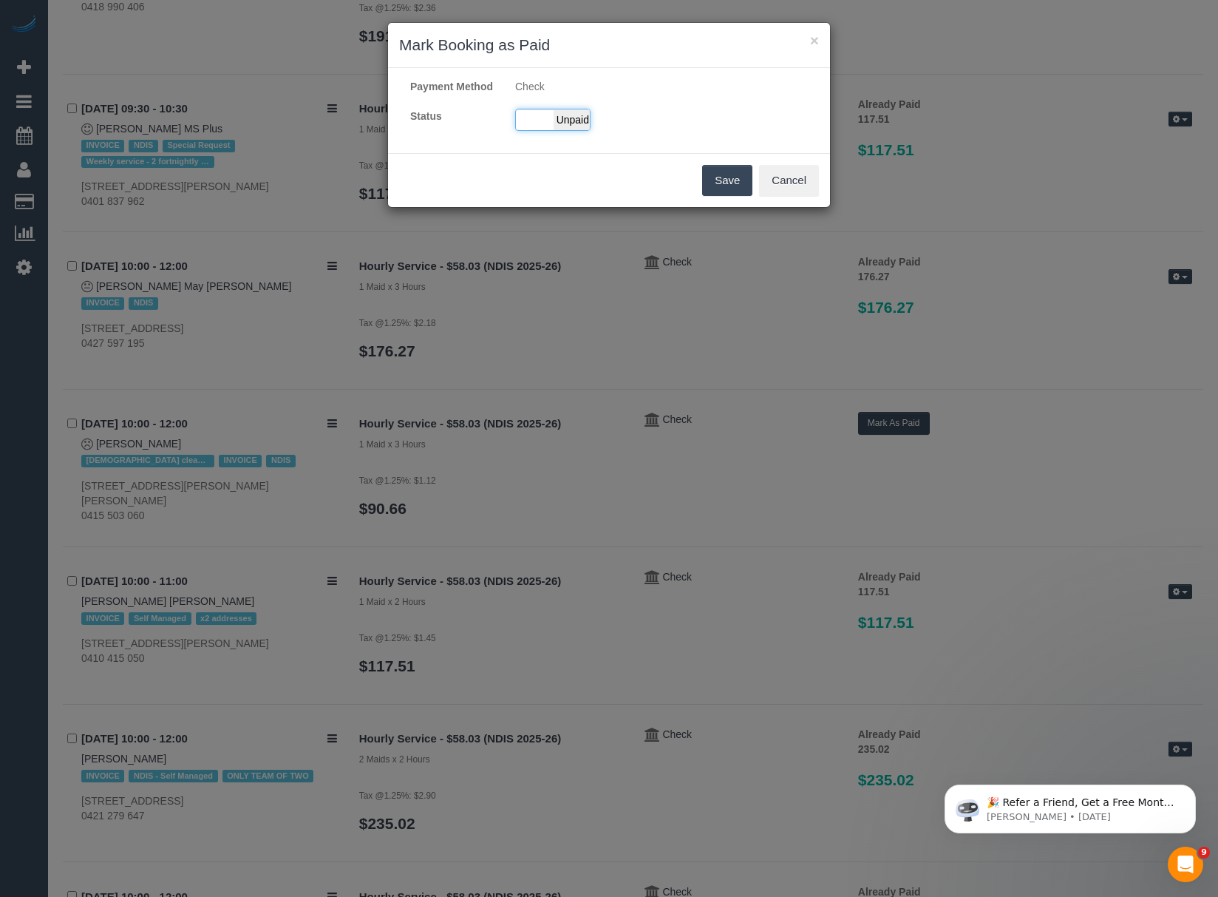
click at [577, 130] on span "Unpaid" at bounding box center [572, 119] width 37 height 21
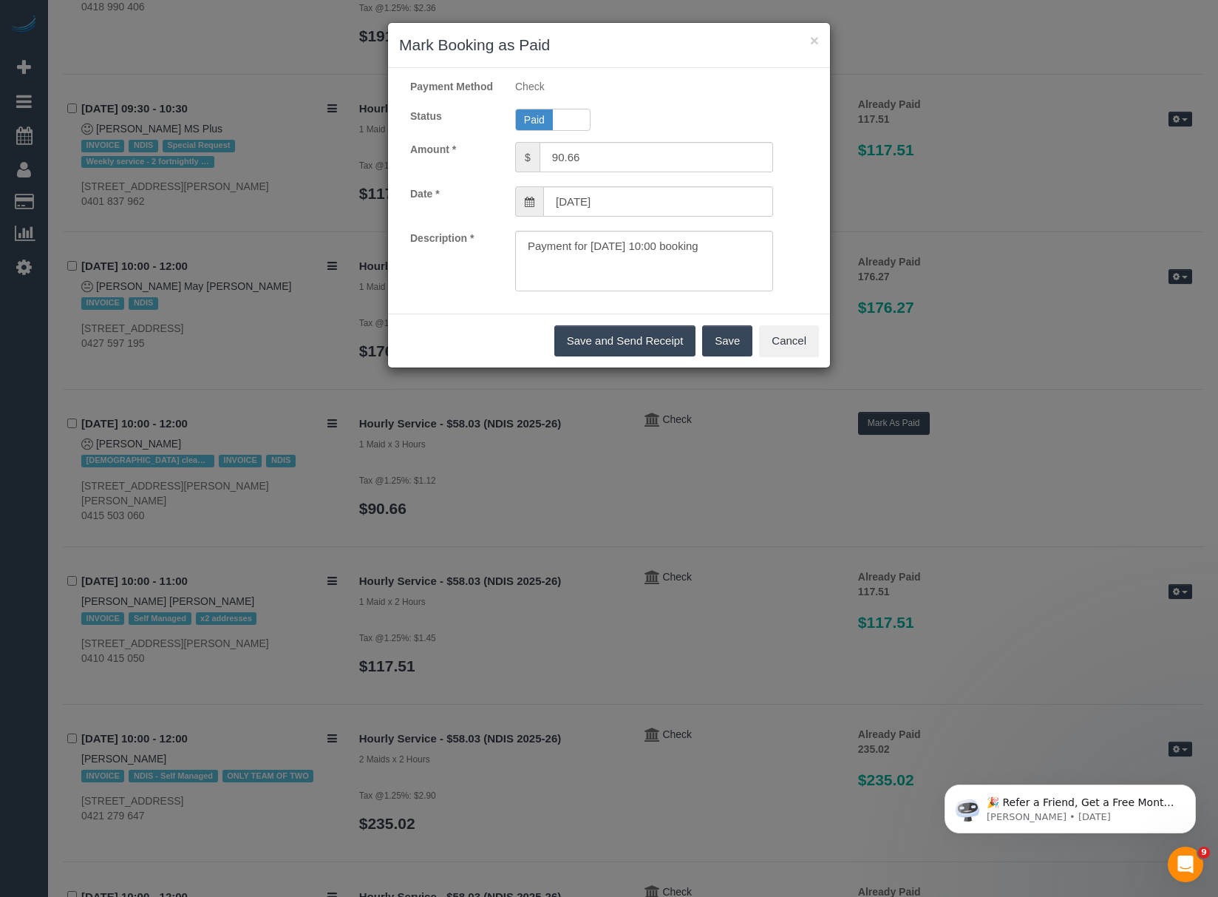
click at [734, 352] on button "Save" at bounding box center [727, 340] width 50 height 31
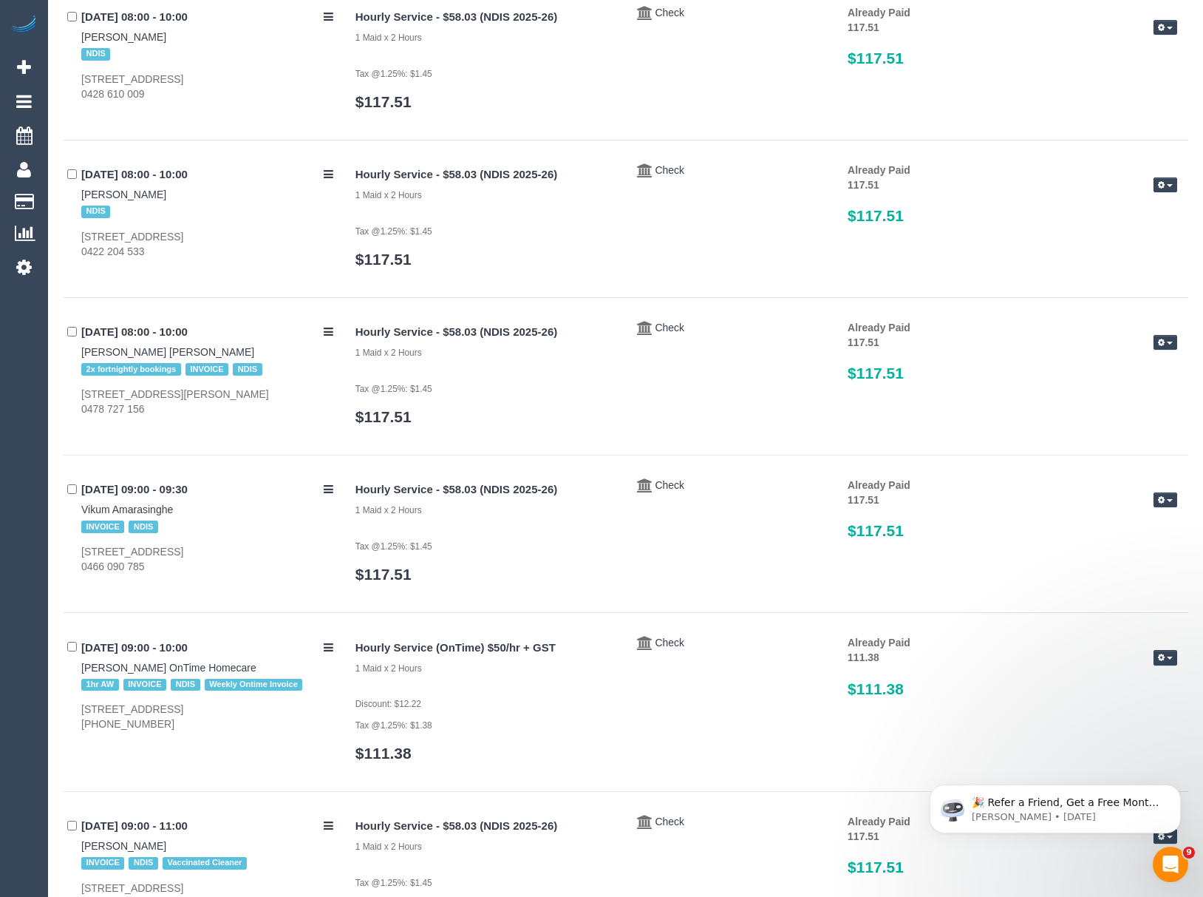
scroll to position [0, 0]
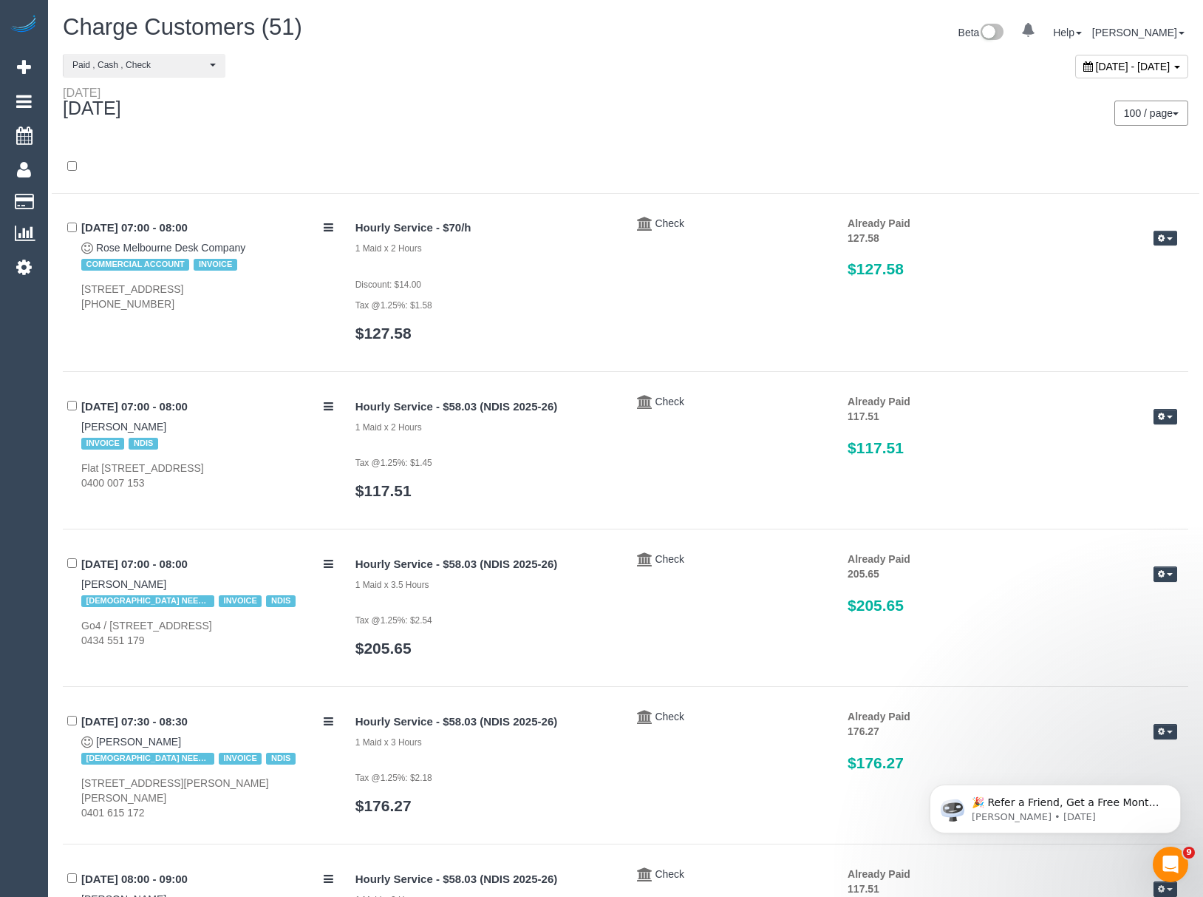
click at [1075, 56] on div "September 11, 2025 - September 11, 2025" at bounding box center [1131, 67] width 113 height 24
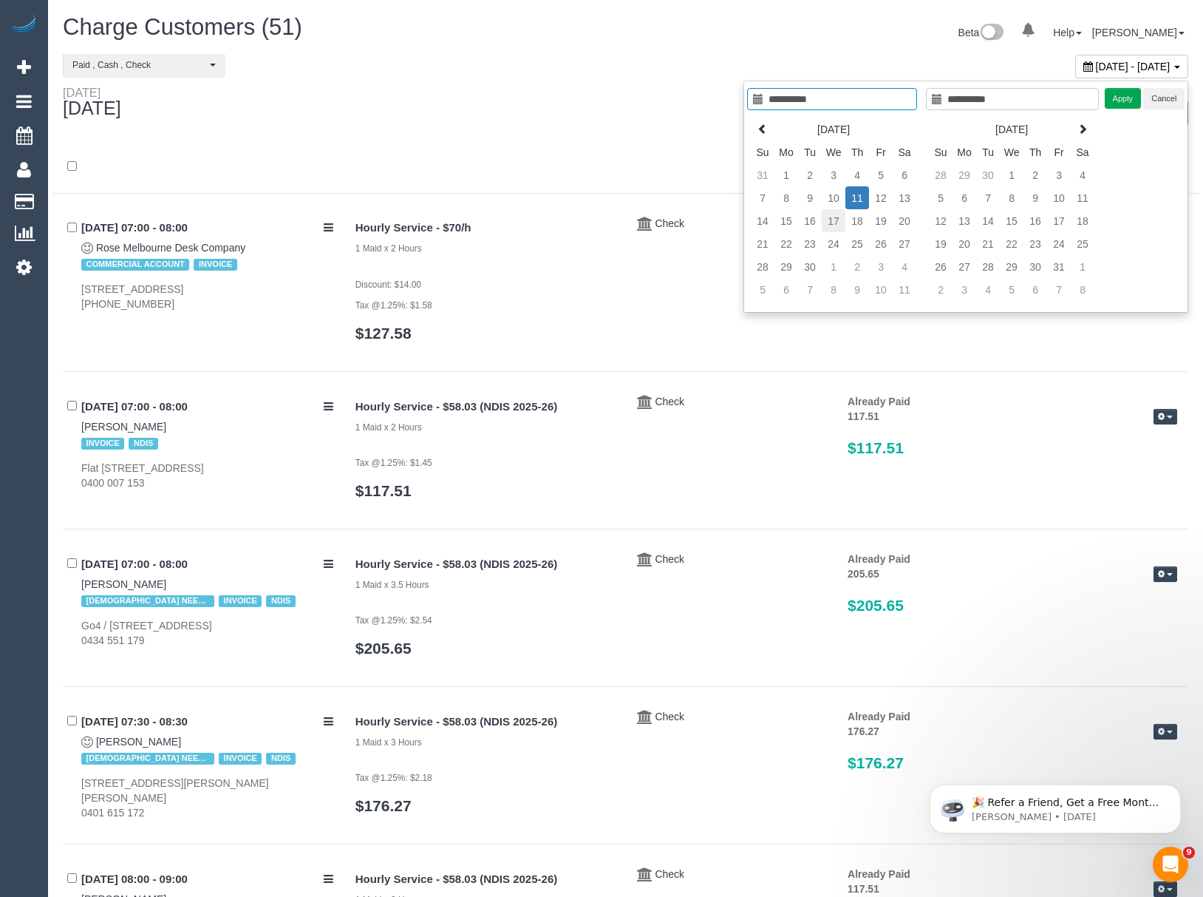
type input "**********"
click at [834, 223] on td "17" at bounding box center [834, 220] width 24 height 23
type input "**********"
click at [834, 223] on td "17" at bounding box center [834, 220] width 24 height 23
type input "**********"
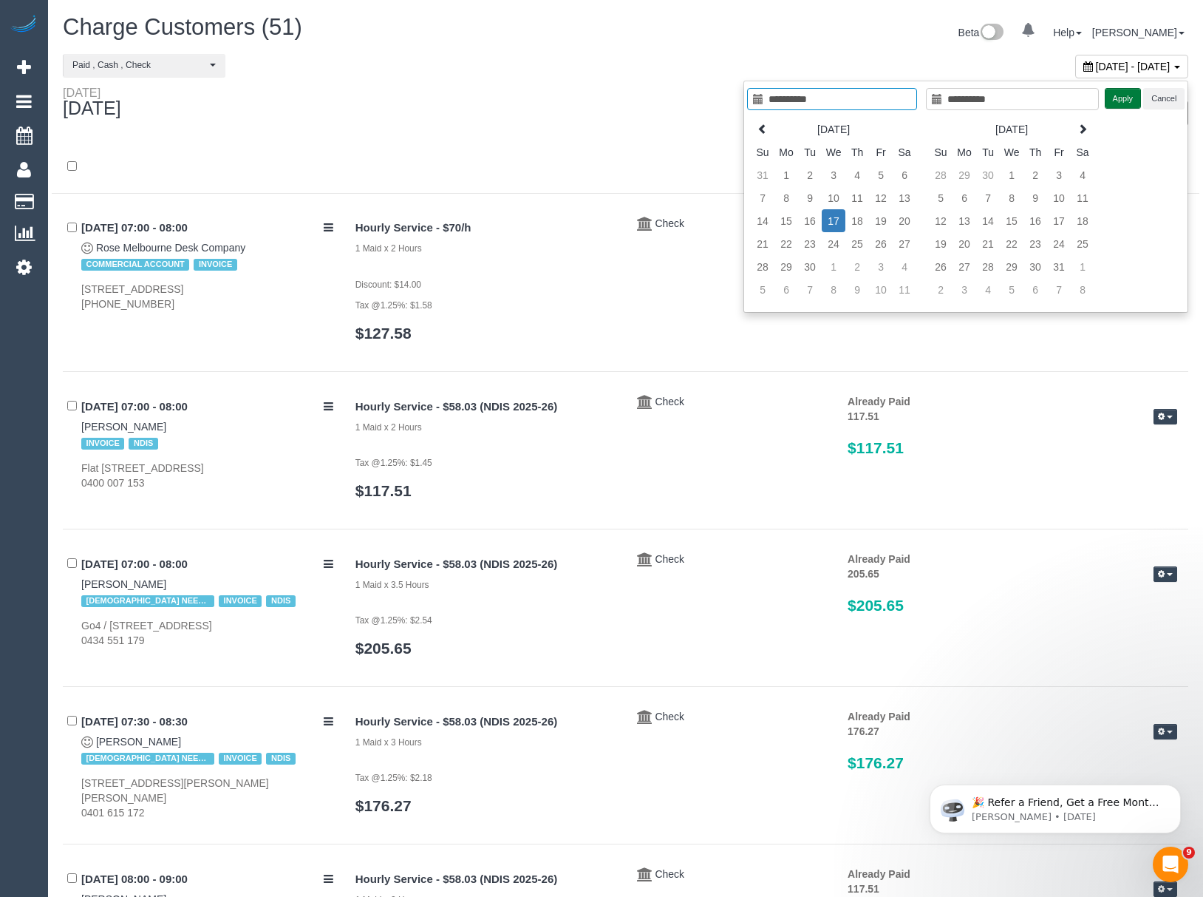
click at [1119, 102] on button "Apply" at bounding box center [1123, 98] width 37 height 21
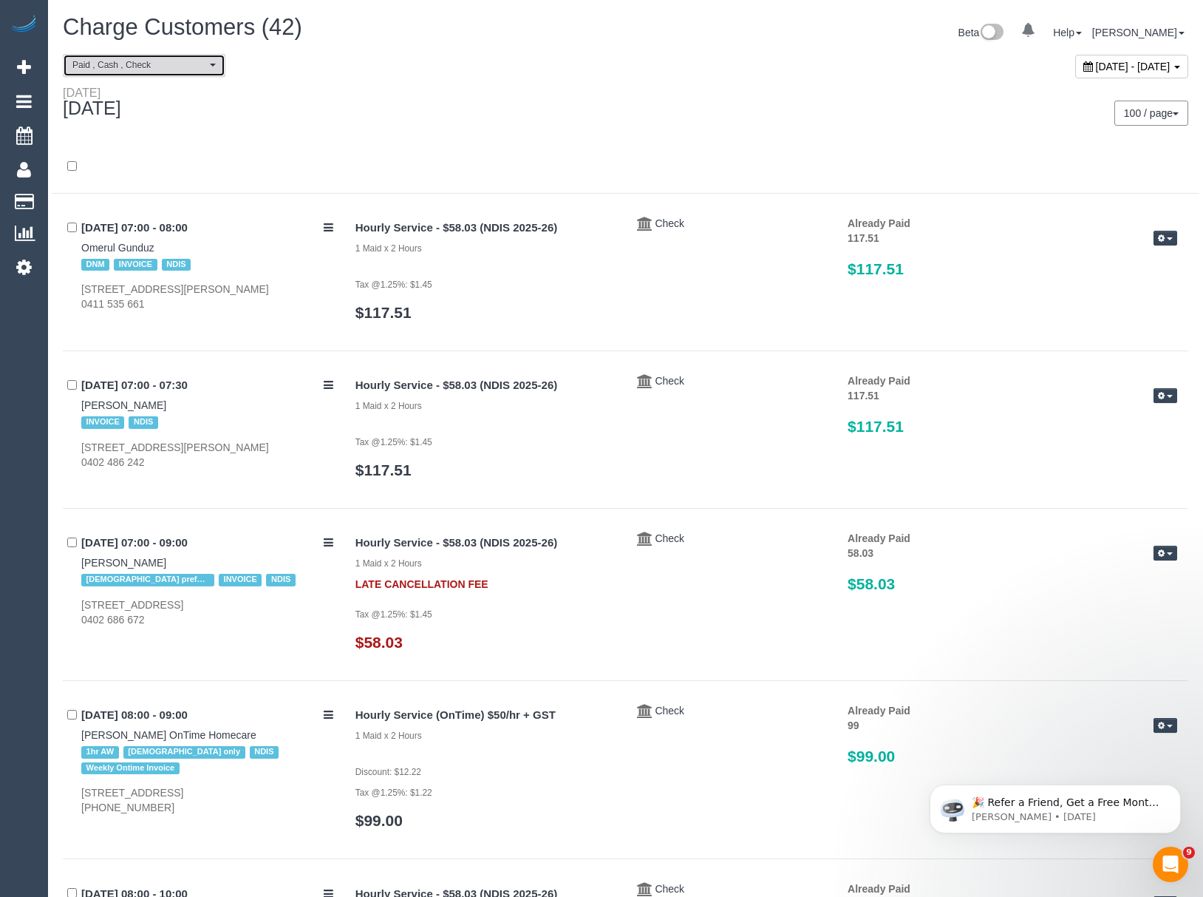
click at [163, 57] on button "Paid , Cash , Check" at bounding box center [144, 65] width 163 height 23
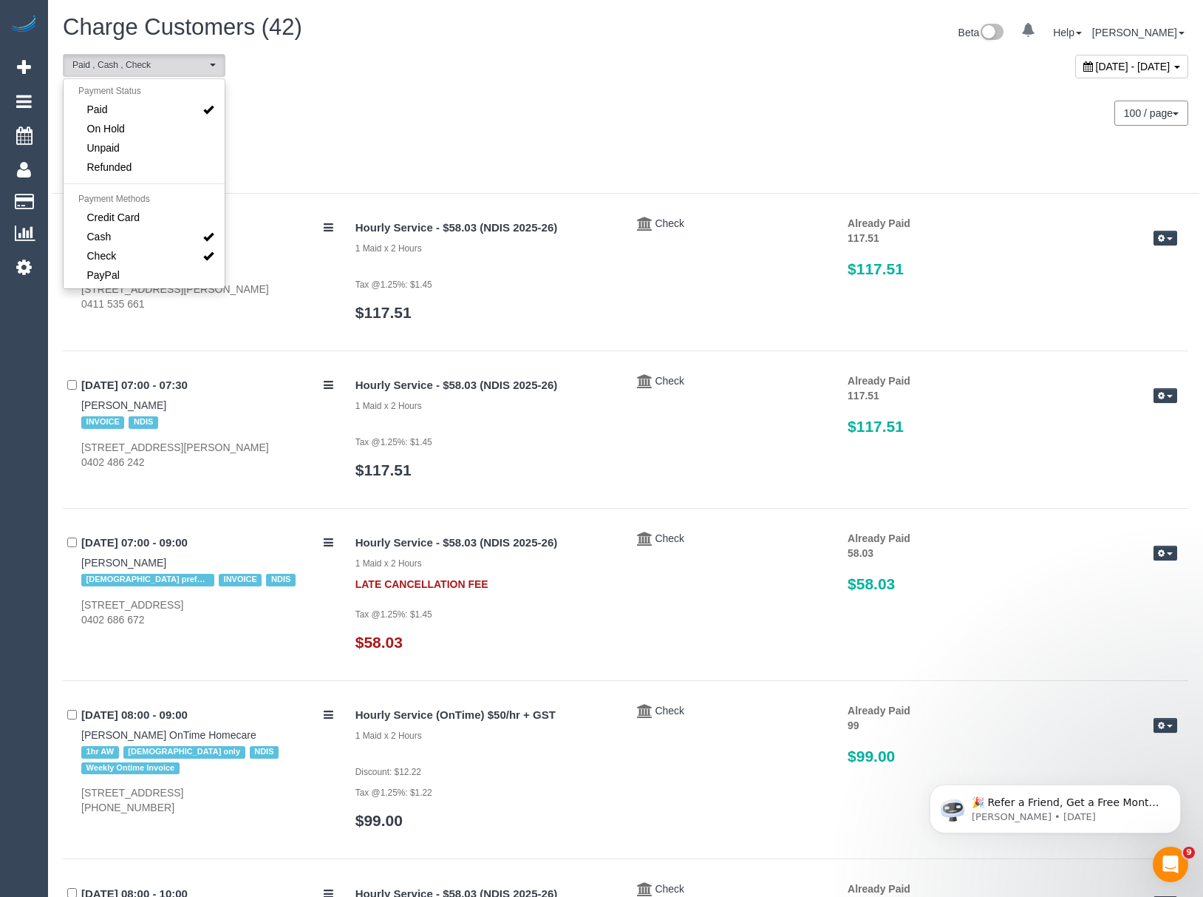
click at [834, 108] on div "100 / page 10 / page 20 / page 30 / page 40 / page 50 / page 100 / page" at bounding box center [913, 113] width 552 height 25
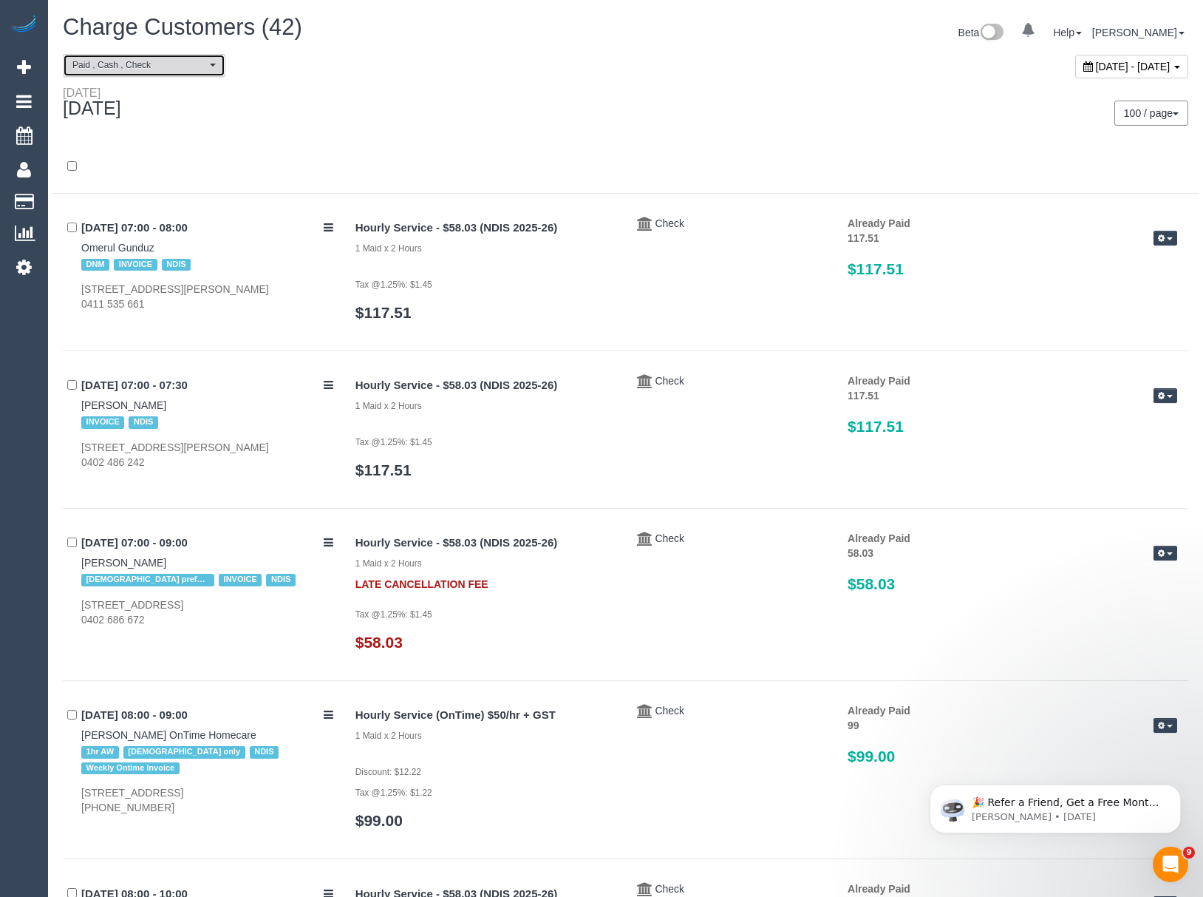
click at [157, 72] on button "Paid , Cash , Check" at bounding box center [144, 65] width 163 height 23
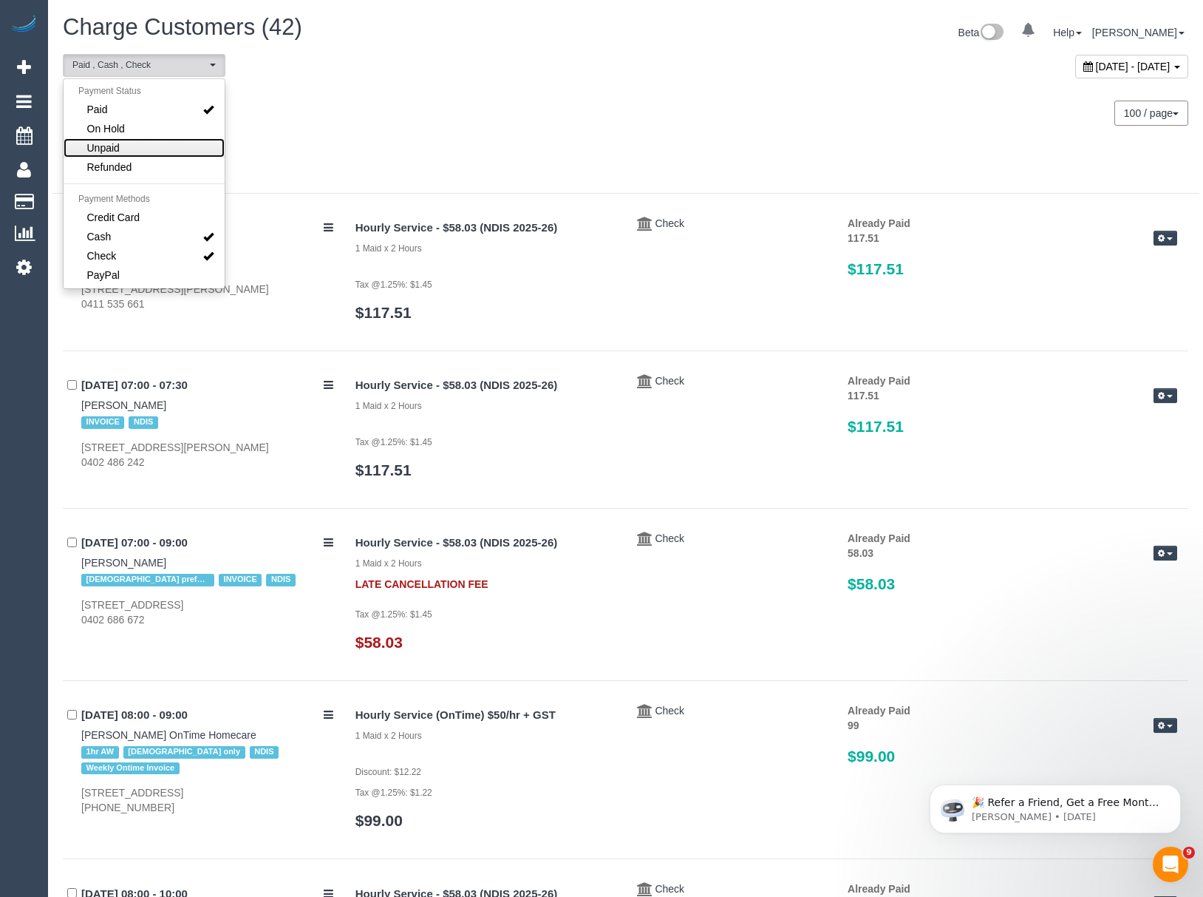
click at [118, 140] on span "Unpaid" at bounding box center [103, 147] width 33 height 15
click at [430, 117] on div "Wednesday September 17, 2025" at bounding box center [339, 105] width 574 height 39
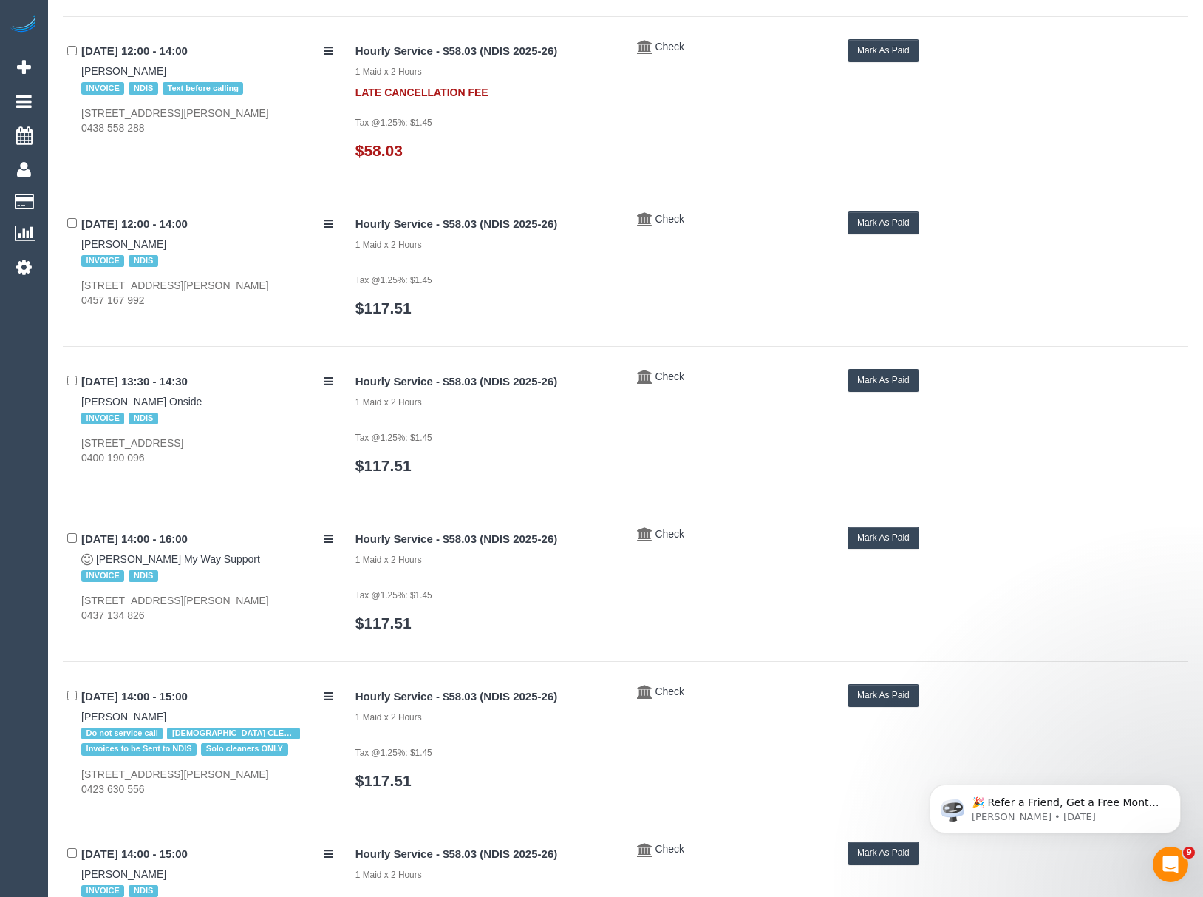
scroll to position [1860, 0]
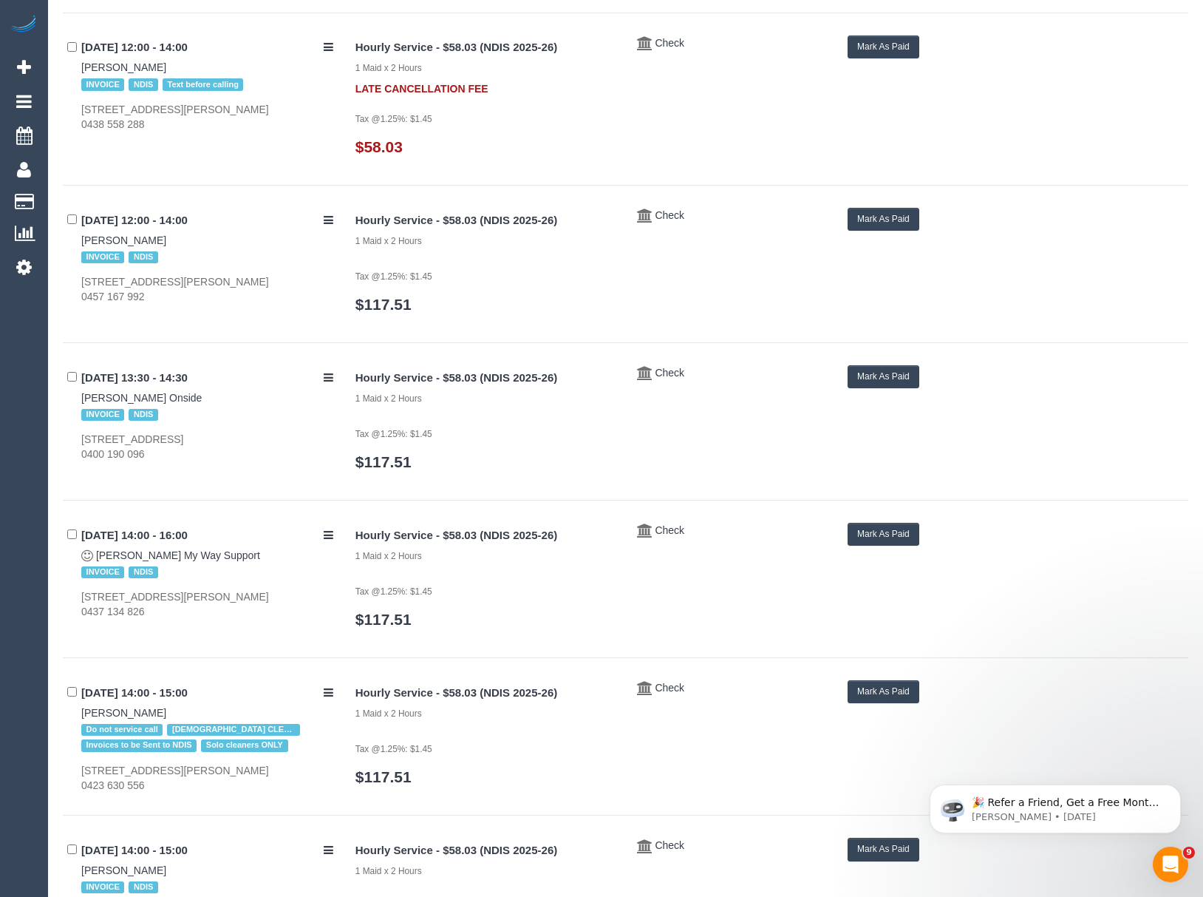
drag, startPoint x: 69, startPoint y: 246, endPoint x: 191, endPoint y: 249, distance: 122.0
click at [191, 249] on div "17/09/2025 12:00 - 14:00 Kirand Thapa Chettri INVOICE NDIS 3 Terry Street, Nobl…" at bounding box center [204, 256] width 282 height 96
copy link "Kirand Thapa Chettri"
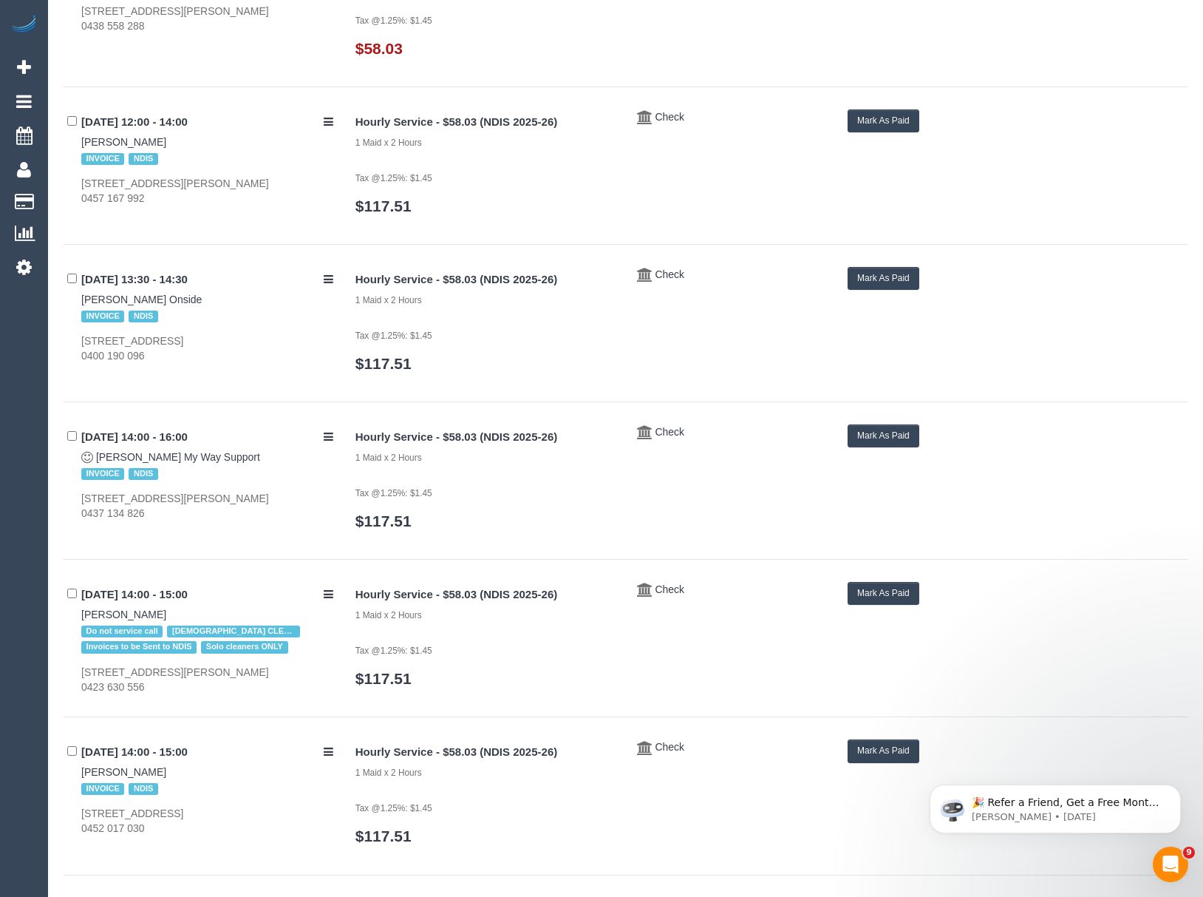
click at [841, 132] on div "Mark As Paid" at bounding box center [1013, 120] width 352 height 23
click at [867, 124] on button "Mark As Paid" at bounding box center [884, 120] width 72 height 23
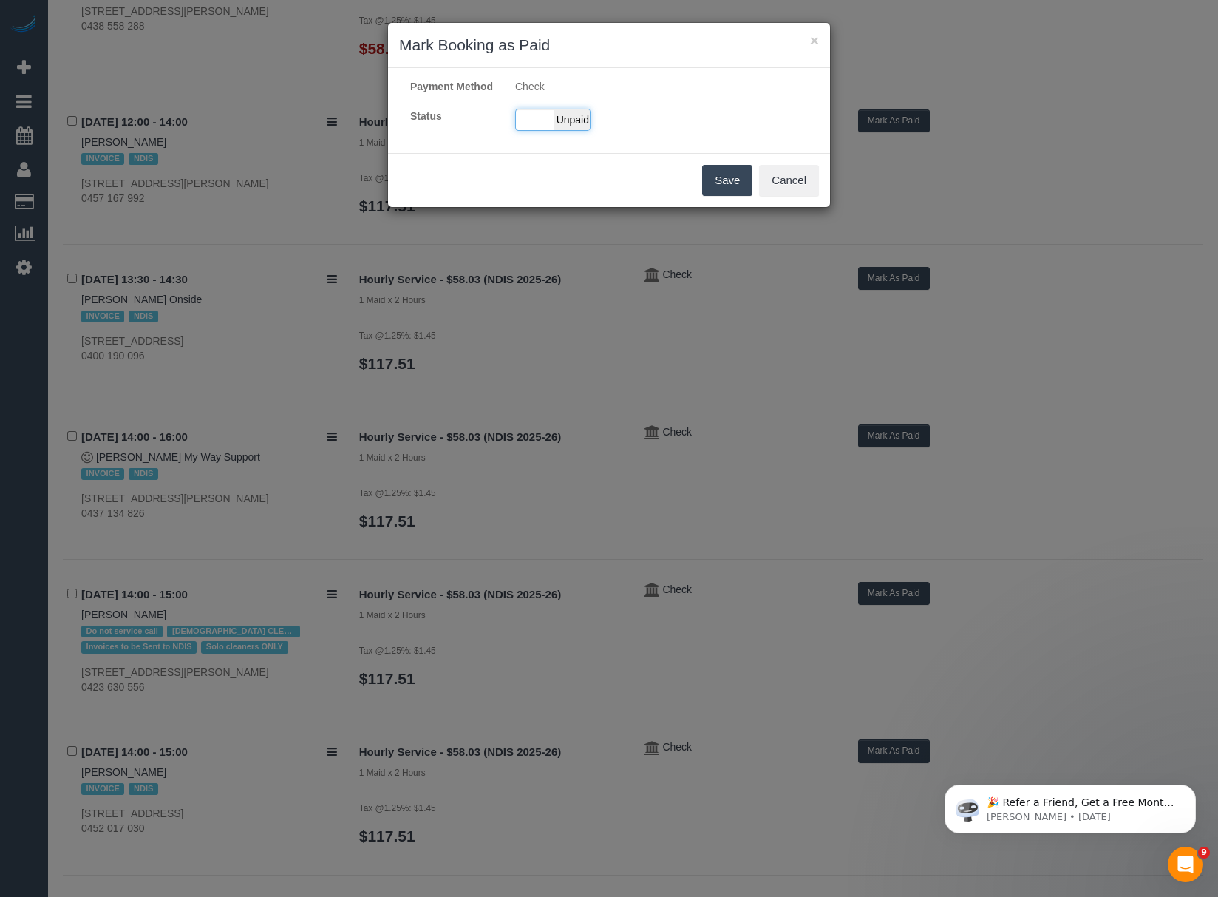
click at [572, 130] on span "Unpaid" at bounding box center [572, 119] width 37 height 21
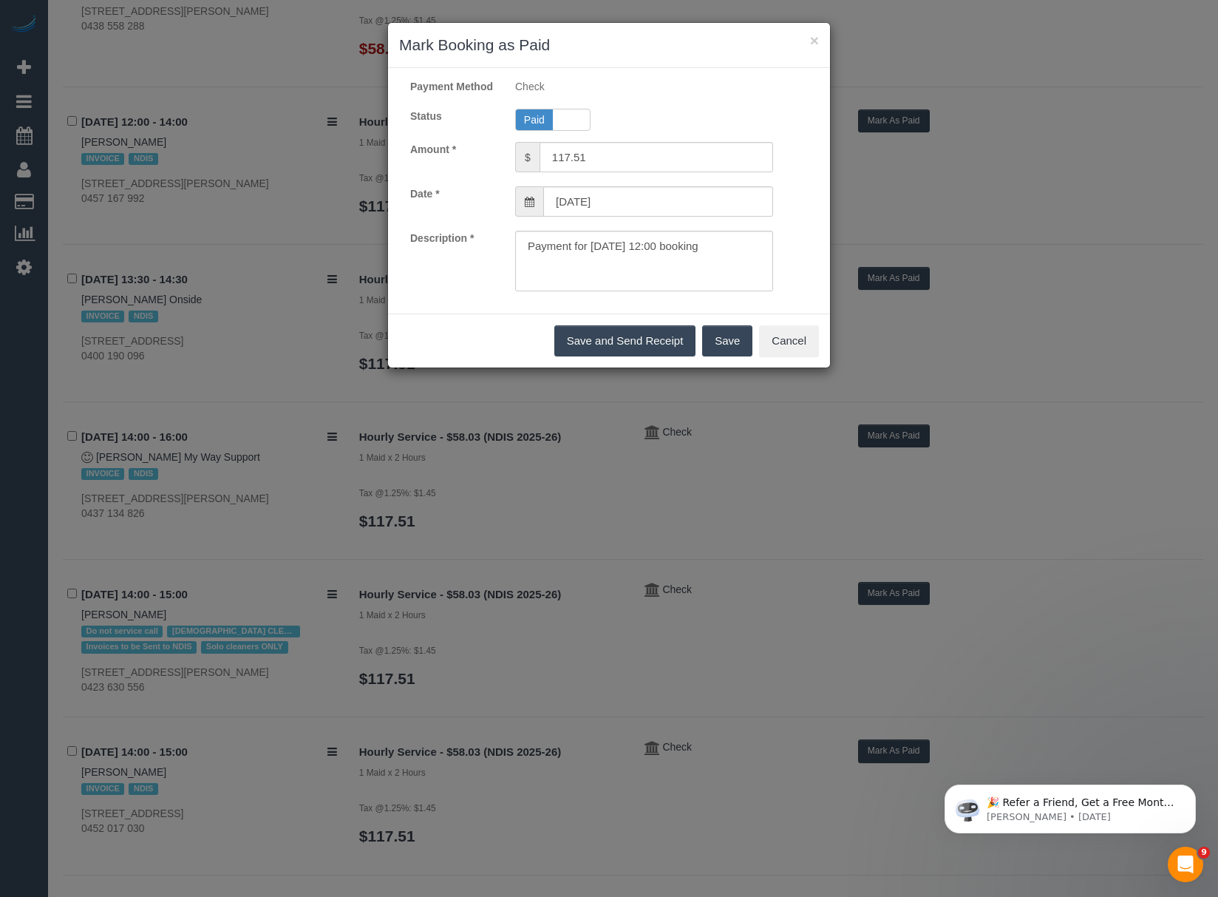
click at [718, 356] on button "Save" at bounding box center [727, 340] width 50 height 31
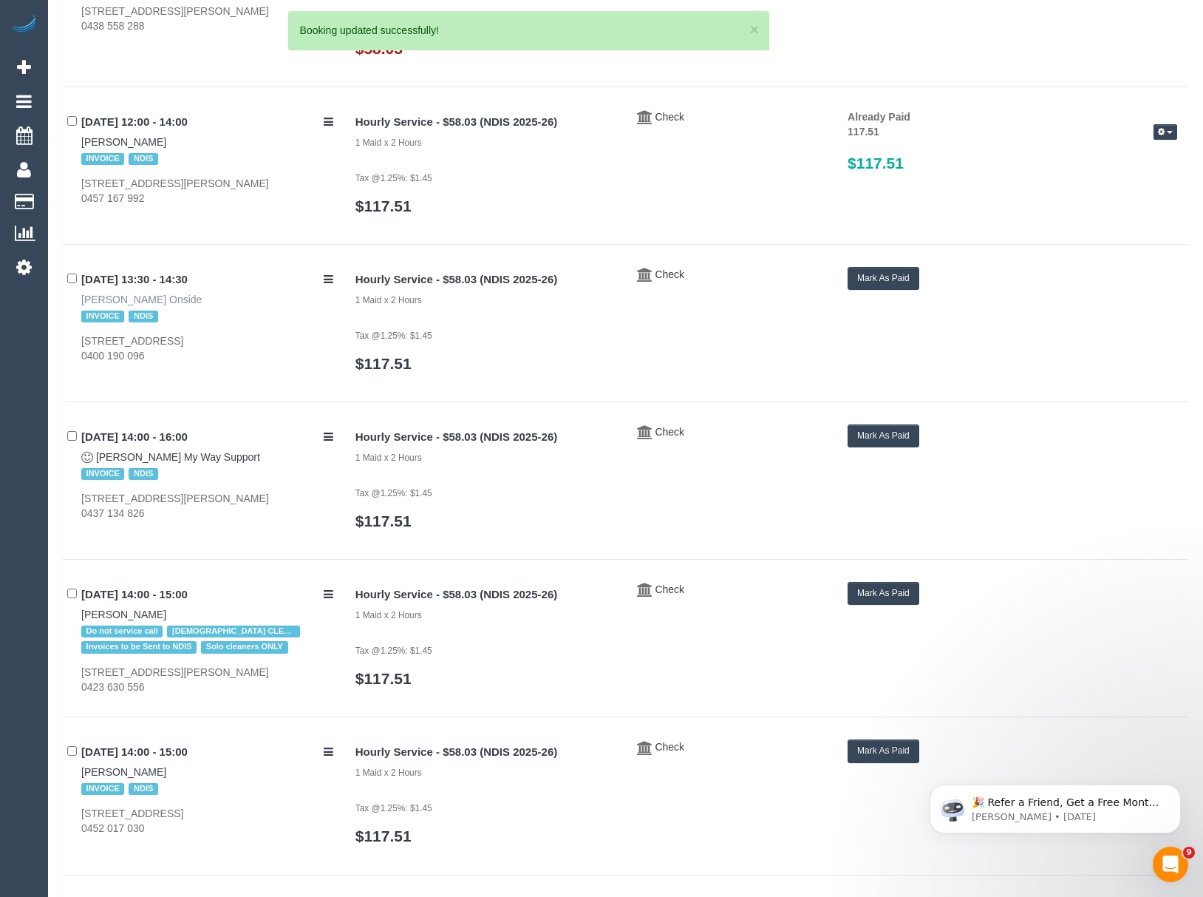
drag, startPoint x: 69, startPoint y: 305, endPoint x: 152, endPoint y: 305, distance: 83.5
click at [152, 305] on div "17/09/2025 13:30 - 14:30 David Jonathan Stoneman Onside INVOICE NDIS 3/5 Centra…" at bounding box center [204, 315] width 282 height 96
copy link "David Jonathan"
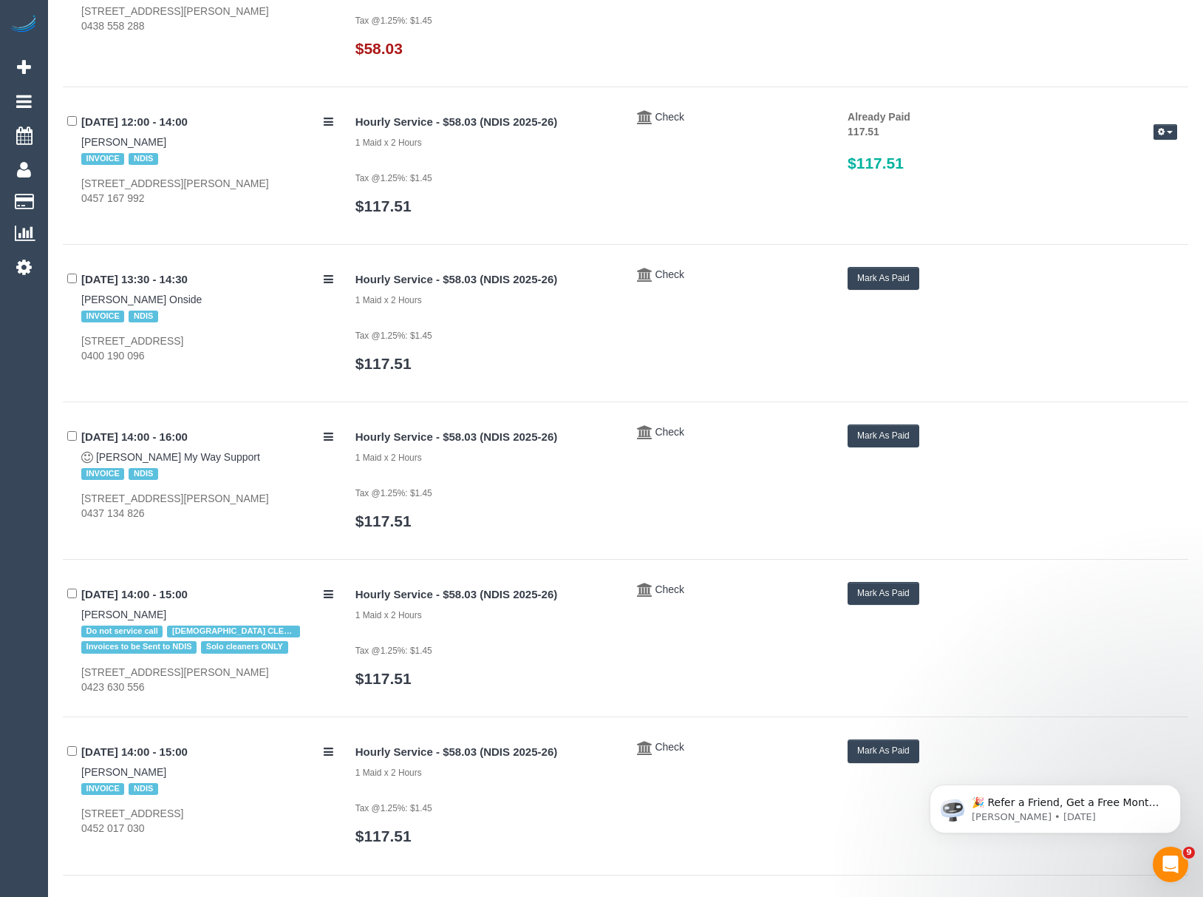
click at [899, 290] on button "Mark As Paid" at bounding box center [884, 278] width 72 height 23
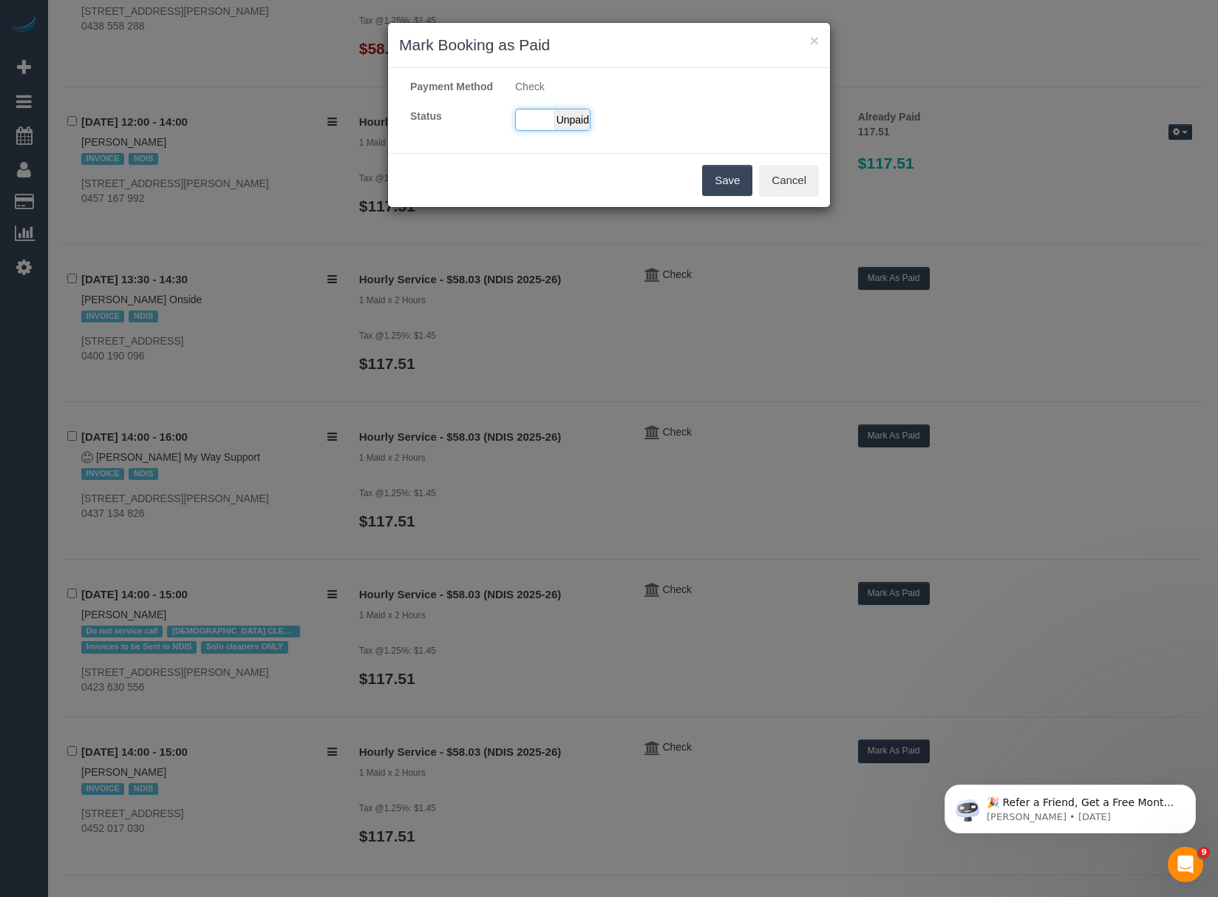
click at [548, 131] on div "Paid Unpaid" at bounding box center [552, 120] width 75 height 22
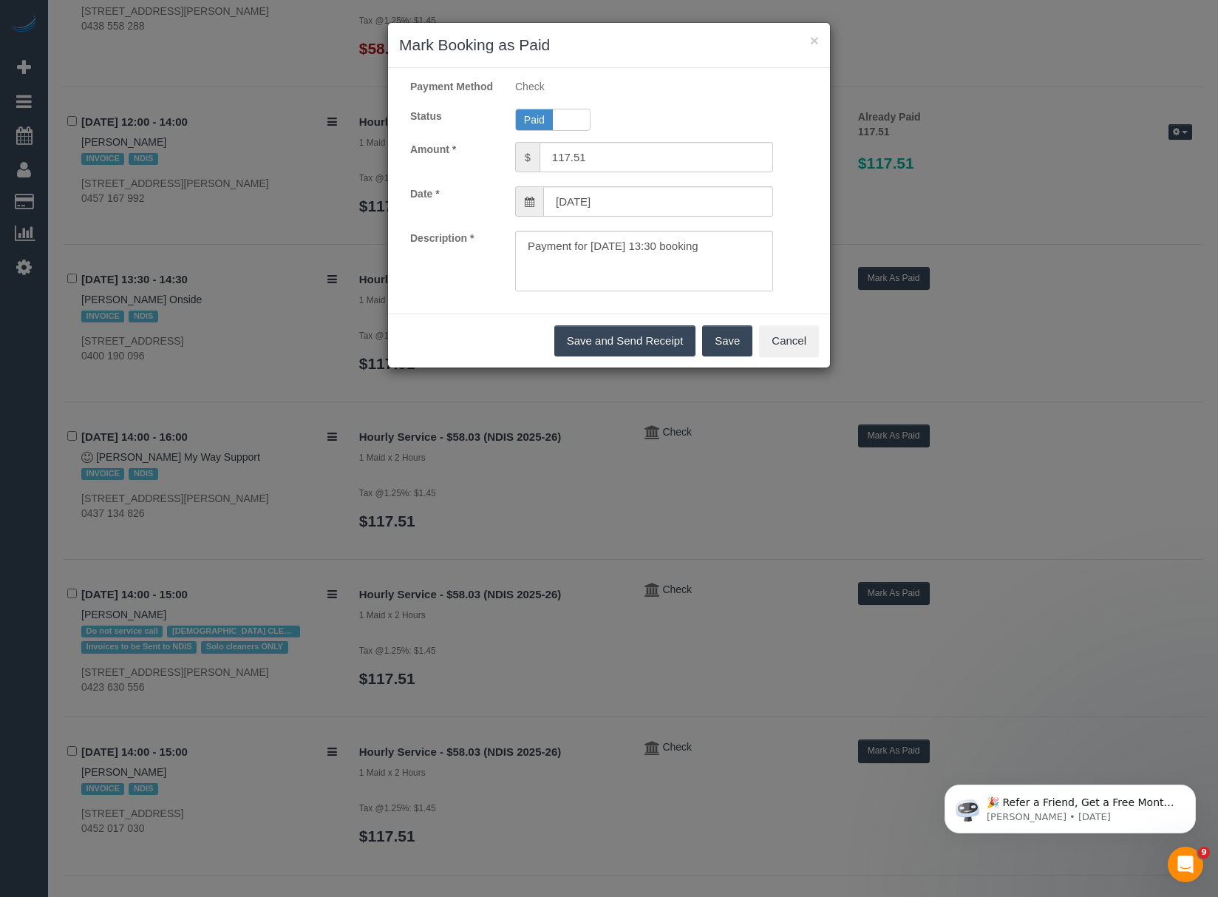
click at [720, 356] on button "Save" at bounding box center [727, 340] width 50 height 31
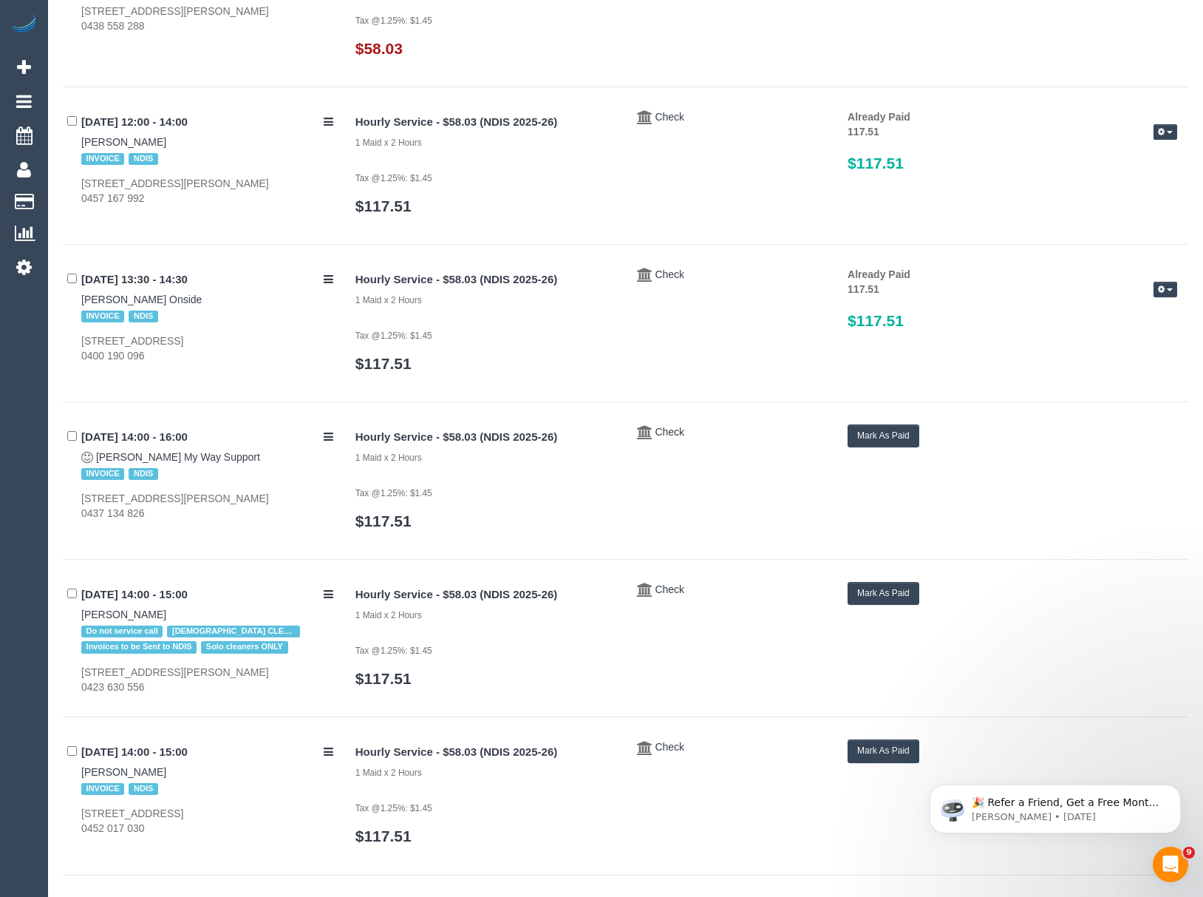
click at [90, 457] on div "17/09/2025 14:00 - 16:00 Natalie Ryan My Way Support INVOICE NDIS 309/9 Hewitt …" at bounding box center [204, 472] width 282 height 96
drag, startPoint x: 98, startPoint y: 457, endPoint x: 154, endPoint y: 461, distance: 56.3
click at [154, 461] on div "17/09/2025 14:00 - 16:00 Natalie Ryan My Way Support INVOICE NDIS 309/9 Hewitt …" at bounding box center [204, 472] width 282 height 96
copy link "Natalie Ryan"
click at [899, 435] on button "Mark As Paid" at bounding box center [884, 435] width 72 height 23
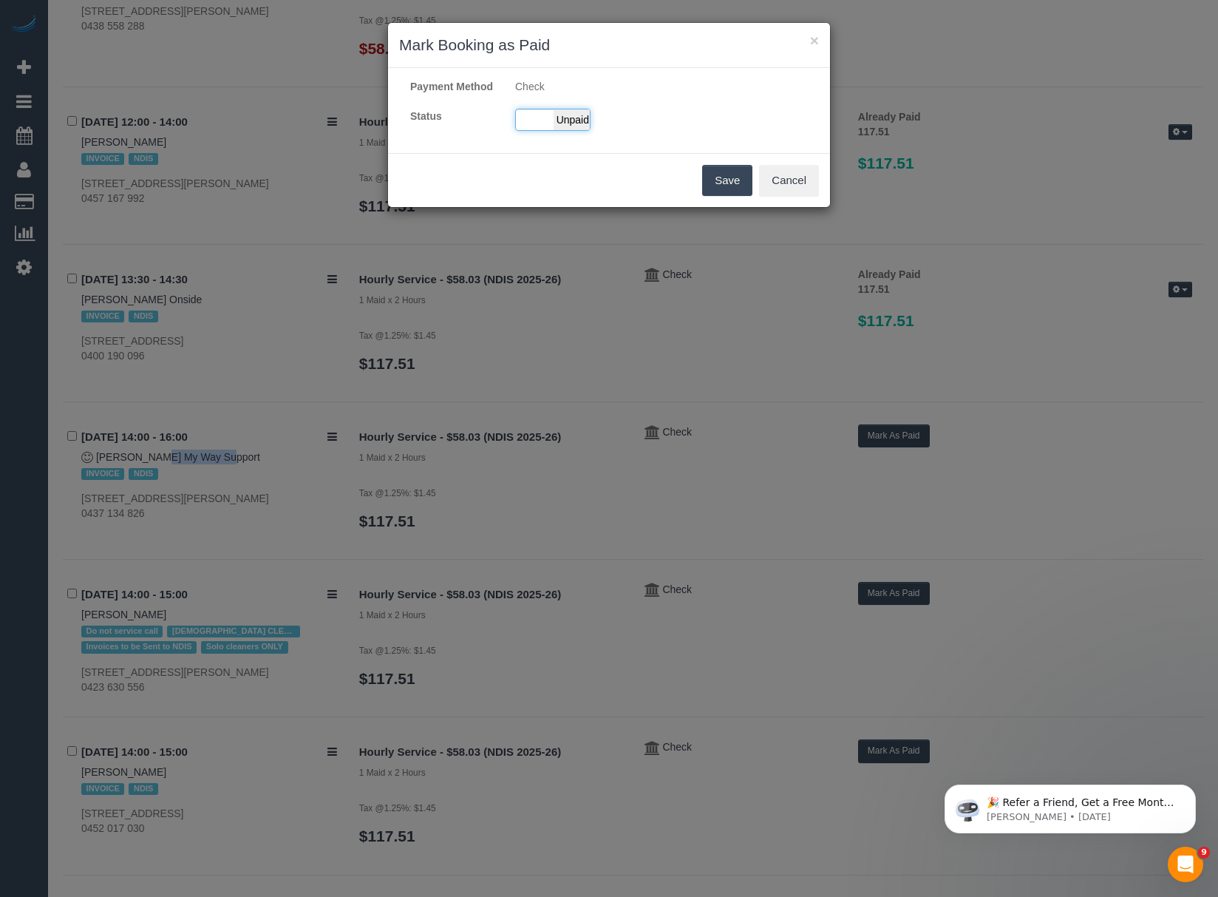
click at [585, 126] on span "Unpaid" at bounding box center [572, 119] width 37 height 21
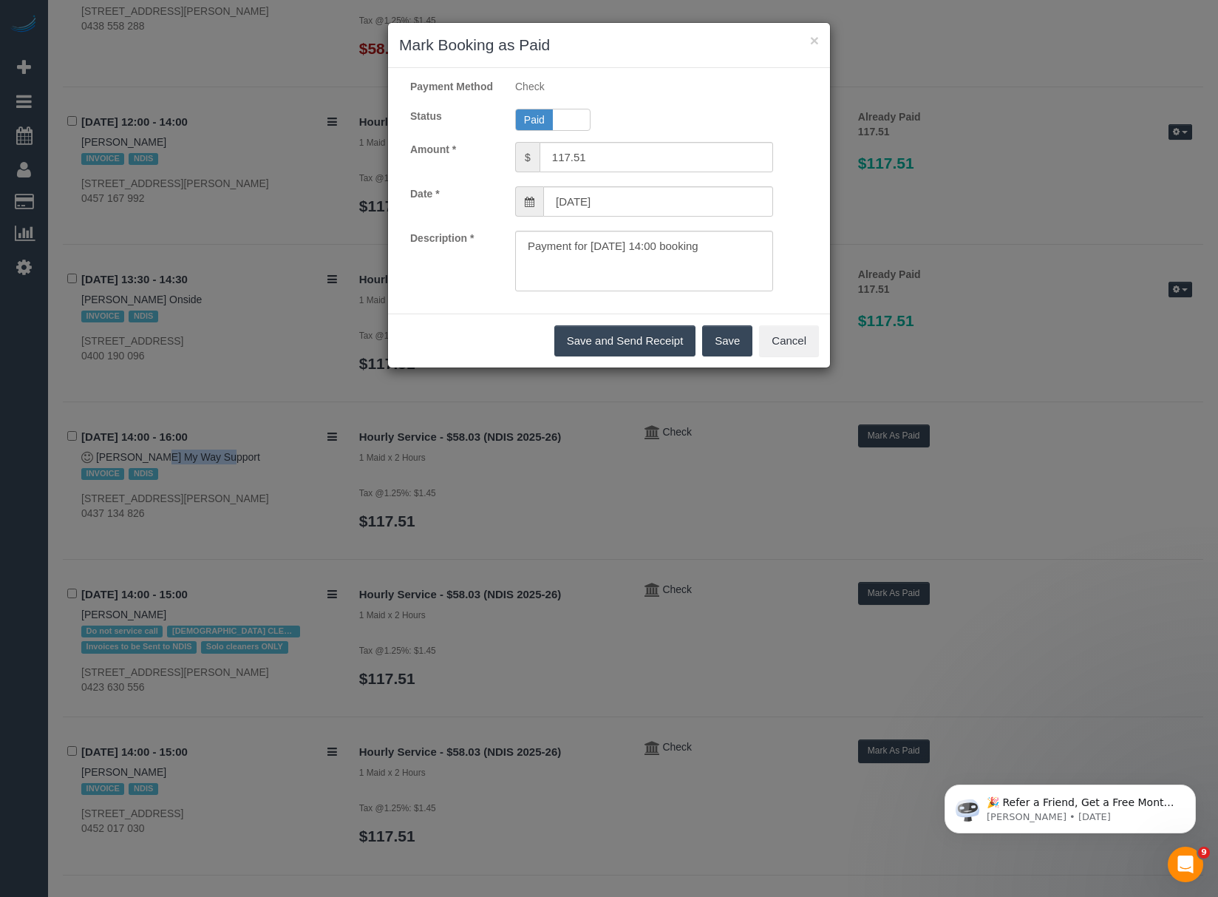
click at [710, 346] on button "Save" at bounding box center [727, 340] width 50 height 31
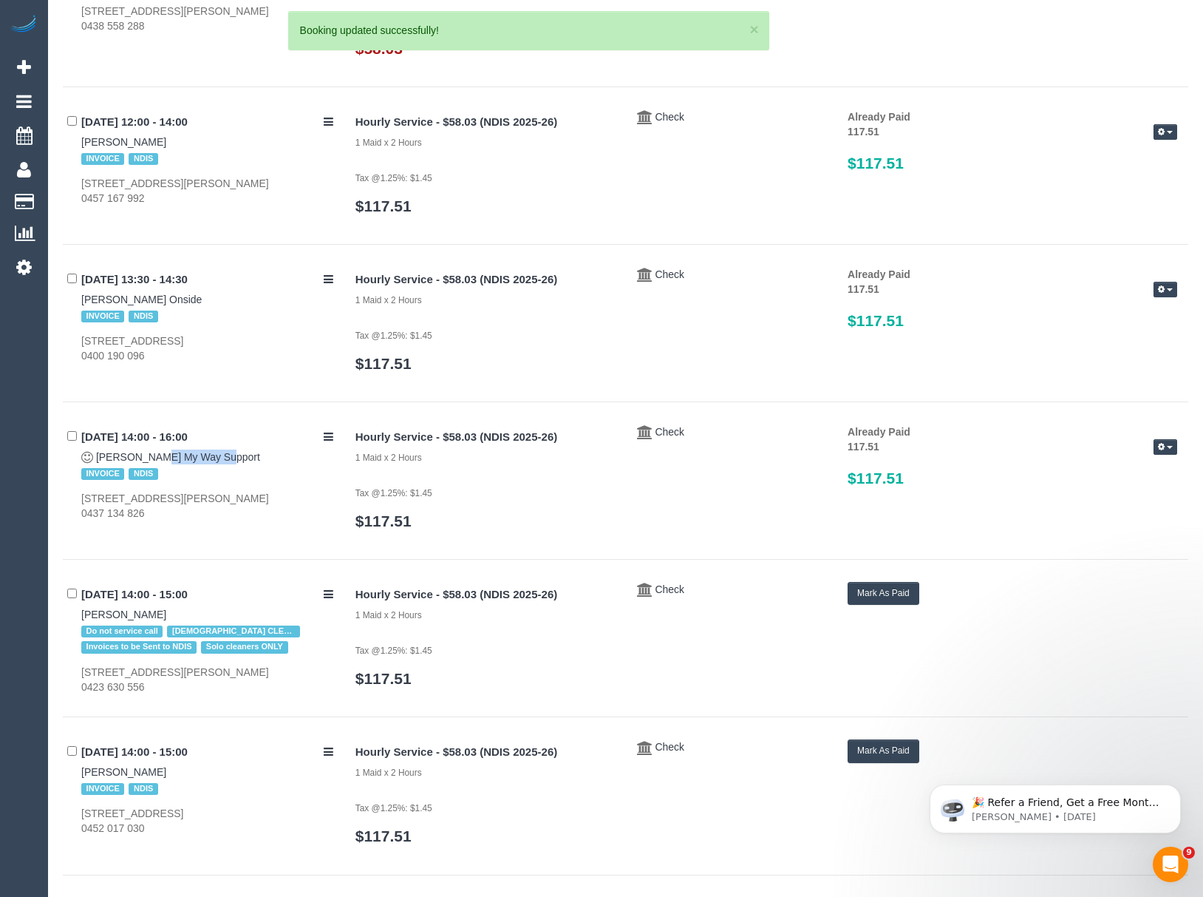
drag, startPoint x: 75, startPoint y: 627, endPoint x: 151, endPoint y: 621, distance: 75.6
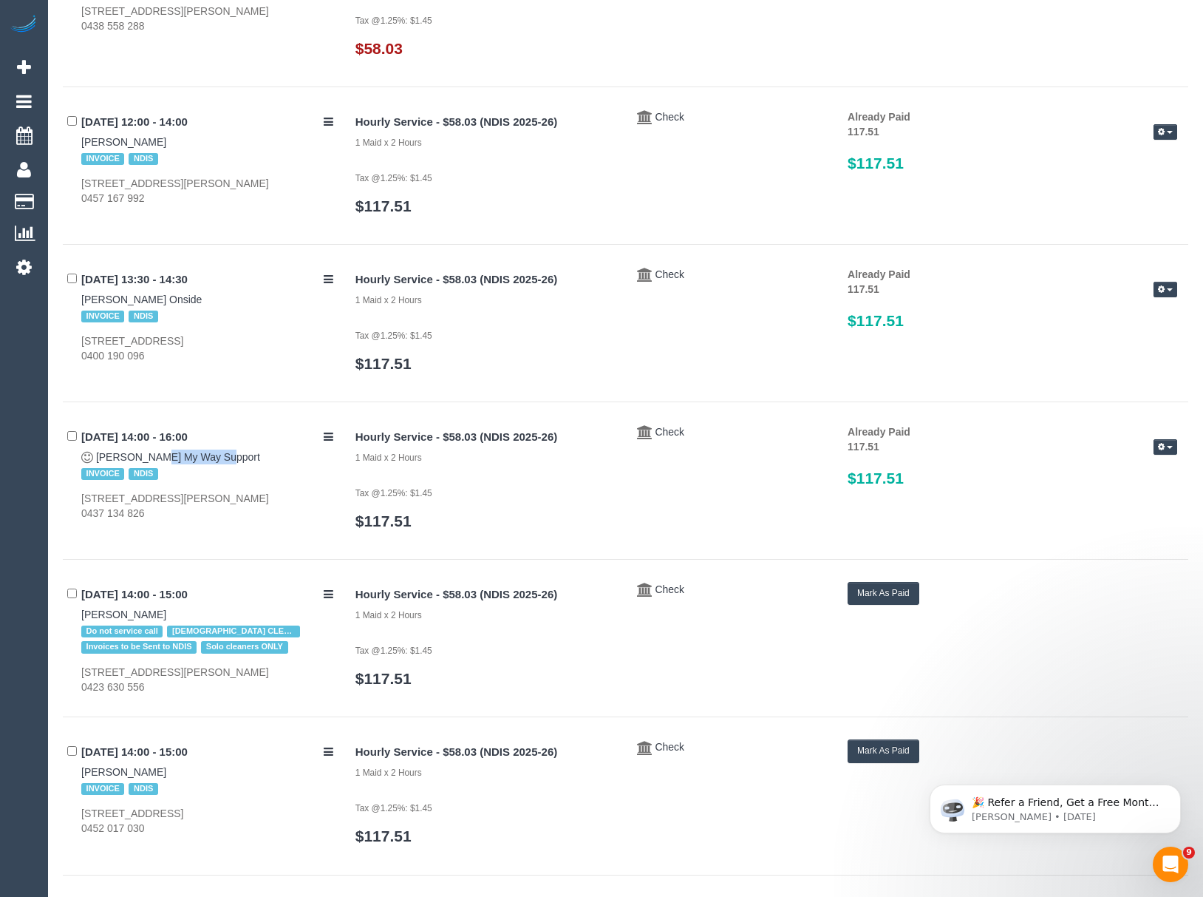
click at [908, 604] on button "Mark As Paid" at bounding box center [884, 593] width 72 height 23
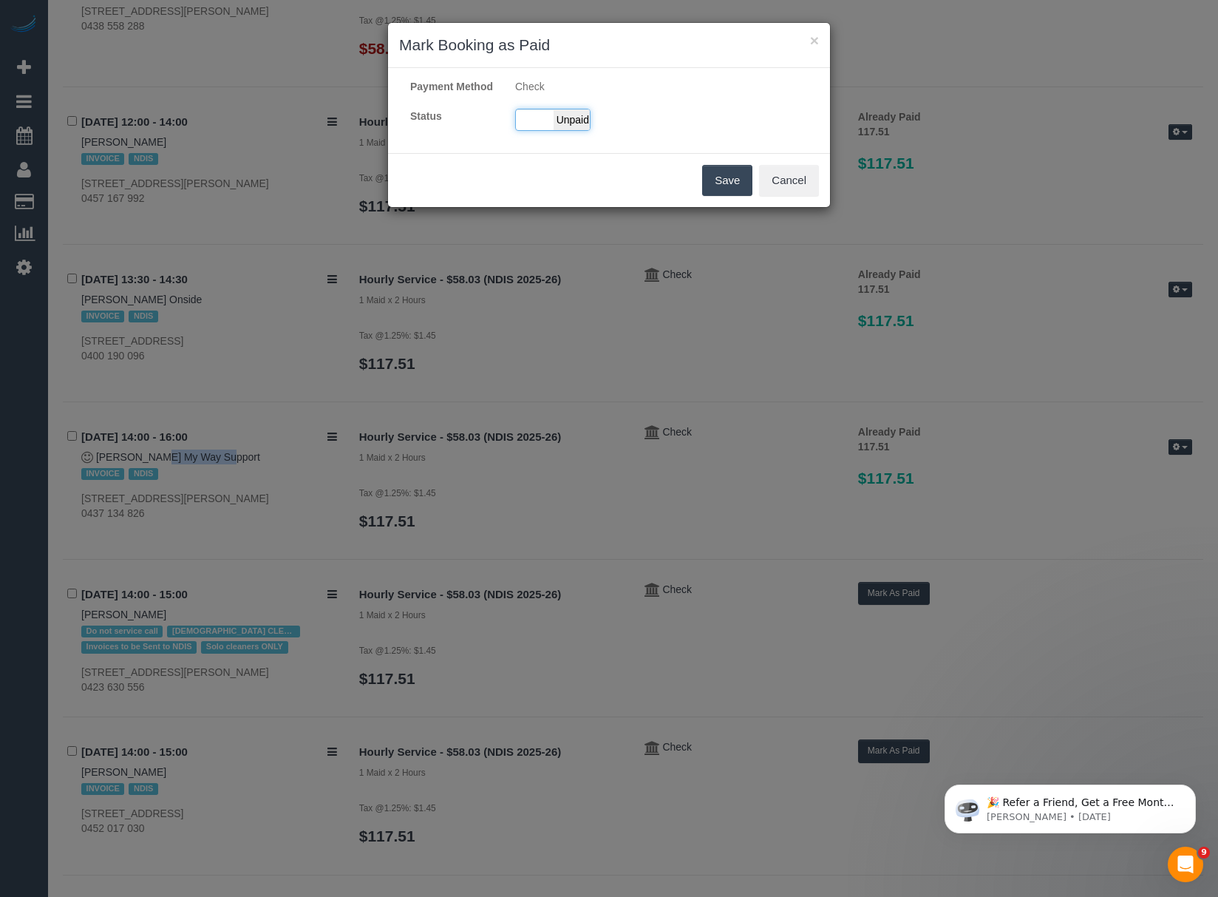
click at [571, 130] on span "Unpaid" at bounding box center [572, 119] width 37 height 21
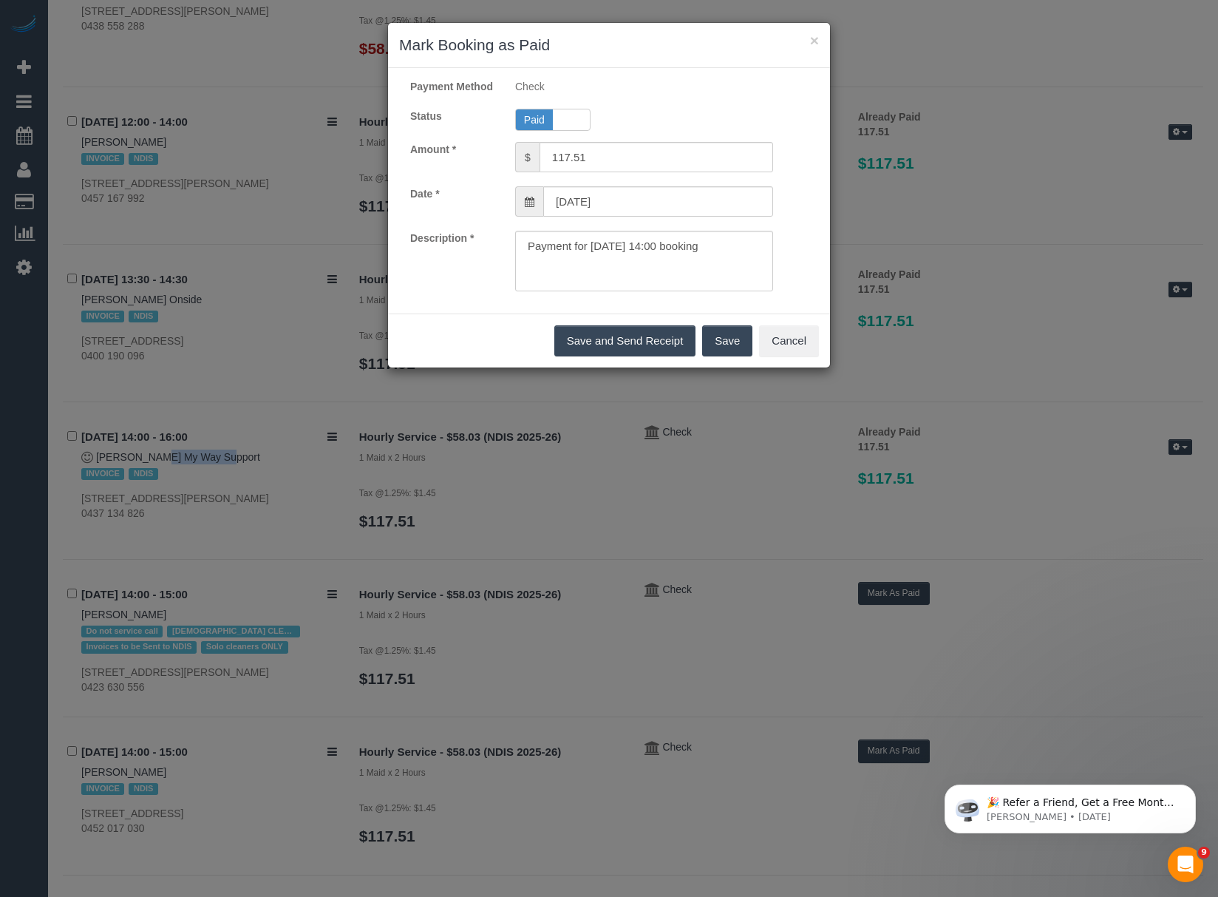
click at [717, 347] on button "Save" at bounding box center [727, 340] width 50 height 31
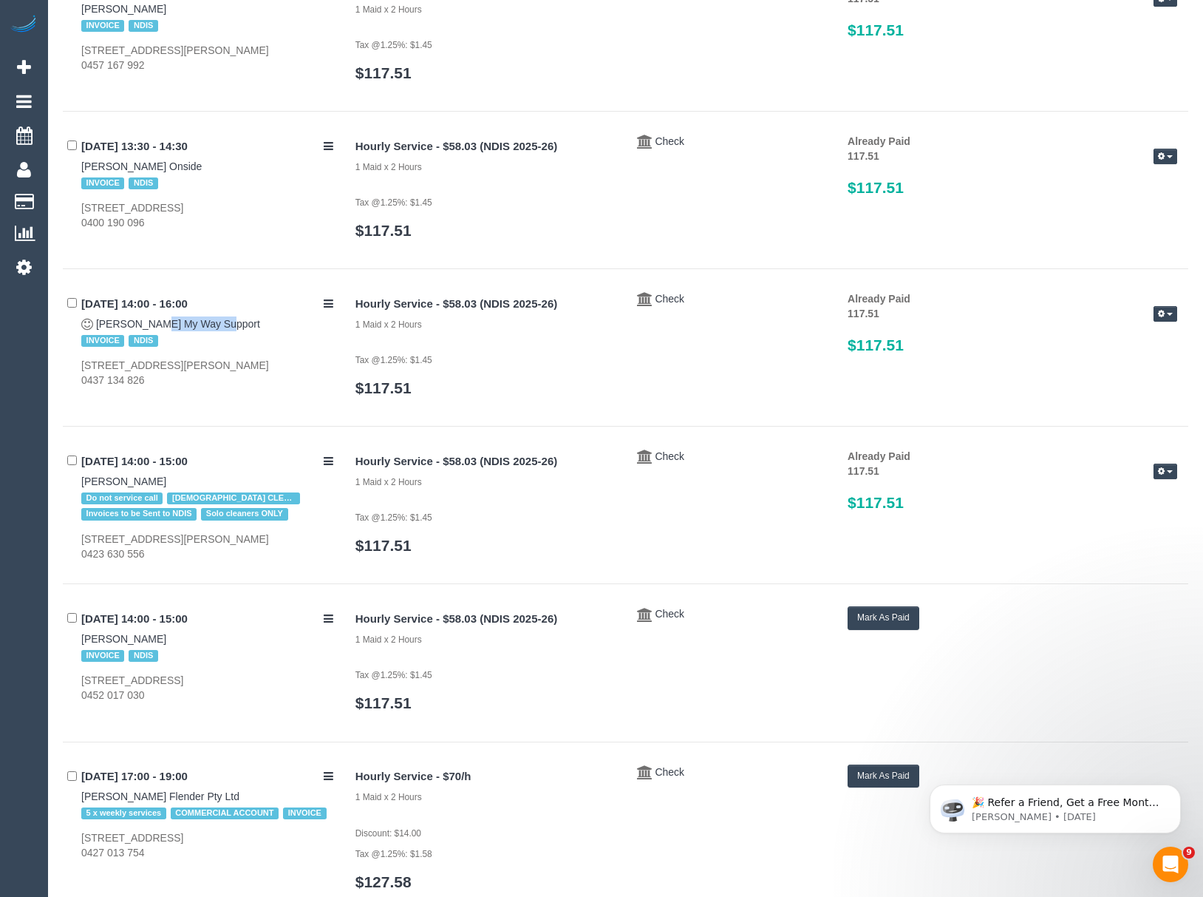
scroll to position [2241, 0]
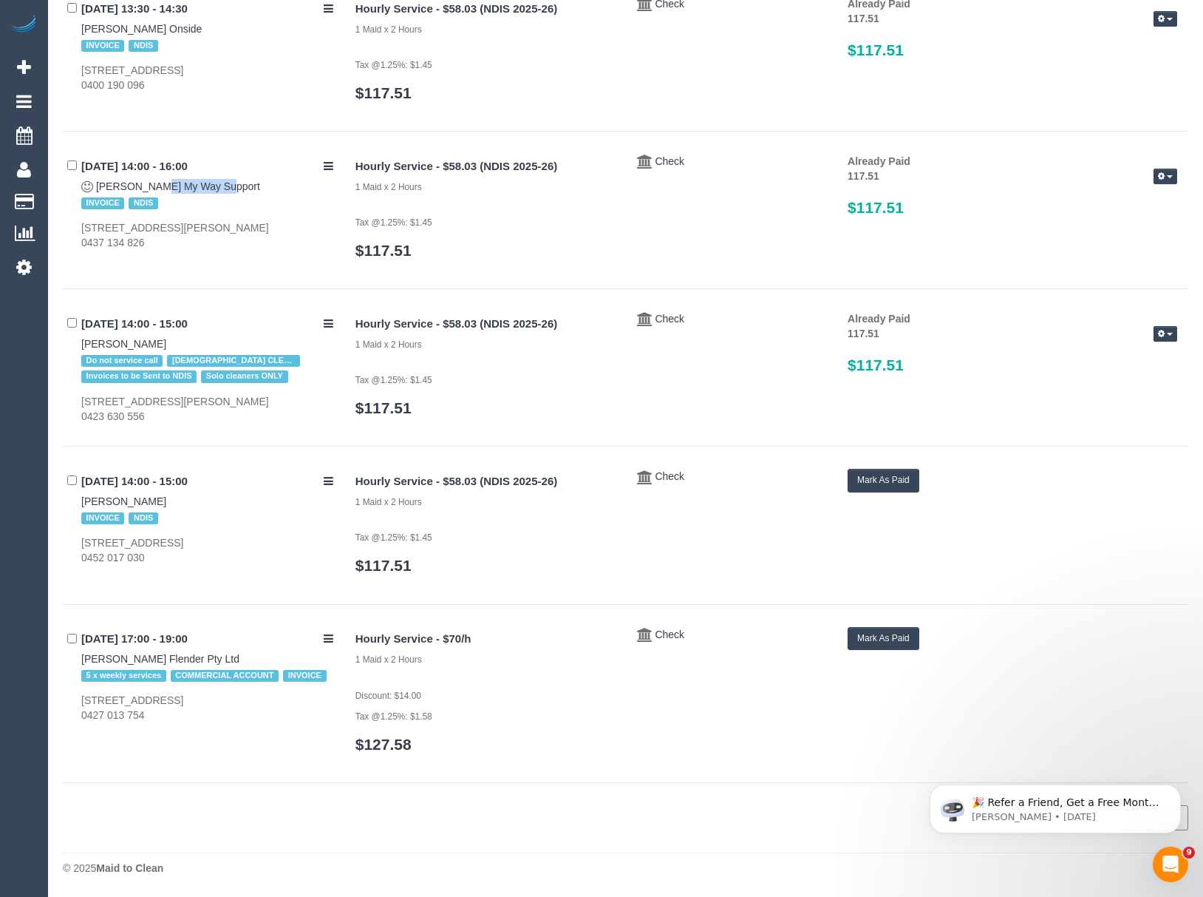
drag, startPoint x: 65, startPoint y: 500, endPoint x: 189, endPoint y: 500, distance: 124.2
click at [189, 500] on div "17/09/2025 14:00 - 15:00 Amy Clarkson-Holborn INVOICE NDIS 3/271 Albion Street,…" at bounding box center [204, 517] width 282 height 96
click at [877, 479] on button "Mark As Paid" at bounding box center [884, 480] width 72 height 23
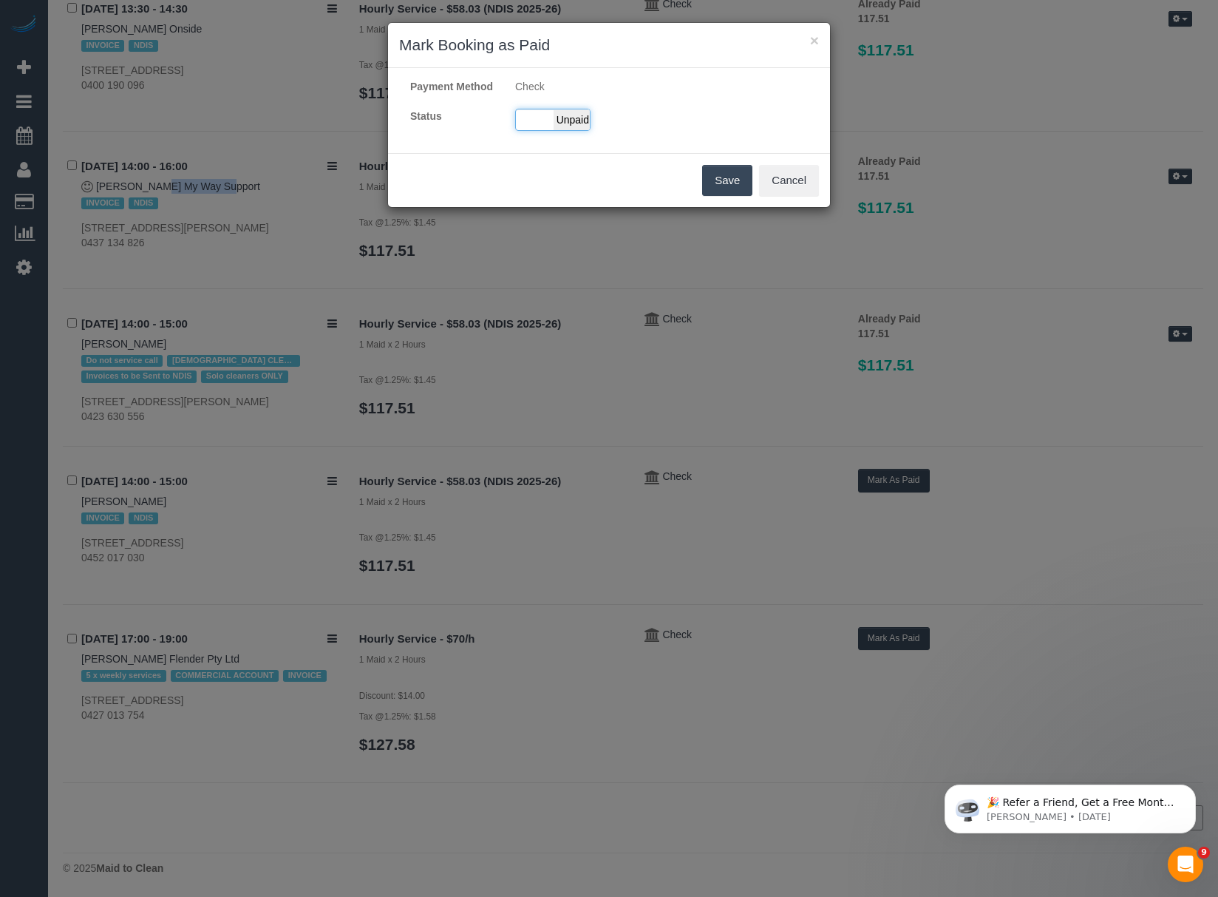
click at [557, 125] on span "Unpaid" at bounding box center [572, 119] width 37 height 21
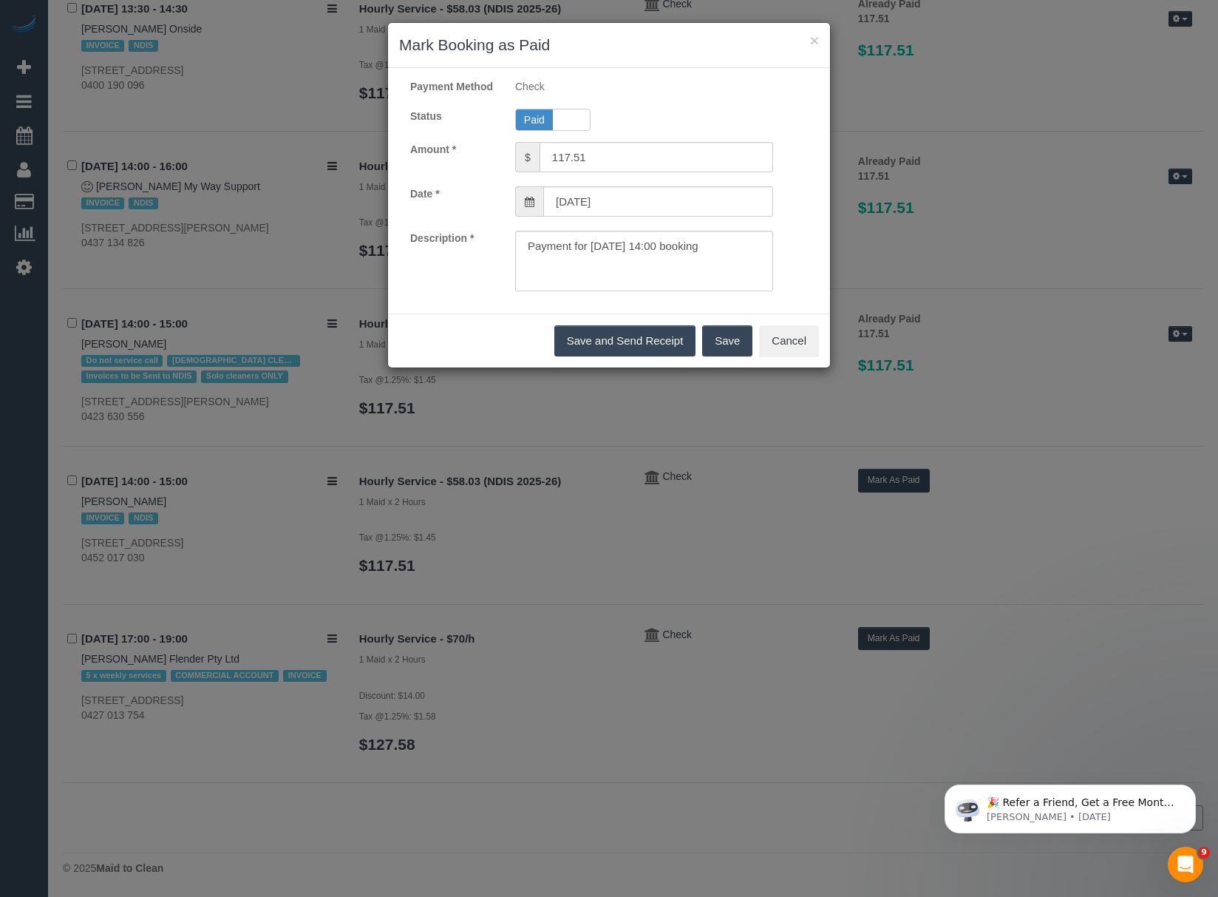
click at [698, 358] on div "Save and Send Receipt Save Cancel" at bounding box center [609, 340] width 442 height 54
click at [716, 356] on button "Save" at bounding box center [727, 340] width 50 height 31
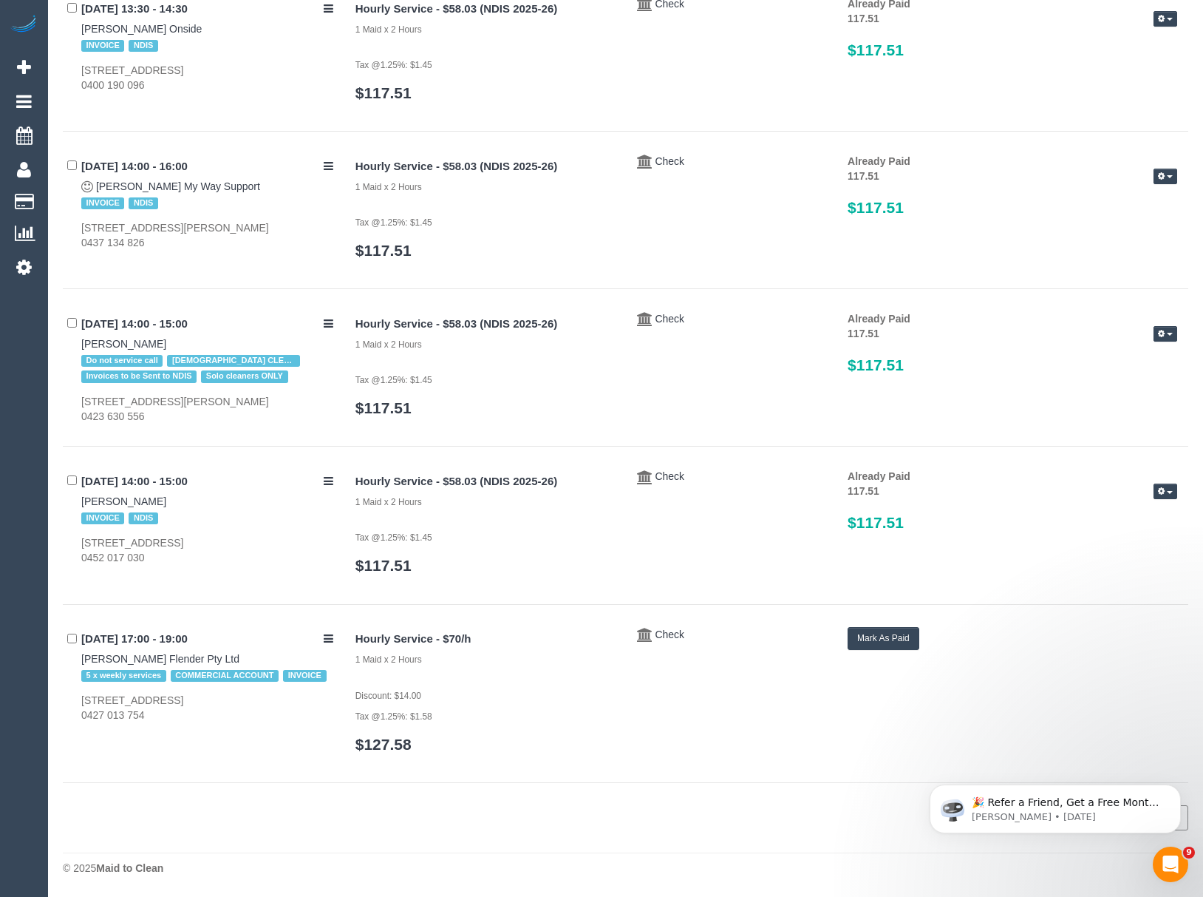
click at [914, 630] on button "Mark As Paid" at bounding box center [884, 638] width 72 height 23
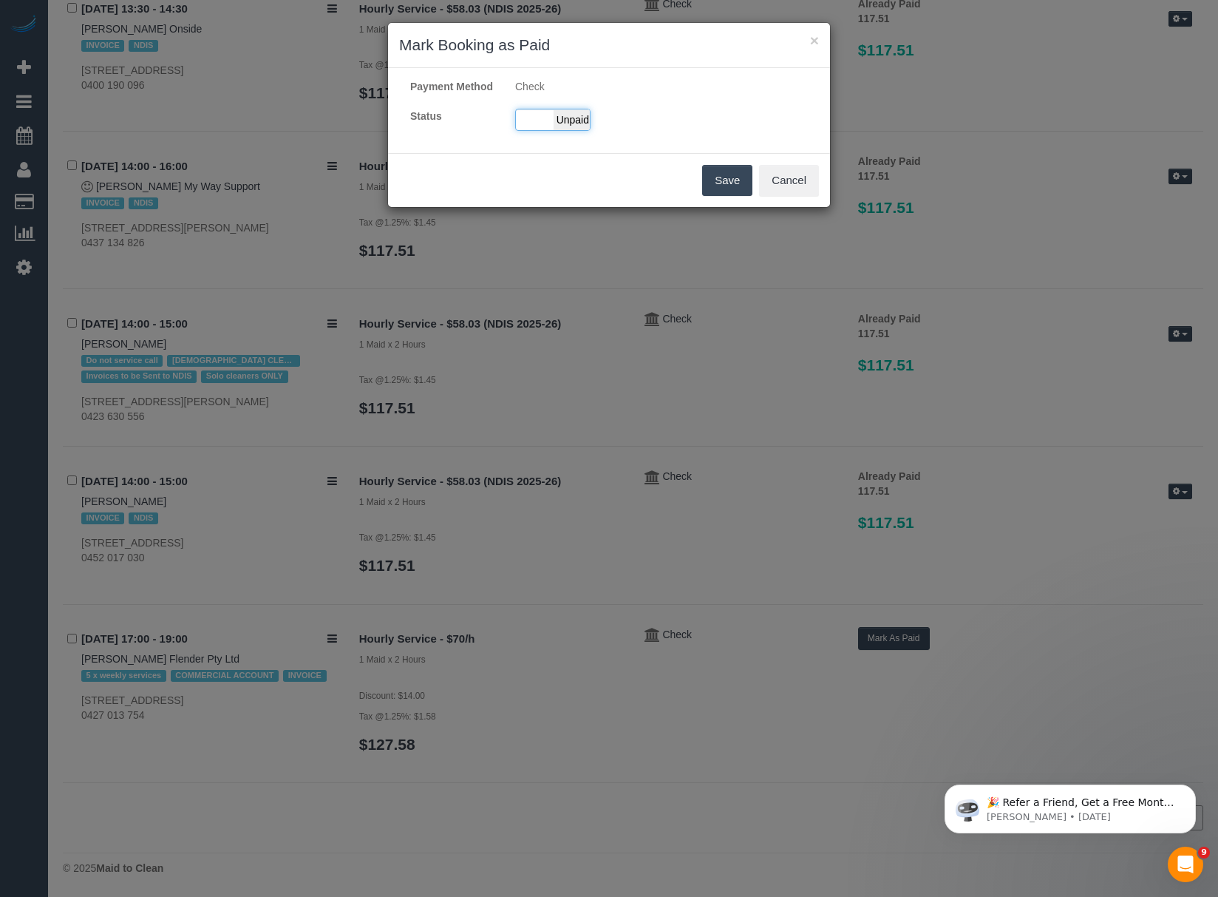
click at [560, 130] on span "Unpaid" at bounding box center [572, 119] width 37 height 21
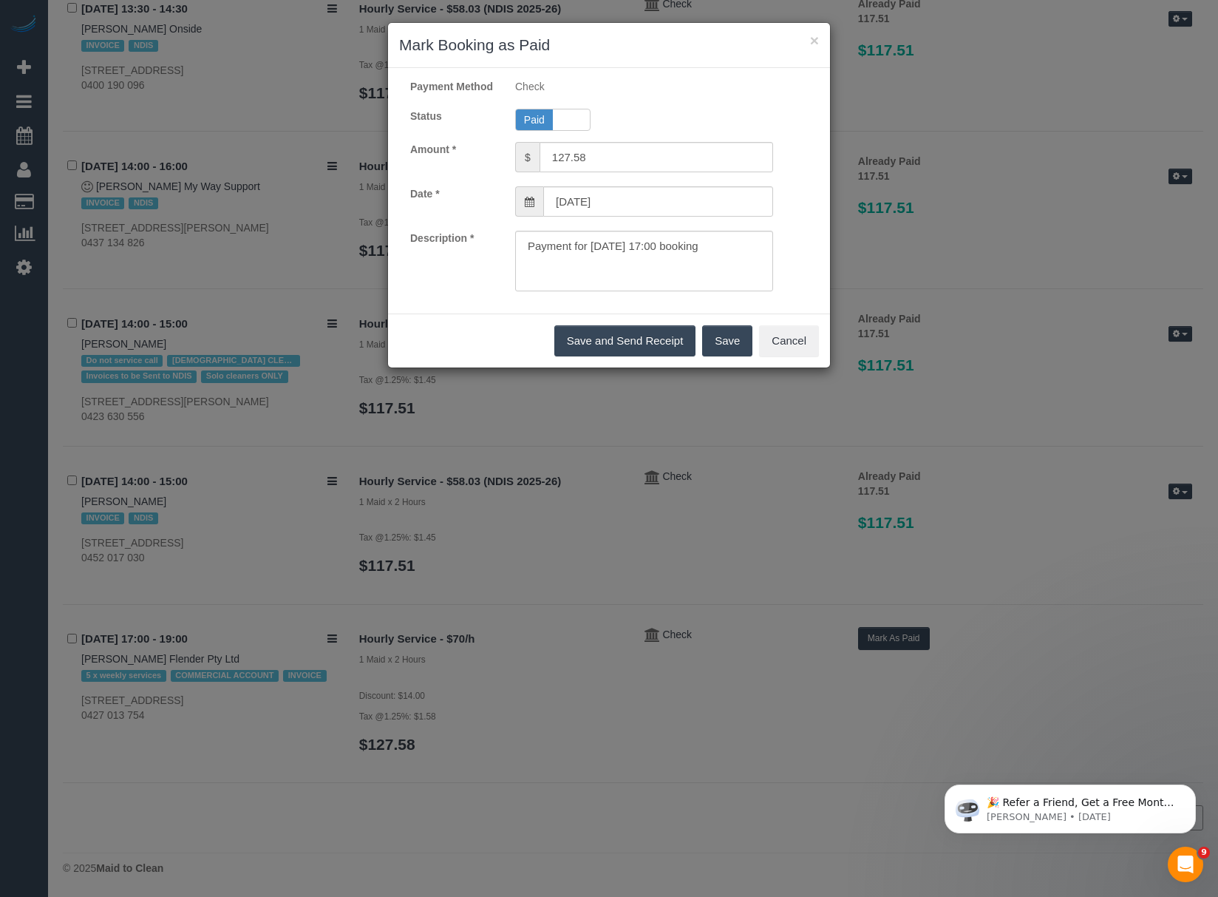
click at [733, 355] on button "Save" at bounding box center [727, 340] width 50 height 31
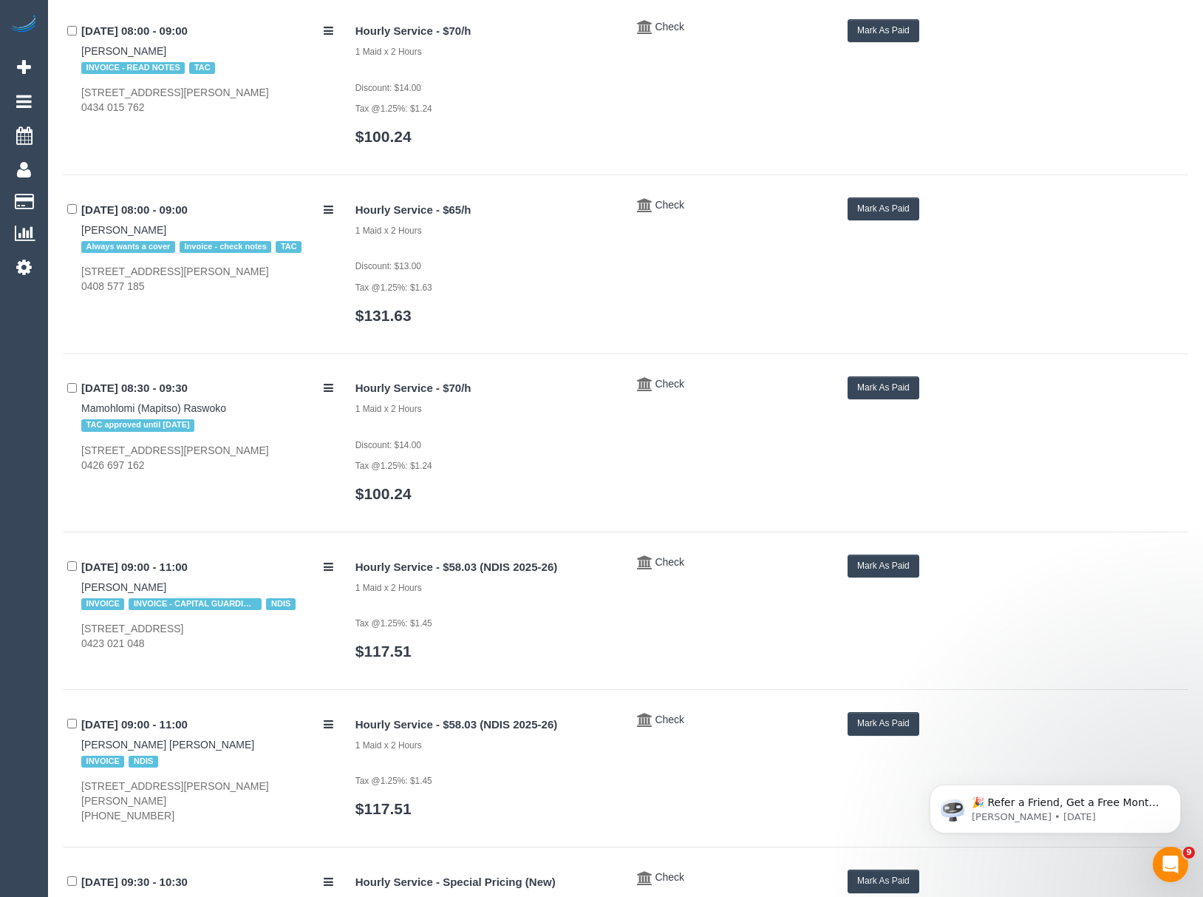
scroll to position [0, 0]
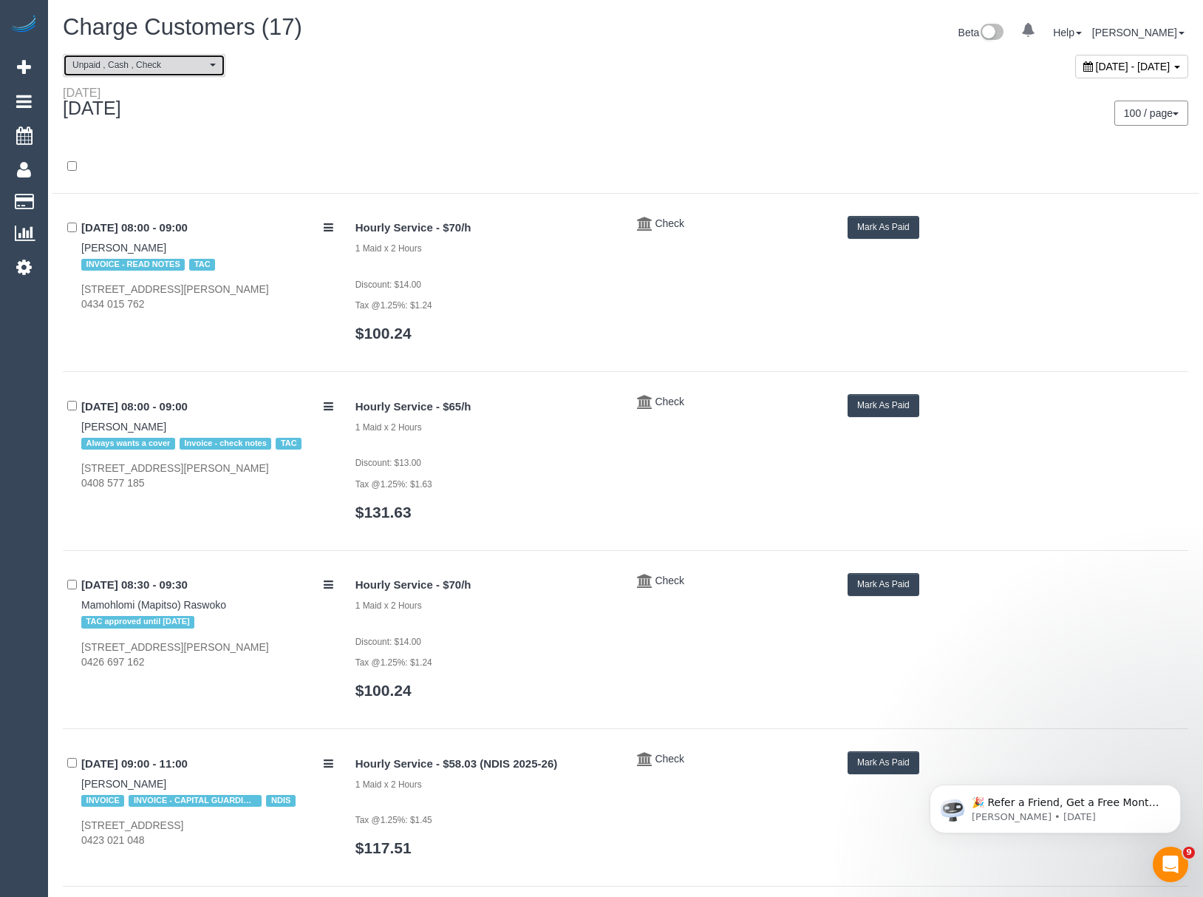
click at [145, 61] on span "Unpaid , Cash , Check" at bounding box center [139, 65] width 134 height 13
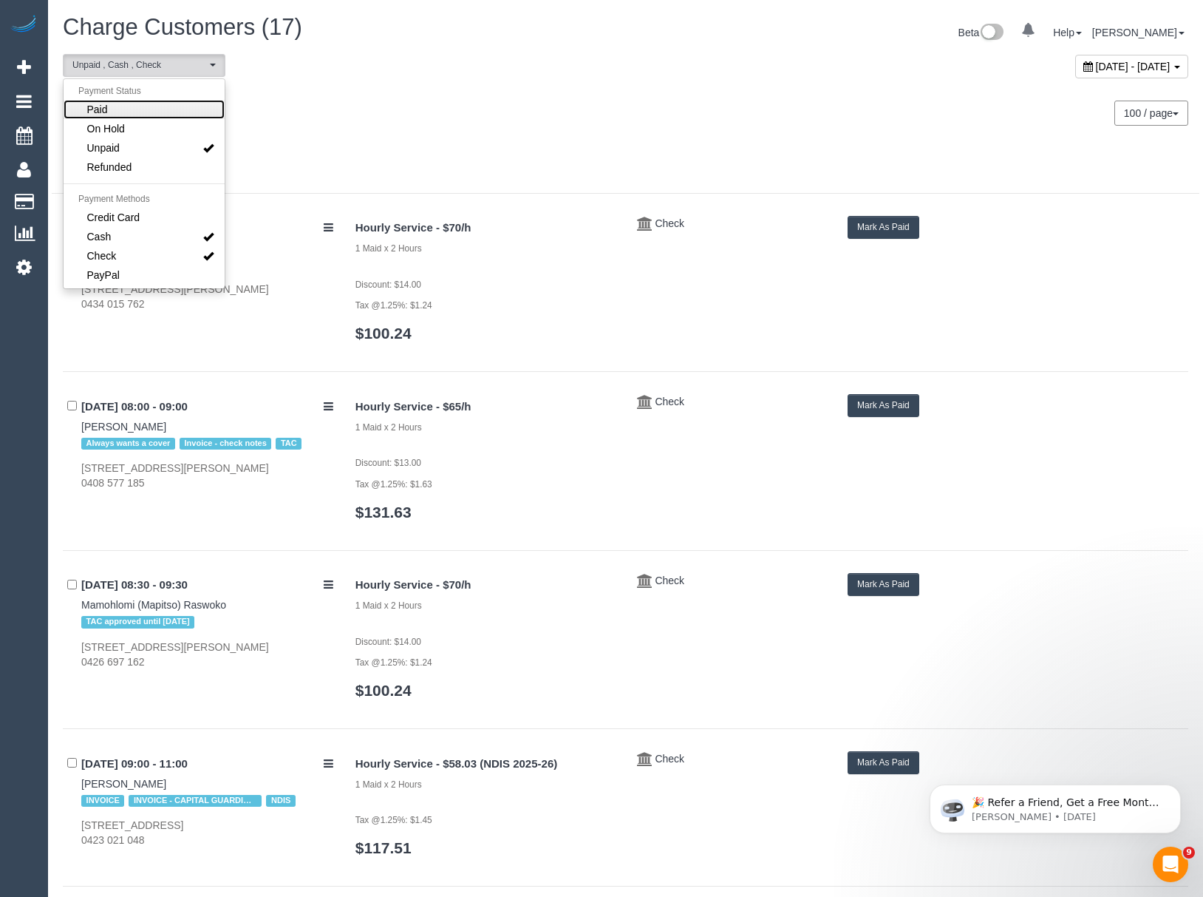
click at [123, 107] on link "Paid" at bounding box center [144, 109] width 161 height 19
click at [108, 146] on span "Unpaid" at bounding box center [103, 147] width 33 height 15
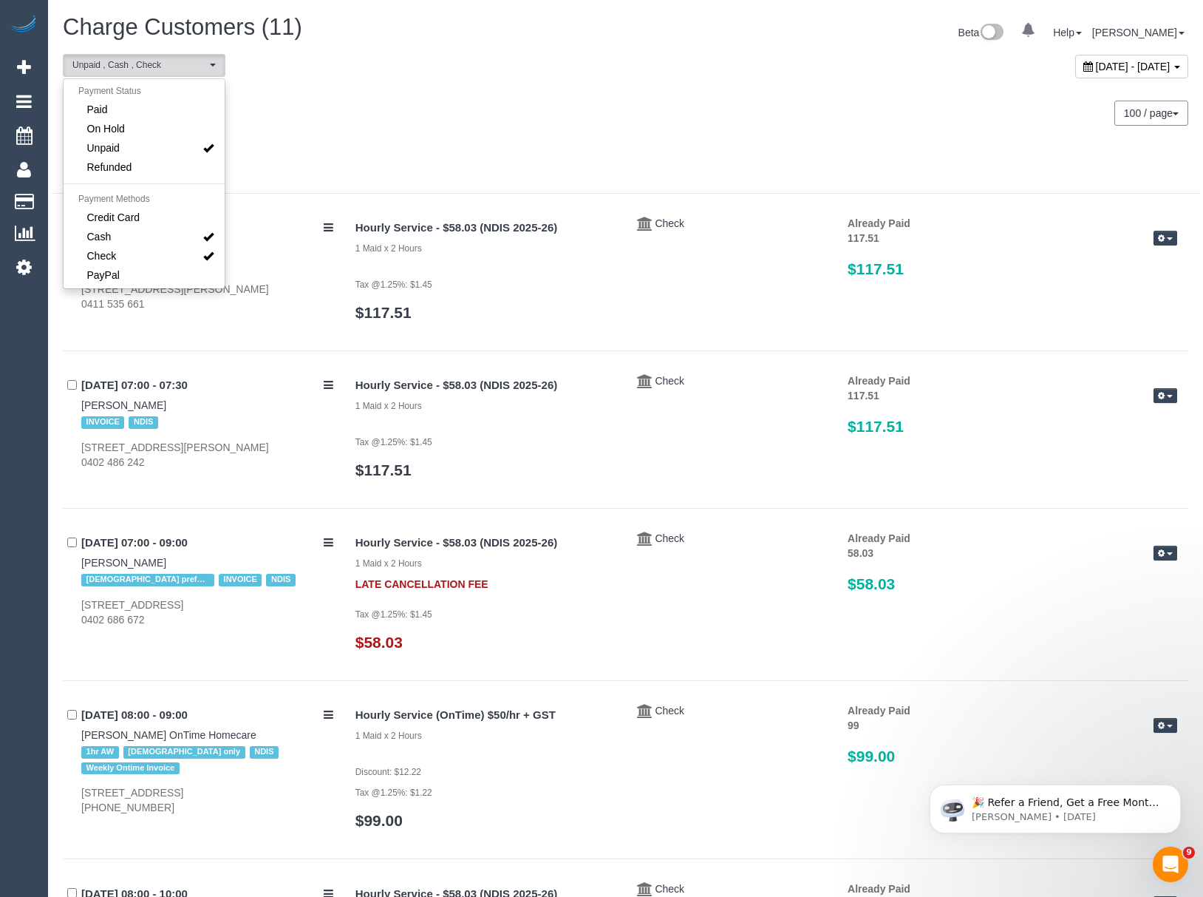
click at [386, 129] on div "Wednesday September 17, 2025 100 / page 10 / page 20 / page 30 / page 40 / page…" at bounding box center [626, 113] width 1148 height 55
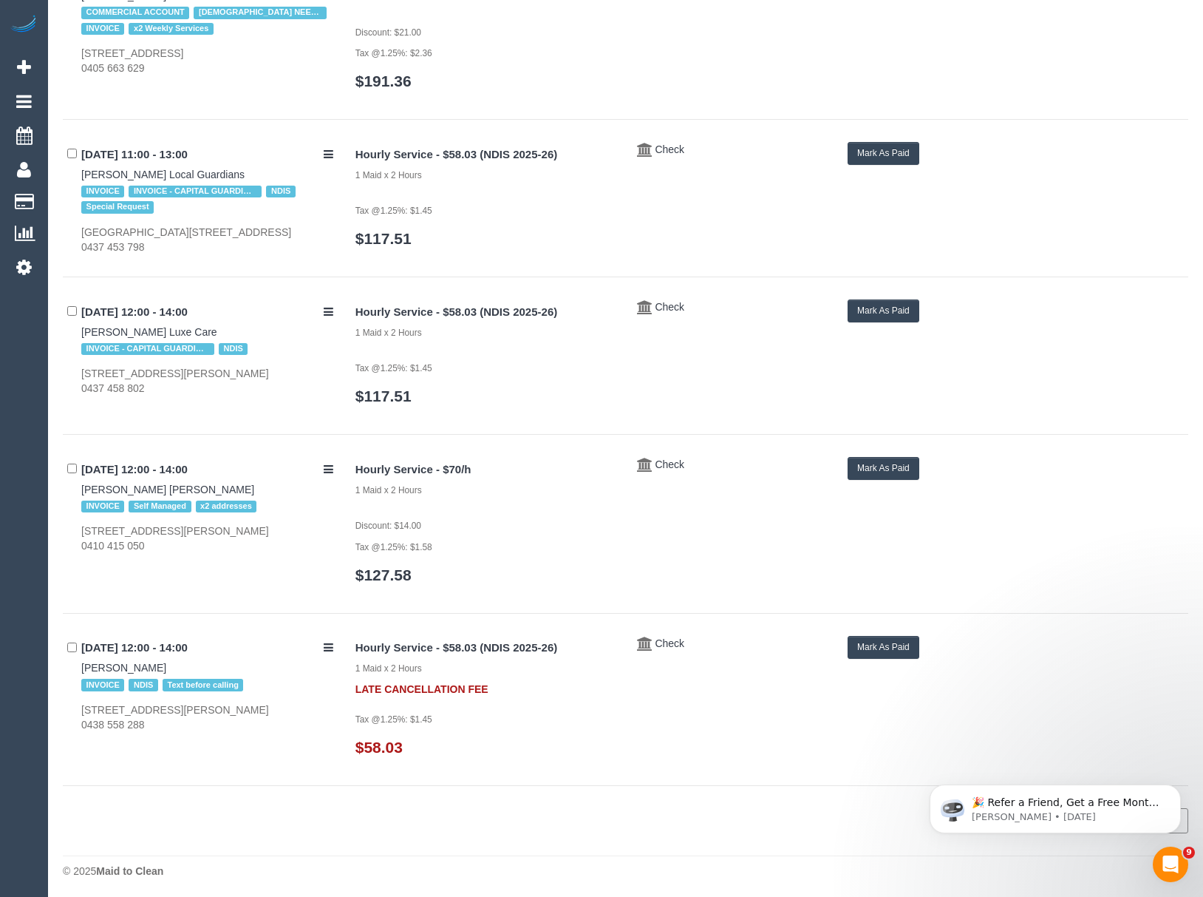
scroll to position [1273, 0]
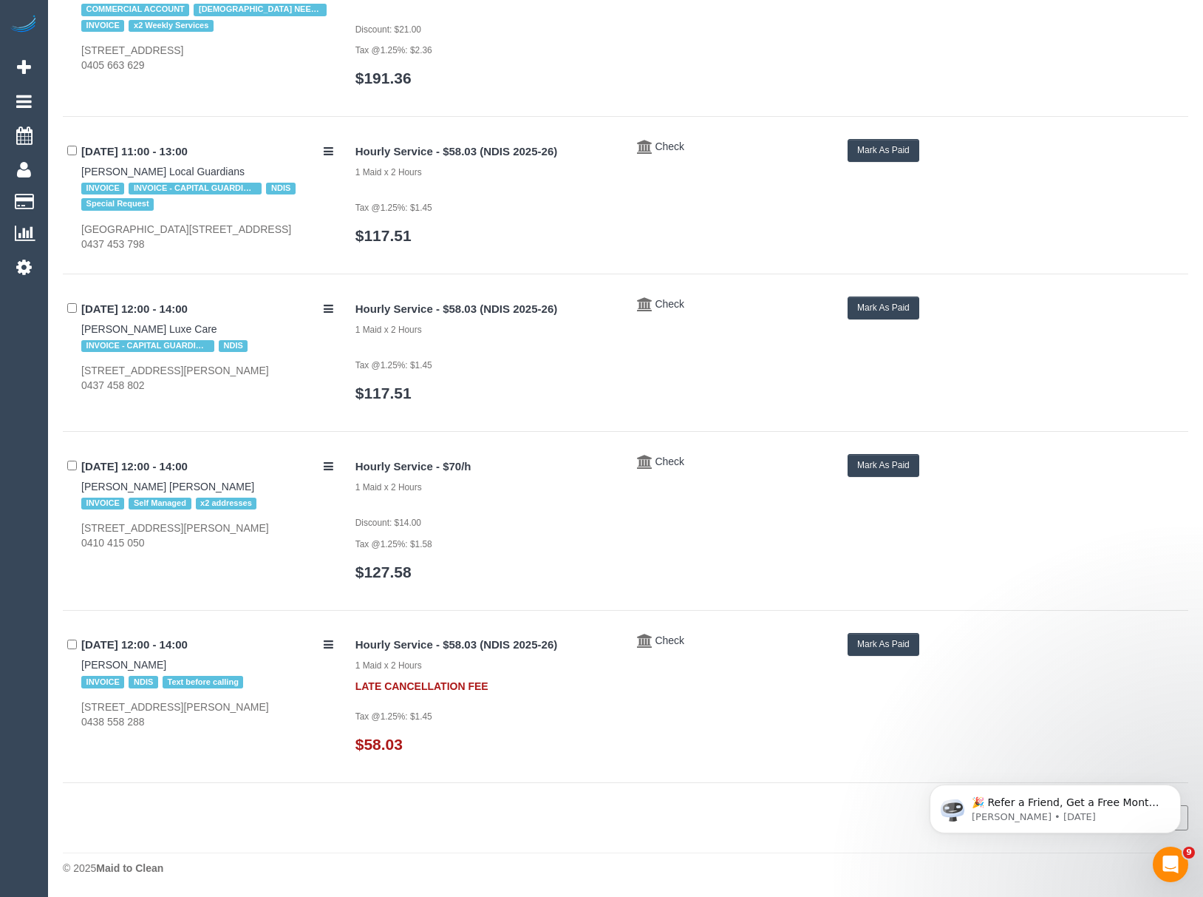
drag, startPoint x: 1209, startPoint y: 214, endPoint x: 160, endPoint y: 574, distance: 1109.1
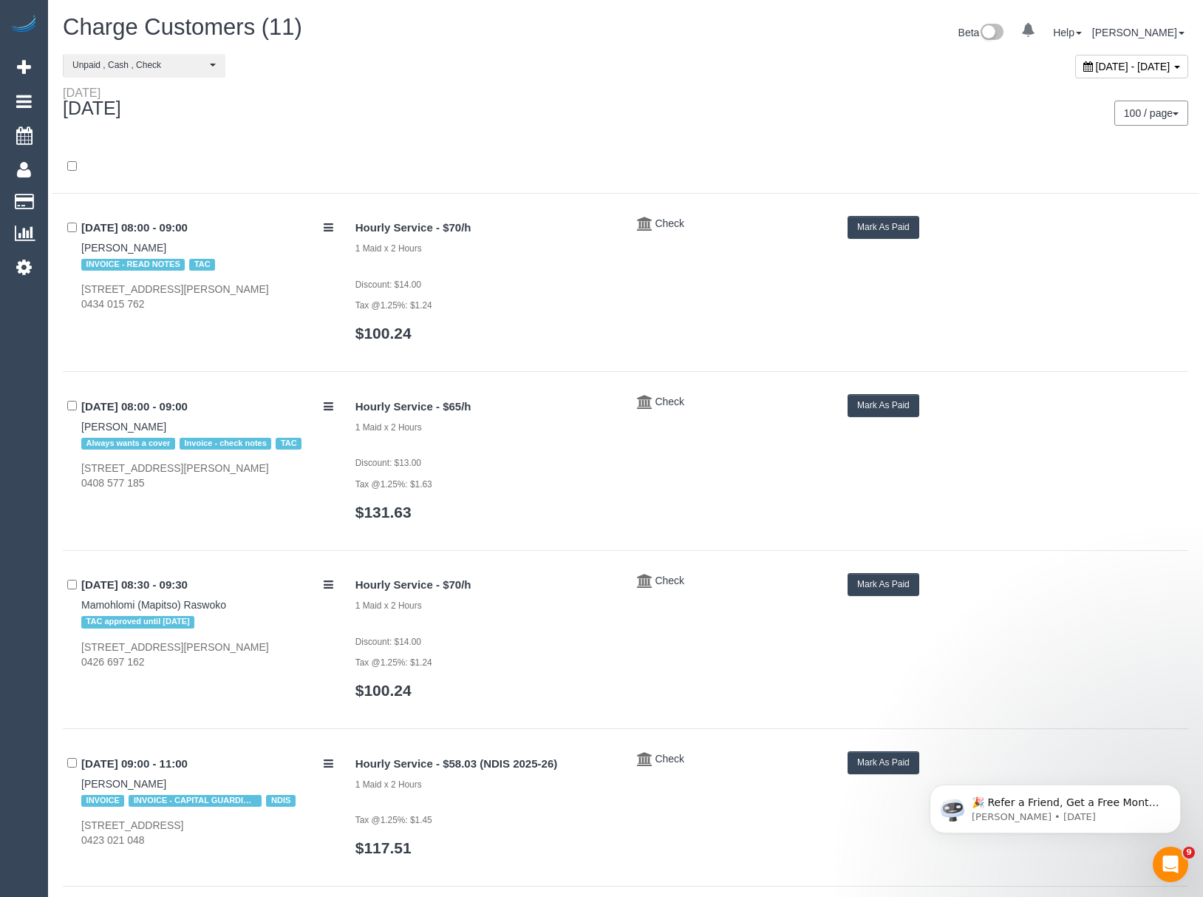
drag, startPoint x: 72, startPoint y: 249, endPoint x: 166, endPoint y: 252, distance: 94.7
click at [166, 252] on div "17/09/2025 08:00 - 09:00 Nicholas Waters INVOICE - READ NOTES TAC 4/38 Richards…" at bounding box center [204, 264] width 282 height 96
click at [865, 228] on button "Mark As Paid" at bounding box center [884, 227] width 72 height 23
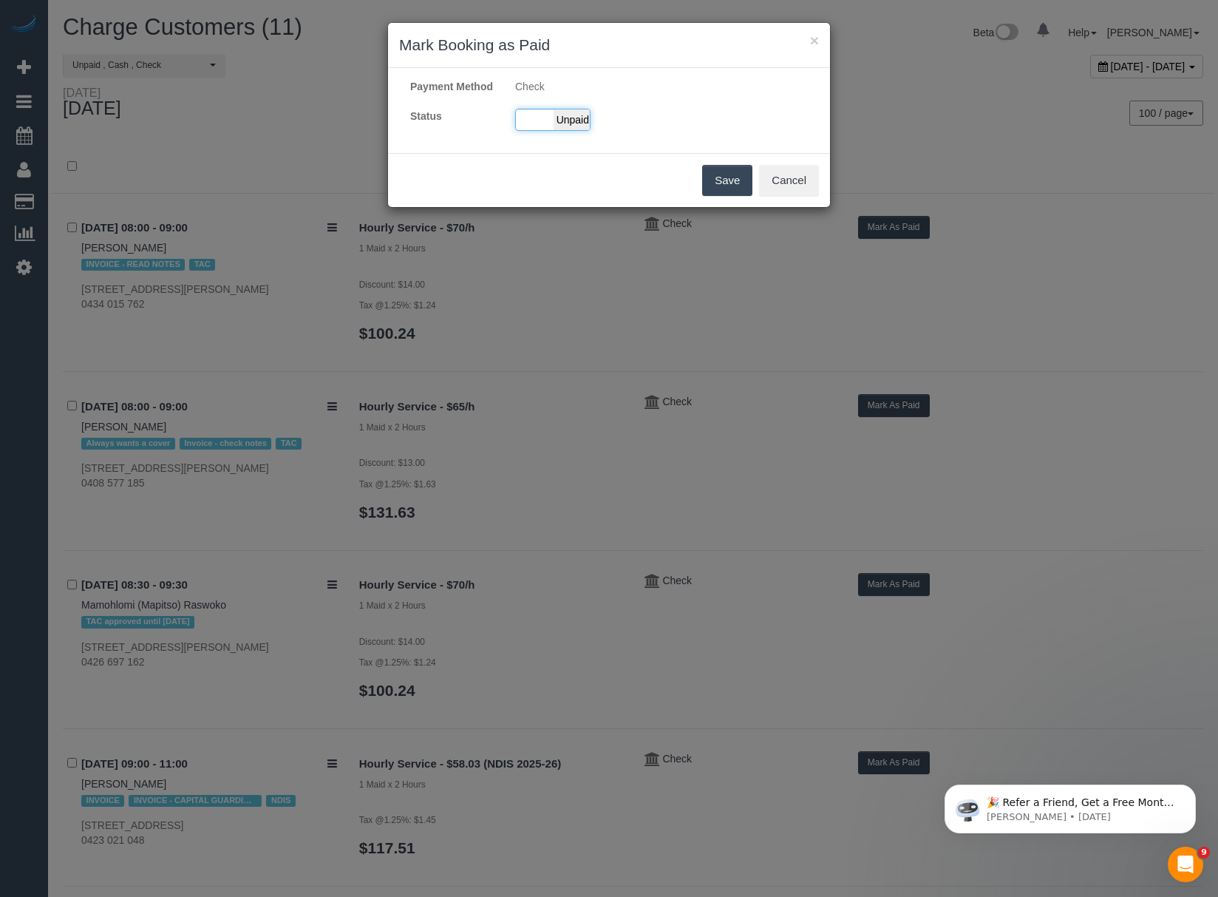
click at [537, 128] on div "Paid Unpaid" at bounding box center [552, 120] width 75 height 22
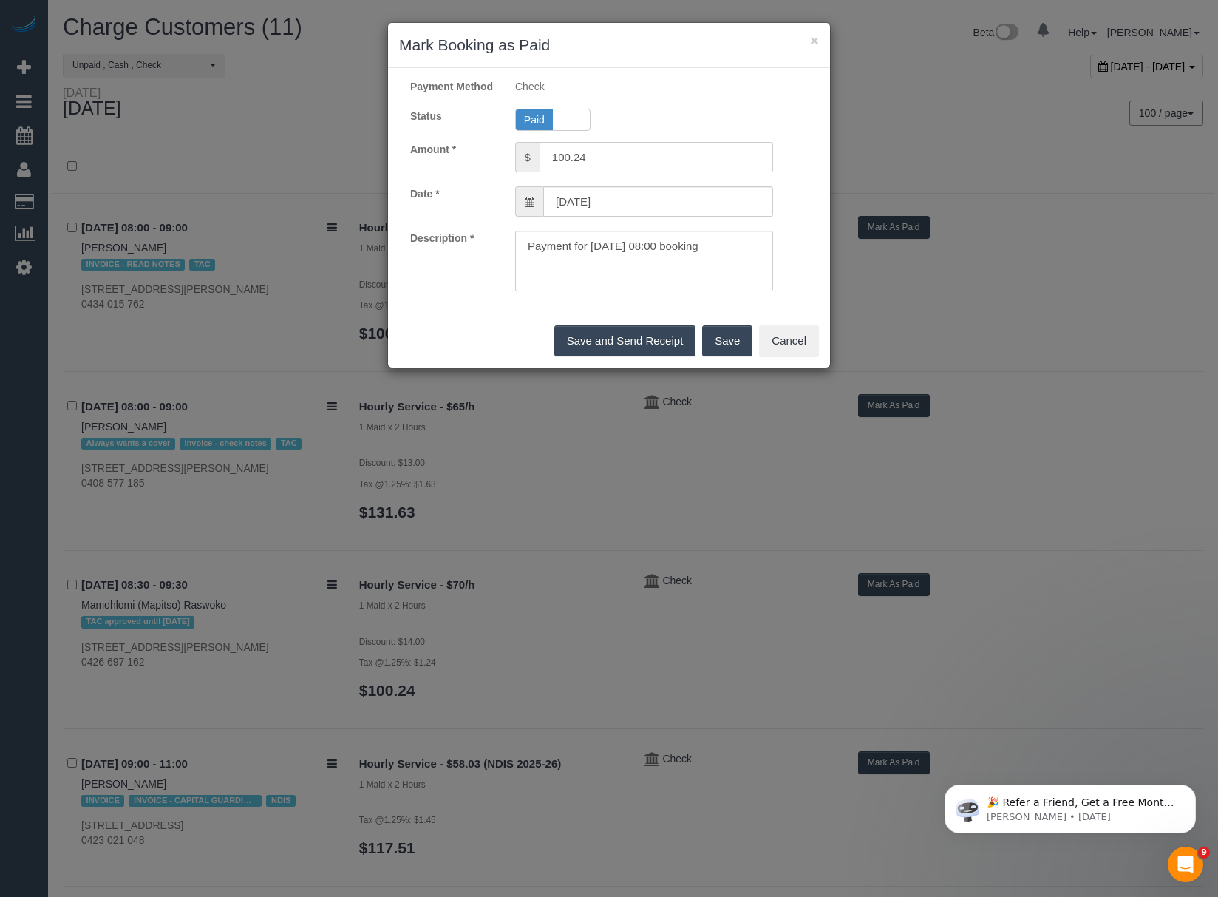
click at [719, 352] on button "Save" at bounding box center [727, 340] width 50 height 31
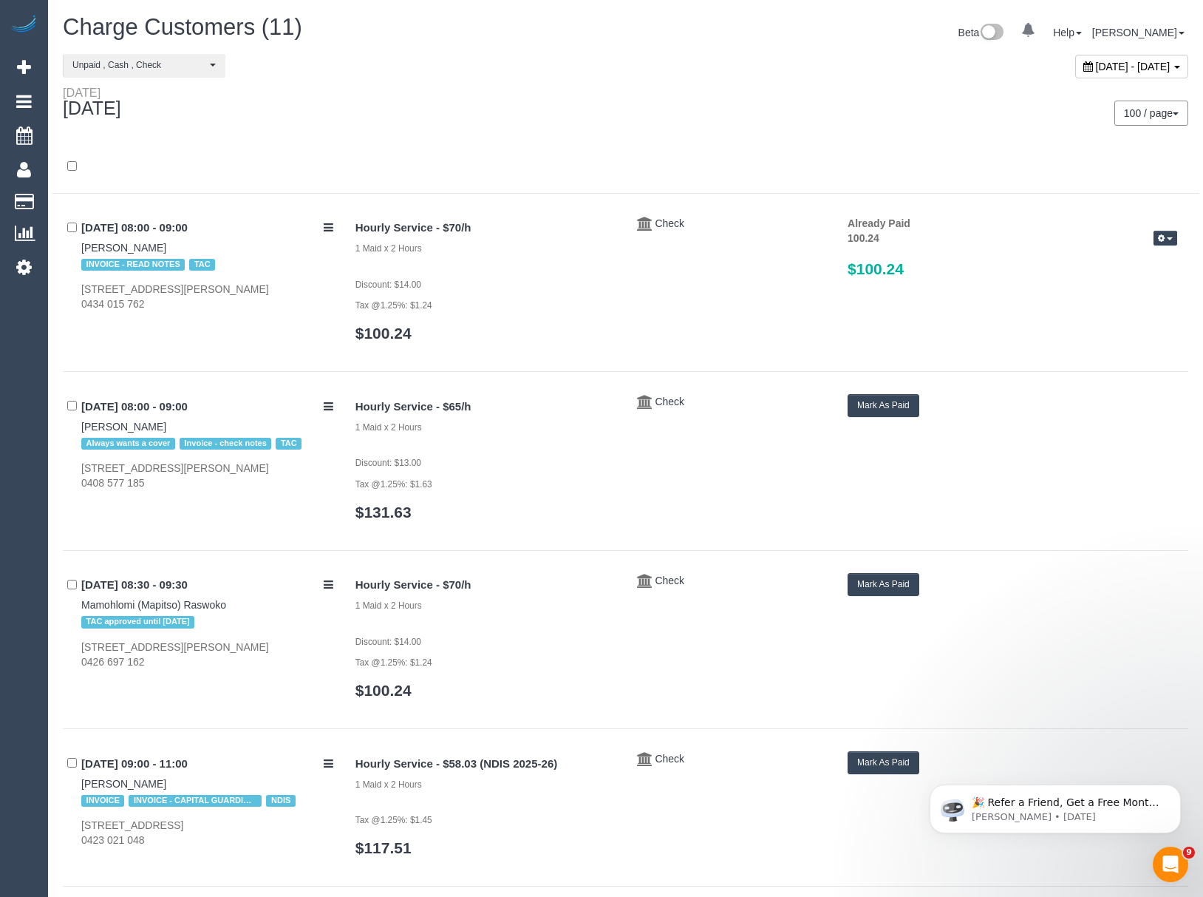
click at [872, 404] on button "Mark As Paid" at bounding box center [884, 405] width 72 height 23
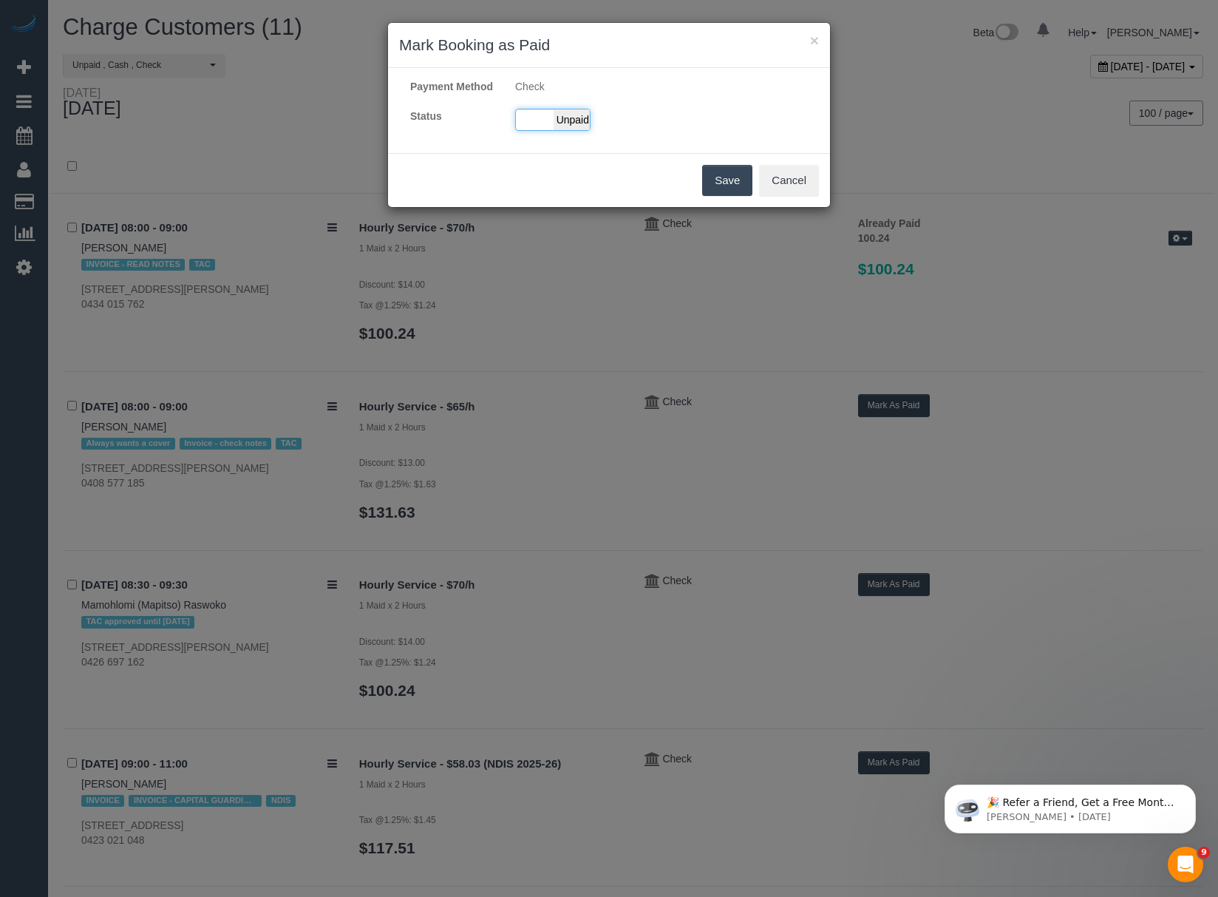
click at [579, 130] on span "Unpaid" at bounding box center [572, 119] width 37 height 21
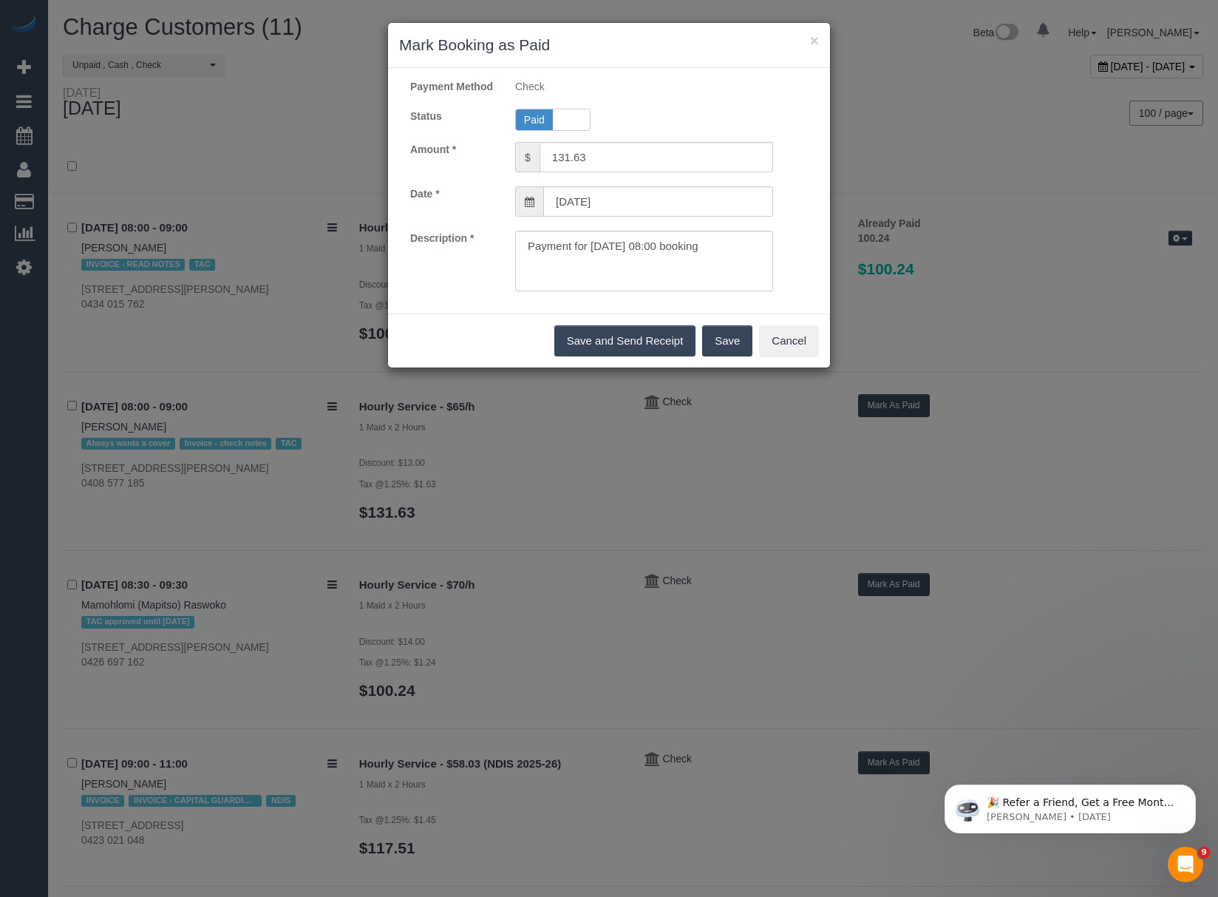
click at [718, 356] on button "Save" at bounding box center [727, 340] width 50 height 31
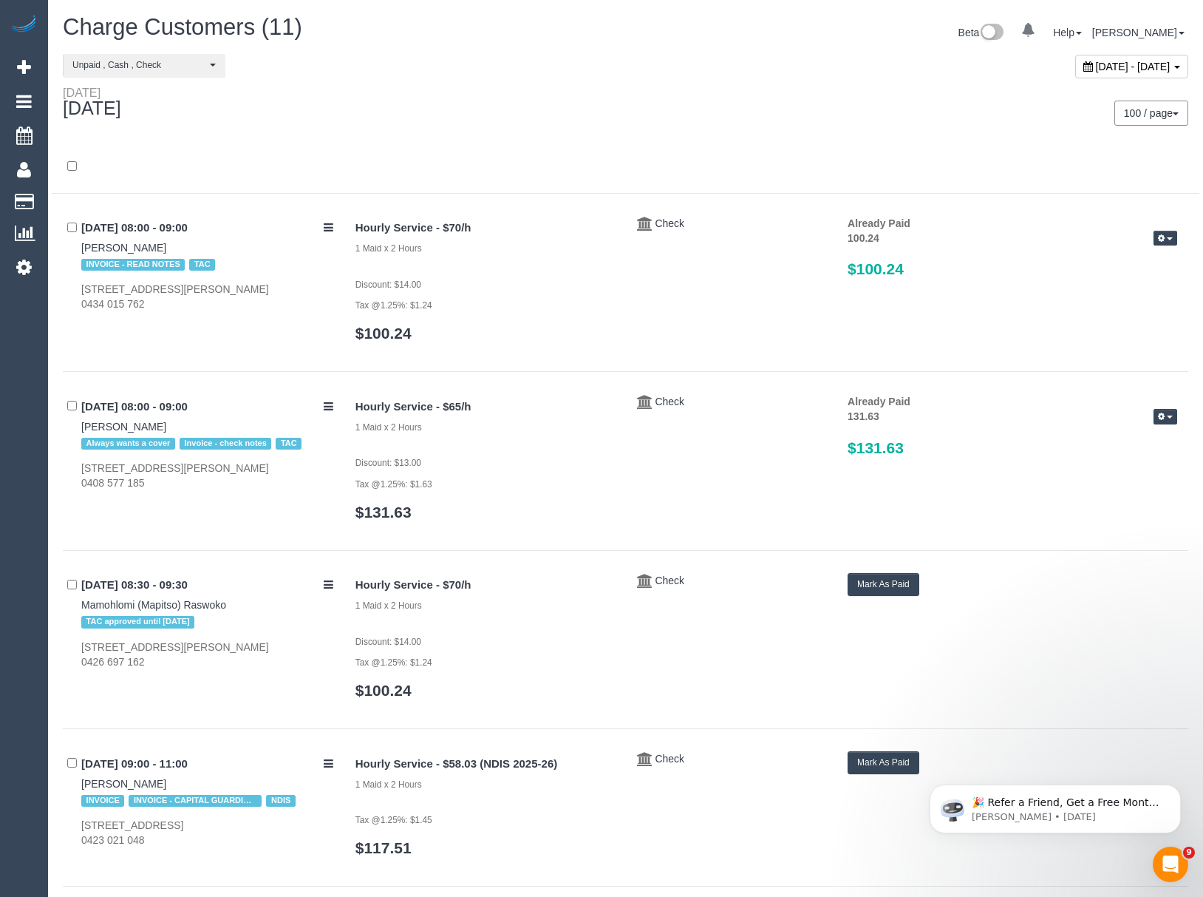
click at [878, 581] on button "Mark As Paid" at bounding box center [884, 584] width 72 height 23
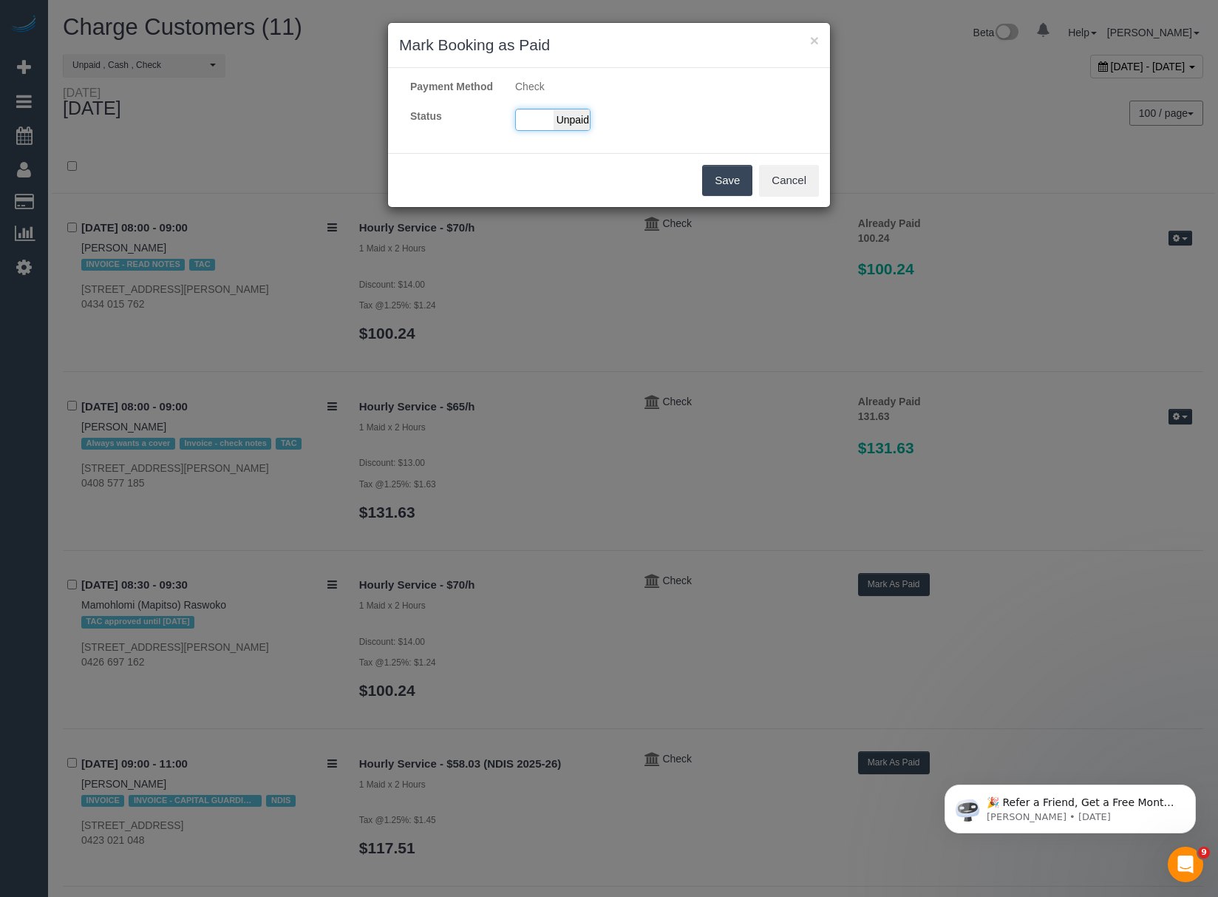
click at [565, 130] on span "Unpaid" at bounding box center [572, 119] width 37 height 21
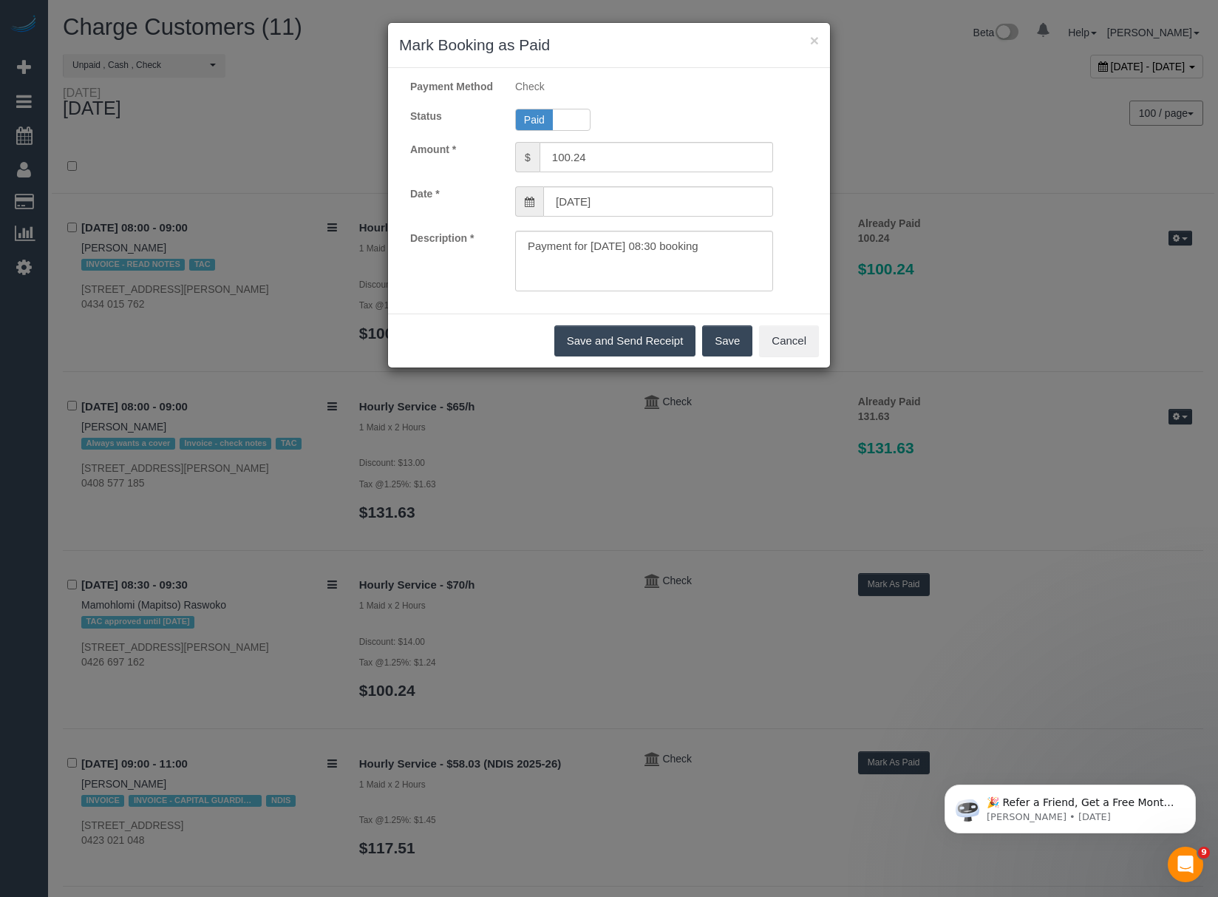
click at [713, 356] on button "Save" at bounding box center [727, 340] width 50 height 31
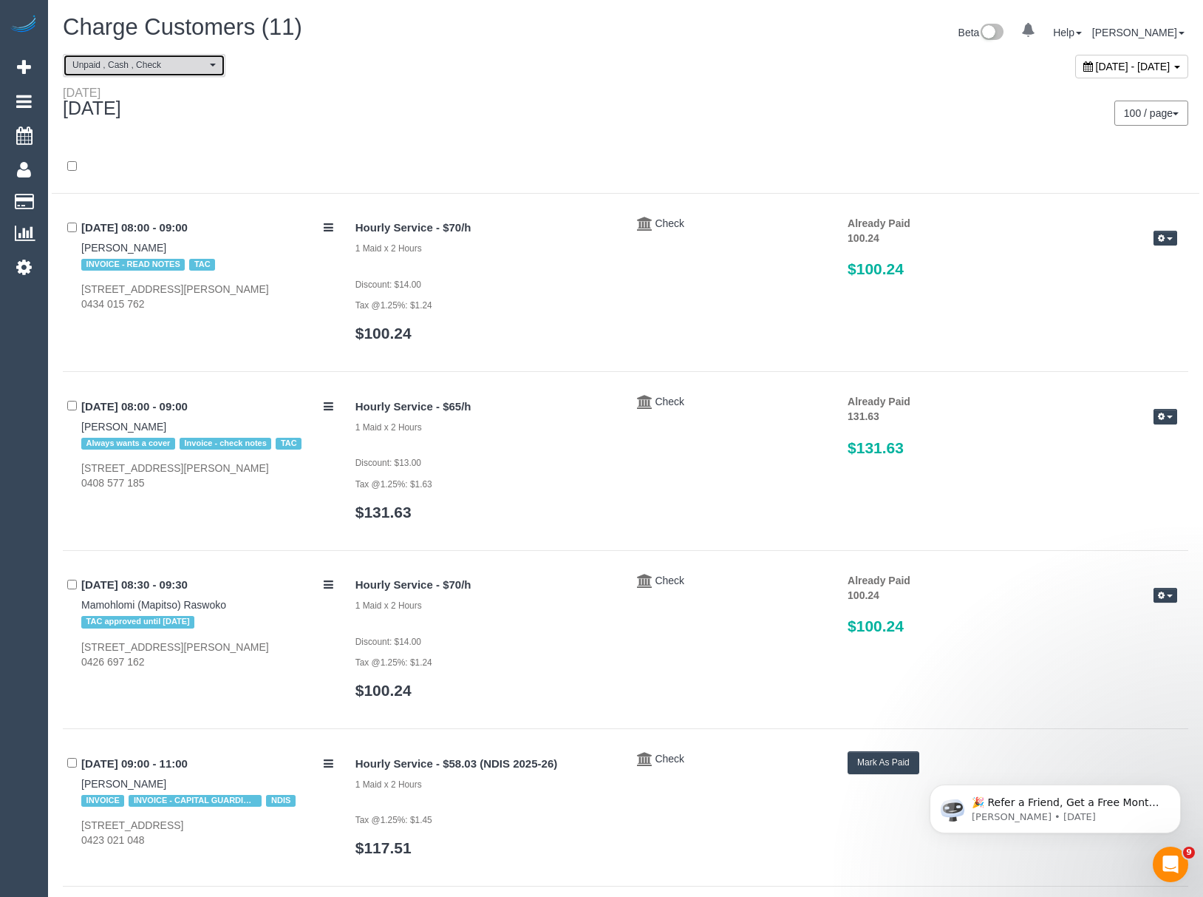
click at [114, 63] on span "Unpaid , Cash , Check" at bounding box center [139, 65] width 134 height 13
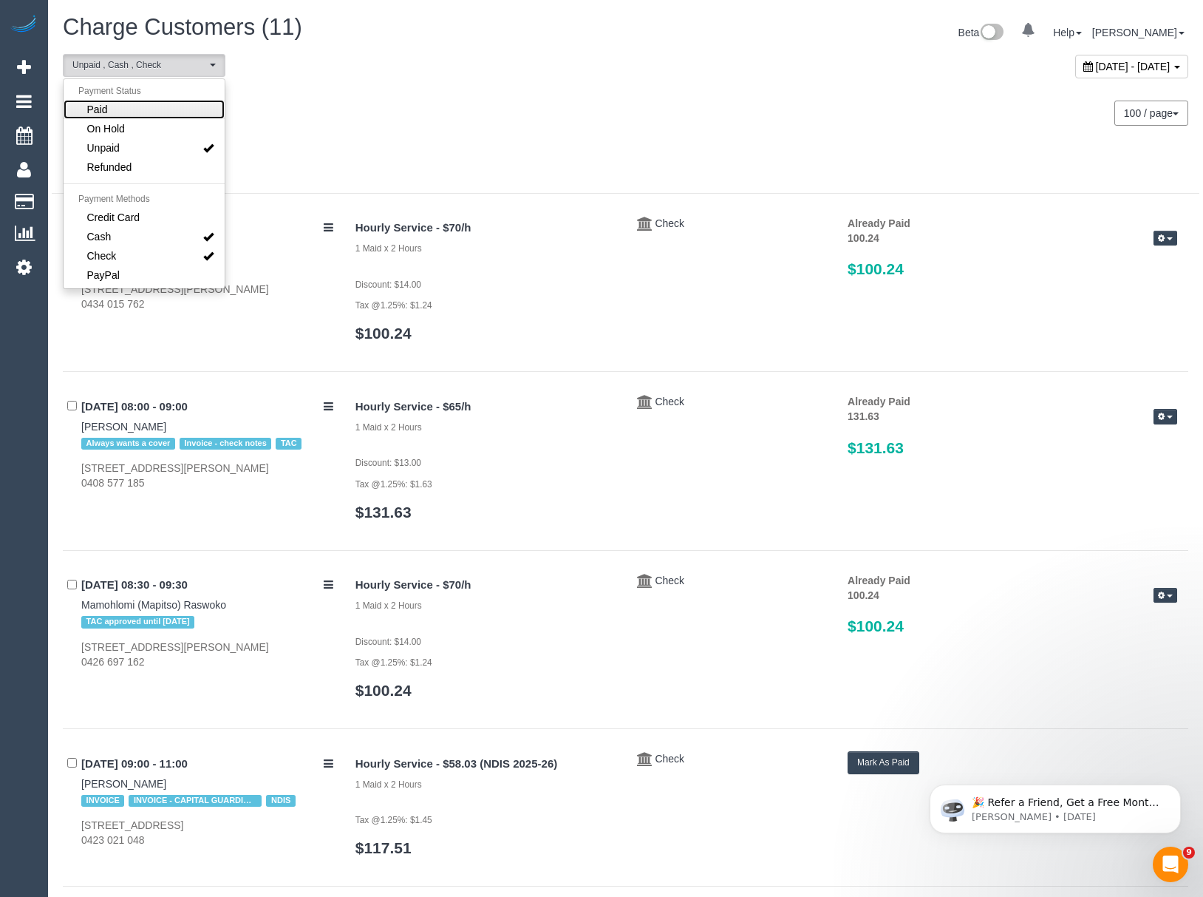
click at [122, 118] on link "Paid" at bounding box center [144, 109] width 161 height 19
click at [123, 140] on link "Unpaid" at bounding box center [144, 147] width 161 height 19
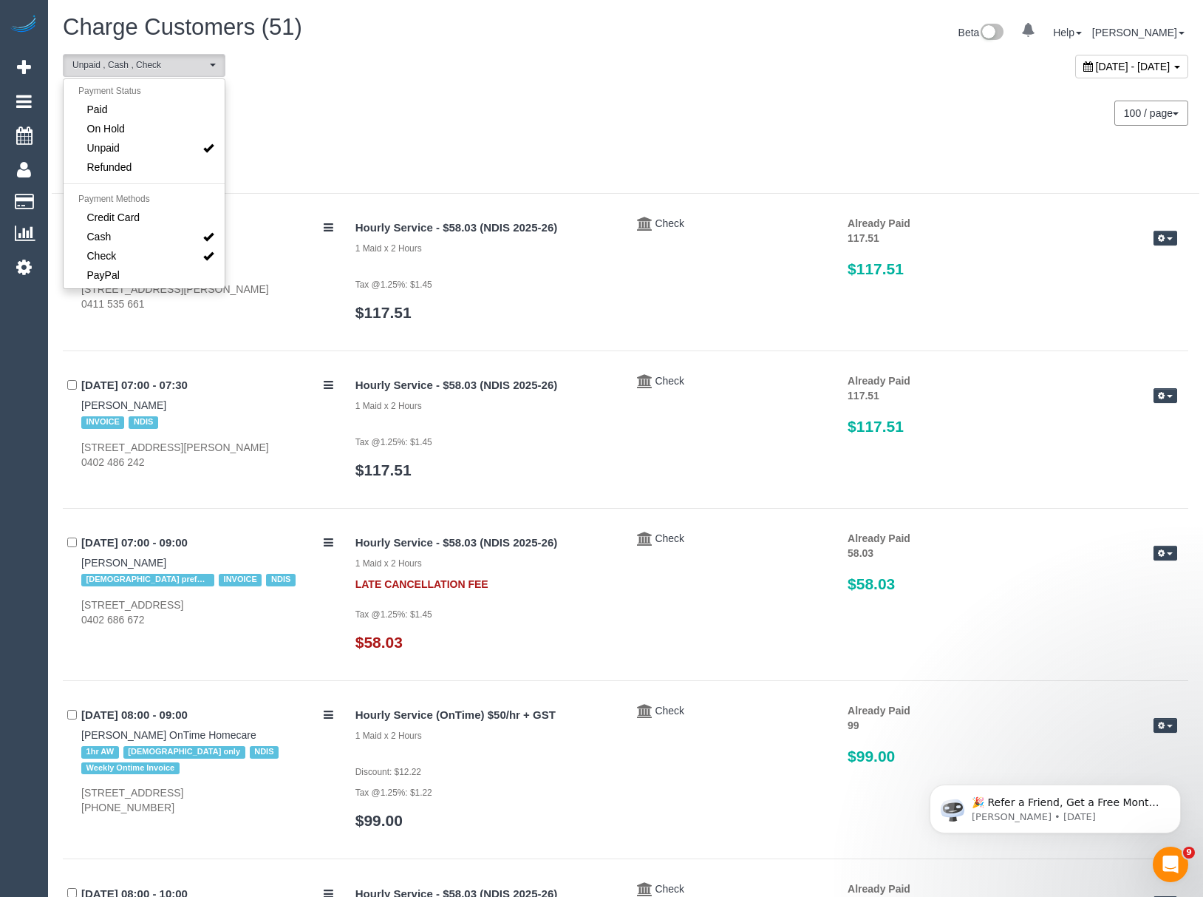
click at [404, 148] on div at bounding box center [626, 166] width 1148 height 53
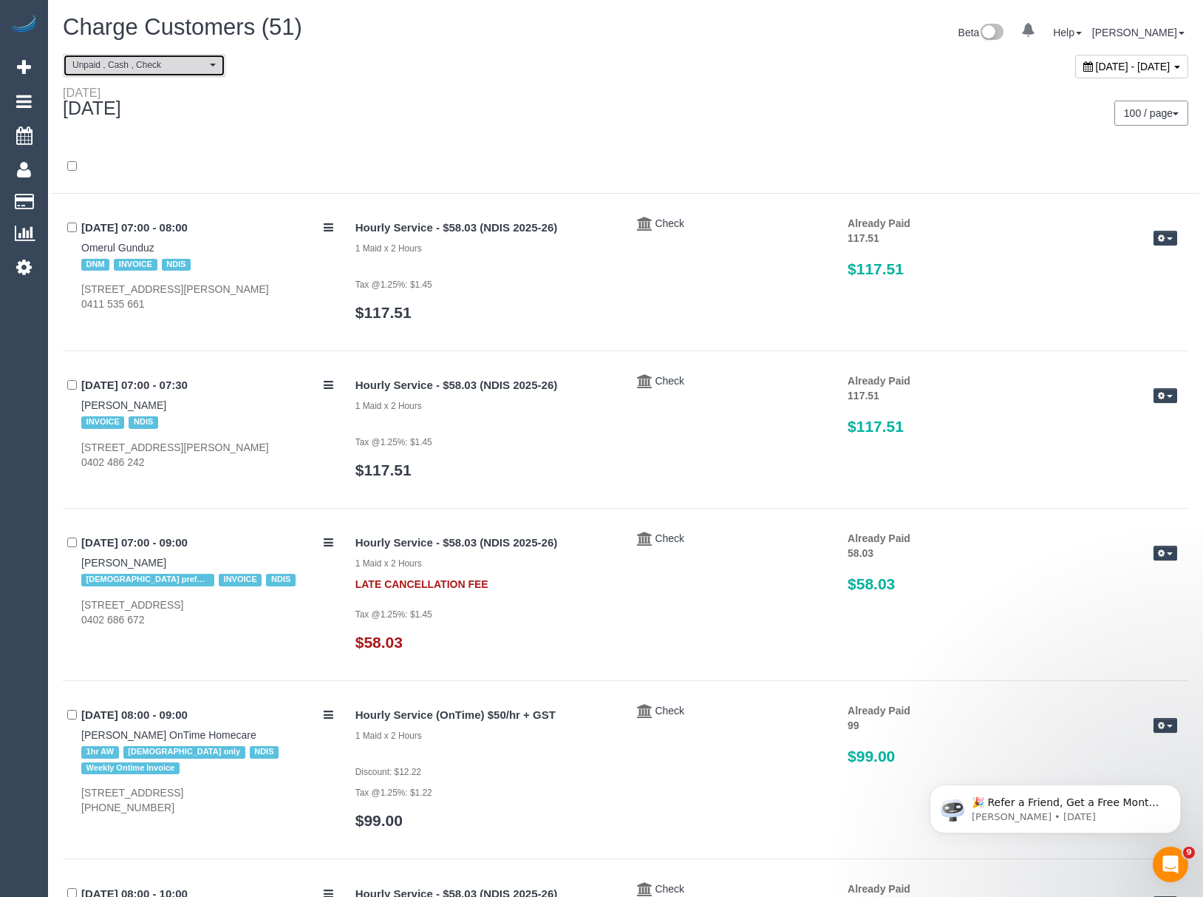
click at [140, 71] on span "Unpaid , Cash , Check" at bounding box center [139, 65] width 134 height 13
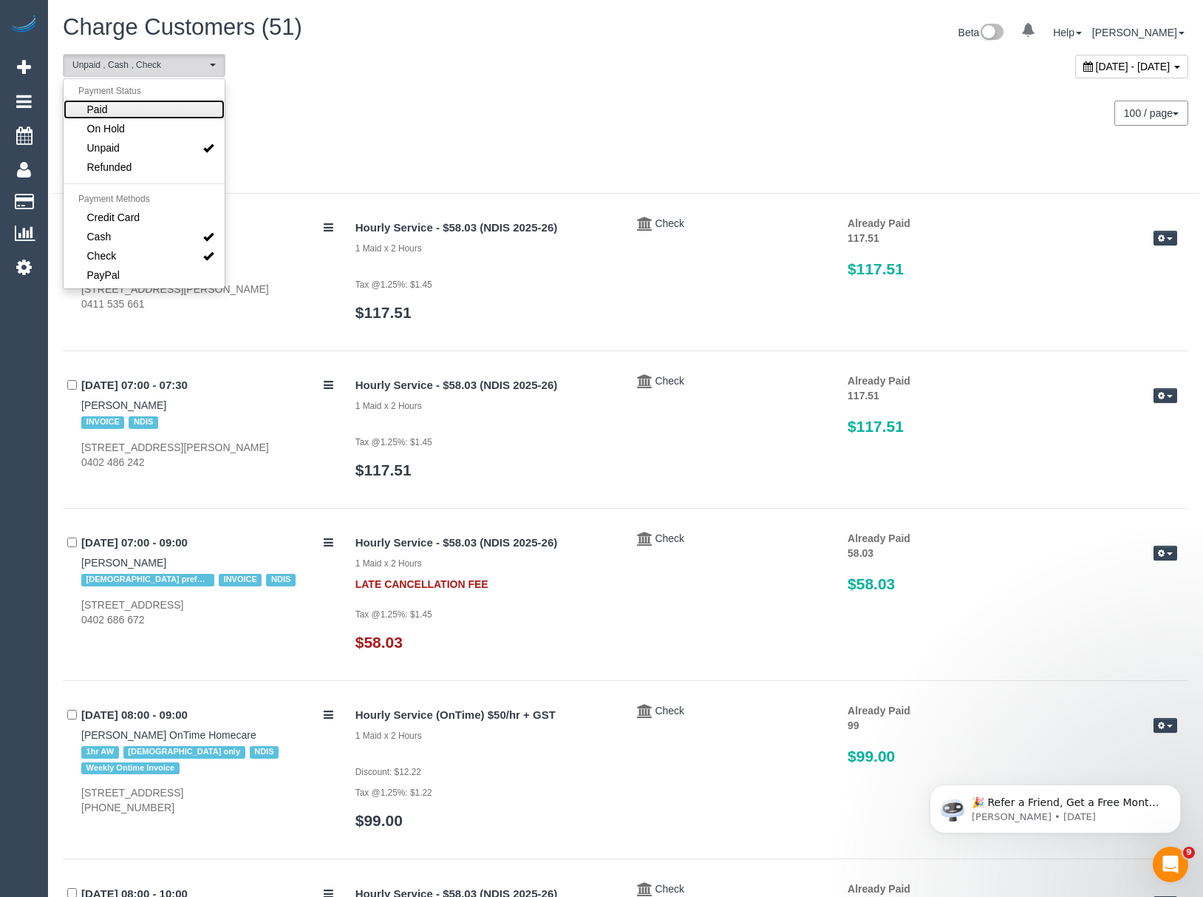
click at [122, 107] on link "Paid" at bounding box center [144, 109] width 161 height 19
click at [121, 149] on link "Unpaid" at bounding box center [144, 147] width 161 height 19
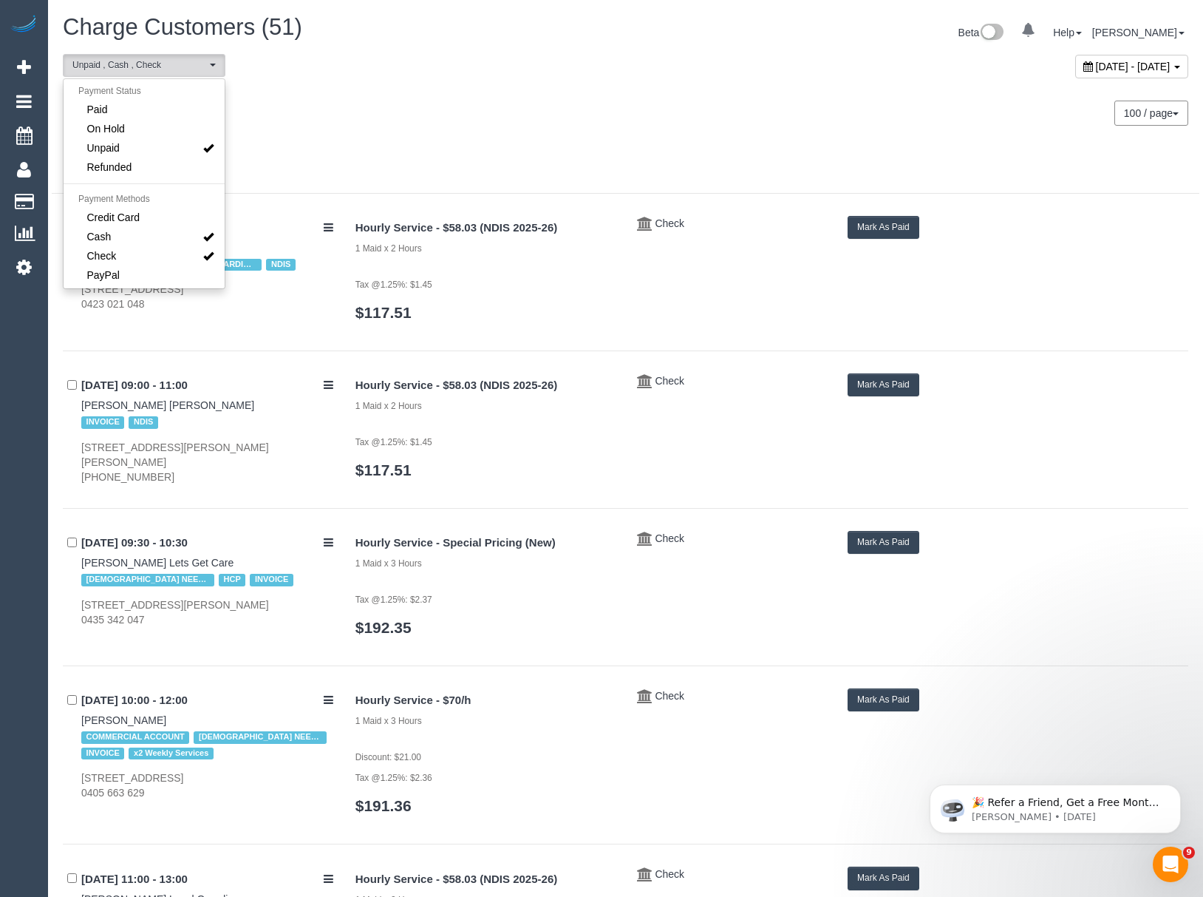
click at [368, 160] on div at bounding box center [626, 174] width 1148 height 38
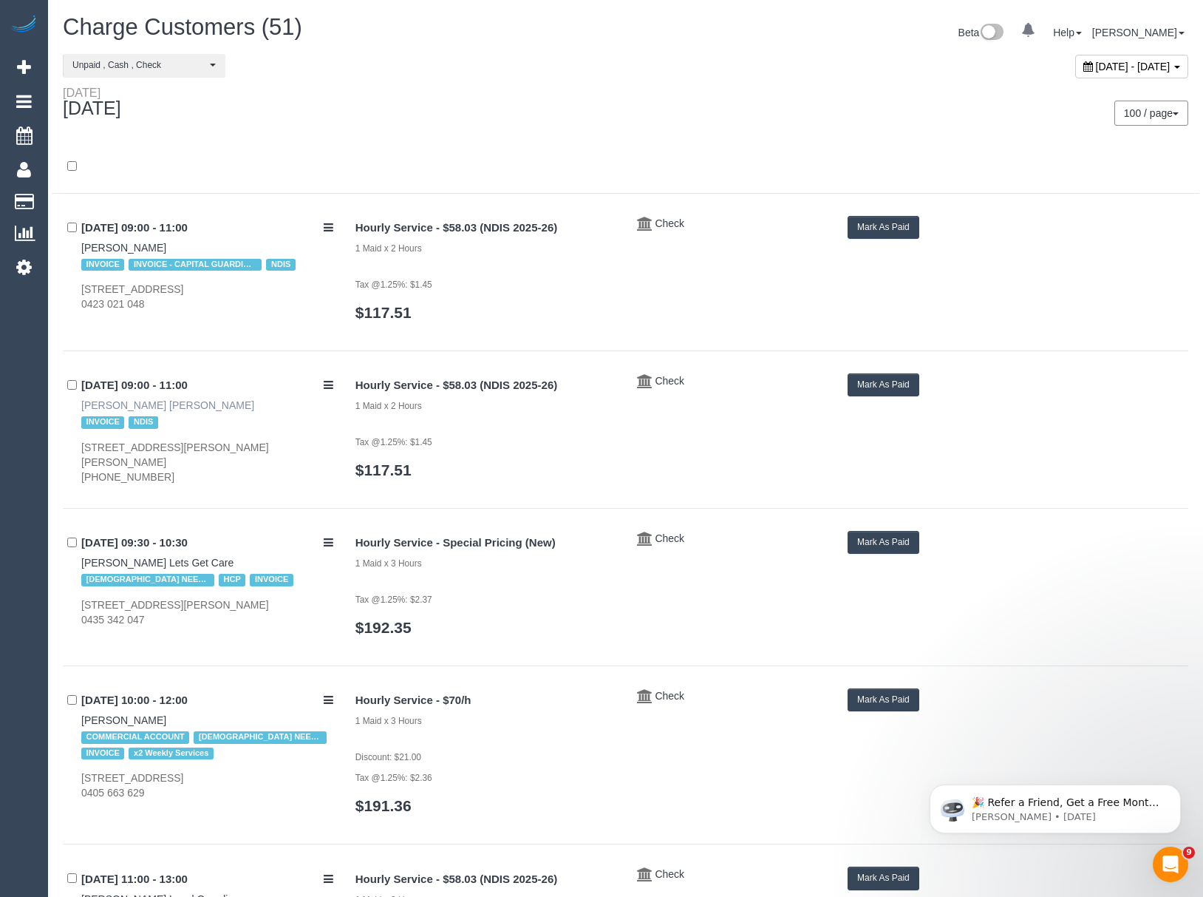
drag, startPoint x: 205, startPoint y: 403, endPoint x: 149, endPoint y: 408, distance: 56.4
click at [149, 408] on div "17/09/2025 09:00 - 11:00 Beatrice Croft Bally Cara INVOICE NDIS 35 Foley Avenue…" at bounding box center [204, 428] width 282 height 111
drag, startPoint x: 56, startPoint y: 398, endPoint x: 146, endPoint y: 404, distance: 90.4
click at [146, 404] on div "**********" at bounding box center [626, 813] width 1148 height 1519
drag, startPoint x: 77, startPoint y: 441, endPoint x: 252, endPoint y: 438, distance: 175.2
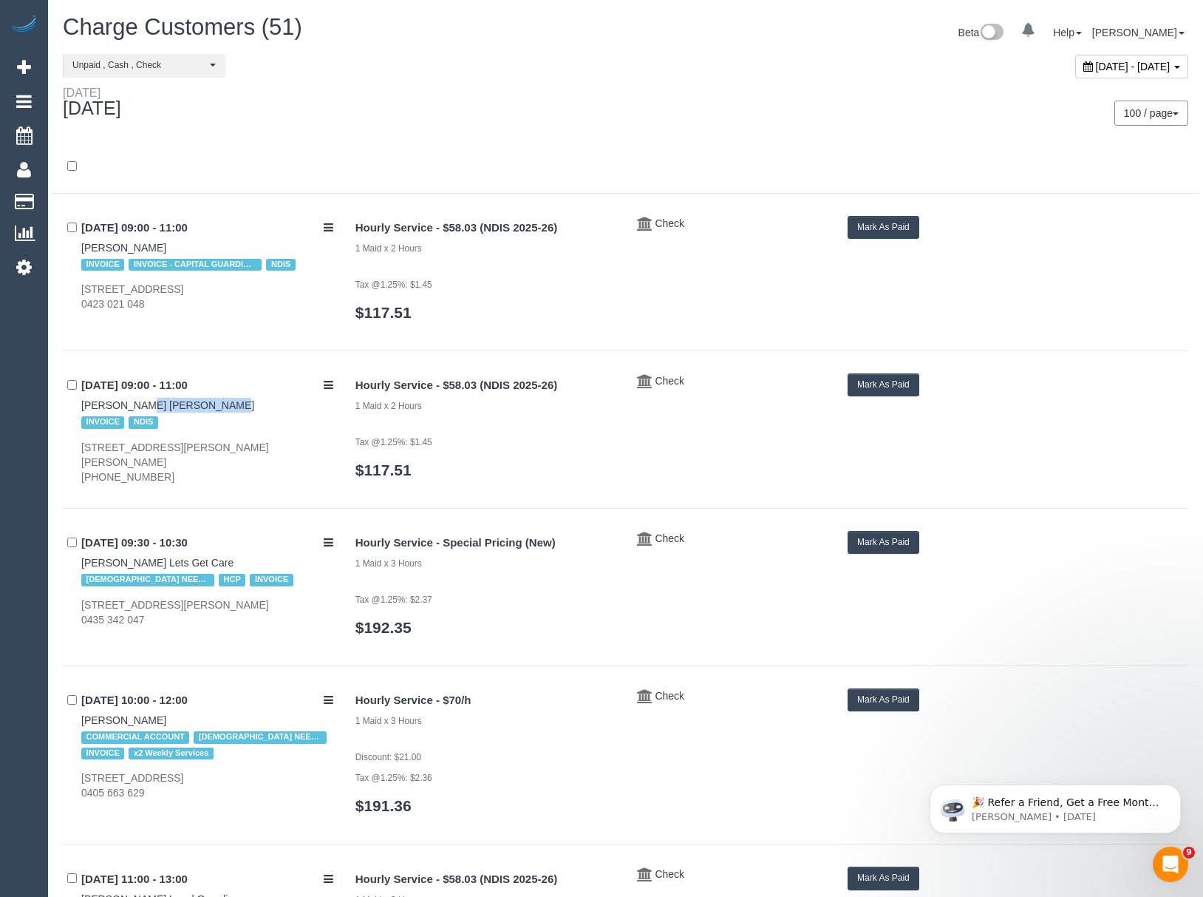
click at [252, 438] on div "17/09/2025 09:00 - 11:00 Beatrice Croft Bally Cara INVOICE NDIS 35 Foley Avenue…" at bounding box center [204, 428] width 282 height 111
click at [890, 380] on button "Mark As Paid" at bounding box center [884, 384] width 72 height 23
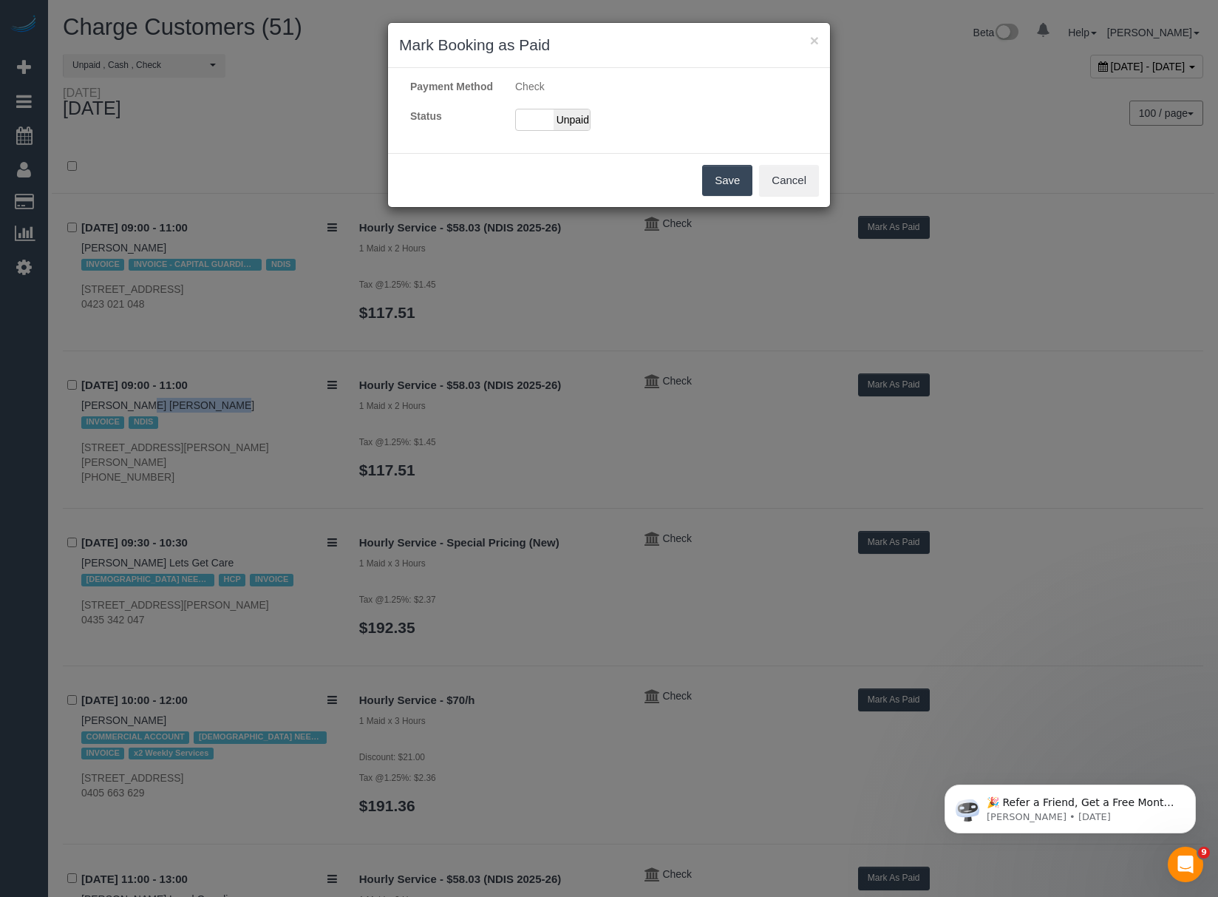
drag, startPoint x: 574, startPoint y: 140, endPoint x: 588, endPoint y: 155, distance: 20.4
click at [575, 130] on span "Unpaid" at bounding box center [572, 119] width 37 height 21
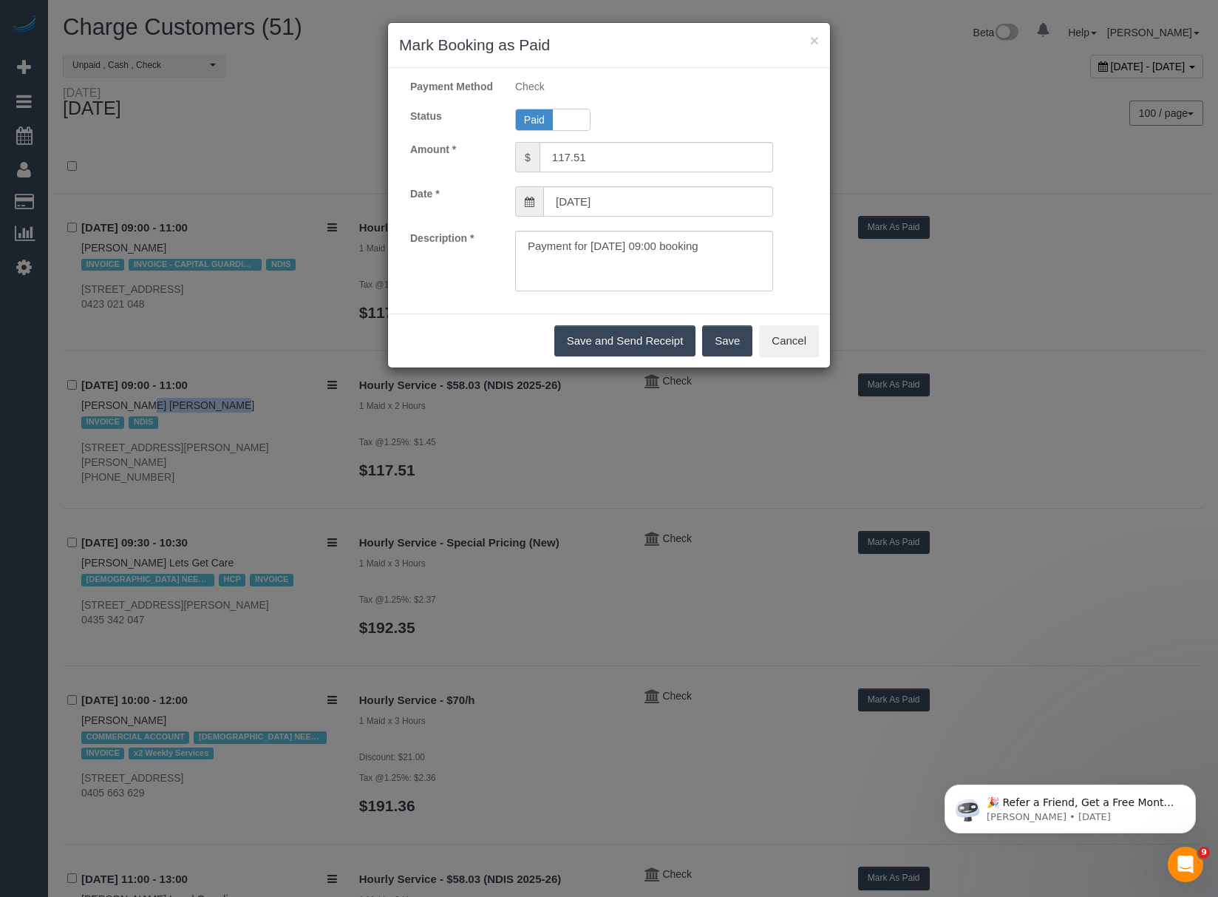
click at [731, 353] on button "Save" at bounding box center [727, 340] width 50 height 31
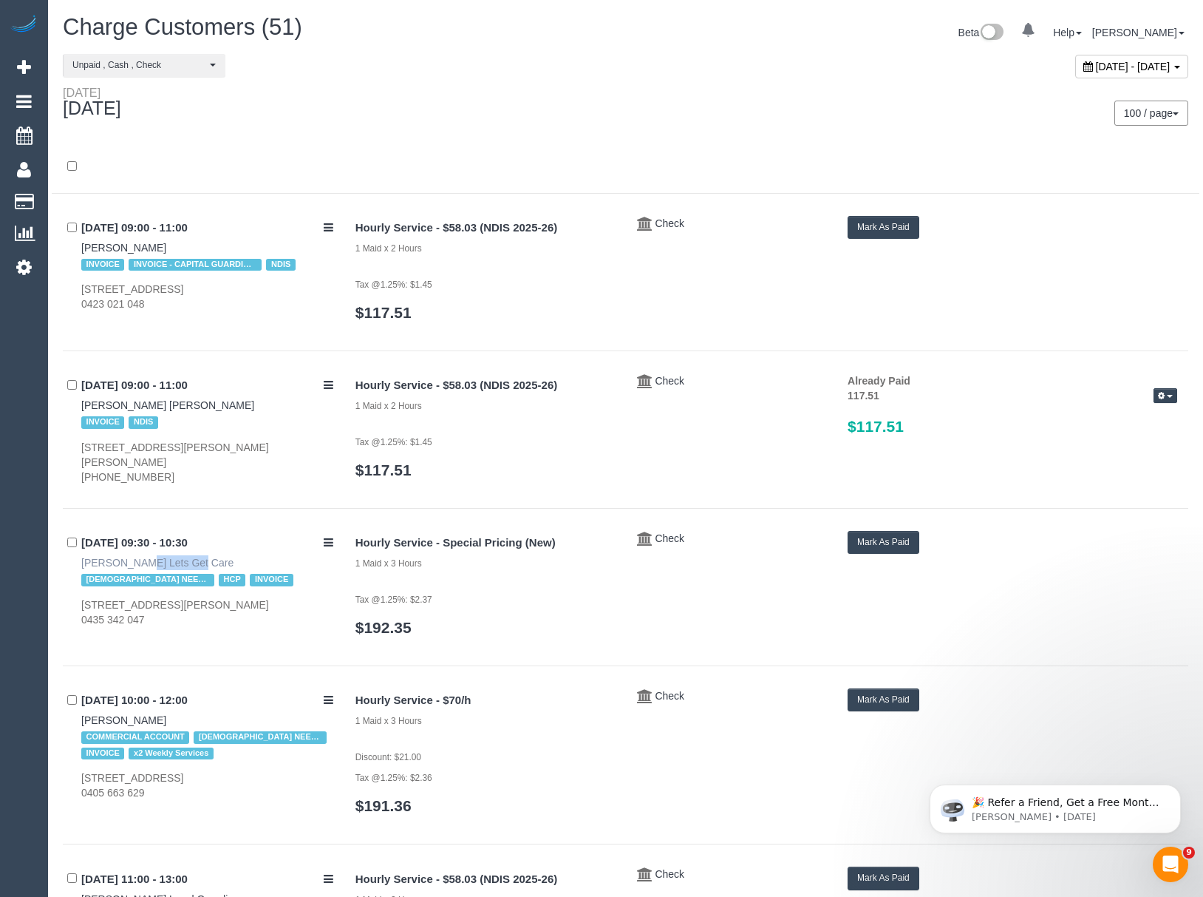
drag, startPoint x: 74, startPoint y: 565, endPoint x: 137, endPoint y: 559, distance: 63.9
click at [137, 559] on div "17/09/2025 09:30 - 10:30 Nadia Ghaly Lets Get Care FEMALE NEEDED HCP INVOICE 22…" at bounding box center [204, 579] width 282 height 96
click at [873, 545] on button "Mark As Paid" at bounding box center [884, 542] width 72 height 23
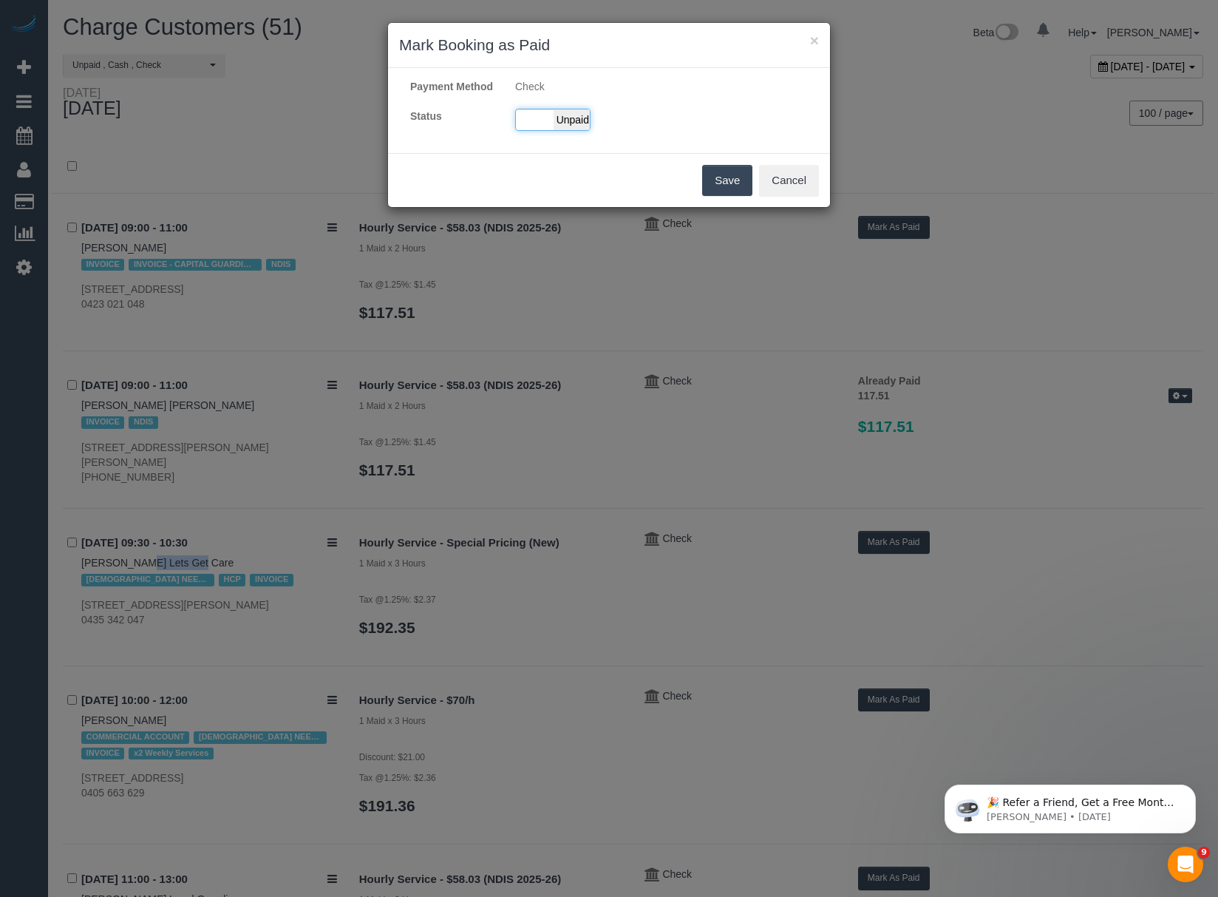
click at [568, 130] on span "Unpaid" at bounding box center [572, 119] width 37 height 21
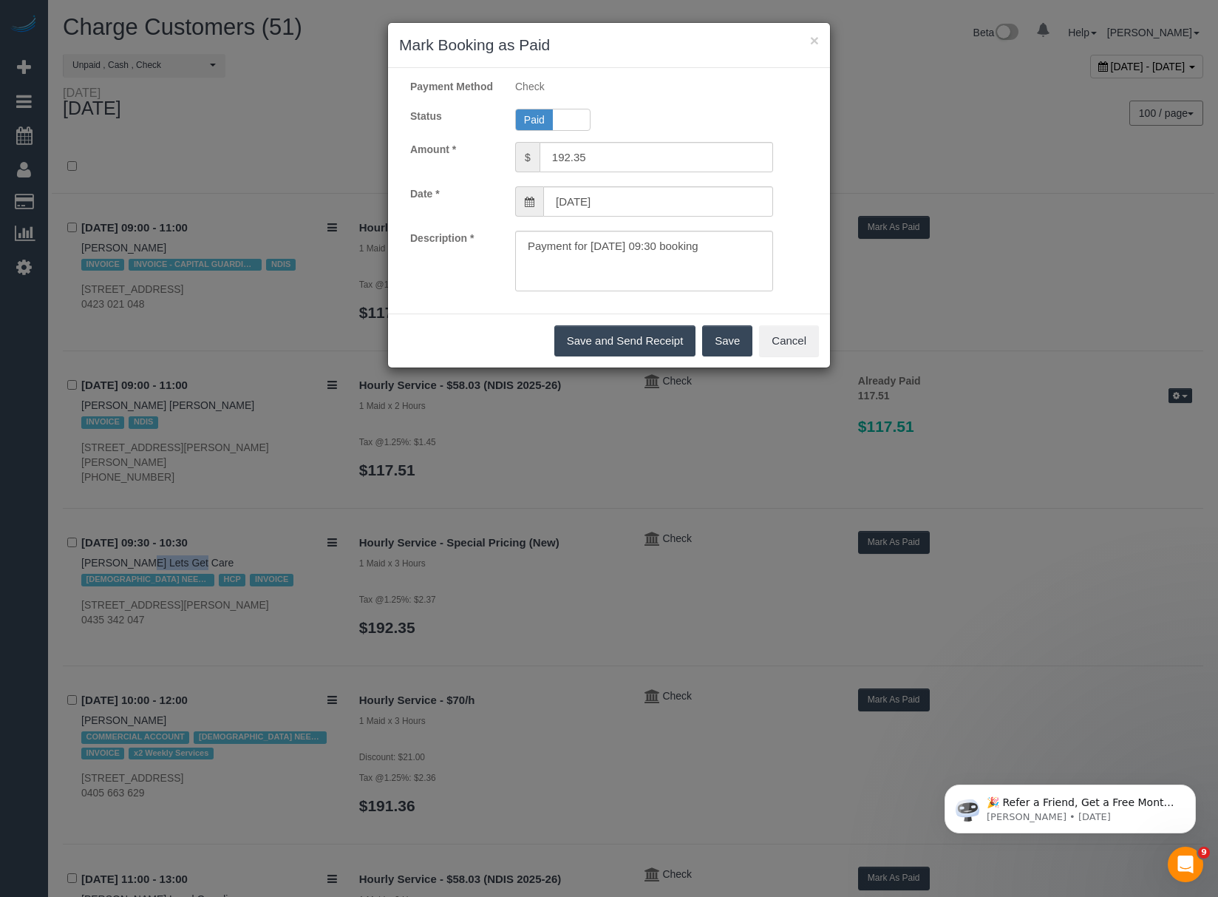
click at [743, 353] on button "Save" at bounding box center [727, 340] width 50 height 31
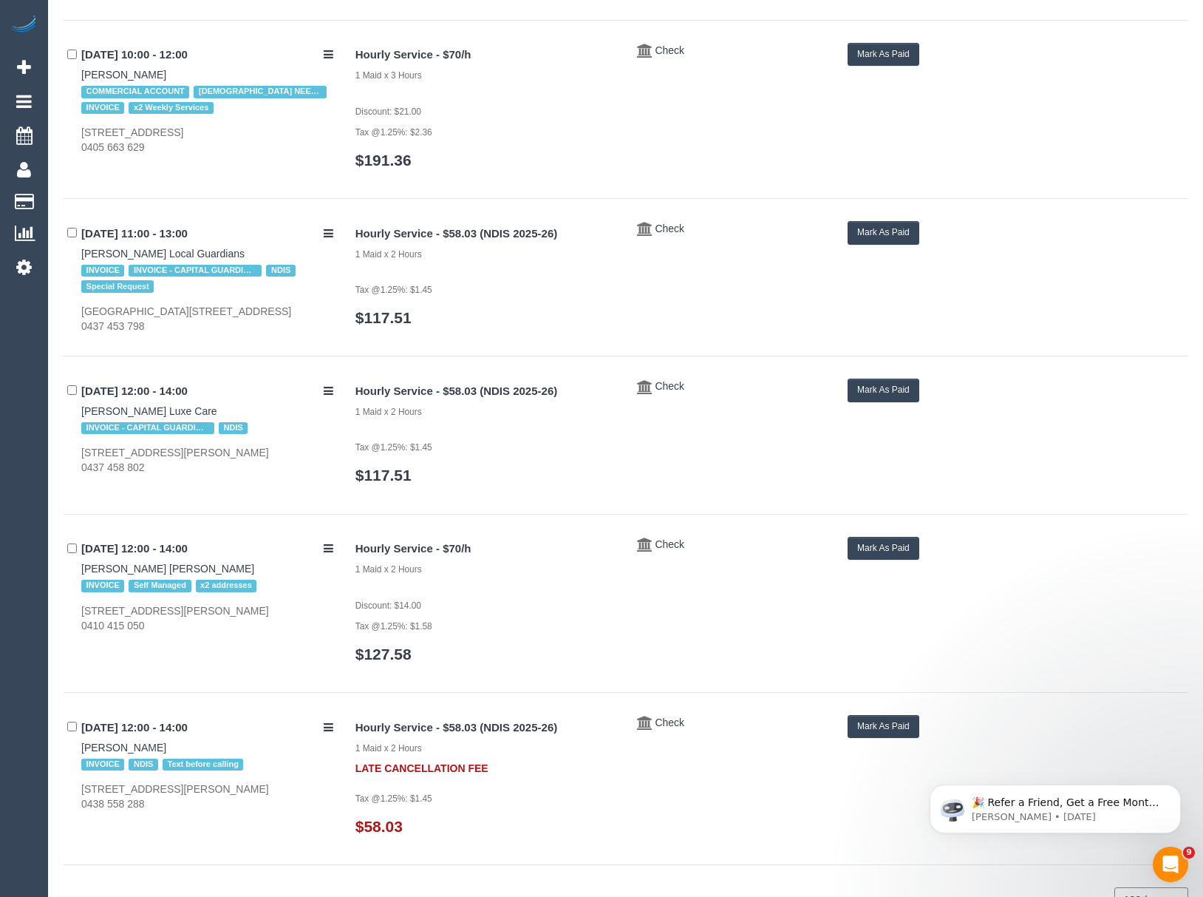
scroll to position [737, 0]
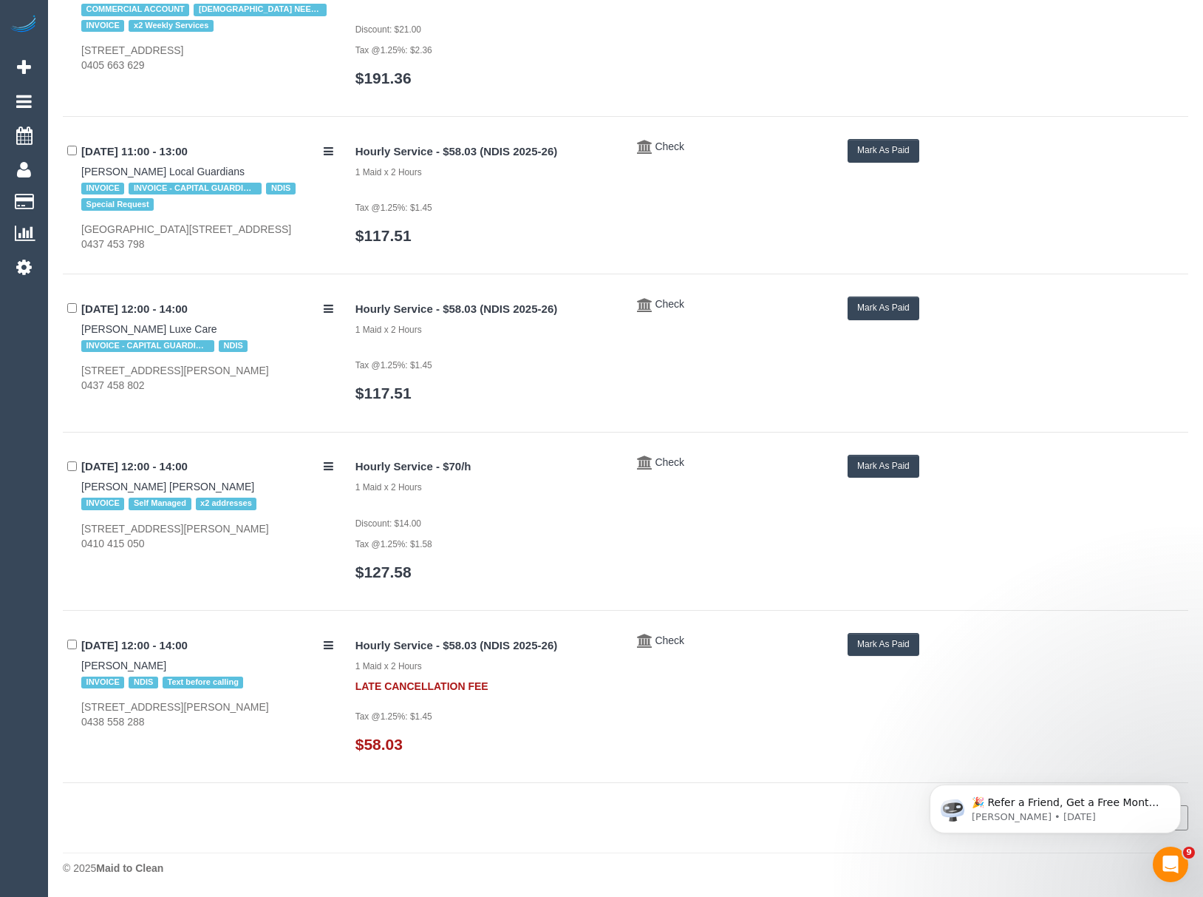
drag, startPoint x: 72, startPoint y: 485, endPoint x: 223, endPoint y: 485, distance: 150.8
click at [223, 485] on div "17/09/2025 12:00 - 14:00 Deborah Jan Harrison INVOICE Self Managed x2 addresses…" at bounding box center [204, 503] width 282 height 96
click at [874, 457] on button "Mark As Paid" at bounding box center [884, 466] width 72 height 23
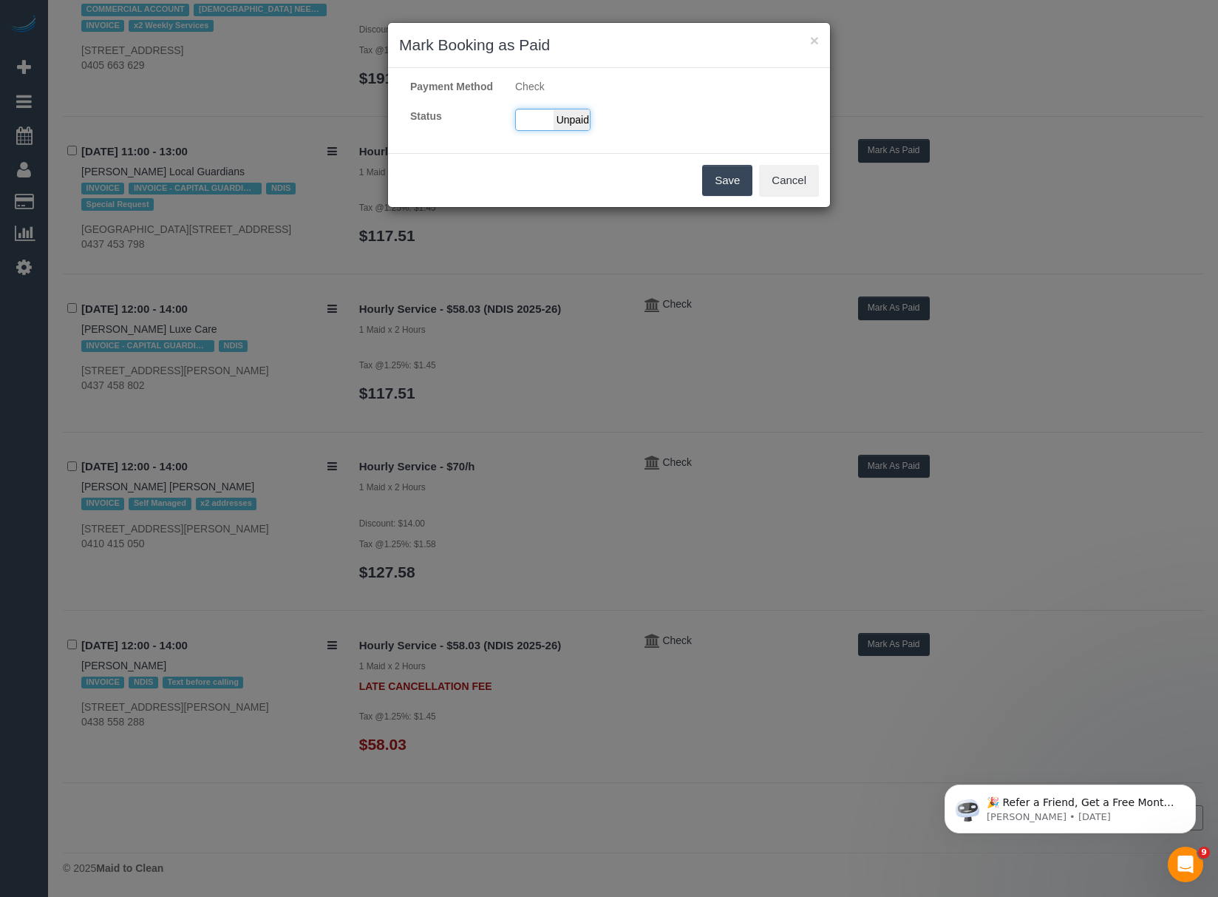
click at [565, 130] on span "Unpaid" at bounding box center [572, 119] width 37 height 21
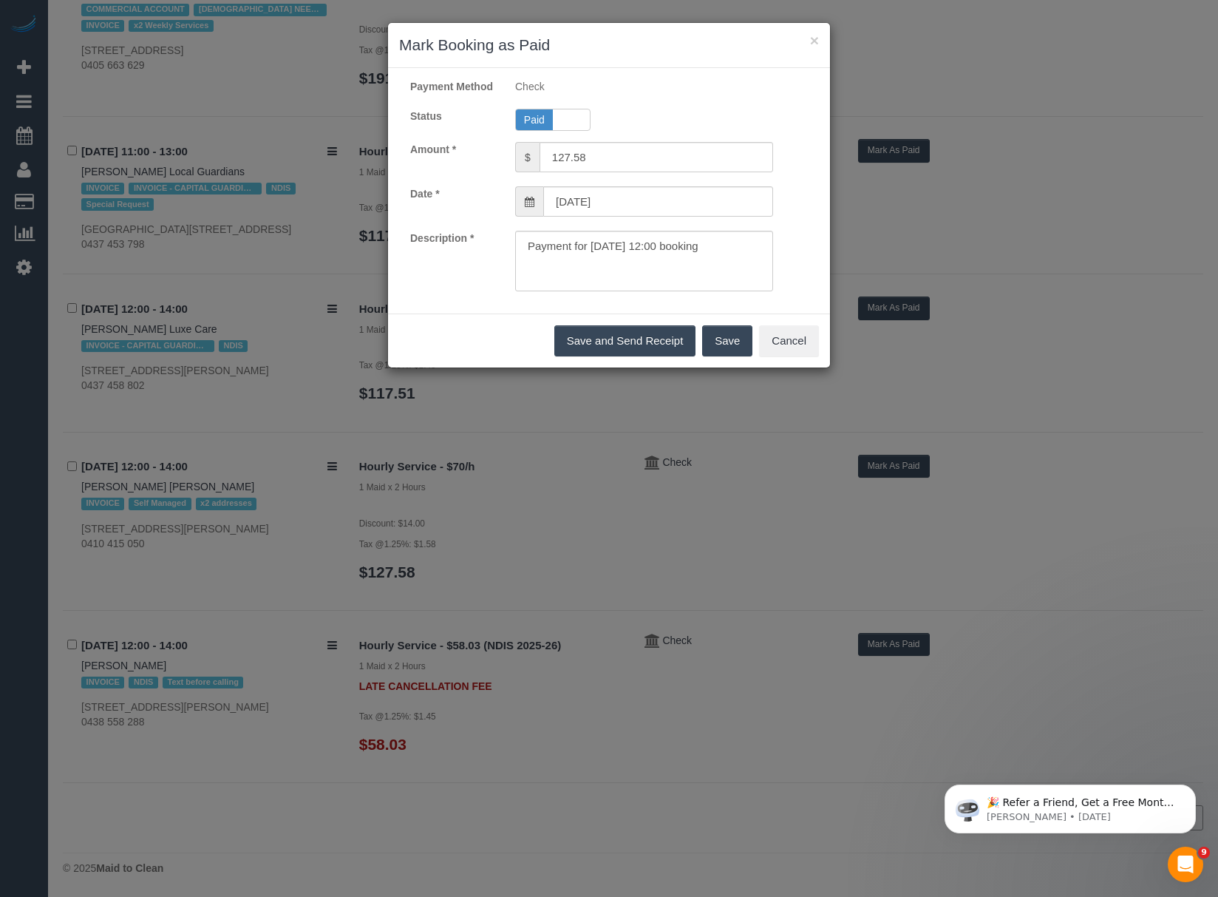
click at [742, 356] on button "Save" at bounding box center [727, 340] width 50 height 31
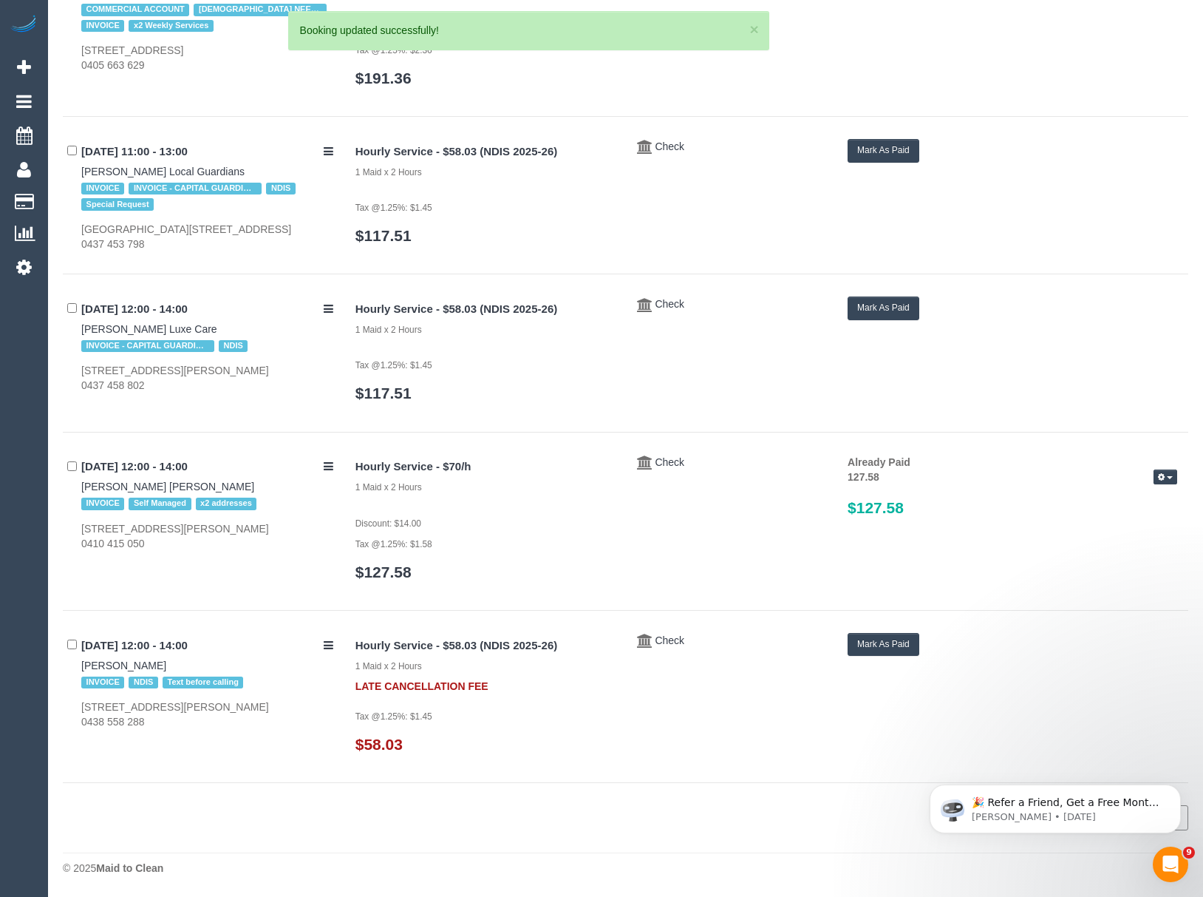
drag, startPoint x: 78, startPoint y: 659, endPoint x: 166, endPoint y: 658, distance: 88.7
click at [166, 658] on div "17/09/2025 12:00 - 14:00 Cassandra Clarke INVOICE NDIS Text before calling 4 Me…" at bounding box center [204, 681] width 282 height 96
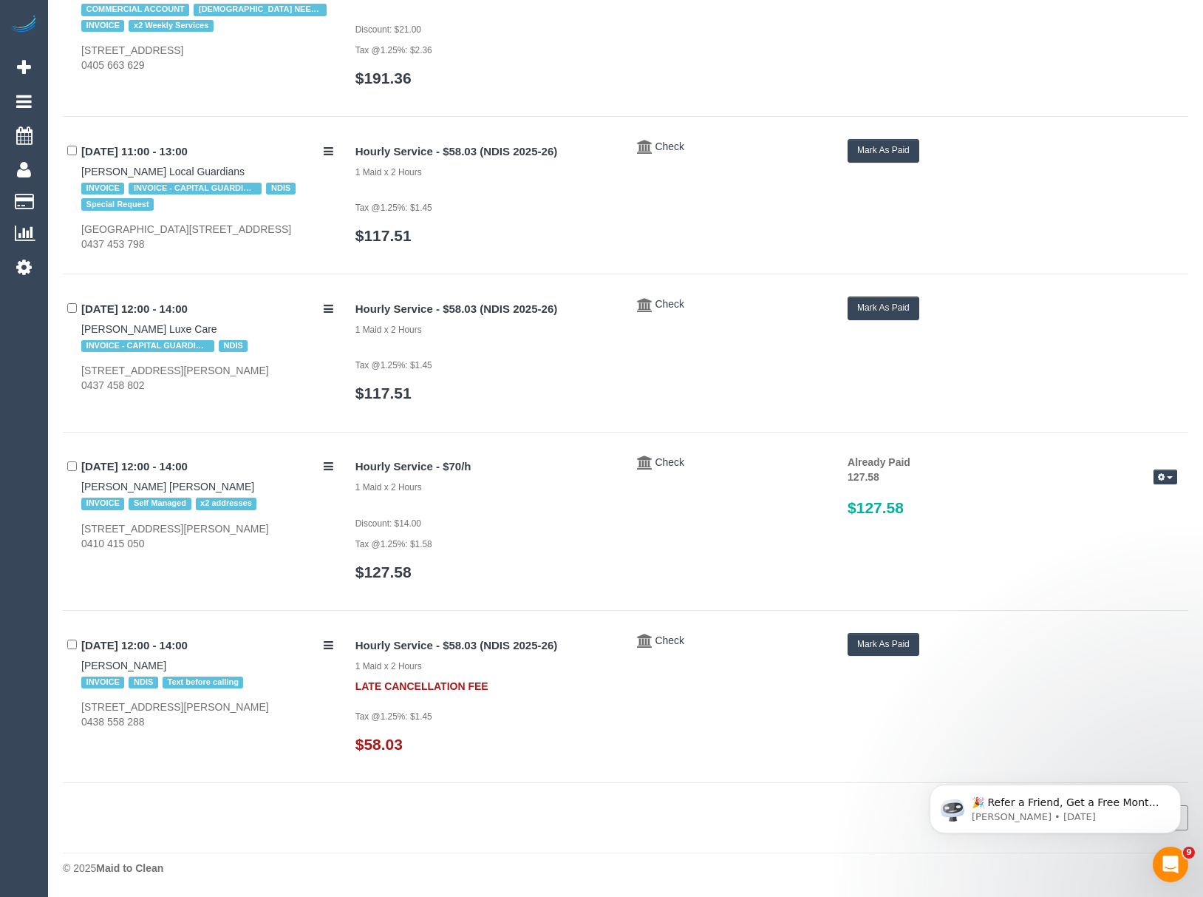
click at [903, 652] on button "Mark As Paid" at bounding box center [884, 644] width 72 height 23
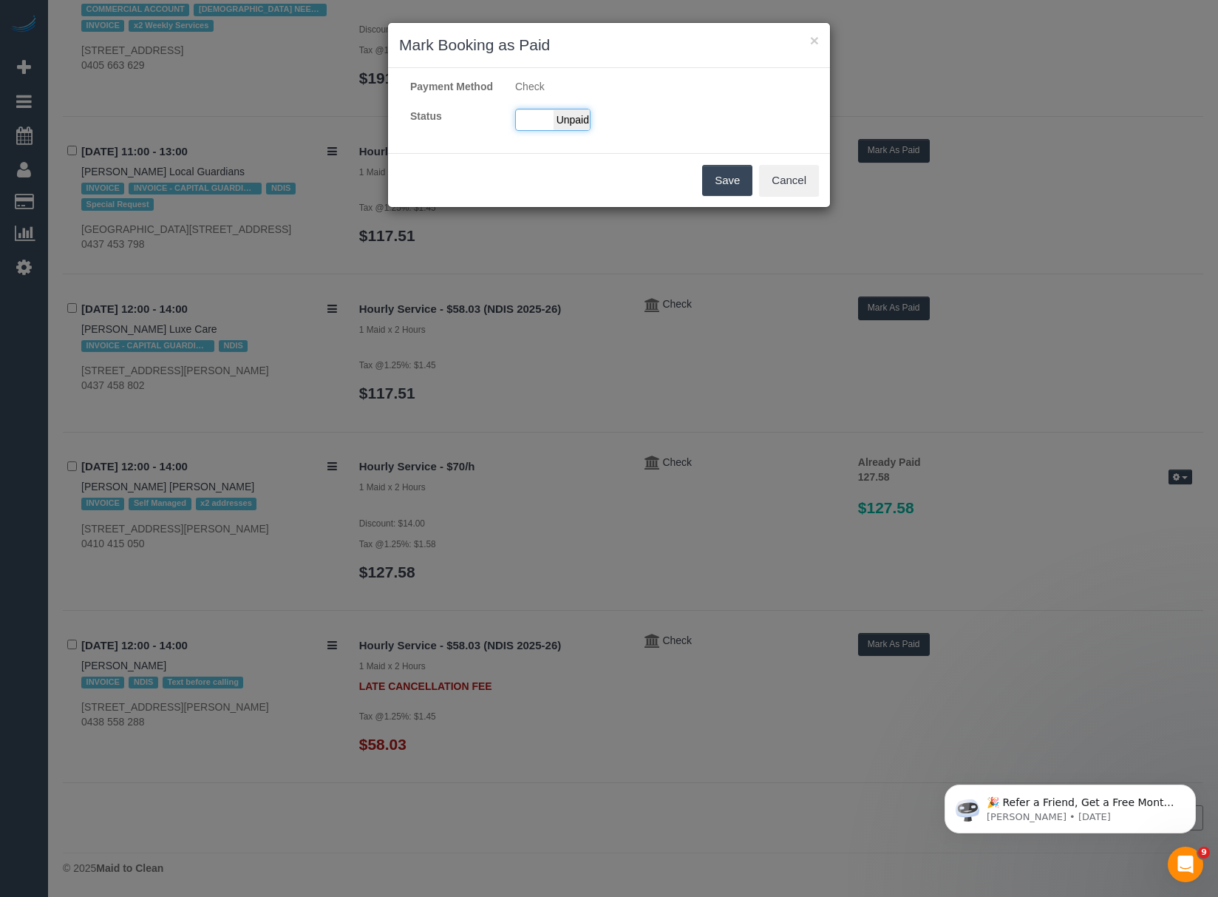
click at [560, 130] on span "Unpaid" at bounding box center [572, 119] width 37 height 21
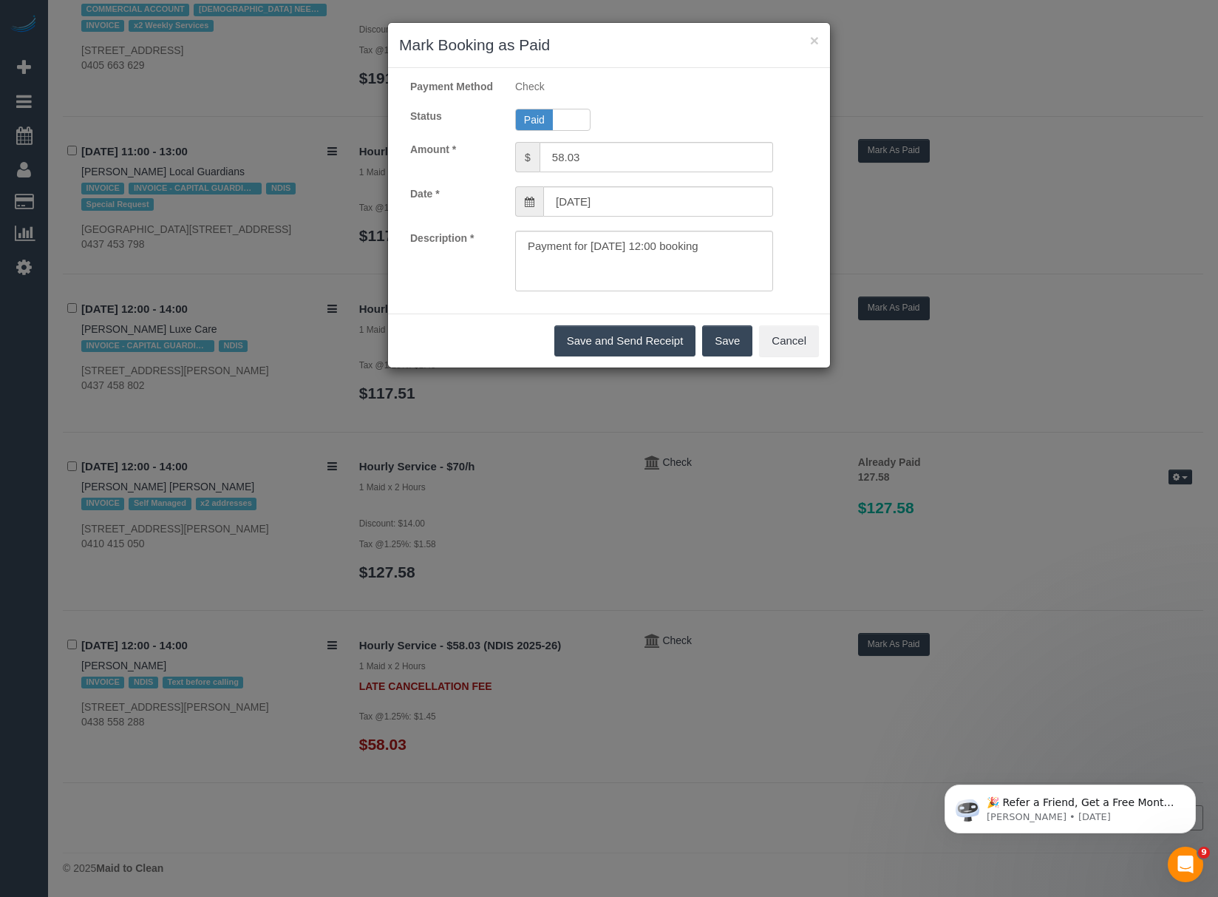
click at [722, 352] on button "Save" at bounding box center [727, 340] width 50 height 31
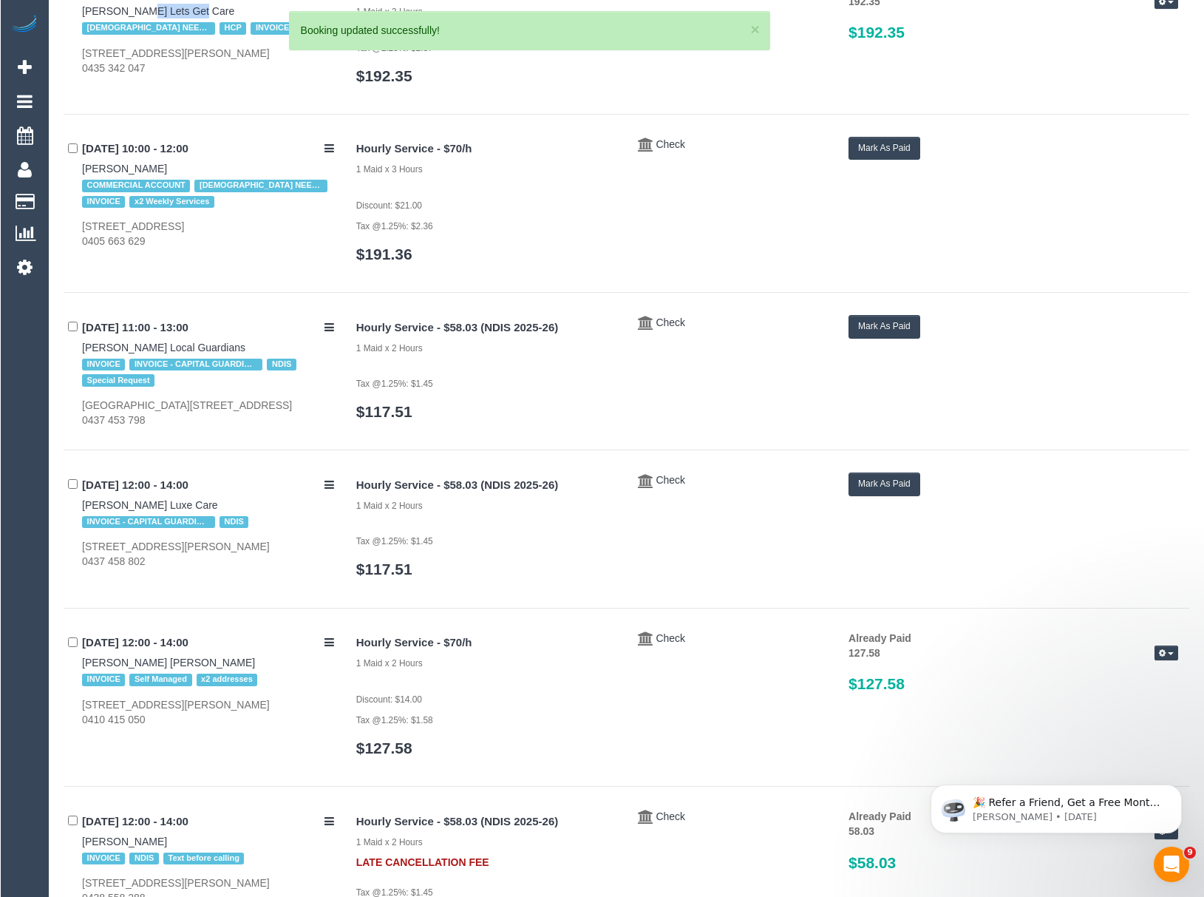
scroll to position [423, 0]
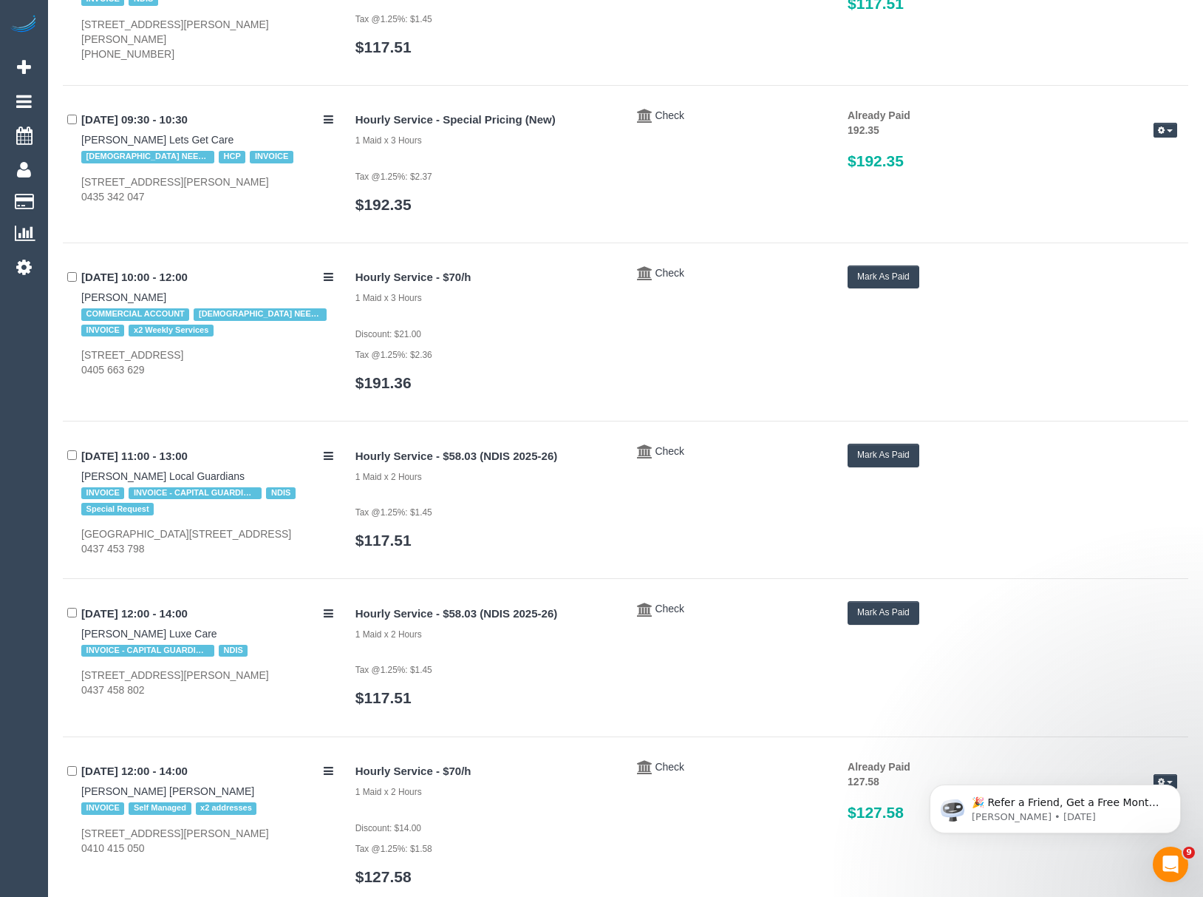
click at [74, 290] on div "17/09/2025 10:00 - 12:00 Rhonda Portelli COMMERCIAL ACCOUNT FEMALE NEEDED INVOI…" at bounding box center [204, 321] width 282 height 112
click at [872, 273] on button "Mark As Paid" at bounding box center [884, 276] width 72 height 23
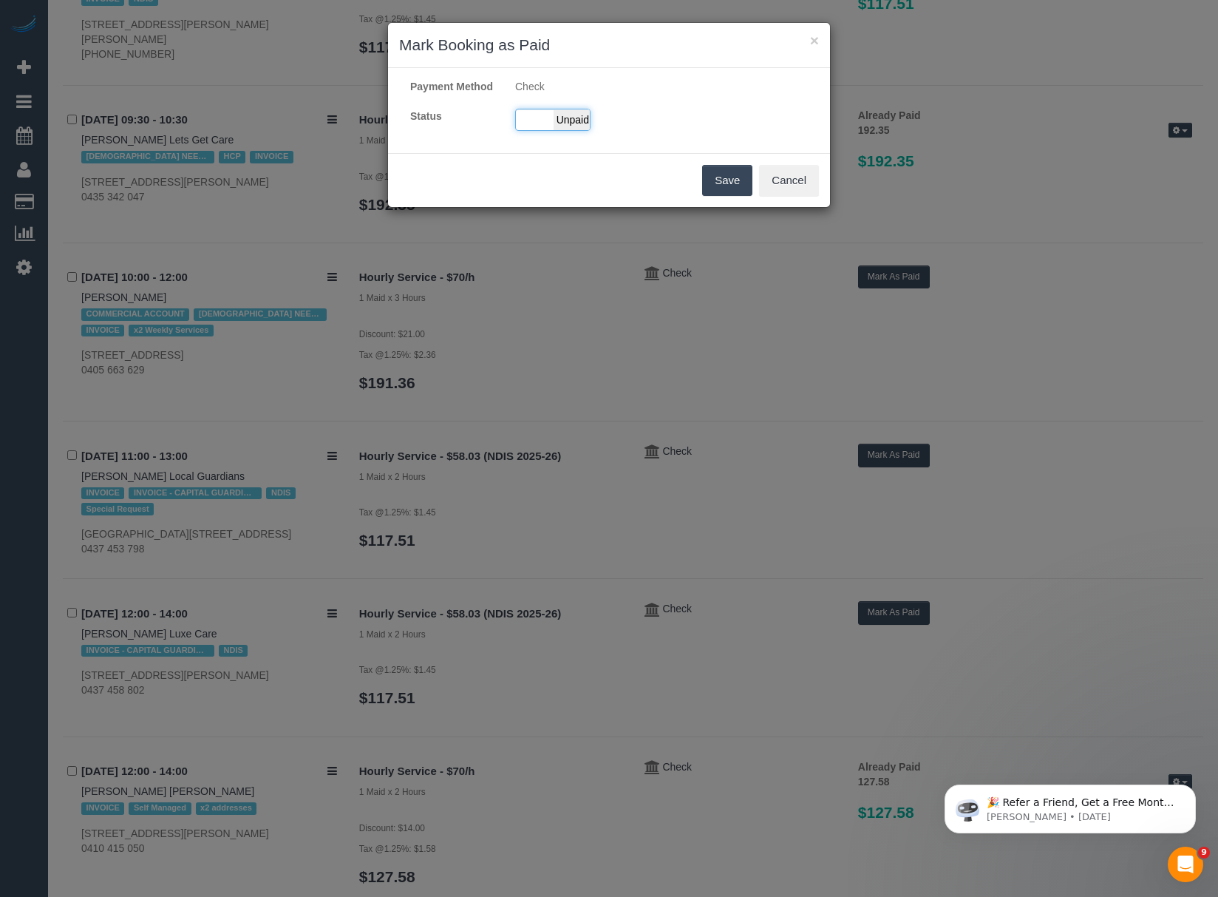
click at [577, 130] on span "Unpaid" at bounding box center [572, 119] width 37 height 21
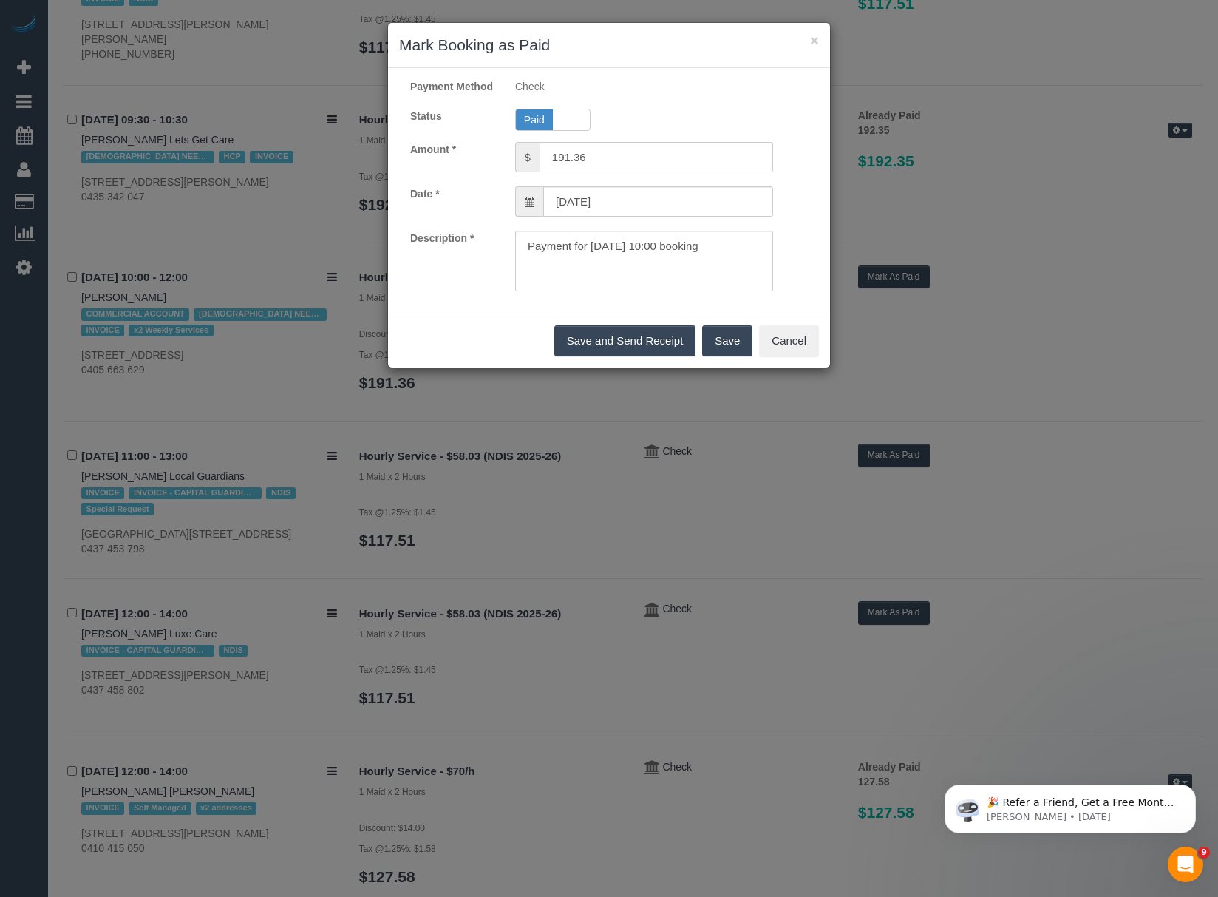
click at [732, 352] on button "Save" at bounding box center [727, 340] width 50 height 31
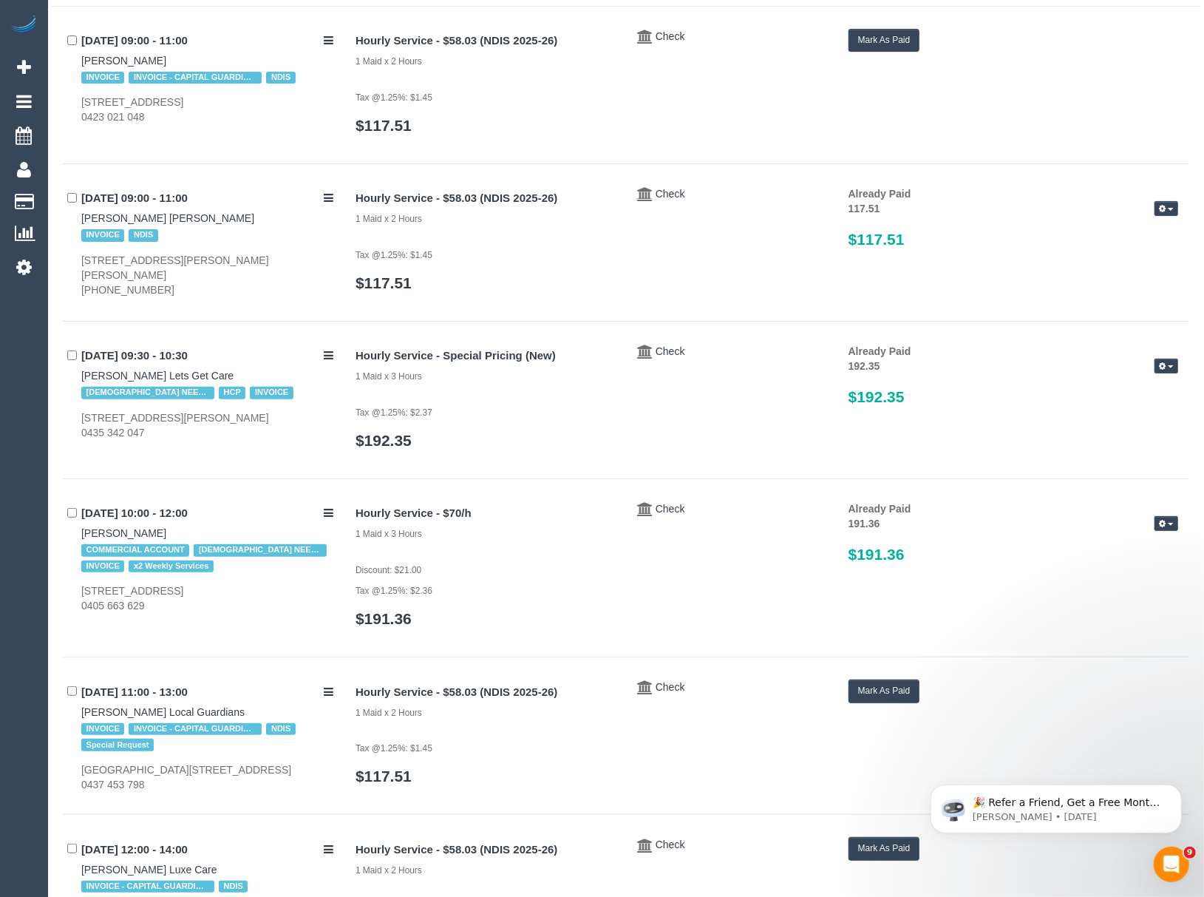
scroll to position [0, 0]
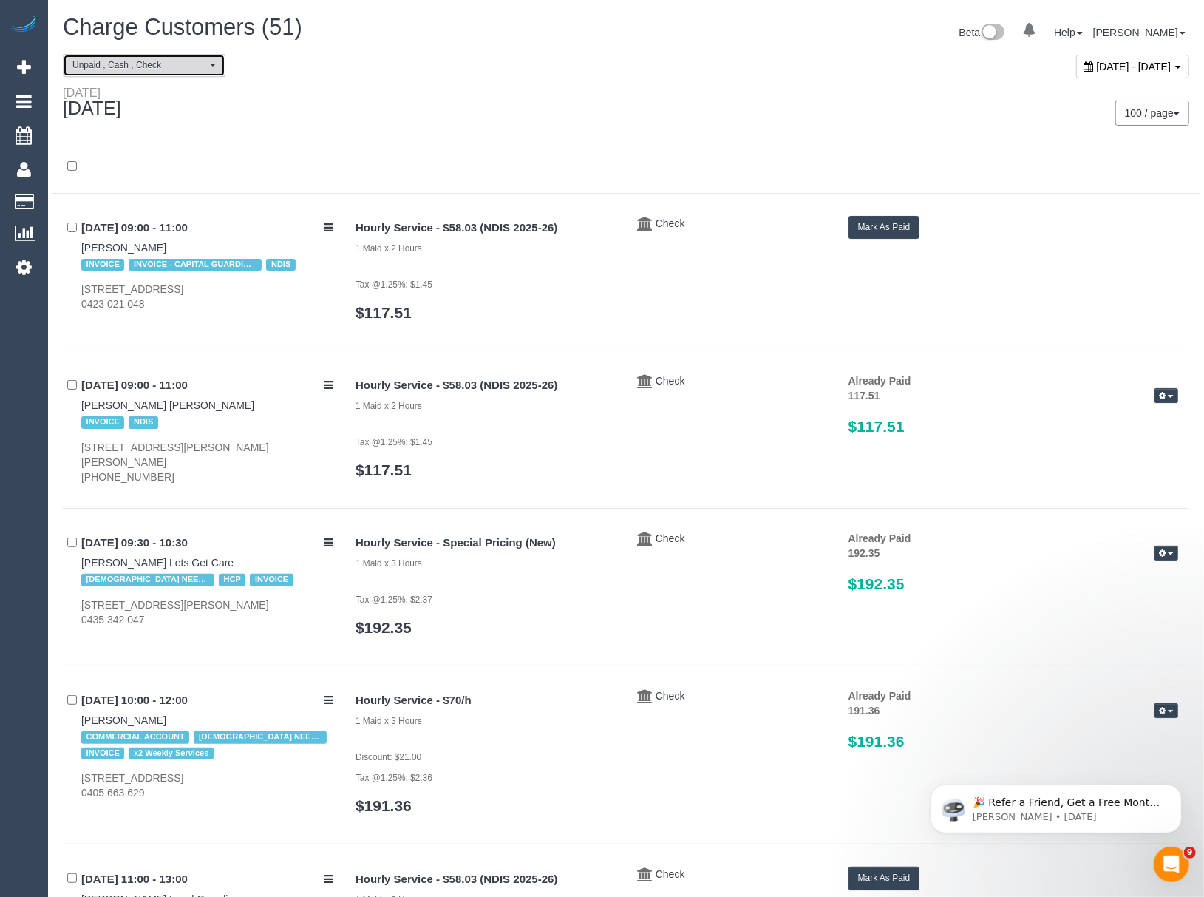
click at [174, 69] on span "Unpaid , Cash , Check" at bounding box center [139, 65] width 134 height 13
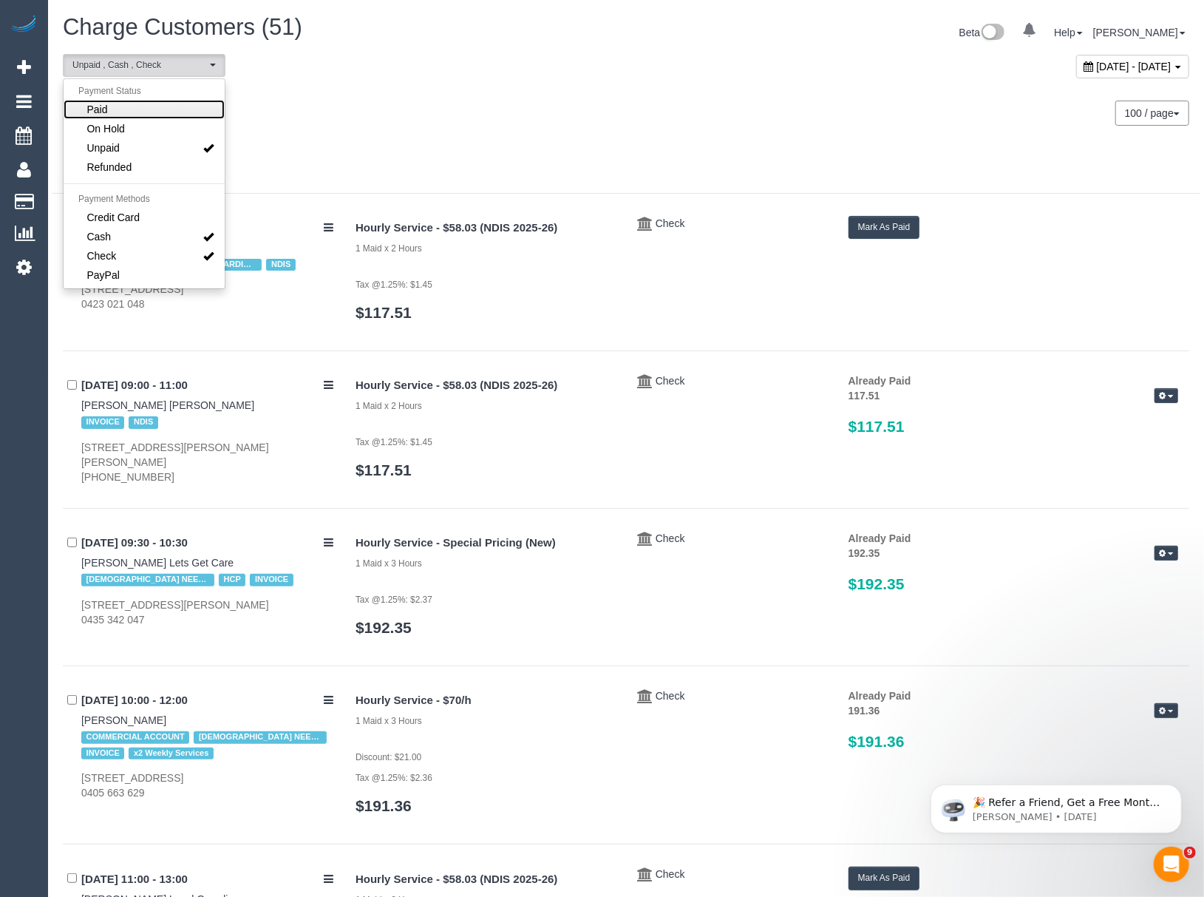
click at [146, 104] on link "Paid" at bounding box center [144, 109] width 161 height 19
click at [131, 143] on link "Unpaid" at bounding box center [144, 147] width 161 height 19
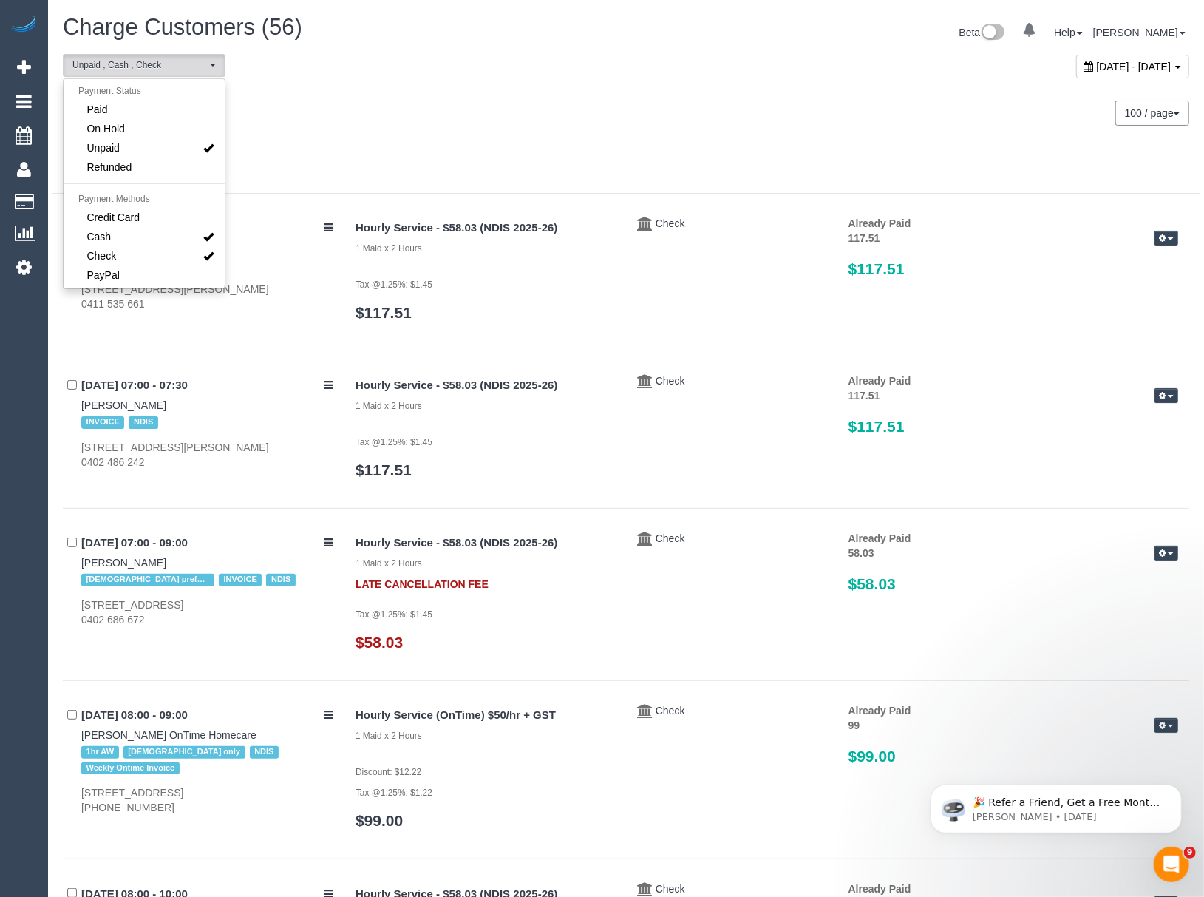
click at [361, 129] on div "Wednesday September 17, 2025 100 / page 10 / page 20 / page 30 / page 40 / page…" at bounding box center [626, 113] width 1149 height 55
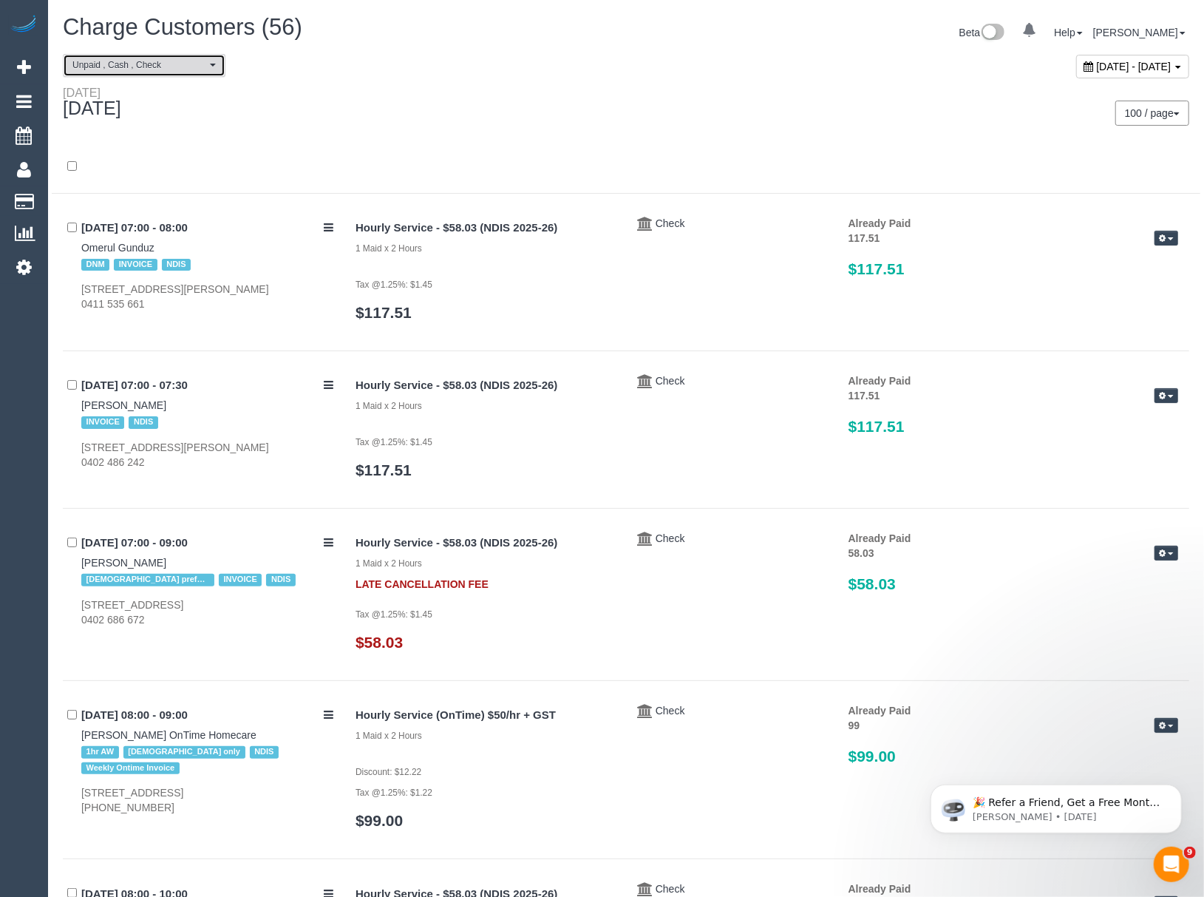
click at [201, 60] on span "Unpaid , Cash , Check" at bounding box center [139, 65] width 134 height 13
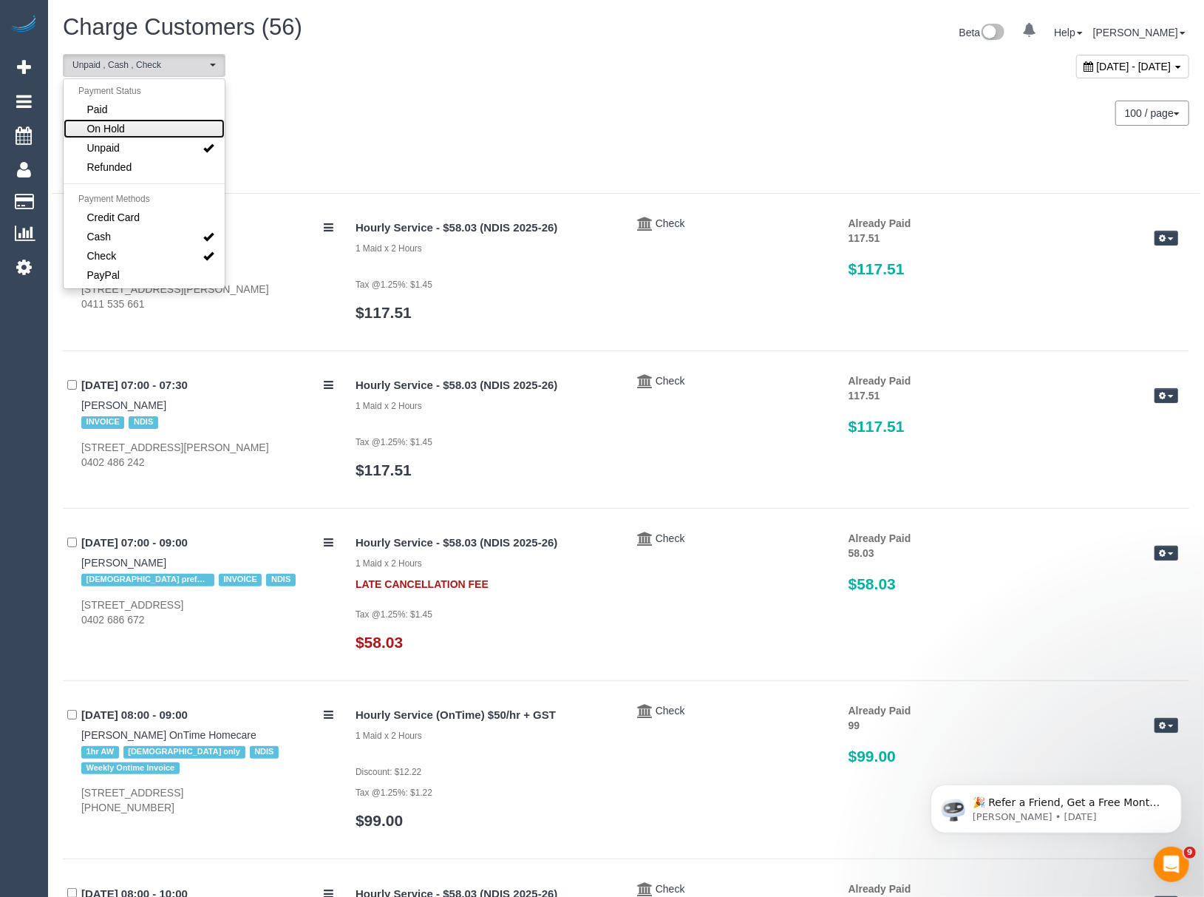
click at [180, 124] on link "On Hold" at bounding box center [144, 128] width 161 height 19
click at [173, 137] on link "On Hold" at bounding box center [144, 128] width 161 height 19
click at [167, 151] on link "Unpaid" at bounding box center [144, 147] width 161 height 19
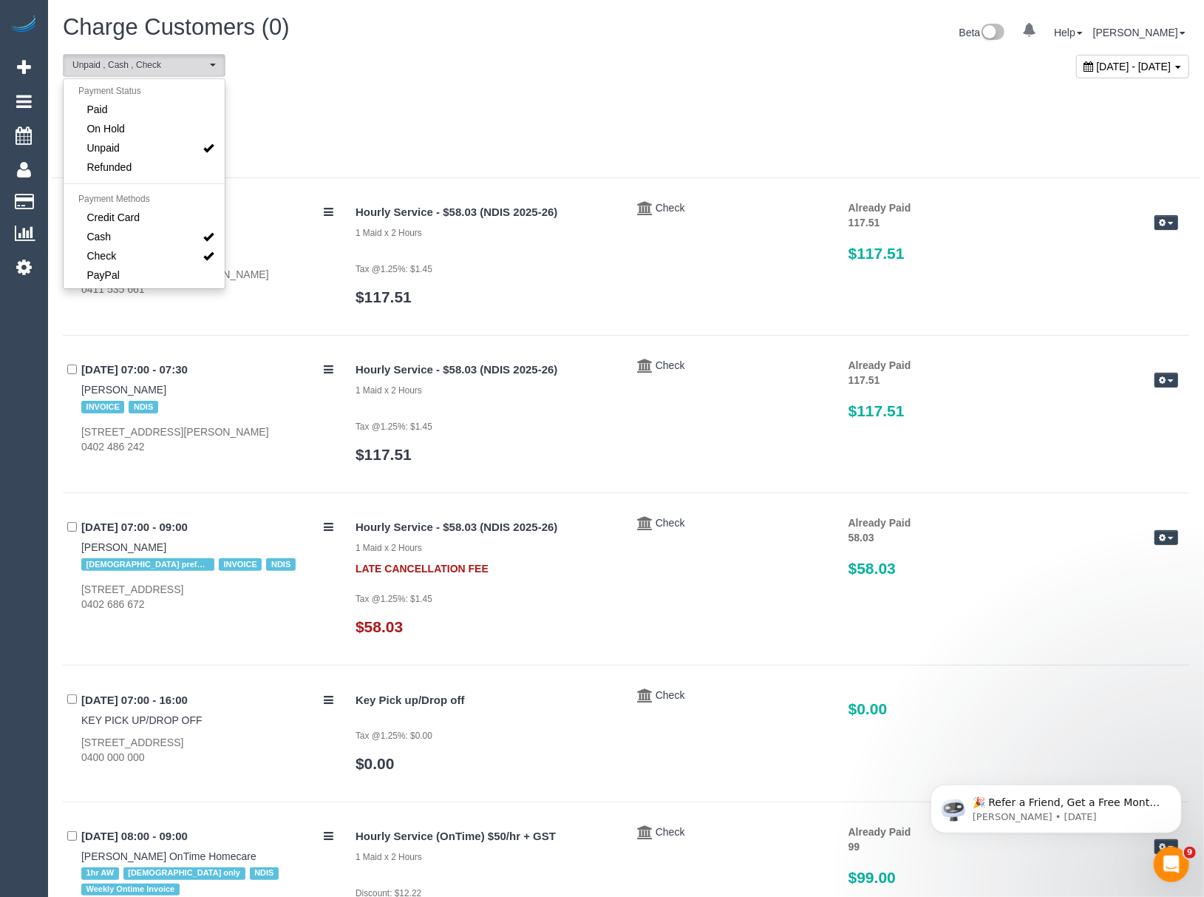
click at [305, 143] on div at bounding box center [626, 159] width 1149 height 38
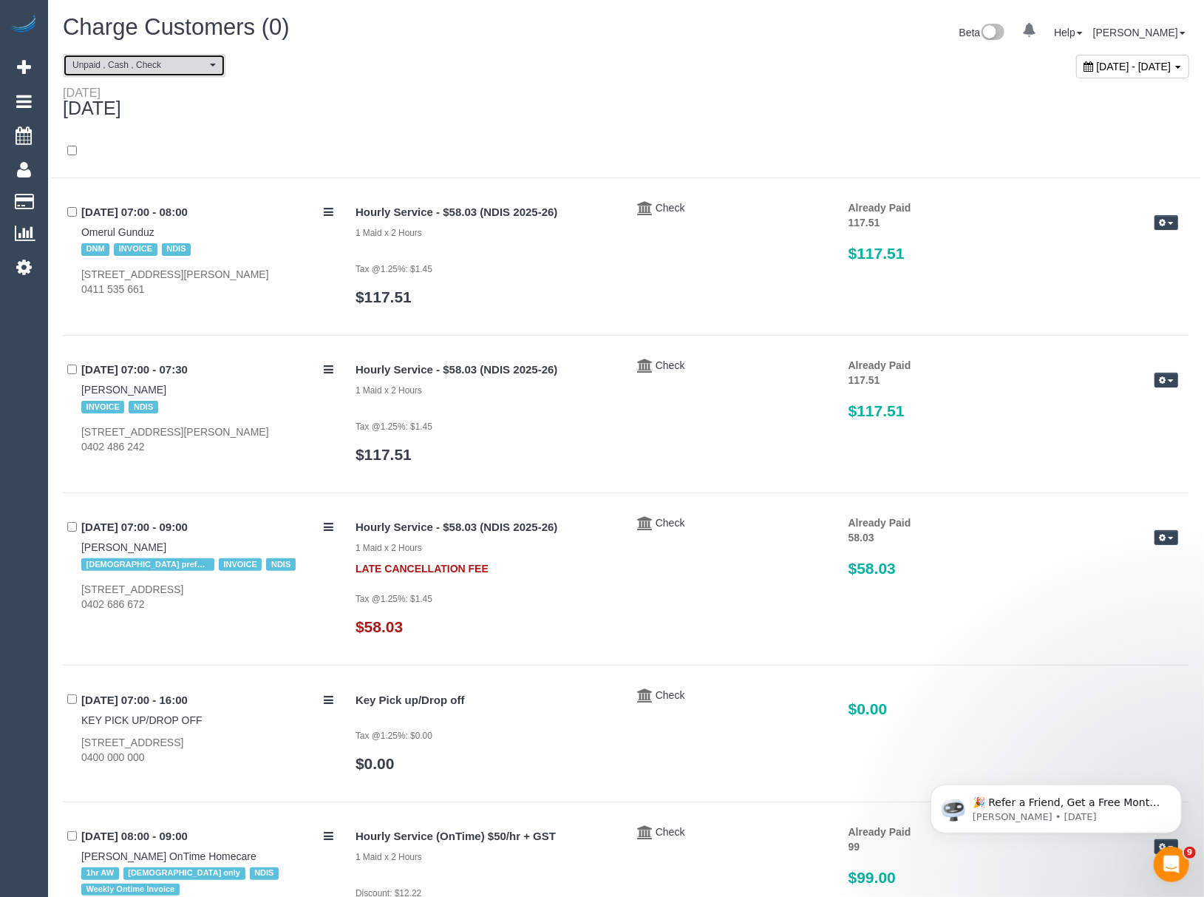
click at [169, 72] on button "Unpaid , Cash , Check" at bounding box center [144, 65] width 163 height 23
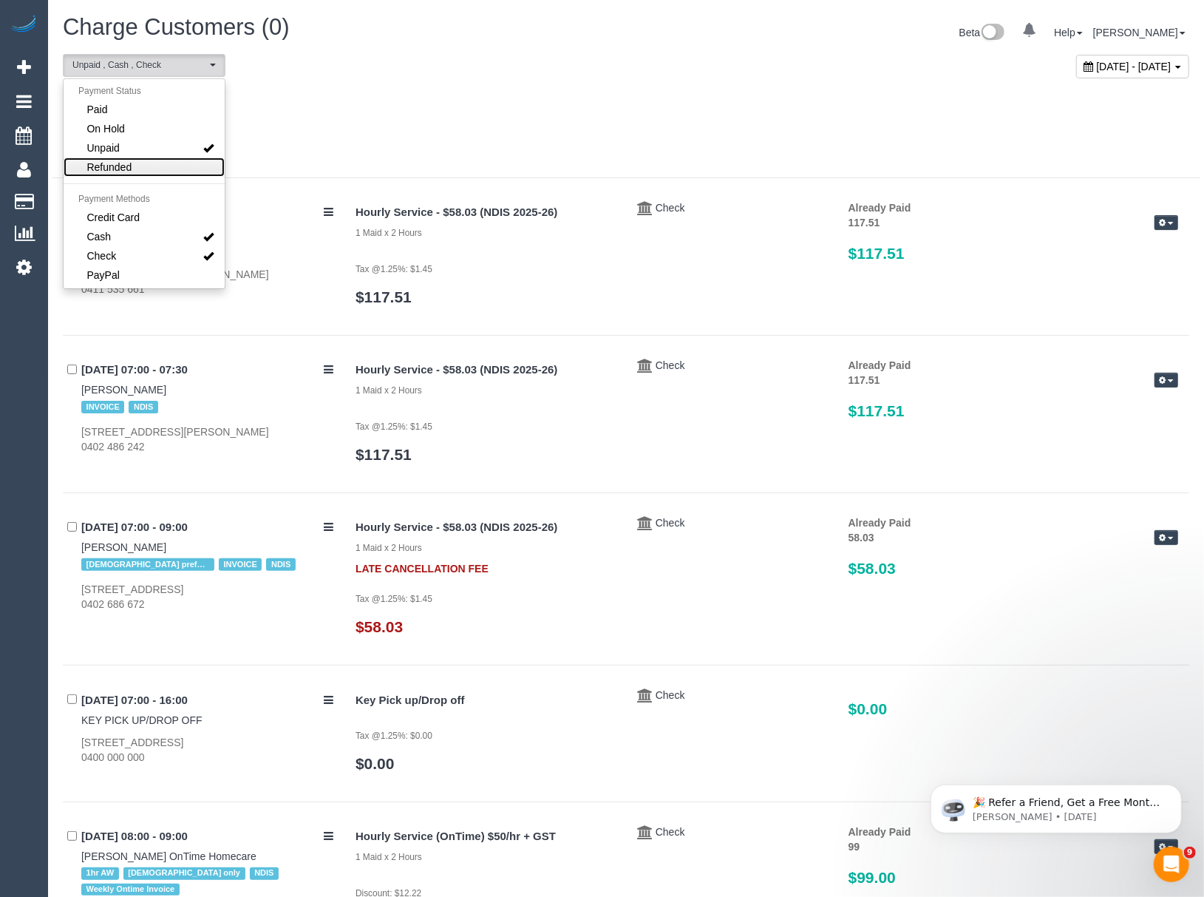
click at [143, 167] on link "Refunded" at bounding box center [144, 166] width 161 height 19
click at [152, 142] on link "Unpaid" at bounding box center [144, 147] width 161 height 19
select select "******"
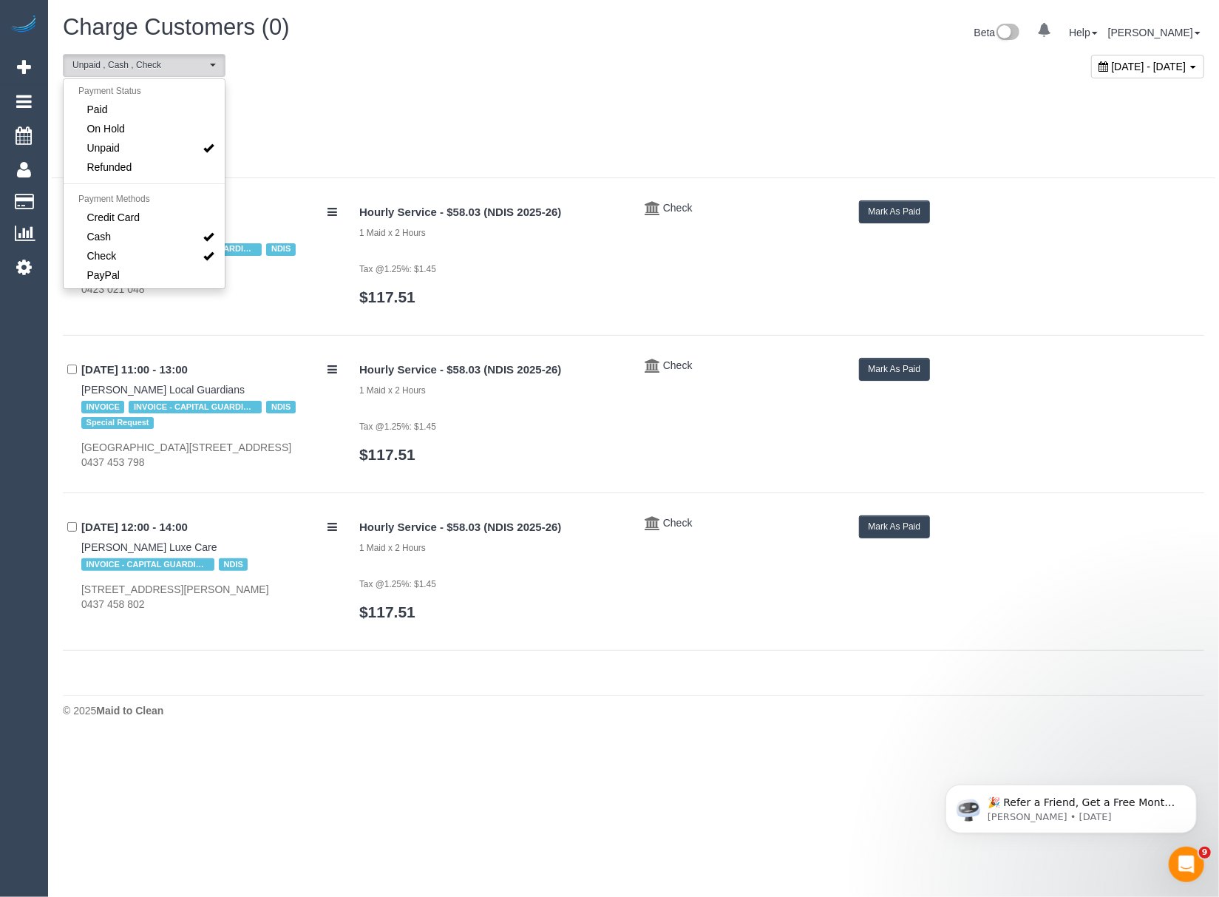
click at [409, 145] on div at bounding box center [633, 159] width 1163 height 38
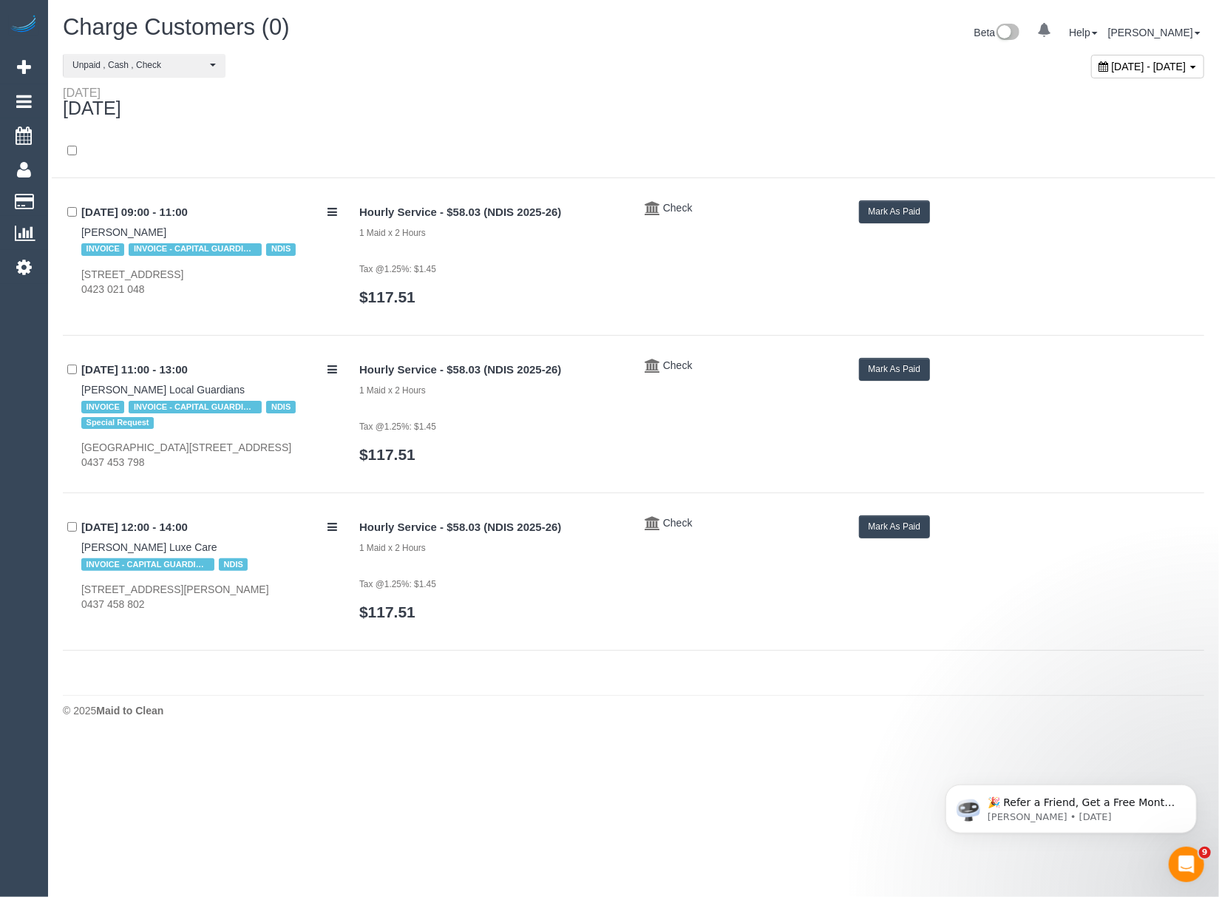
drag, startPoint x: 75, startPoint y: 231, endPoint x: 190, endPoint y: 232, distance: 114.6
click at [190, 232] on div "17/09/2025 09:00 - 11:00 Vasiliki Leris INVOICE INVOICE - CAPITAL GUARDIANS NDI…" at bounding box center [205, 248] width 285 height 96
click at [104, 229] on link "Vasiliki Leris" at bounding box center [123, 232] width 85 height 12
click at [870, 220] on button "Mark As Paid" at bounding box center [895, 211] width 72 height 23
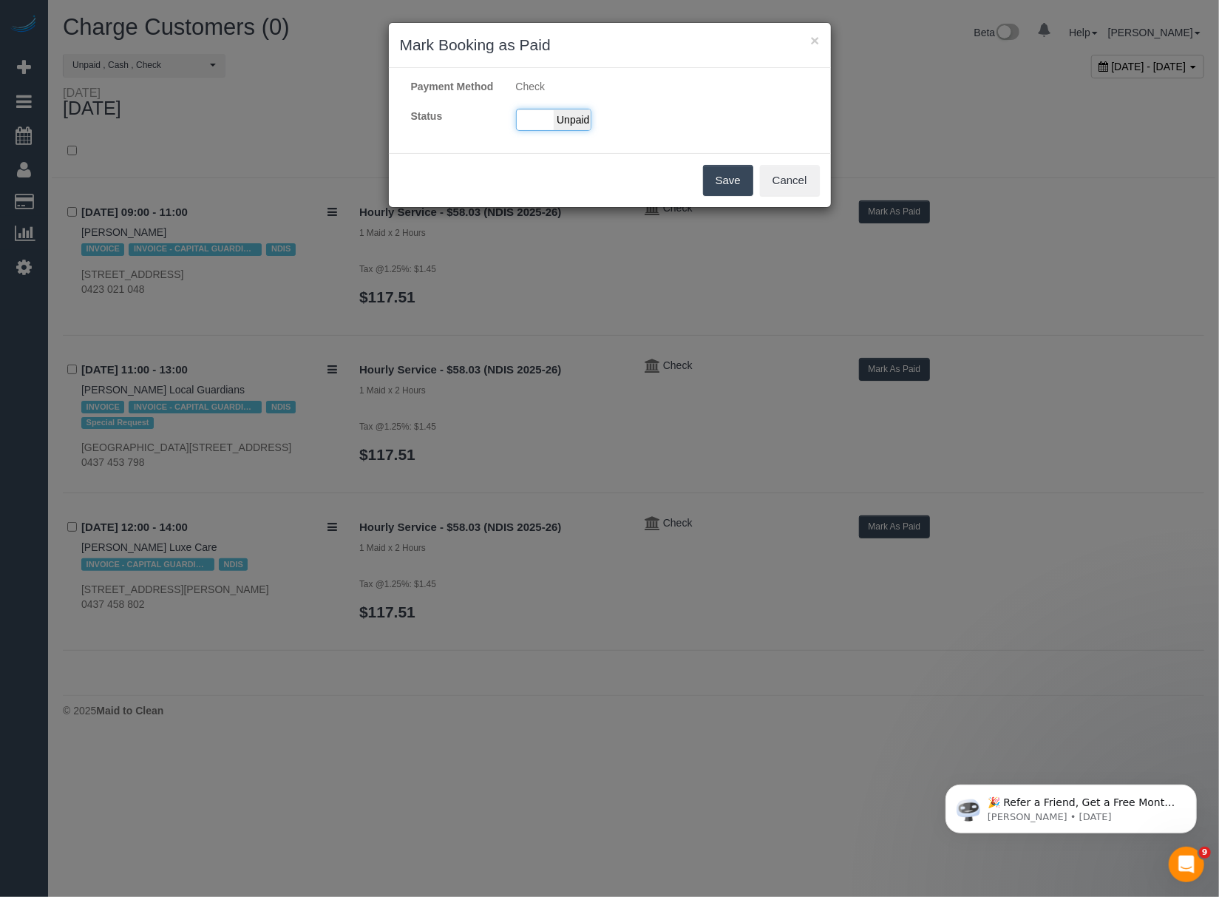
click at [562, 129] on span "Unpaid" at bounding box center [572, 119] width 37 height 21
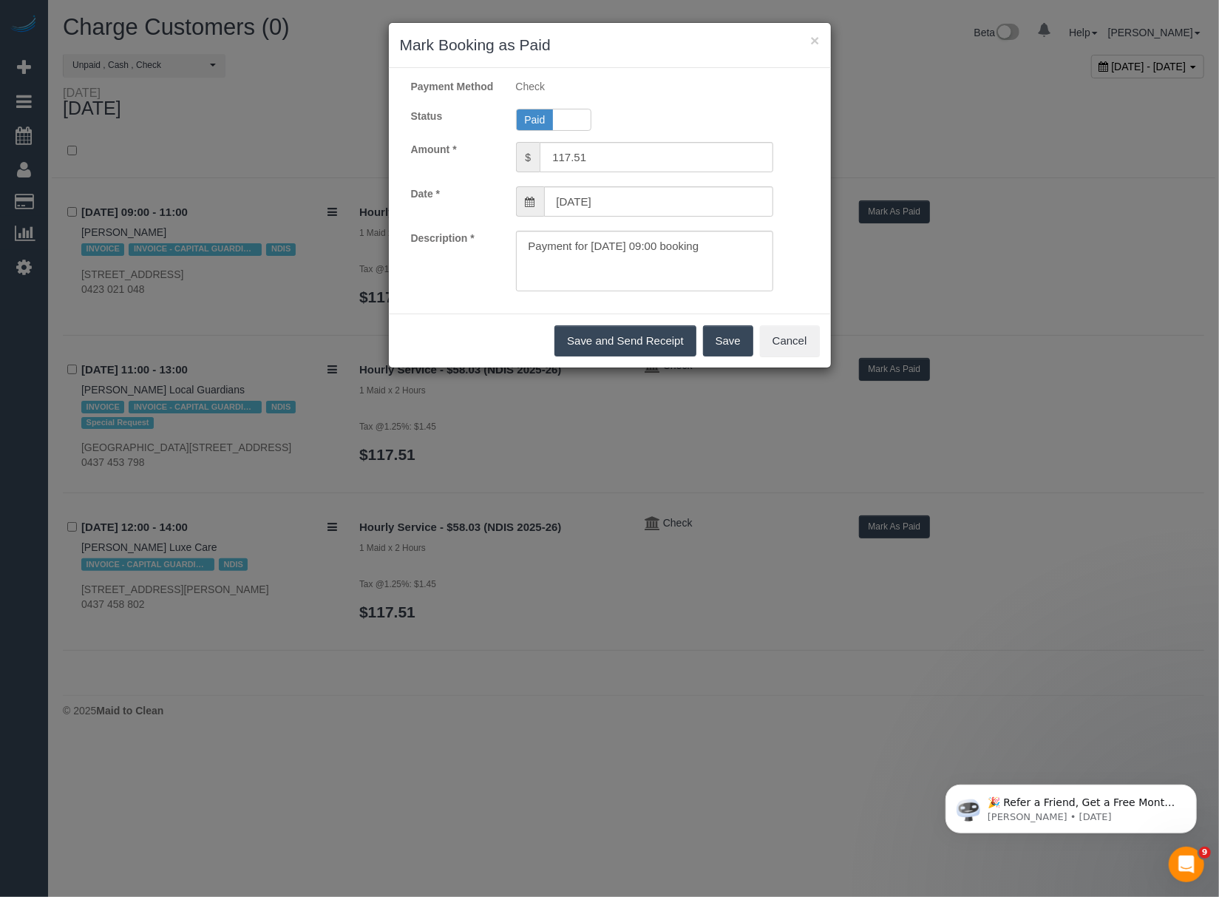
click at [726, 356] on button "Save" at bounding box center [728, 340] width 50 height 31
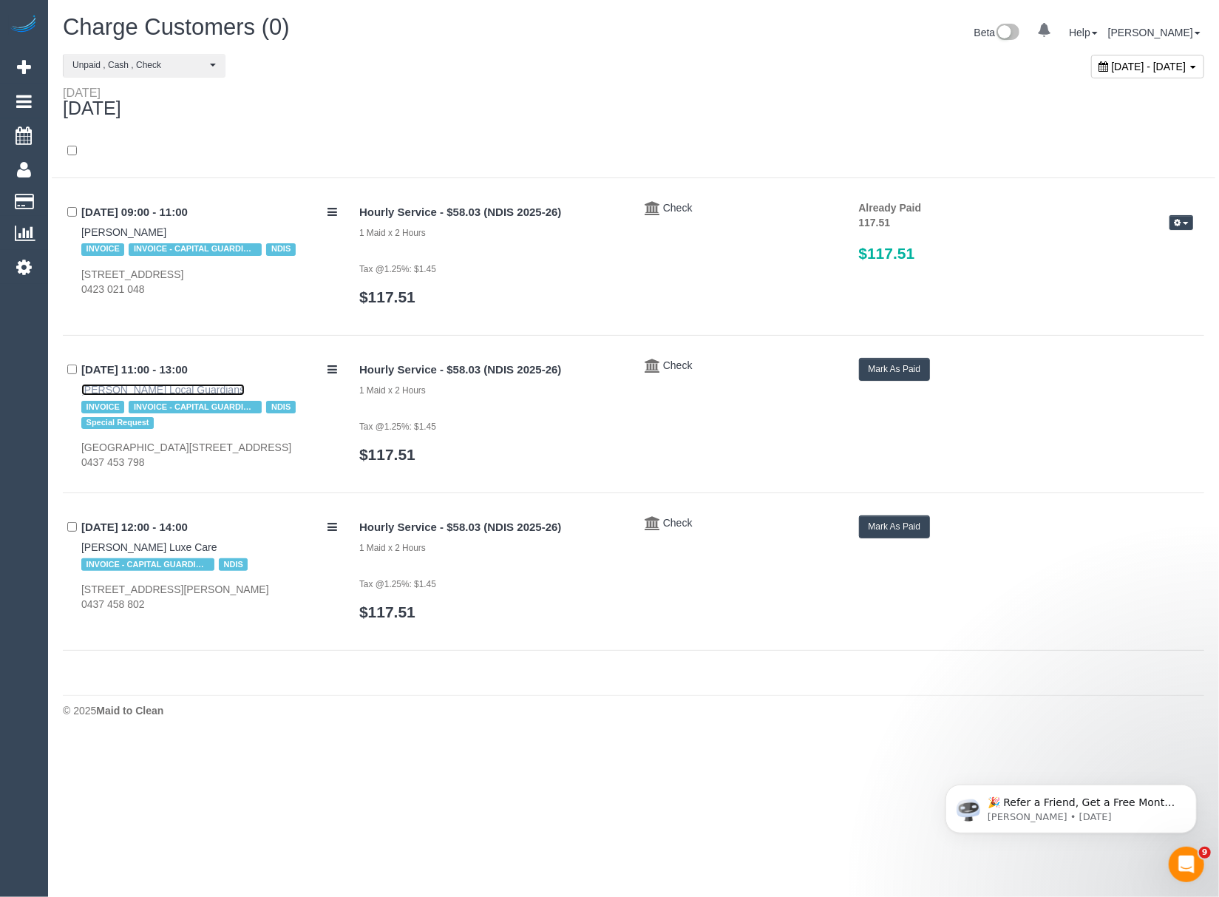
click at [157, 389] on link "Jeanette Peters Local Guardians" at bounding box center [162, 390] width 163 height 12
click at [900, 380] on button "Mark As Paid" at bounding box center [895, 369] width 72 height 23
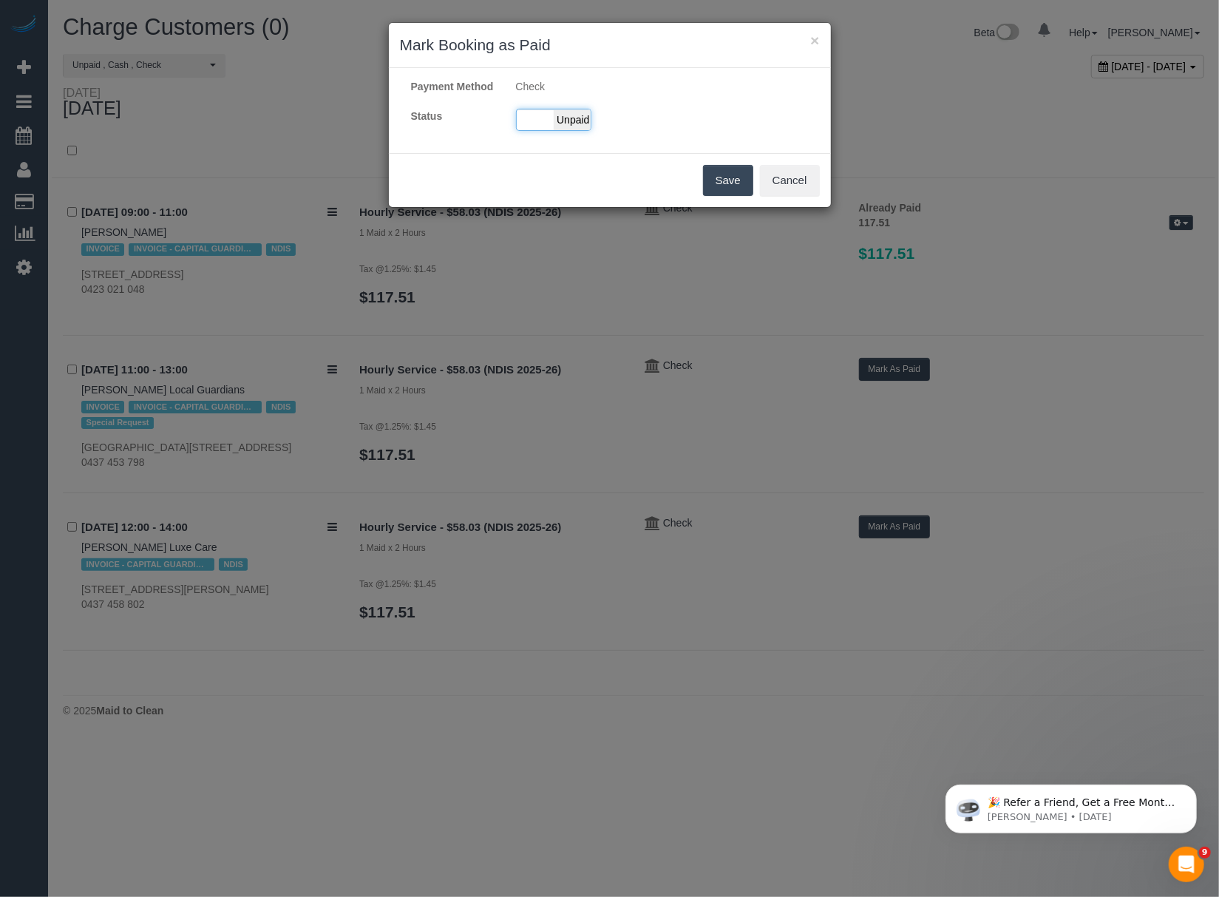
click at [518, 131] on div "Paid Unpaid" at bounding box center [553, 120] width 75 height 22
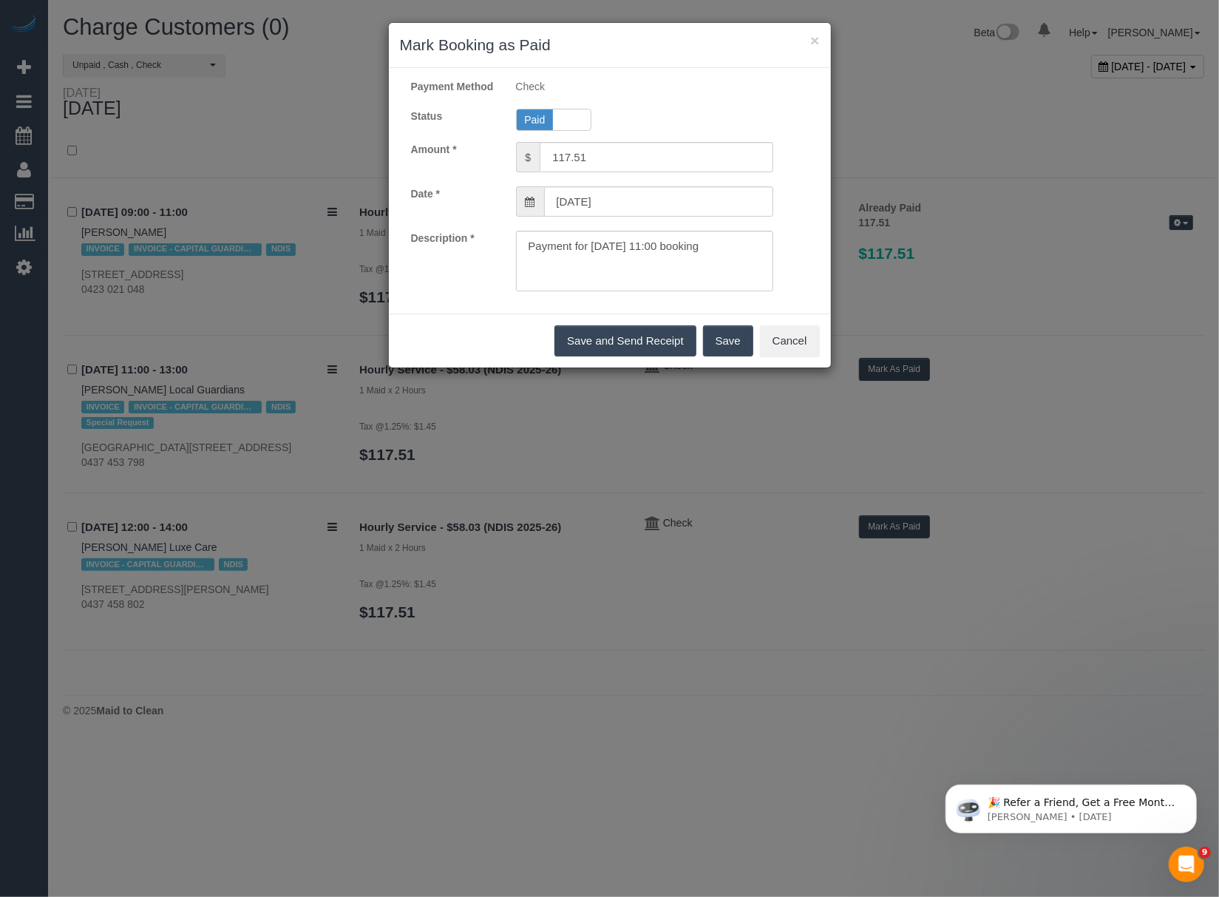
click at [721, 350] on button "Save" at bounding box center [728, 340] width 50 height 31
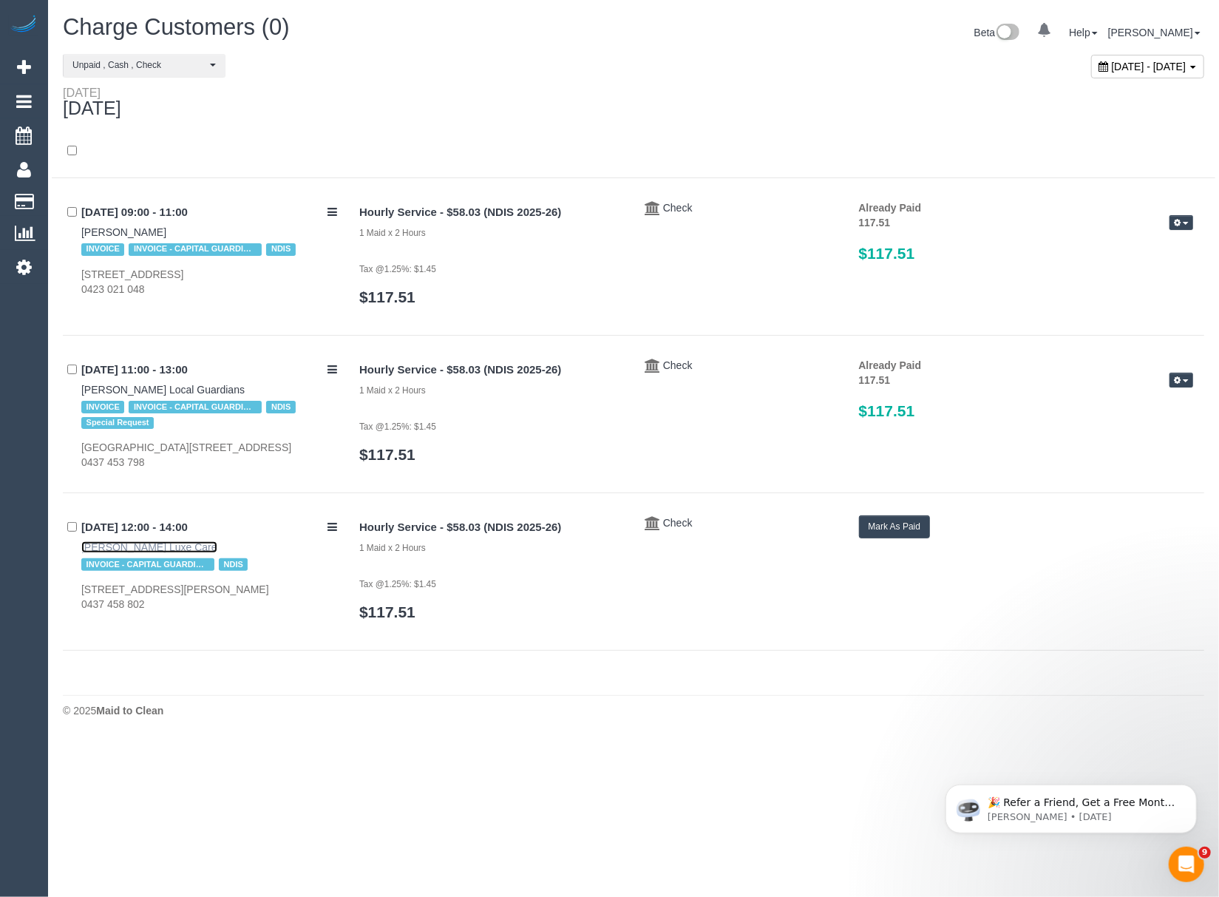
click at [196, 548] on link "[PERSON_NAME] Luxe Care" at bounding box center [149, 547] width 136 height 12
click at [894, 529] on button "Mark As Paid" at bounding box center [895, 526] width 72 height 23
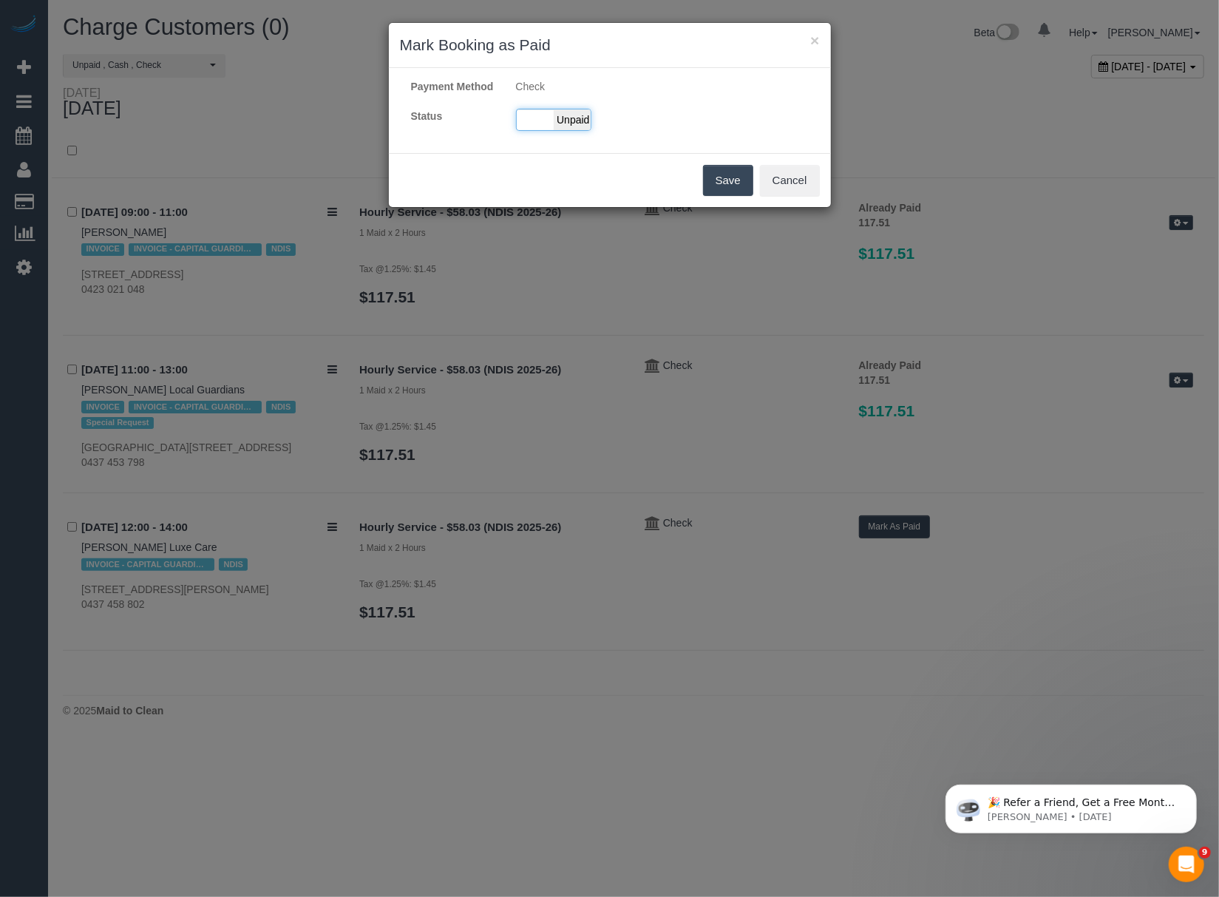
click at [542, 131] on div "Paid Unpaid" at bounding box center [553, 120] width 75 height 22
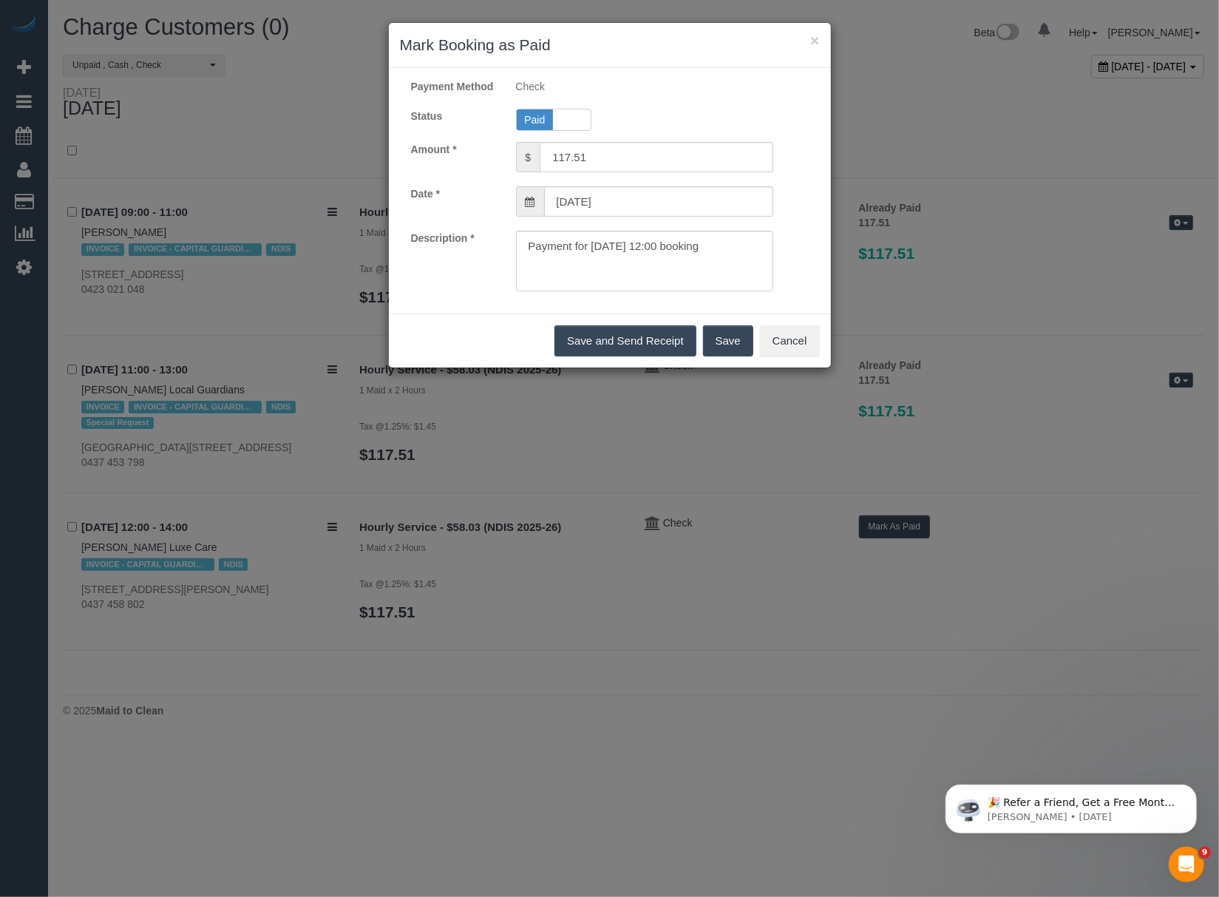
click at [726, 356] on button "Save" at bounding box center [728, 340] width 50 height 31
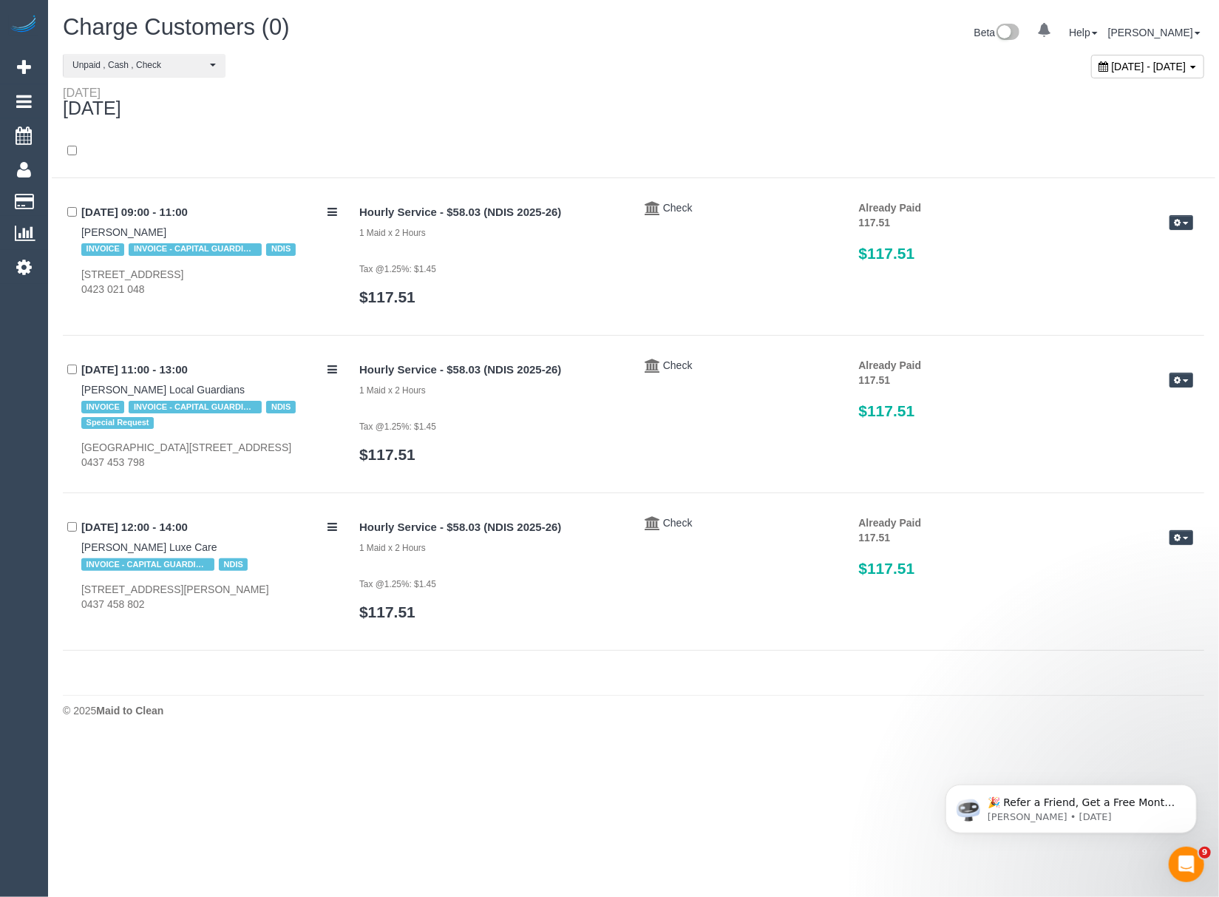
click at [1112, 69] on span "September 17, 2025 - September 17, 2025" at bounding box center [1149, 67] width 75 height 12
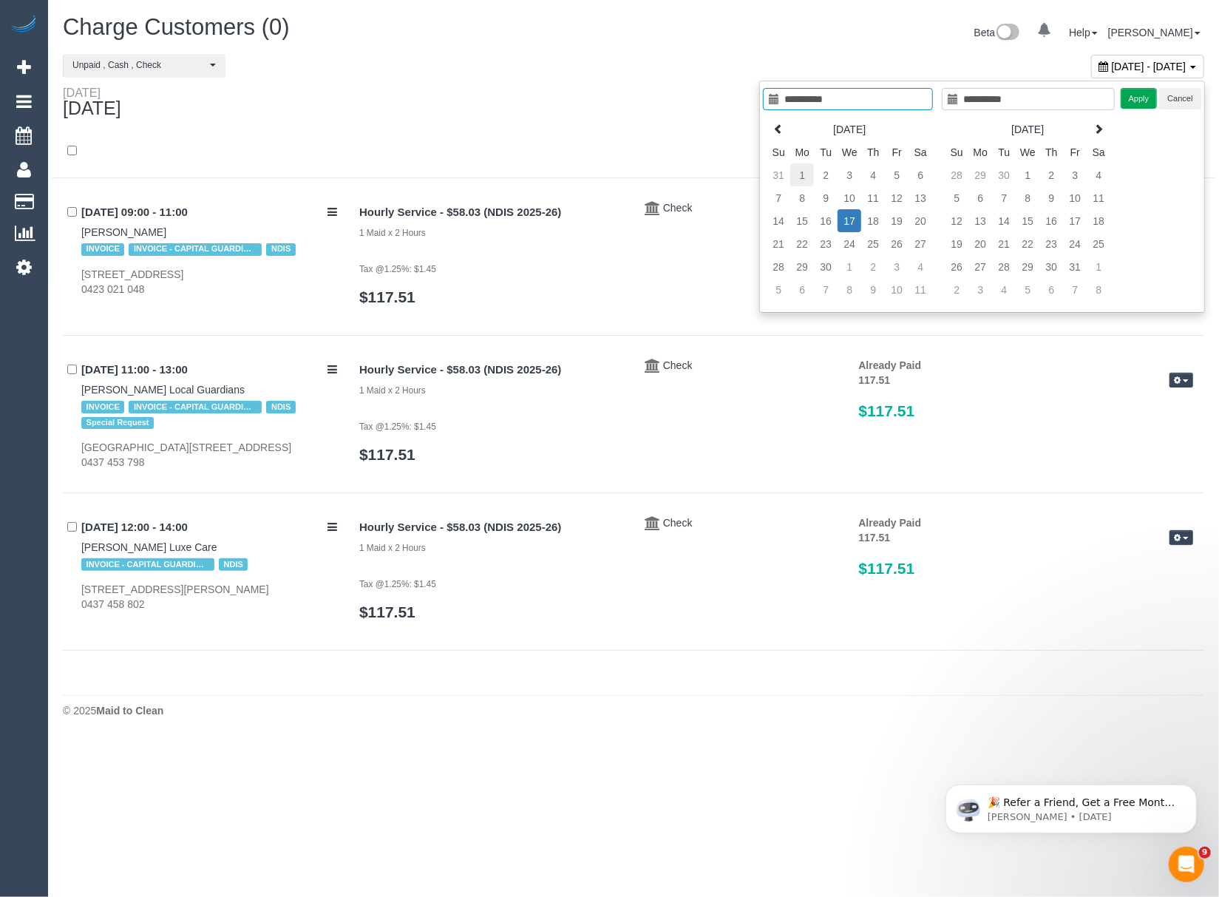
type input "**********"
click at [804, 175] on td "1" at bounding box center [802, 174] width 24 height 23
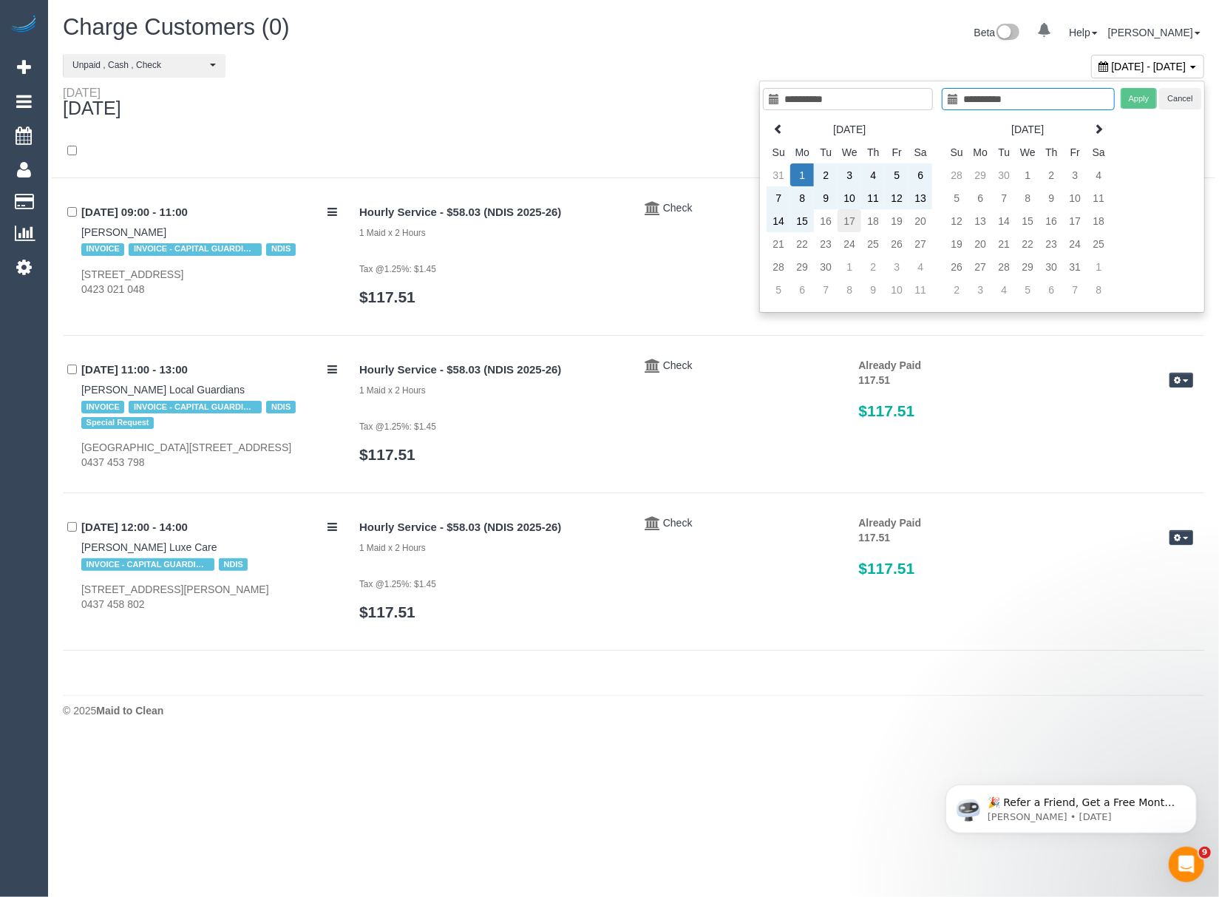
type input "**********"
click at [843, 222] on td "17" at bounding box center [849, 220] width 24 height 23
type input "**********"
click at [1120, 105] on button "Apply" at bounding box center [1138, 98] width 37 height 21
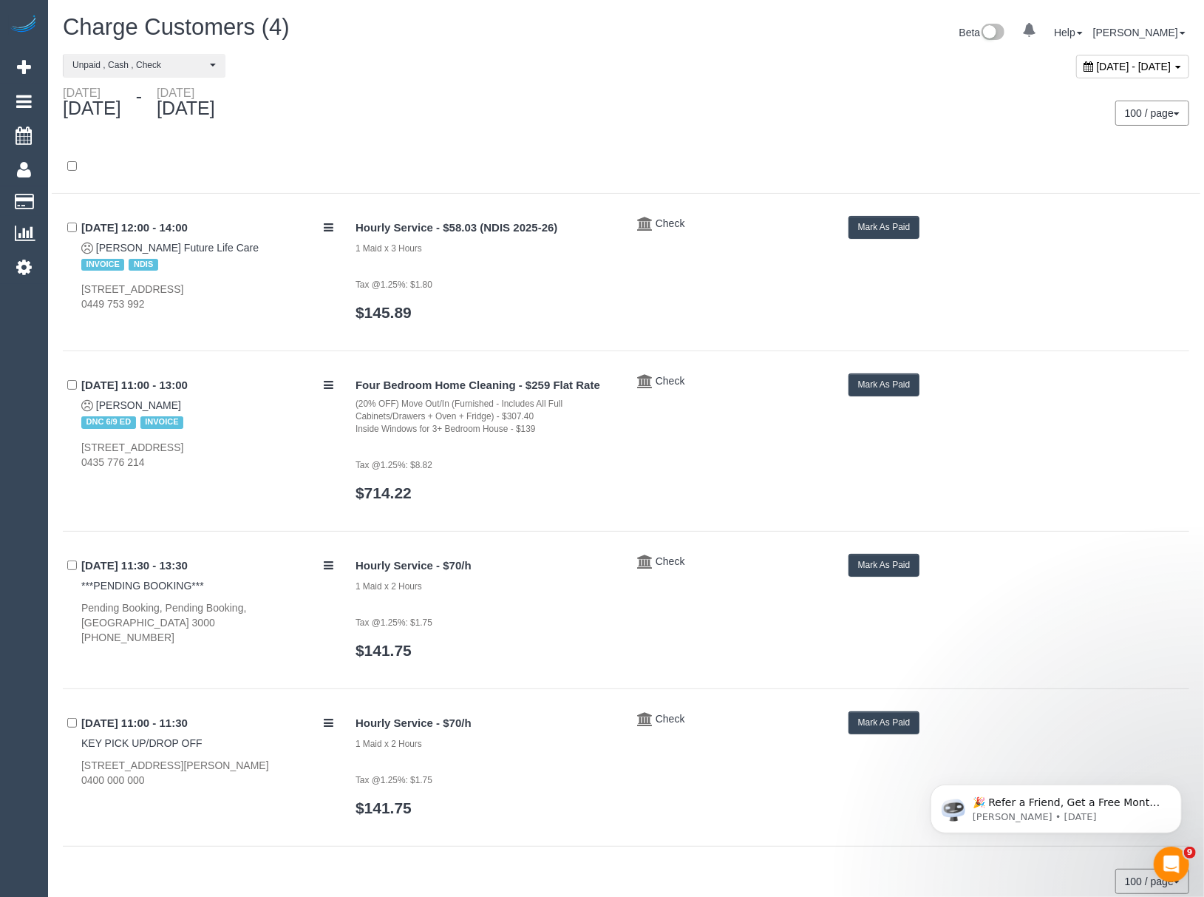
click at [863, 228] on button "Mark As Paid" at bounding box center [884, 227] width 72 height 23
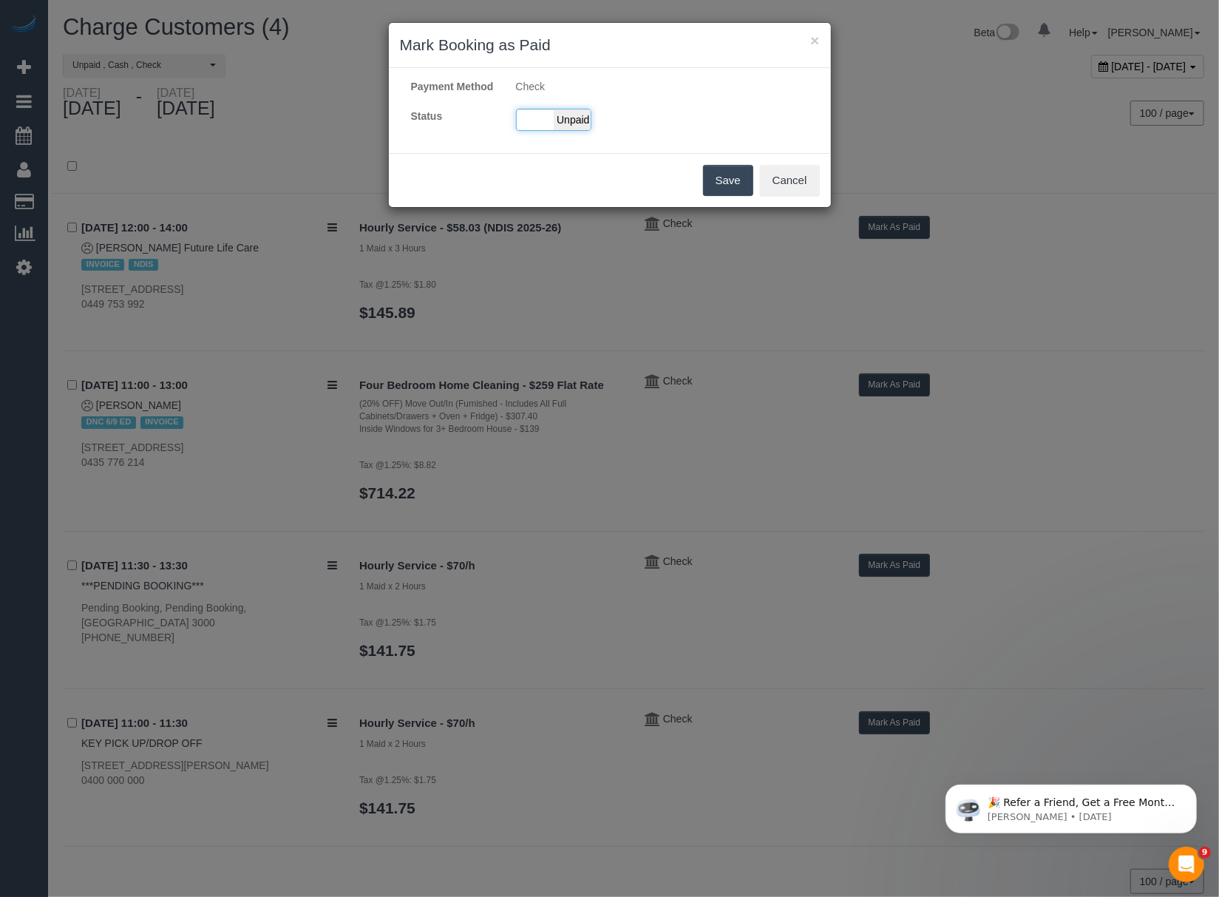
click at [554, 131] on div "Paid Unpaid" at bounding box center [553, 120] width 75 height 22
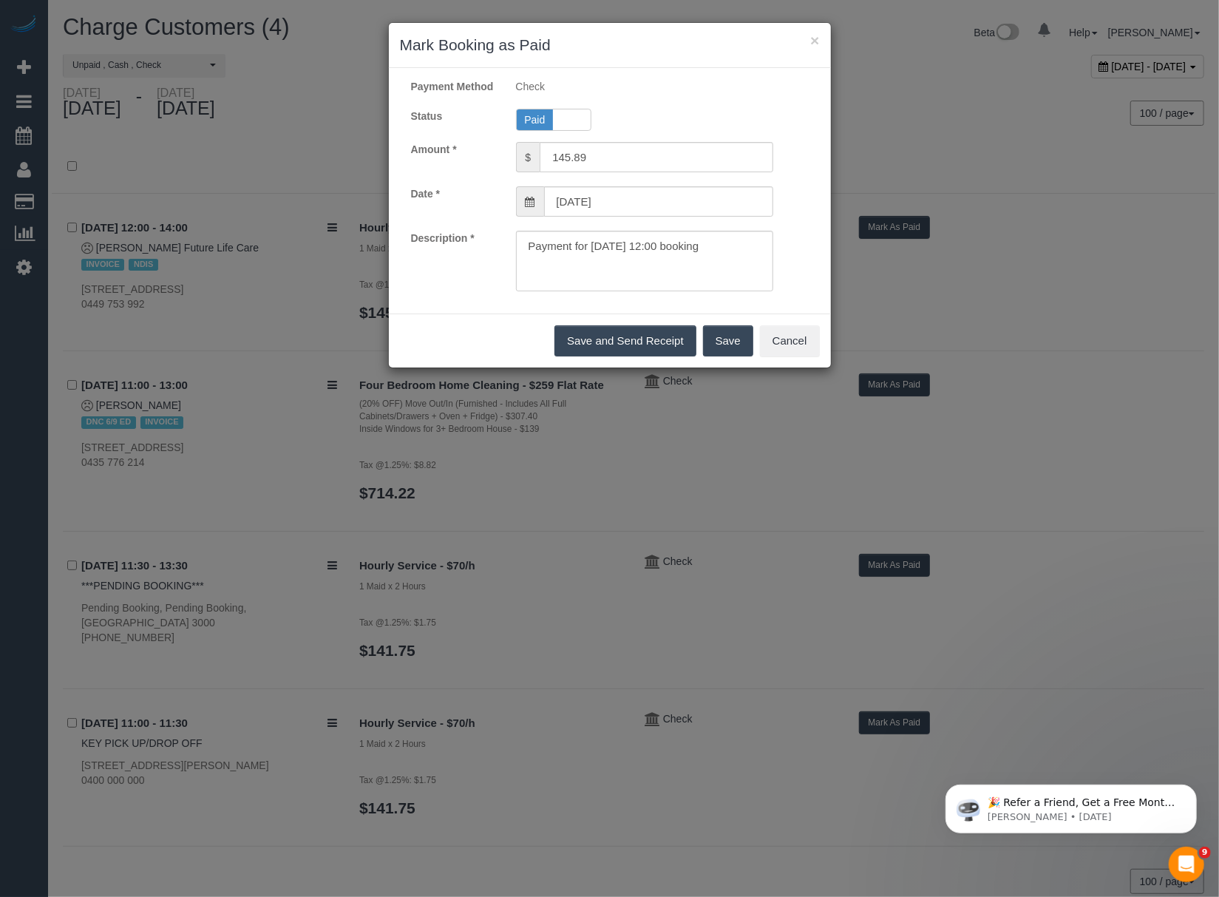
click at [729, 355] on button "Save" at bounding box center [728, 340] width 50 height 31
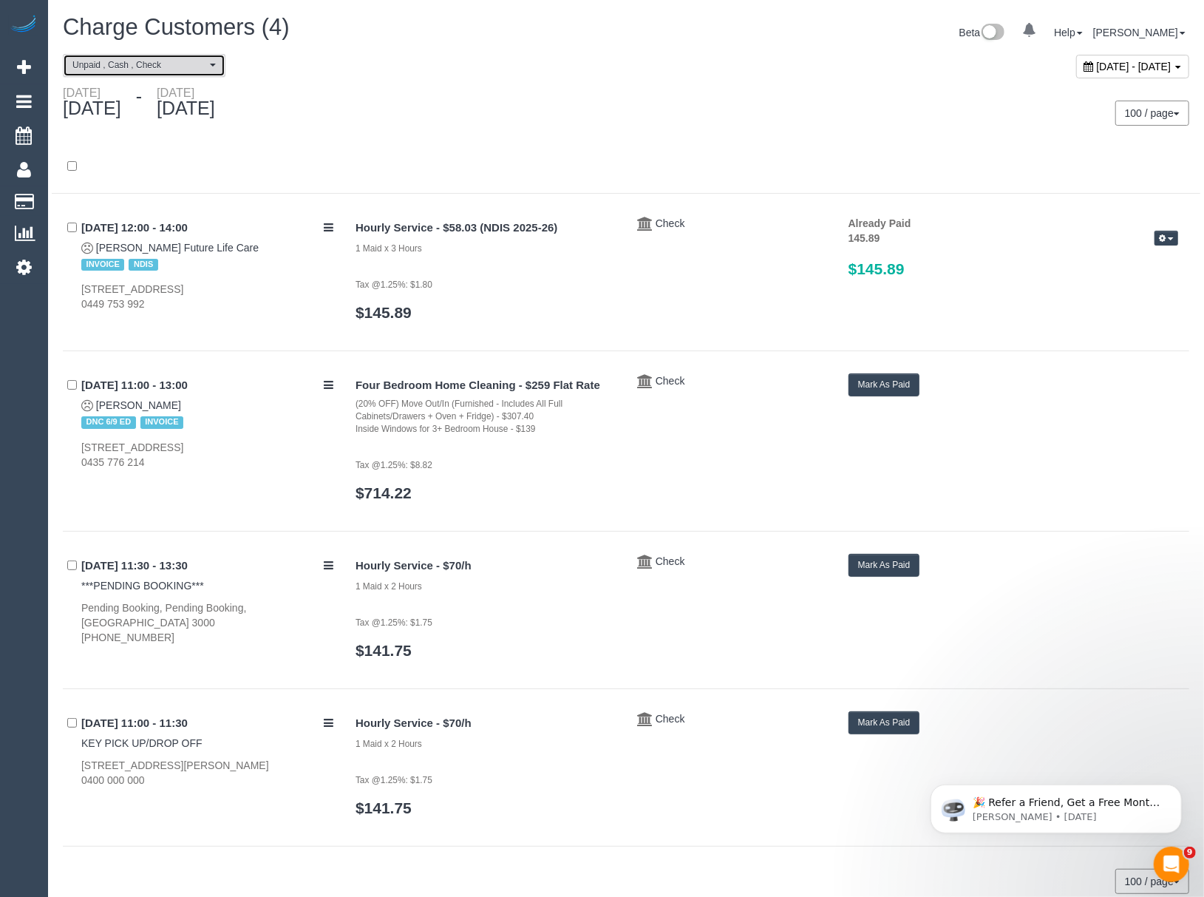
click at [84, 56] on button "Unpaid , Cash , Check" at bounding box center [144, 65] width 163 height 23
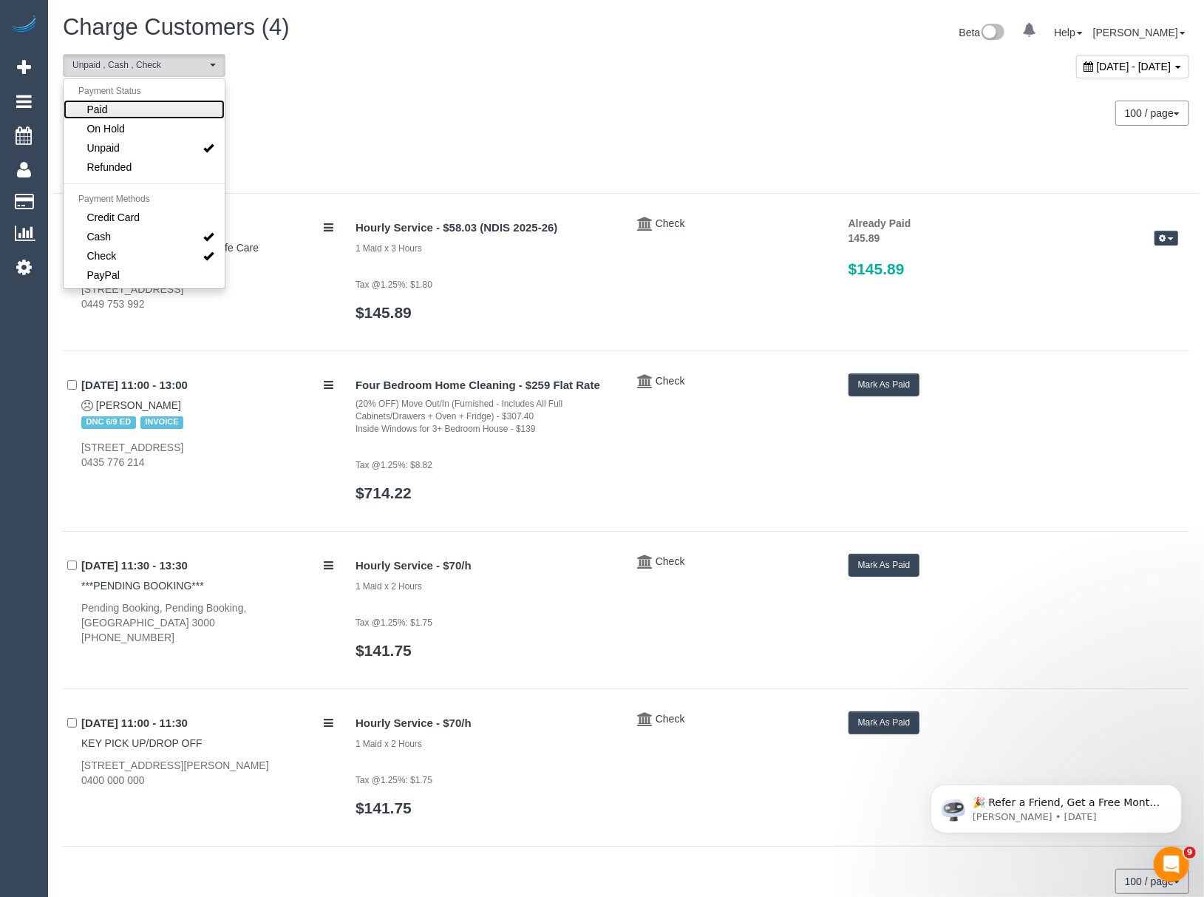
click at [99, 112] on span "Paid" at bounding box center [97, 109] width 21 height 15
click at [101, 149] on span "Unpaid" at bounding box center [103, 147] width 33 height 15
select select "******"
click at [1076, 75] on div "September 01, 2025 - September 17, 2025" at bounding box center [1132, 67] width 113 height 24
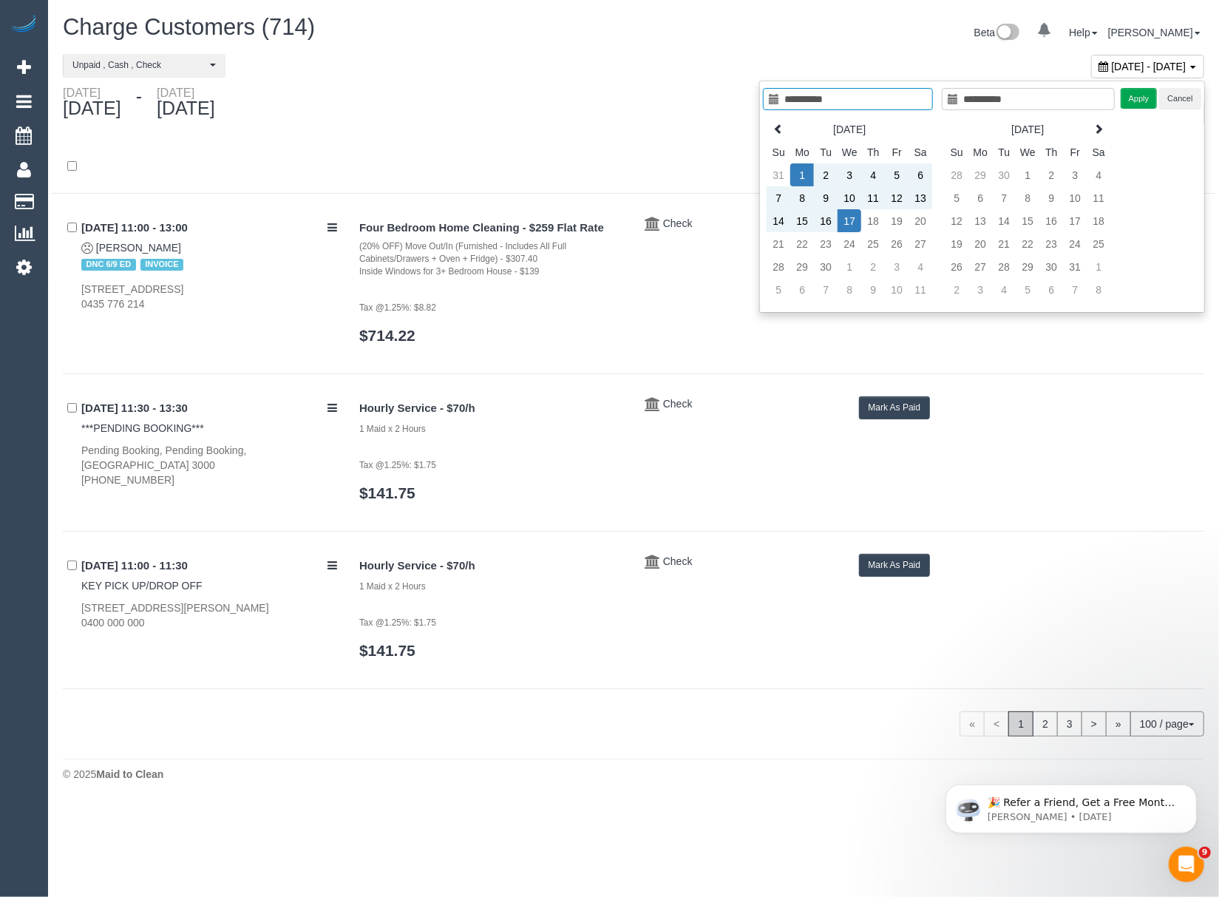
click at [849, 219] on td "17" at bounding box center [849, 220] width 24 height 23
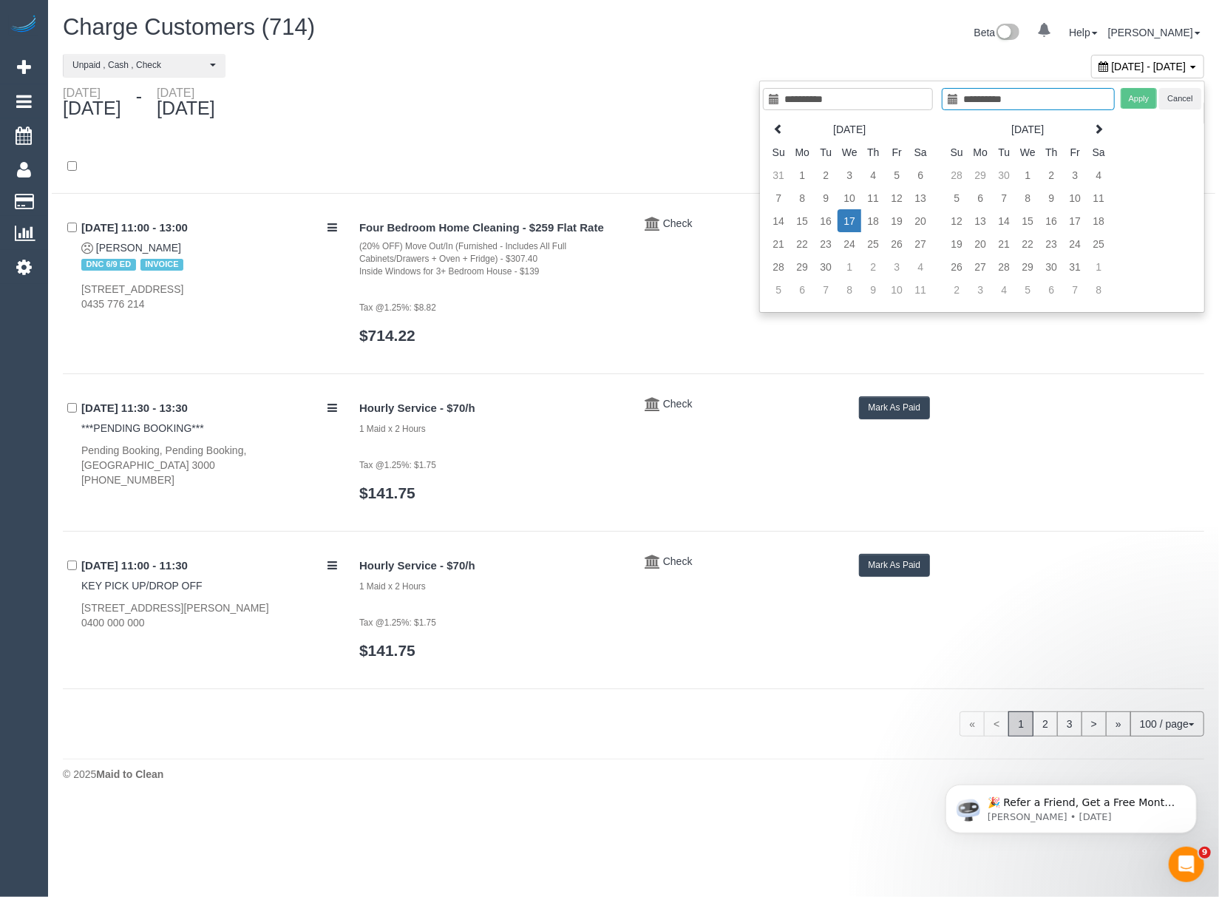
click at [849, 219] on td "17" at bounding box center [849, 220] width 24 height 23
type input "**********"
click at [1137, 105] on button "Apply" at bounding box center [1138, 98] width 37 height 21
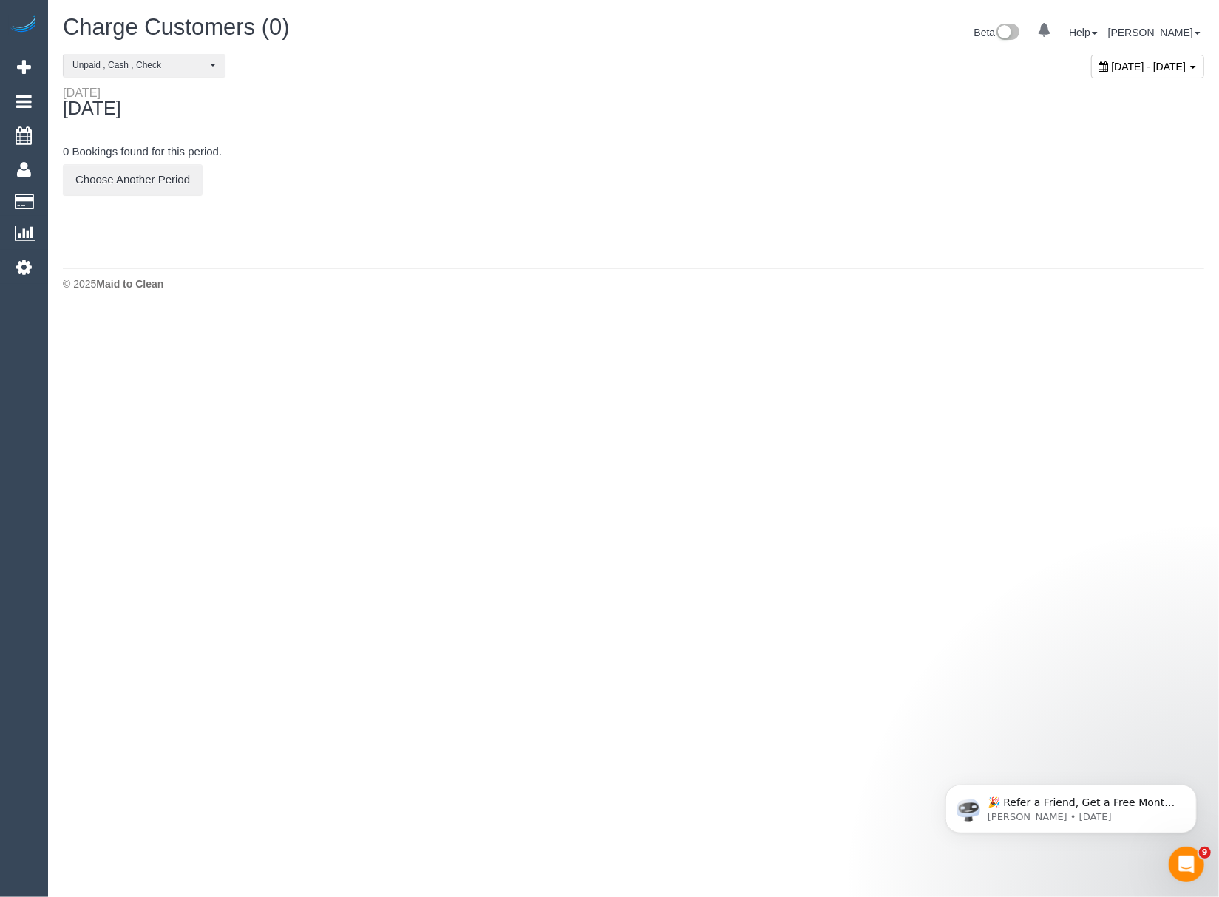
click at [832, 333] on body "0 Beta Your Notifications You have 0 alerts Add Booking Bookings Active Booking…" at bounding box center [609, 448] width 1219 height 897
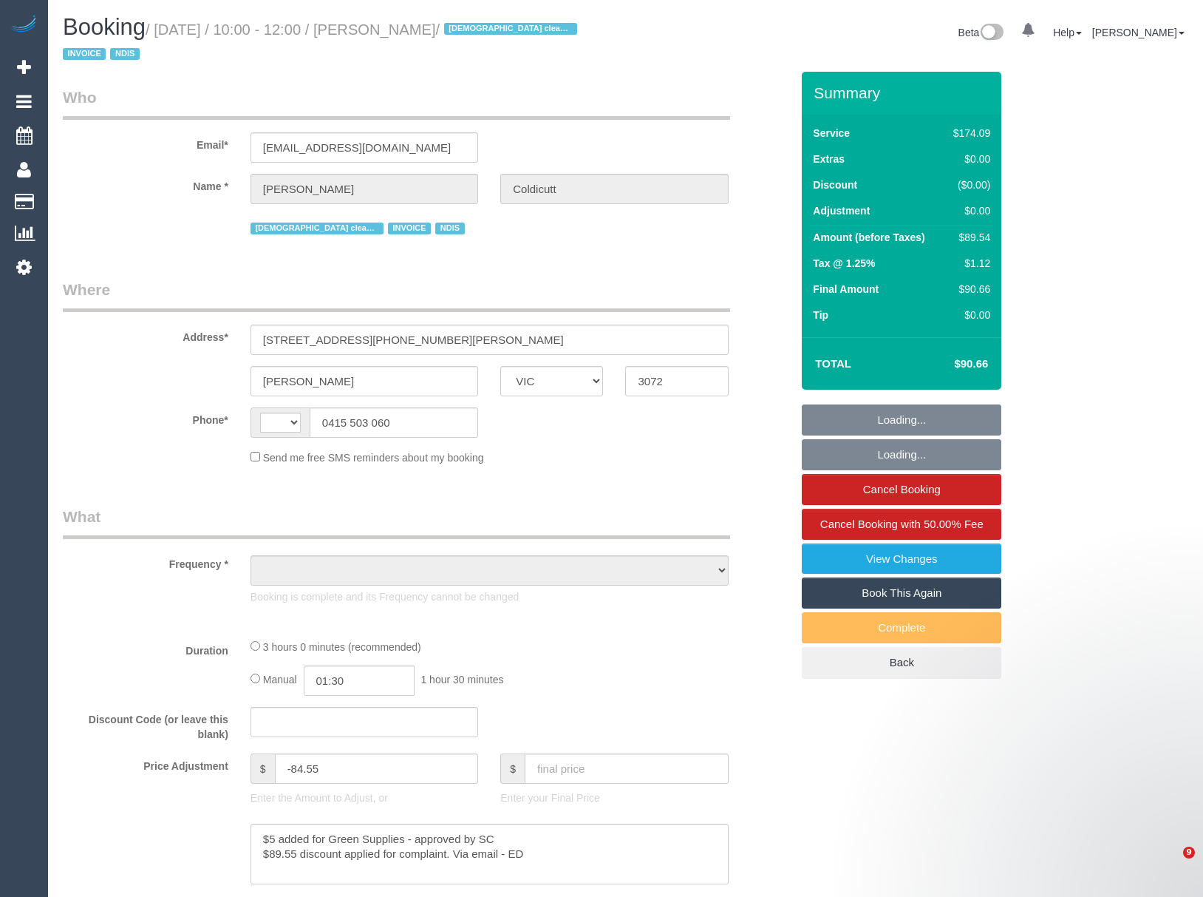
select select "VIC"
select select "string:AU"
select select "object:538"
select select "180"
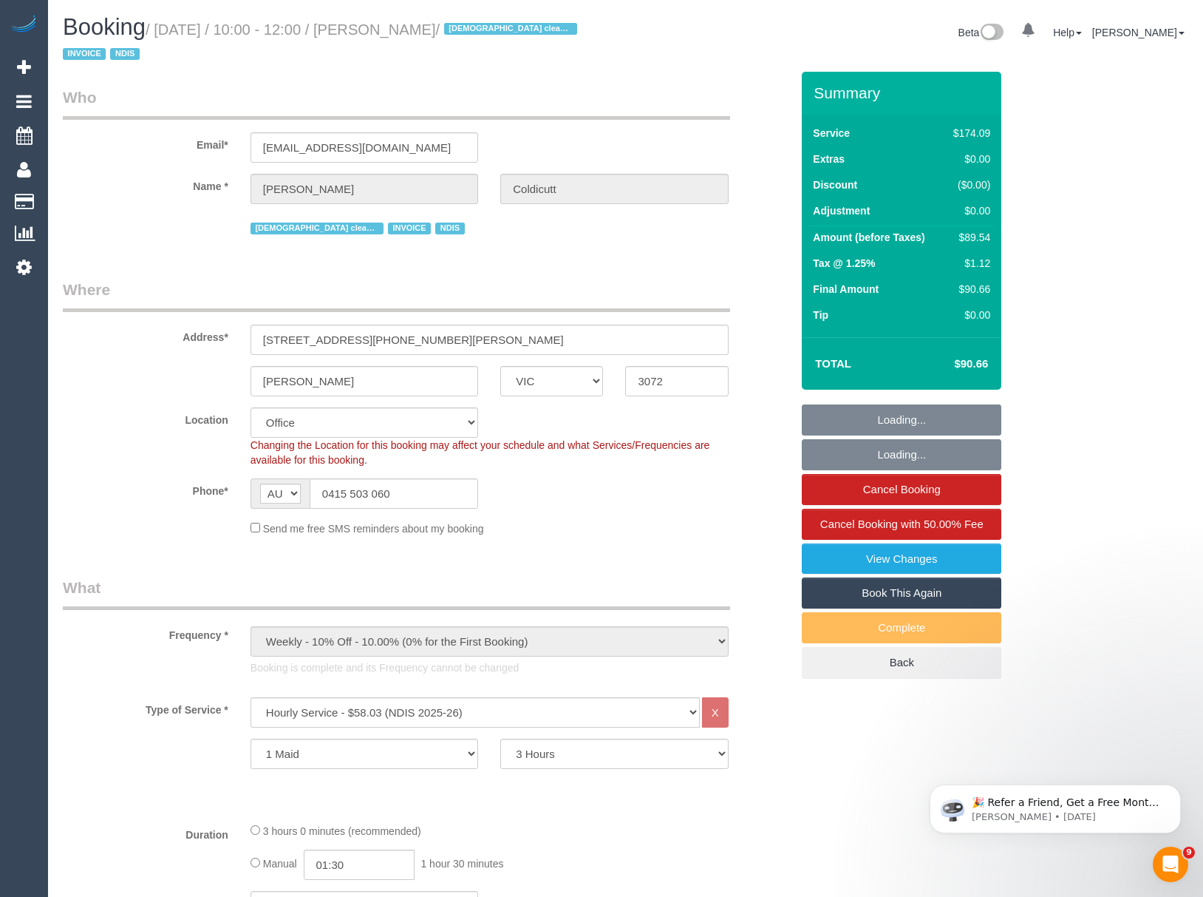
select select "number:28"
select select "number:16"
select select "number:19"
select select "number:36"
select select "number:34"
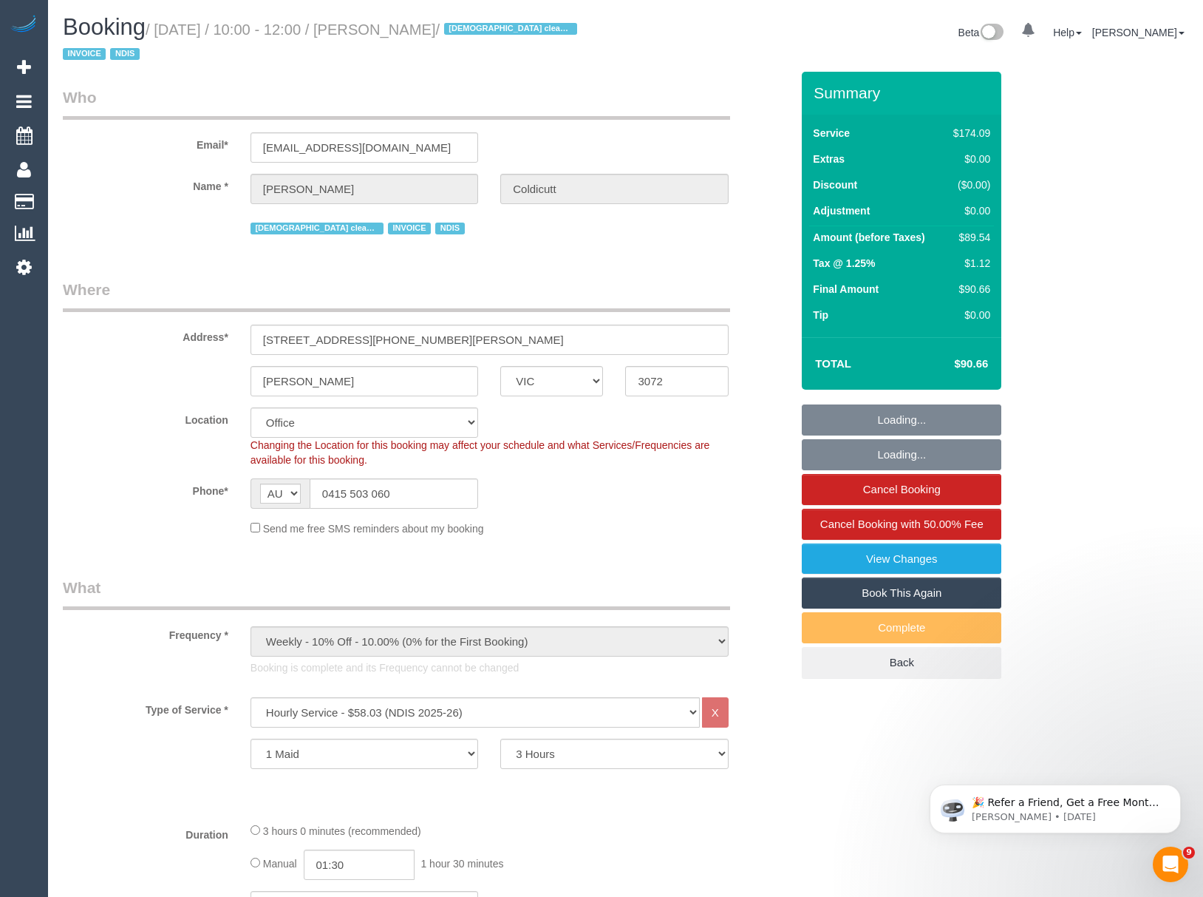
select select "number:11"
select select "object:2022"
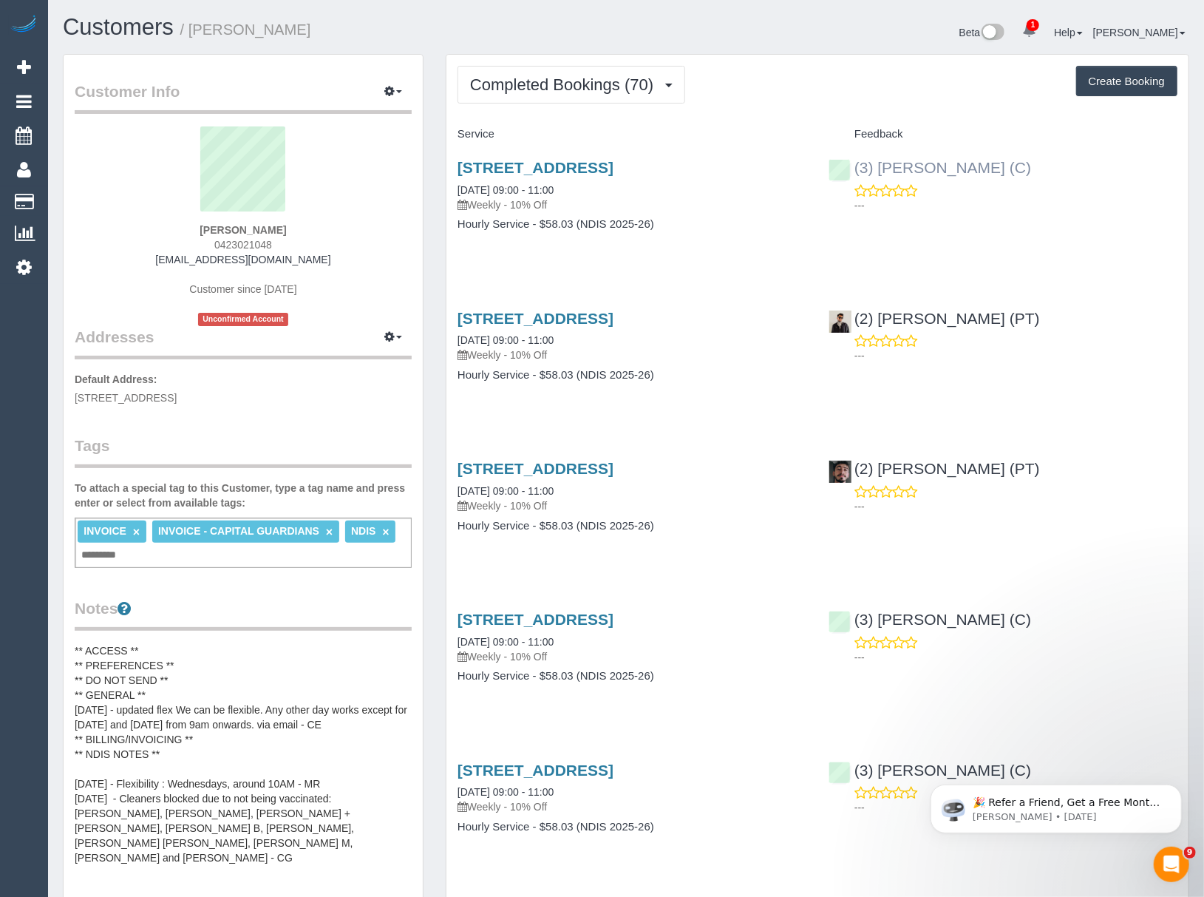
drag, startPoint x: 876, startPoint y: 157, endPoint x: 1004, endPoint y: 172, distance: 128.8
click at [1004, 172] on div "(3) [PERSON_NAME] (C) ---" at bounding box center [1002, 182] width 371 height 72
copy link "(3) [PERSON_NAME]"
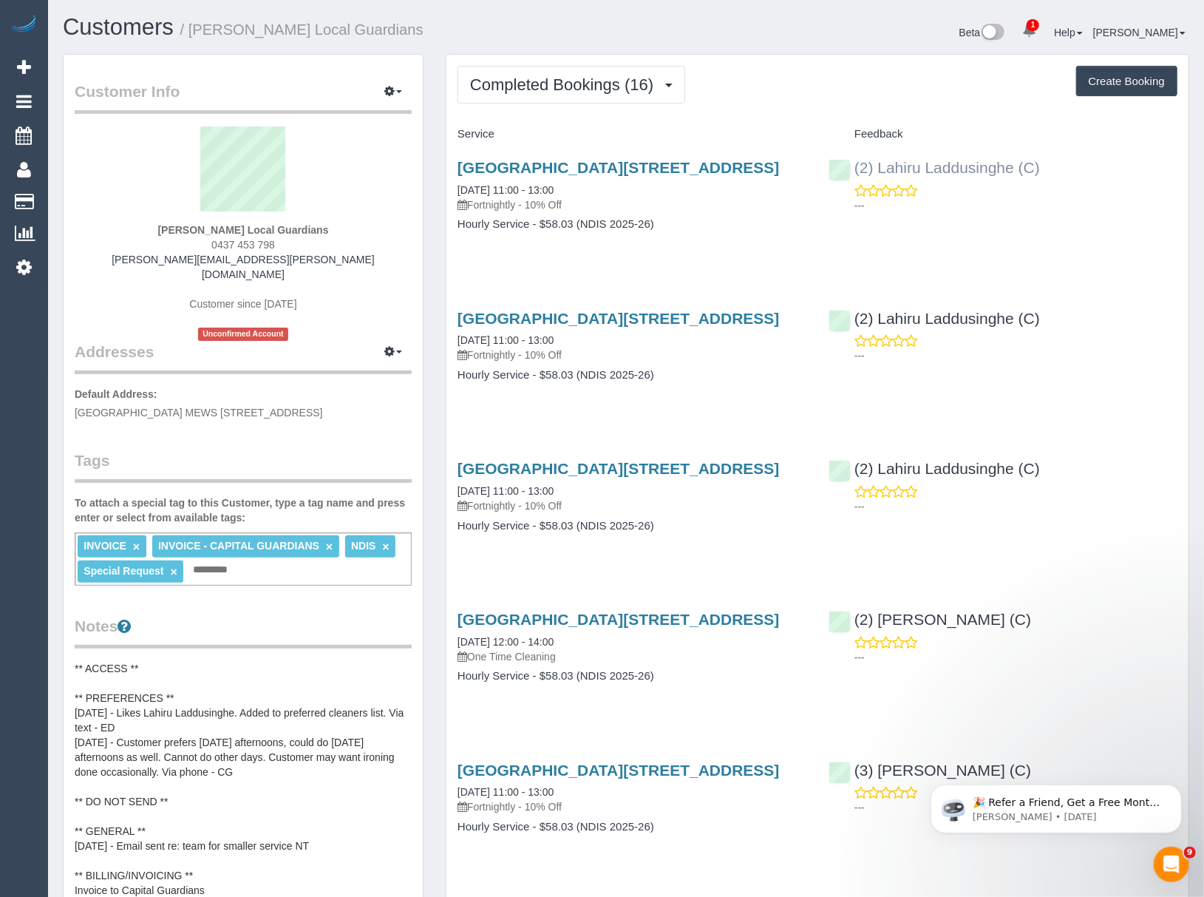
drag, startPoint x: 877, startPoint y: 155, endPoint x: 1011, endPoint y: 169, distance: 135.2
click at [1011, 169] on div "(2) Lahiru Laddusinghe (C) ---" at bounding box center [1002, 182] width 371 height 72
copy link "(2) Lahiru Laddusinghe"
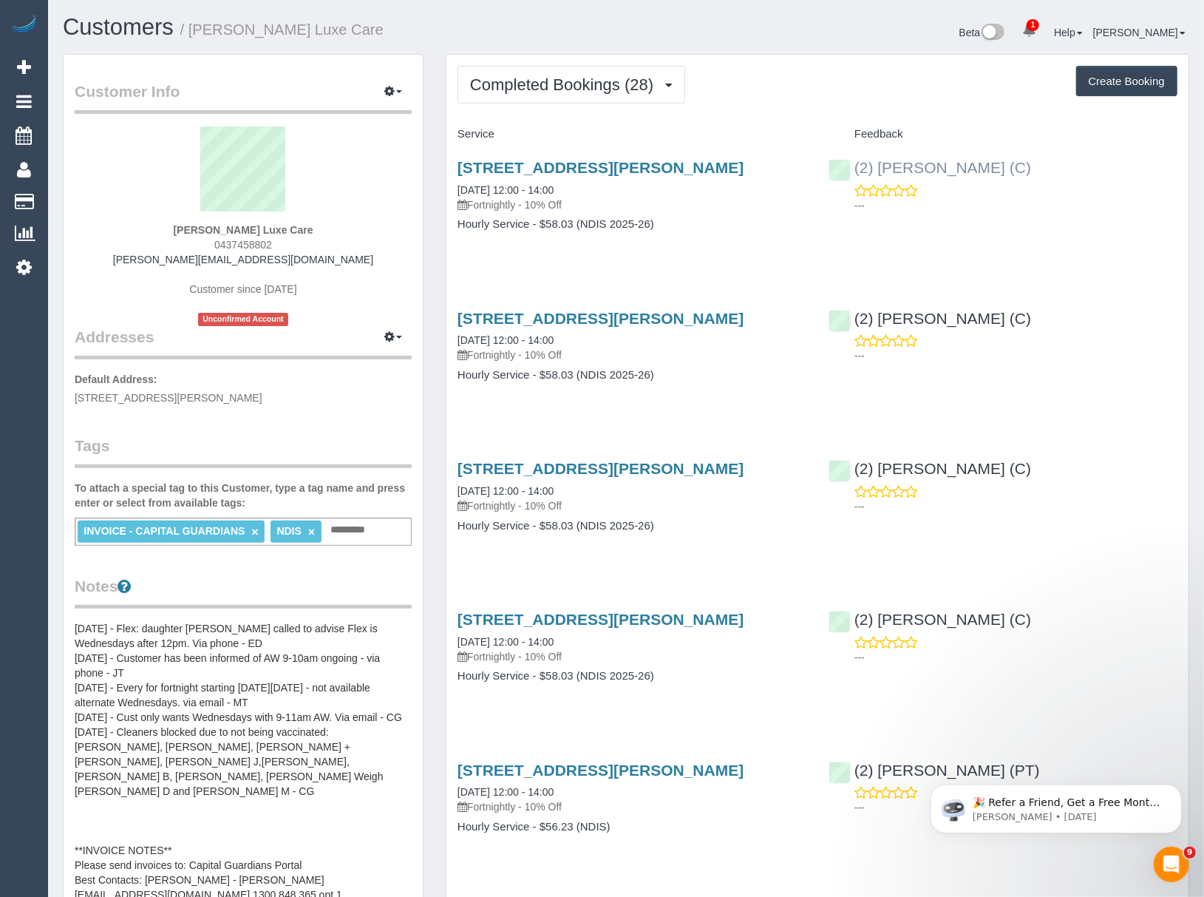
drag, startPoint x: 860, startPoint y: 149, endPoint x: 1006, endPoint y: 166, distance: 146.5
click at [1006, 166] on div "(2) [PERSON_NAME] (C) ---" at bounding box center [1002, 182] width 371 height 72
copy link "(2) [PERSON_NAME]"
